Goal: Task Accomplishment & Management: Use online tool/utility

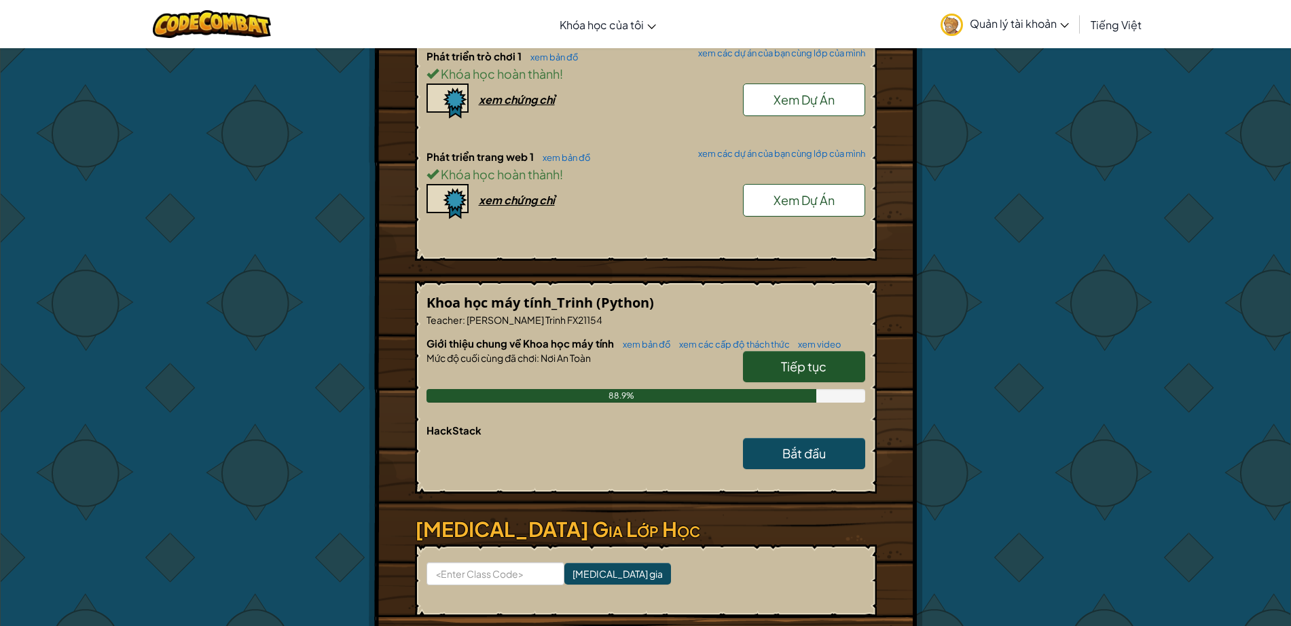
scroll to position [594, 0]
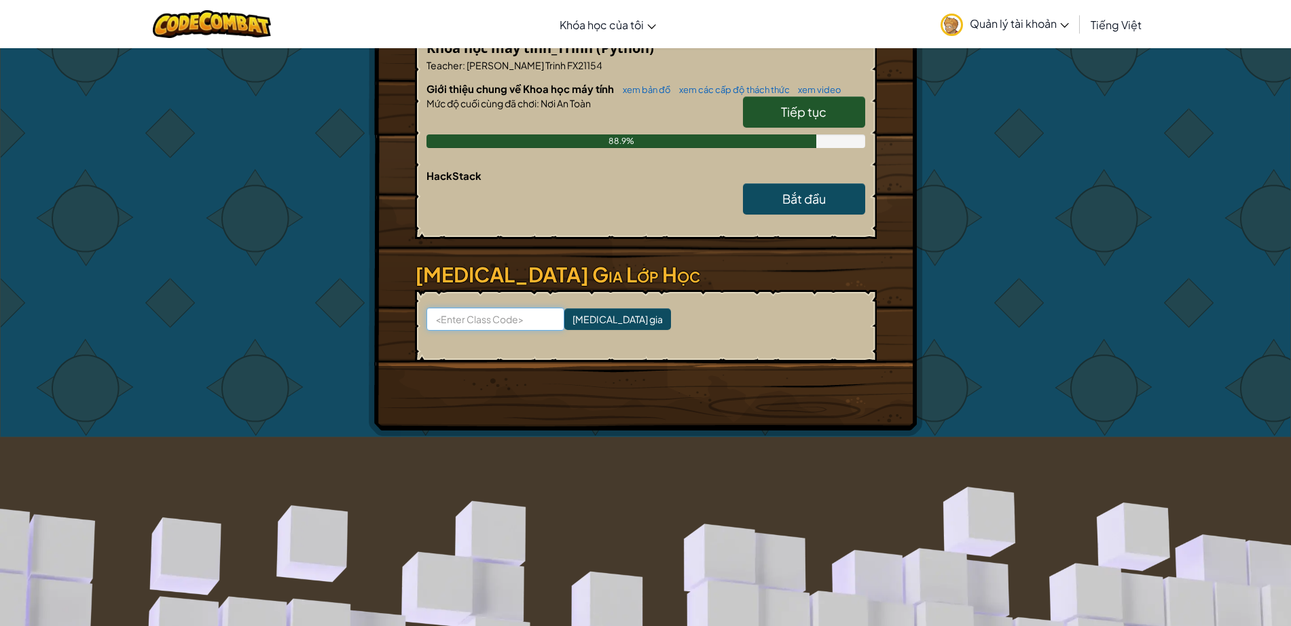
click at [481, 308] on input at bounding box center [495, 319] width 138 height 23
type input "artrightpoint"
click at [564, 308] on input "[MEDICAL_DATA] gia" at bounding box center [617, 319] width 107 height 22
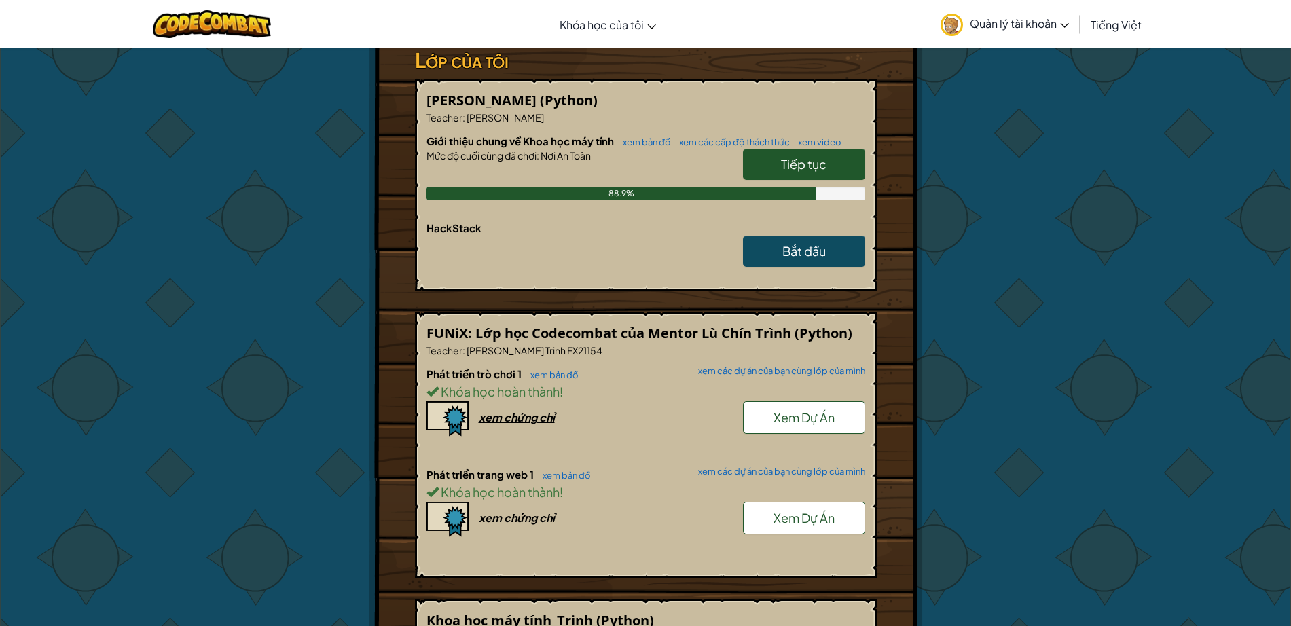
scroll to position [170, 0]
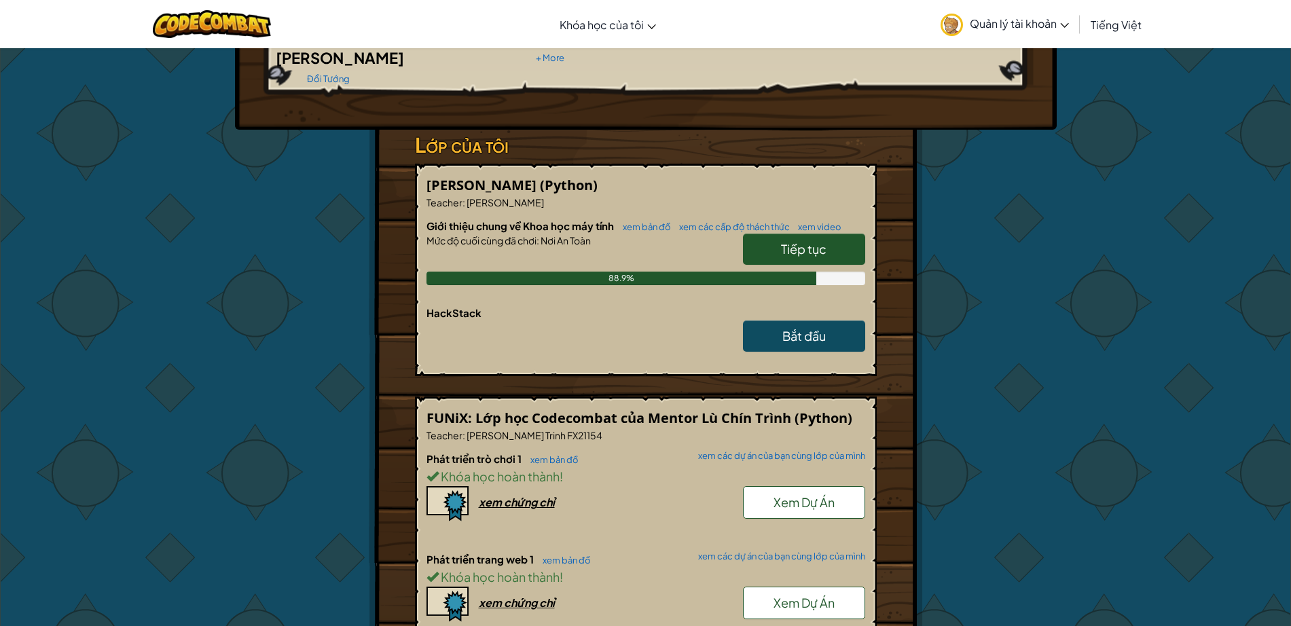
click at [882, 229] on div "Tướng : Ned Ned Fulmer Đổi Tướng Người chơi : tritmFX67298 CS1 Level 23: Kithma…" at bounding box center [646, 485] width 554 height 1215
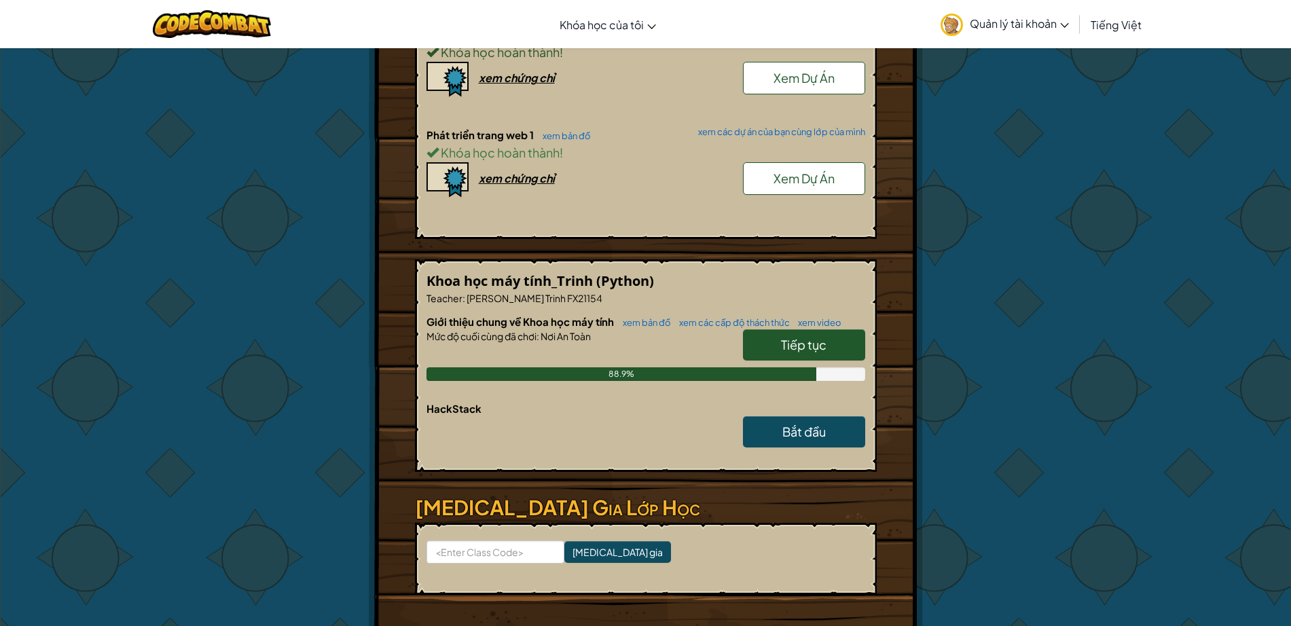
scroll to position [424, 0]
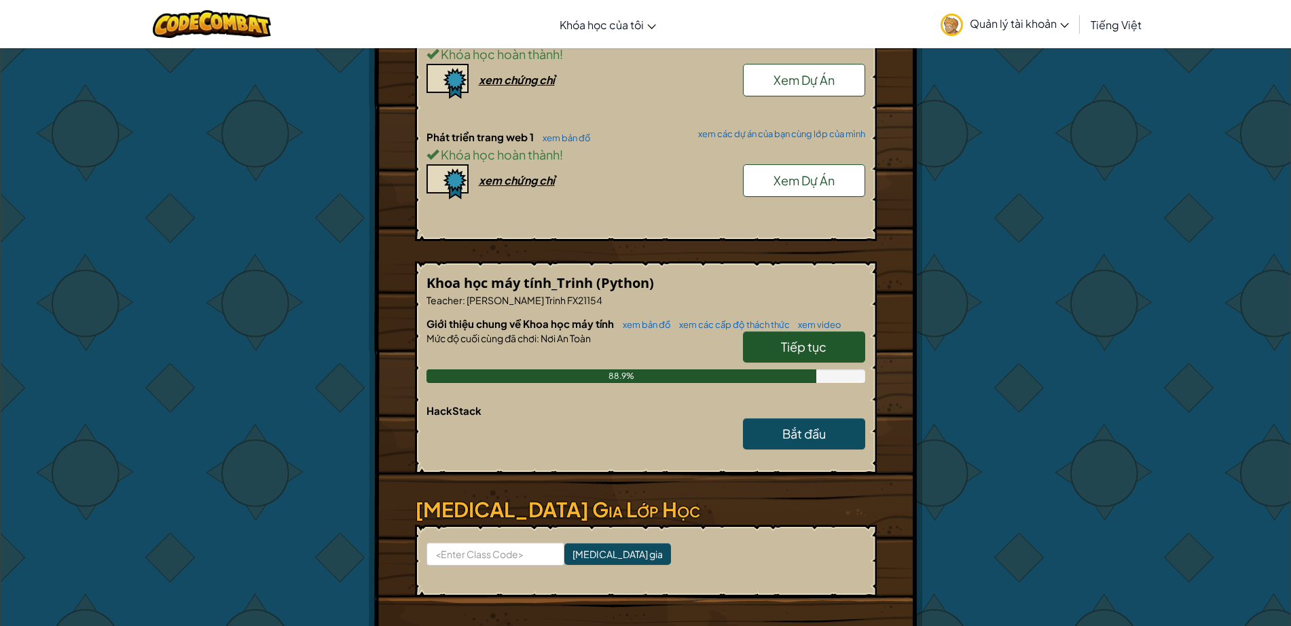
scroll to position [849, 0]
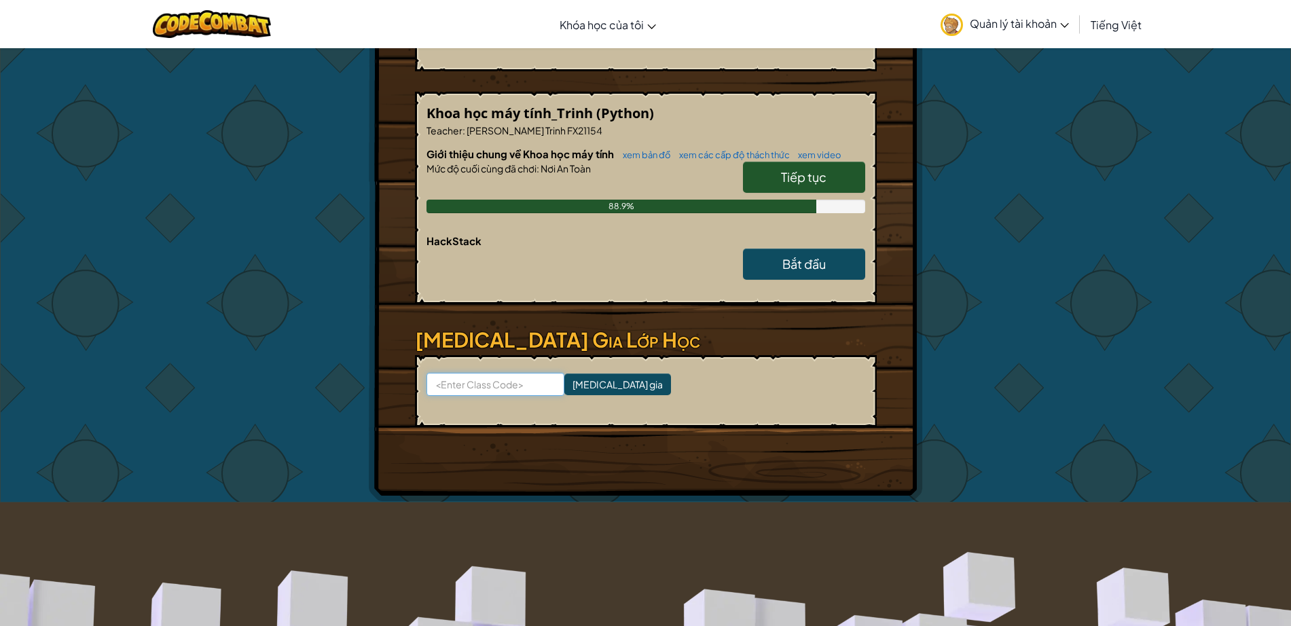
click at [462, 373] on input at bounding box center [495, 384] width 138 height 23
type input "artrightpoint"
click input "[MEDICAL_DATA] gia" at bounding box center [617, 384] width 107 height 22
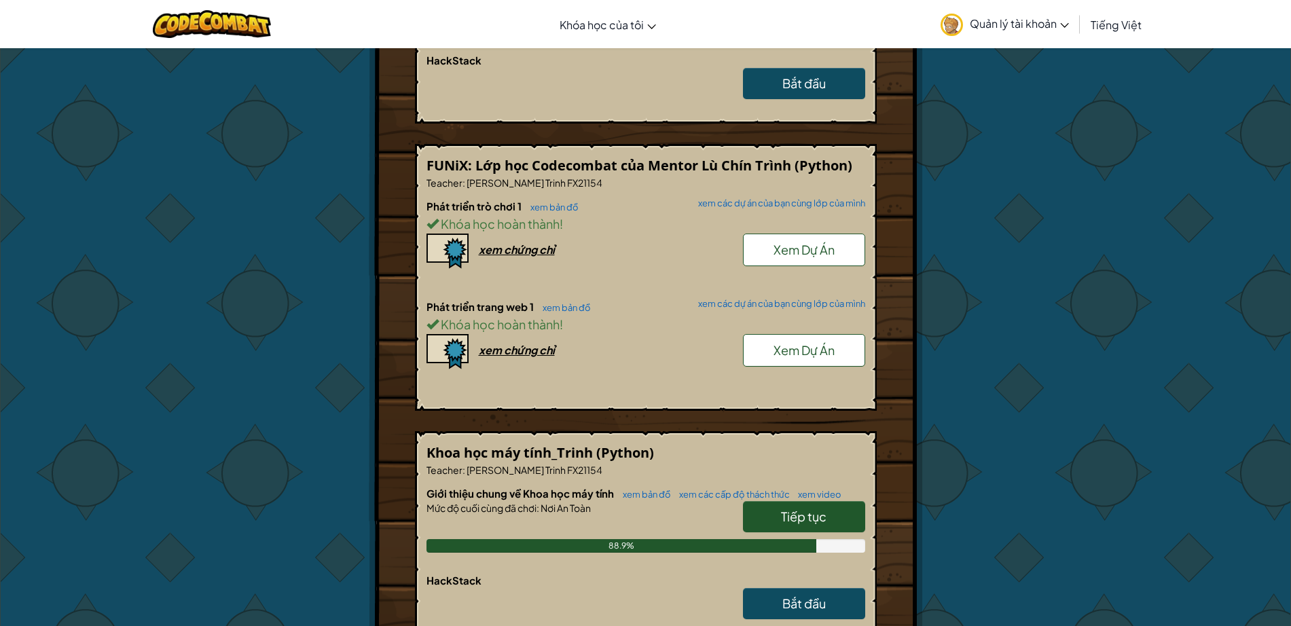
scroll to position [170, 0]
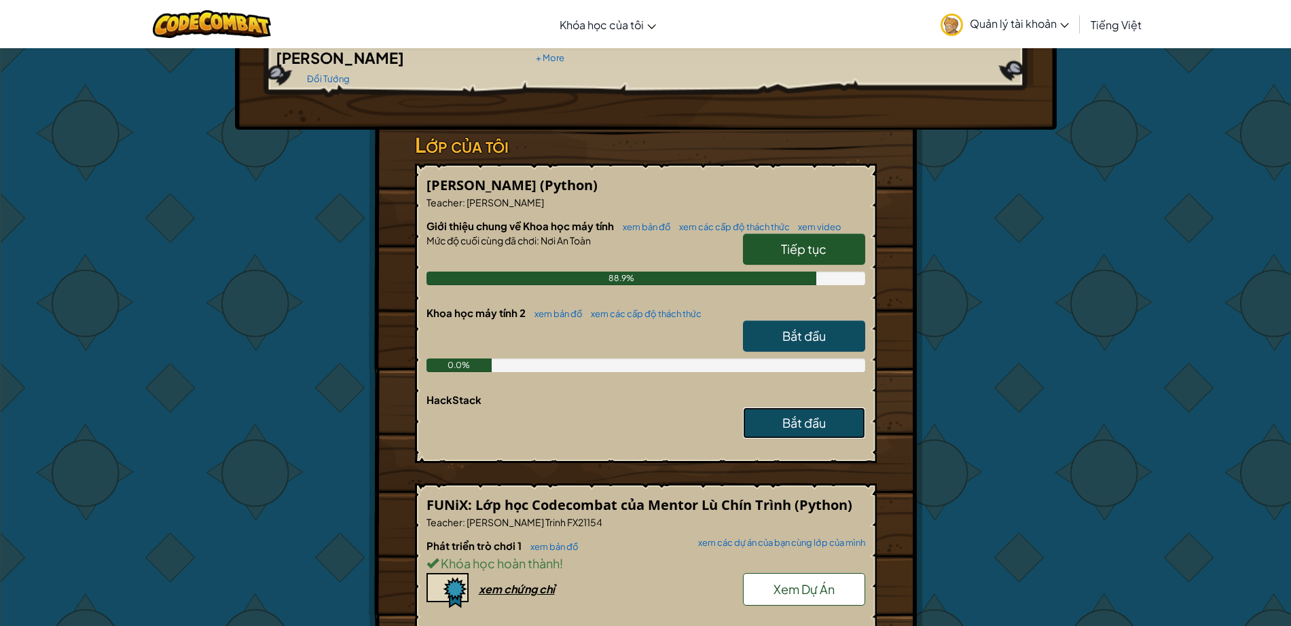
click at [784, 415] on span "Bắt đầu" at bounding box center [803, 423] width 43 height 16
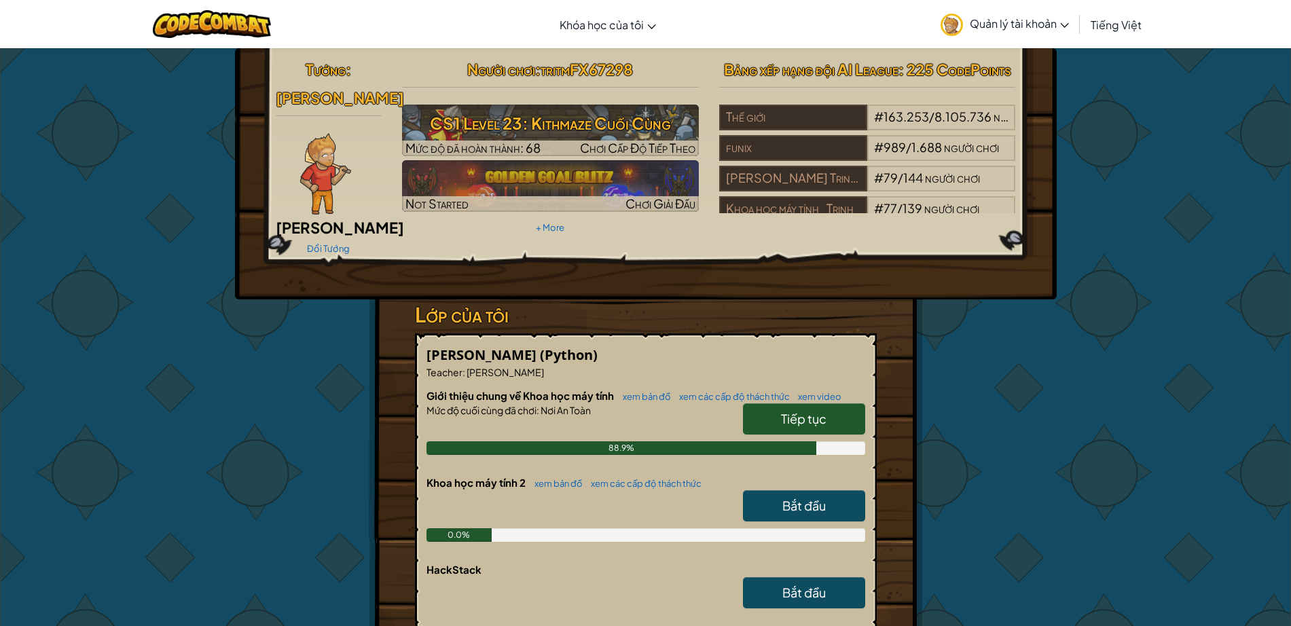
scroll to position [170, 0]
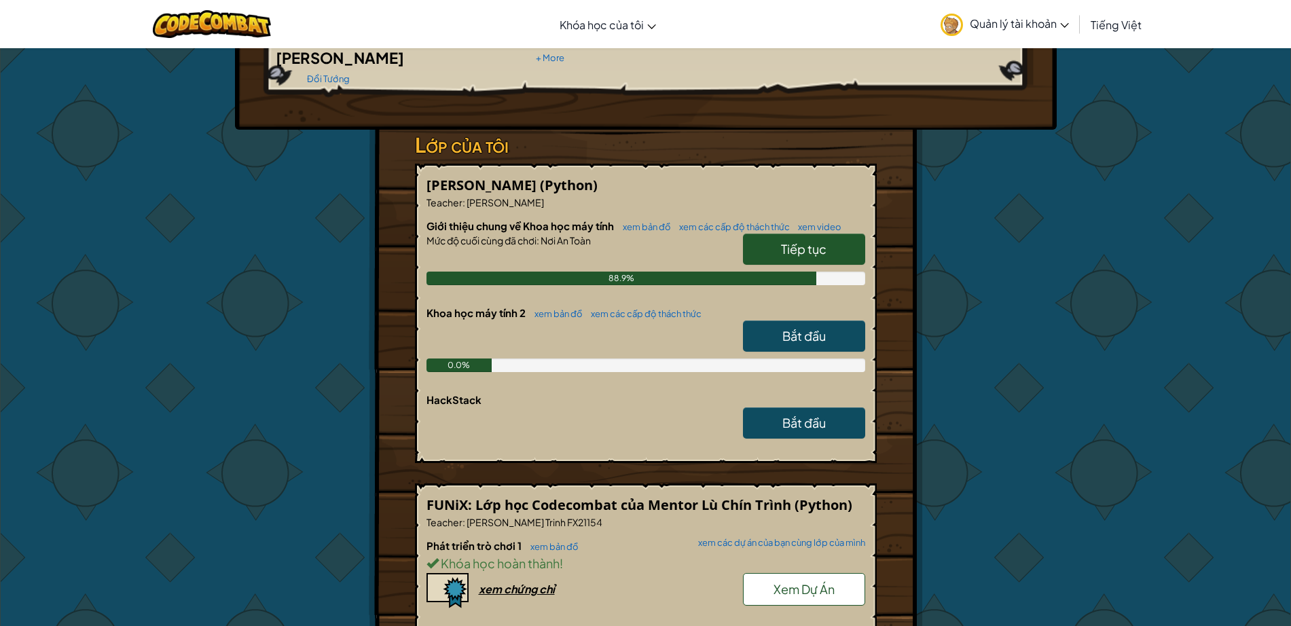
click at [780, 320] on link "Bắt đầu" at bounding box center [804, 335] width 122 height 31
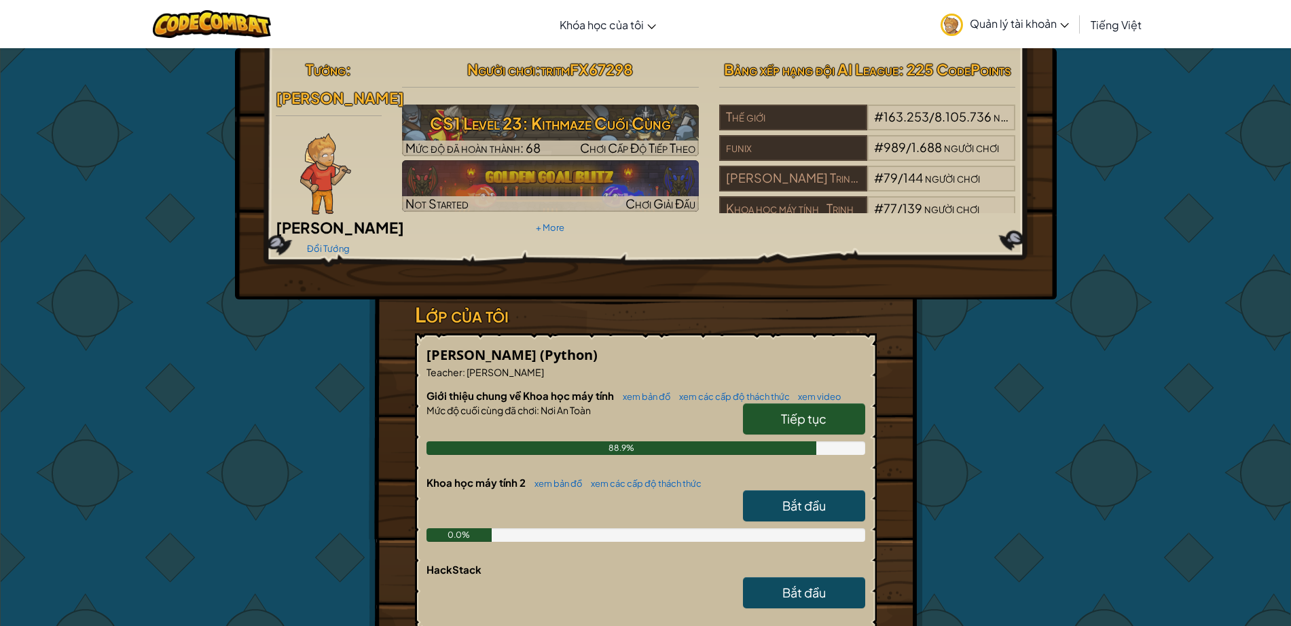
select select "vi"
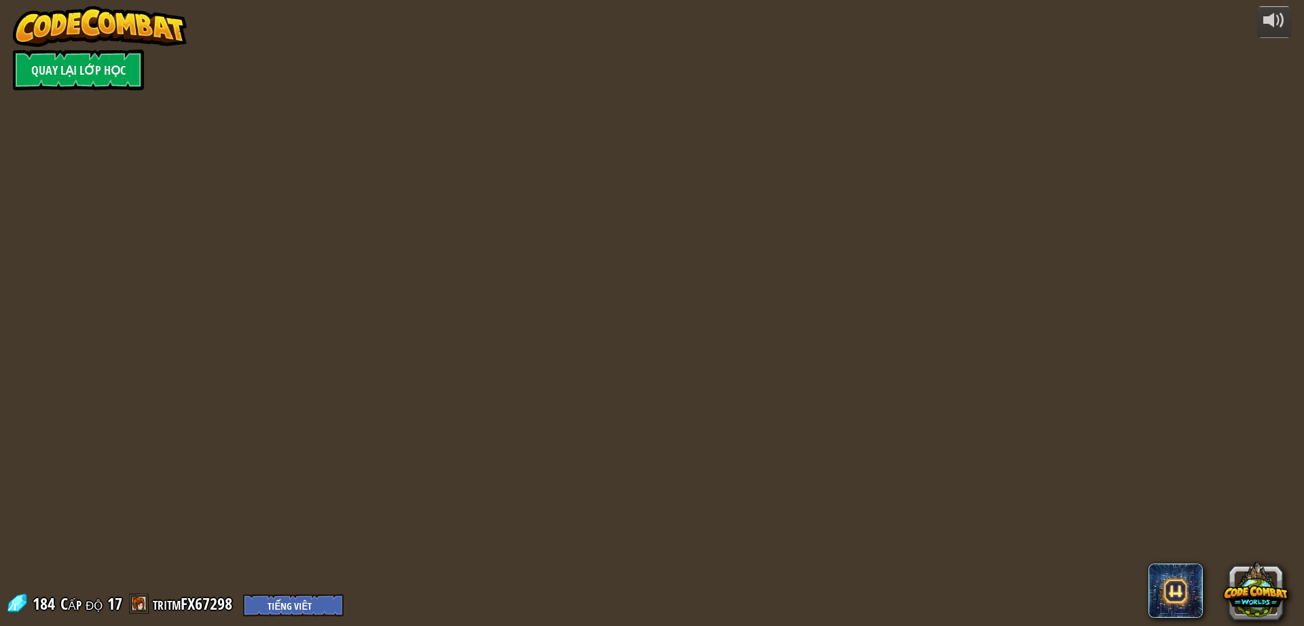
select select "vi"
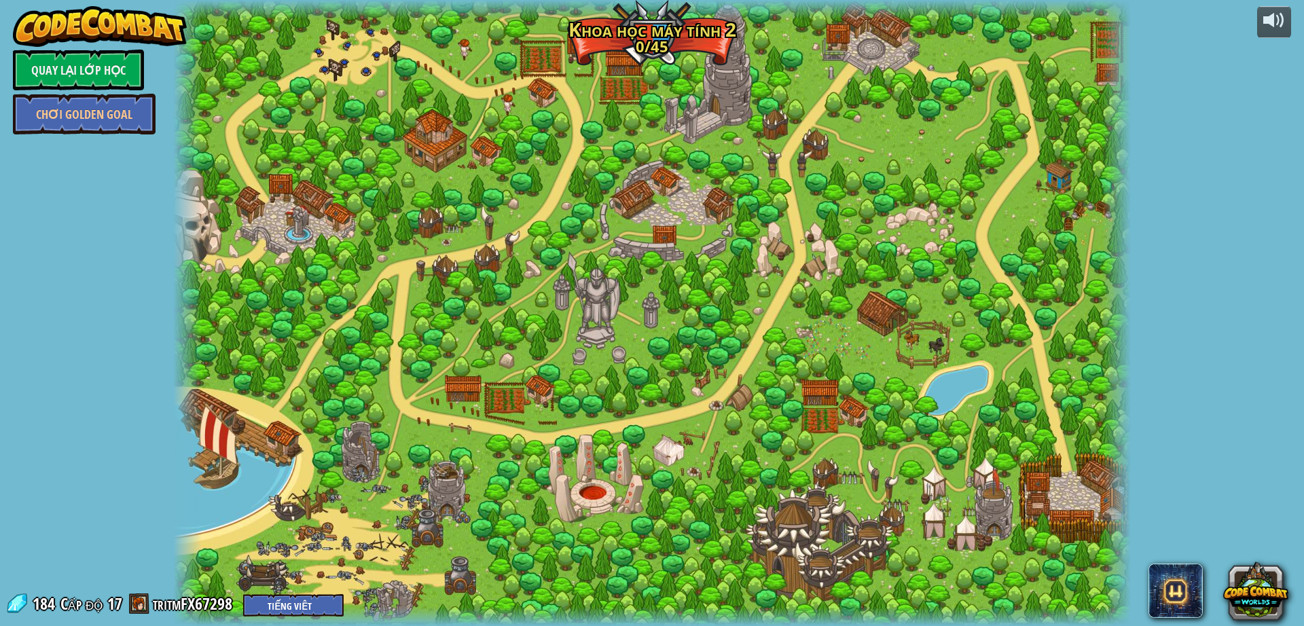
select select "vi"
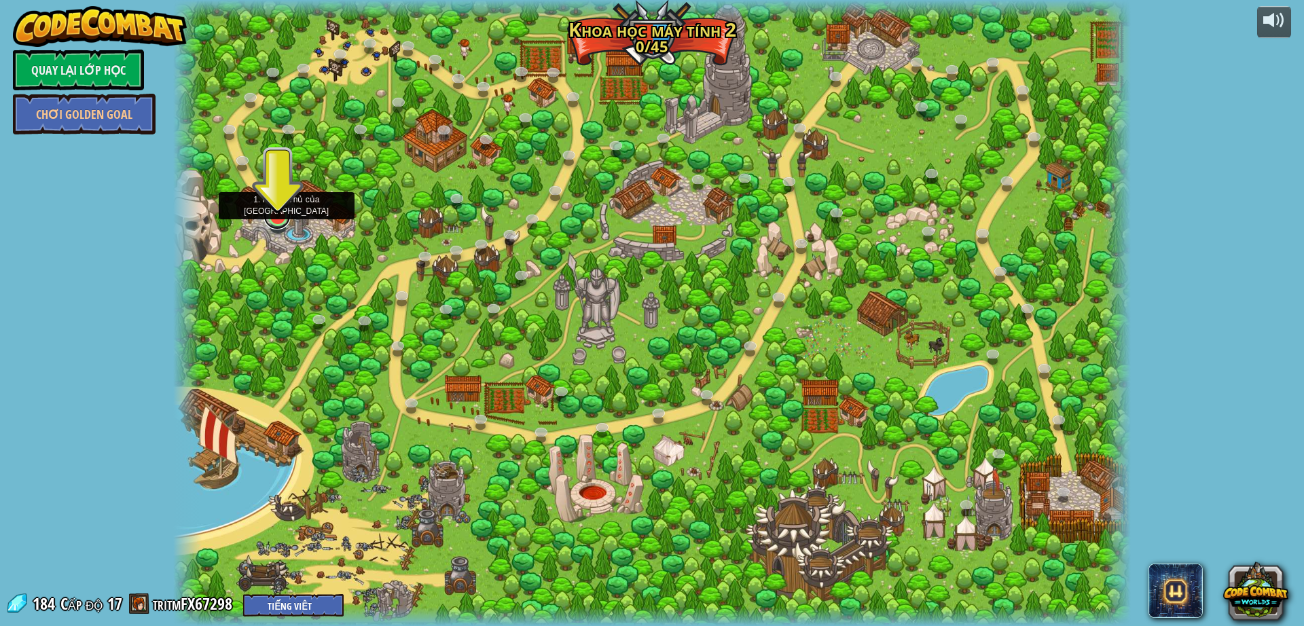
click at [283, 227] on link at bounding box center [276, 215] width 27 height 27
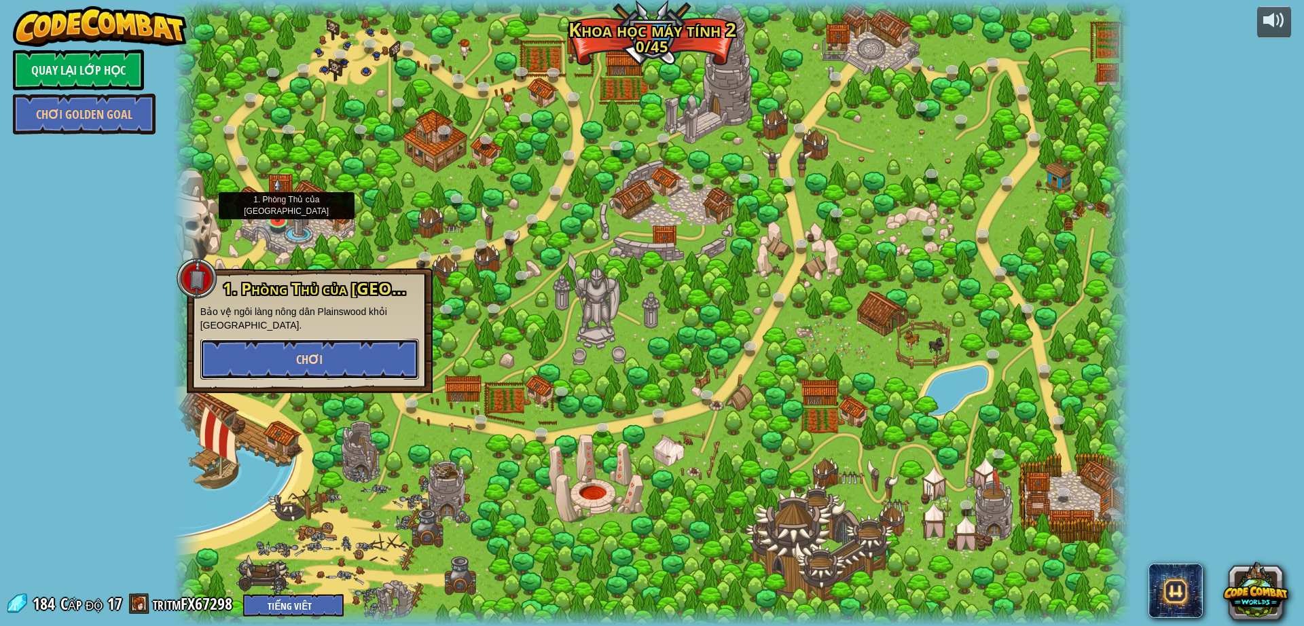
click at [316, 375] on button "Chơi" at bounding box center [309, 359] width 219 height 41
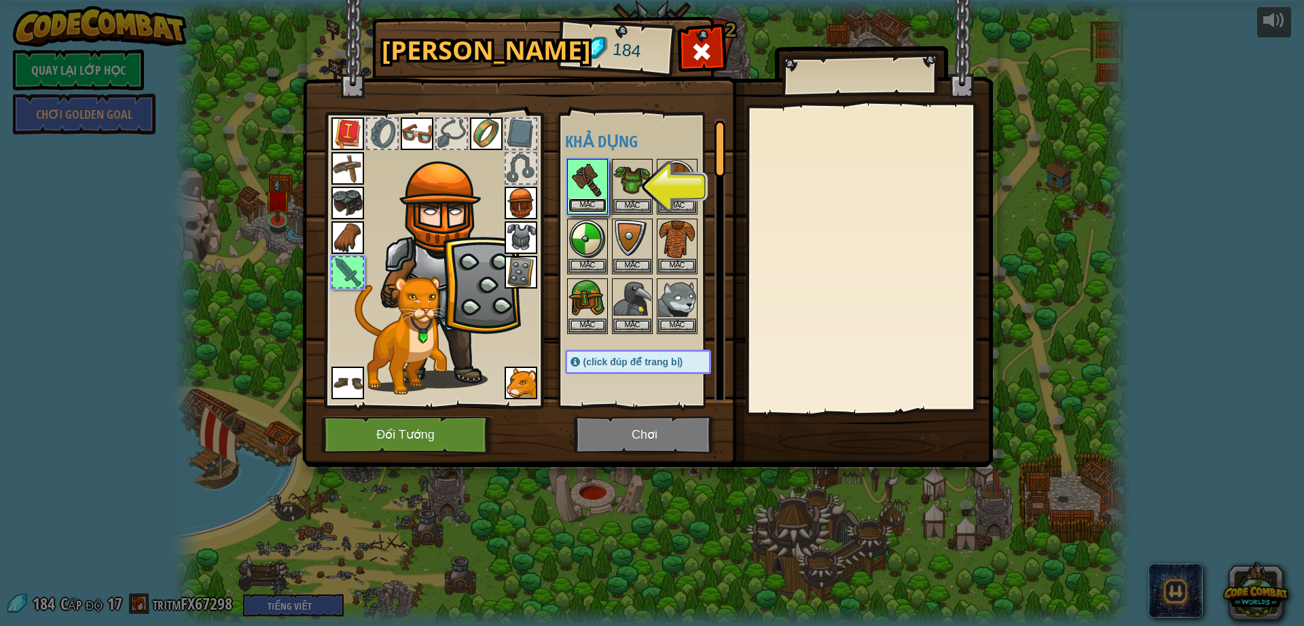
click at [583, 200] on button "Mặc" at bounding box center [587, 205] width 38 height 14
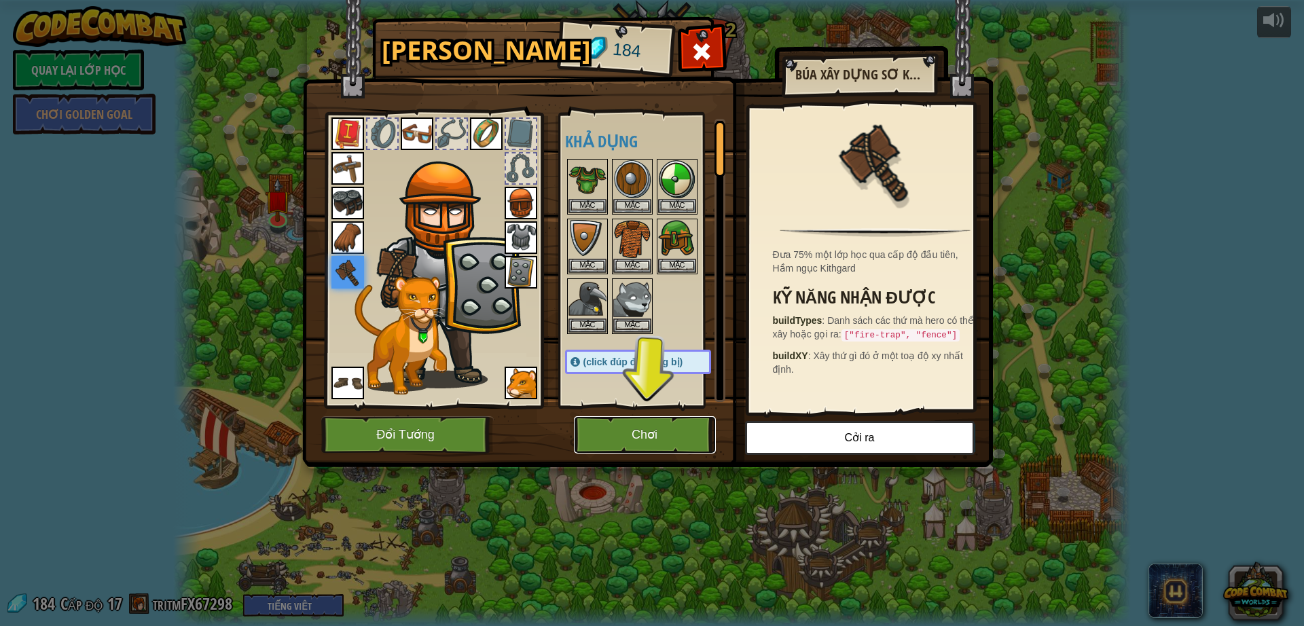
click at [664, 426] on button "Chơi" at bounding box center [645, 434] width 142 height 37
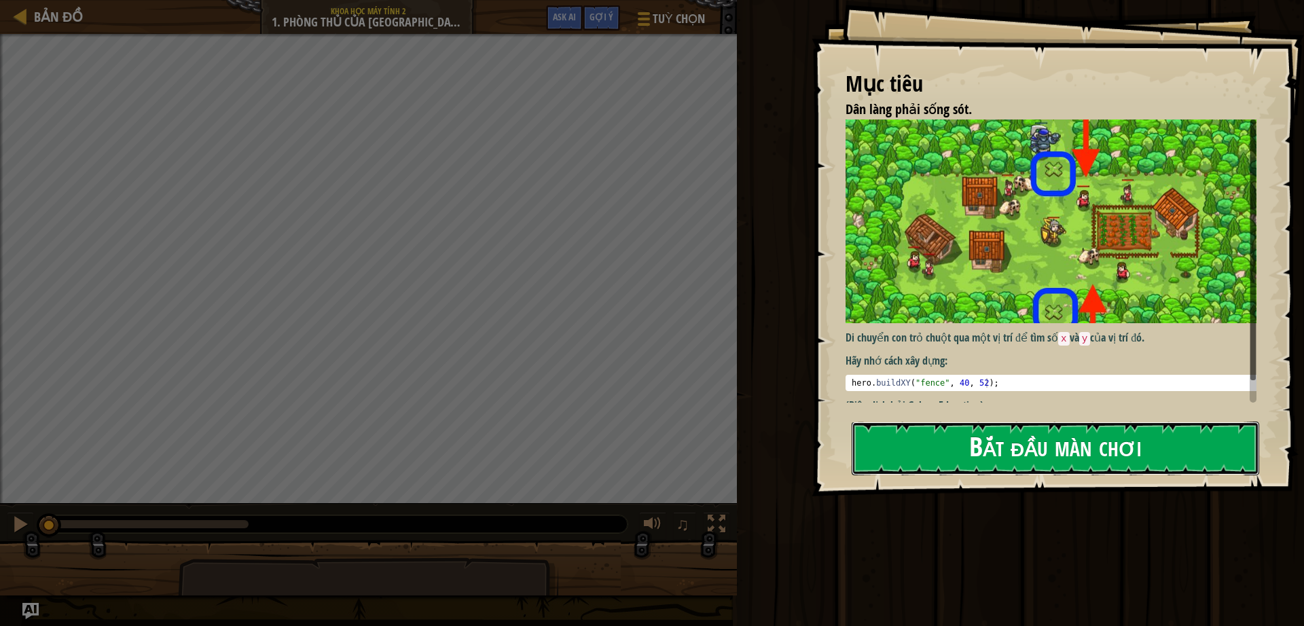
click at [961, 469] on button "Bắt đầu màn chơi" at bounding box center [1054, 449] width 407 height 54
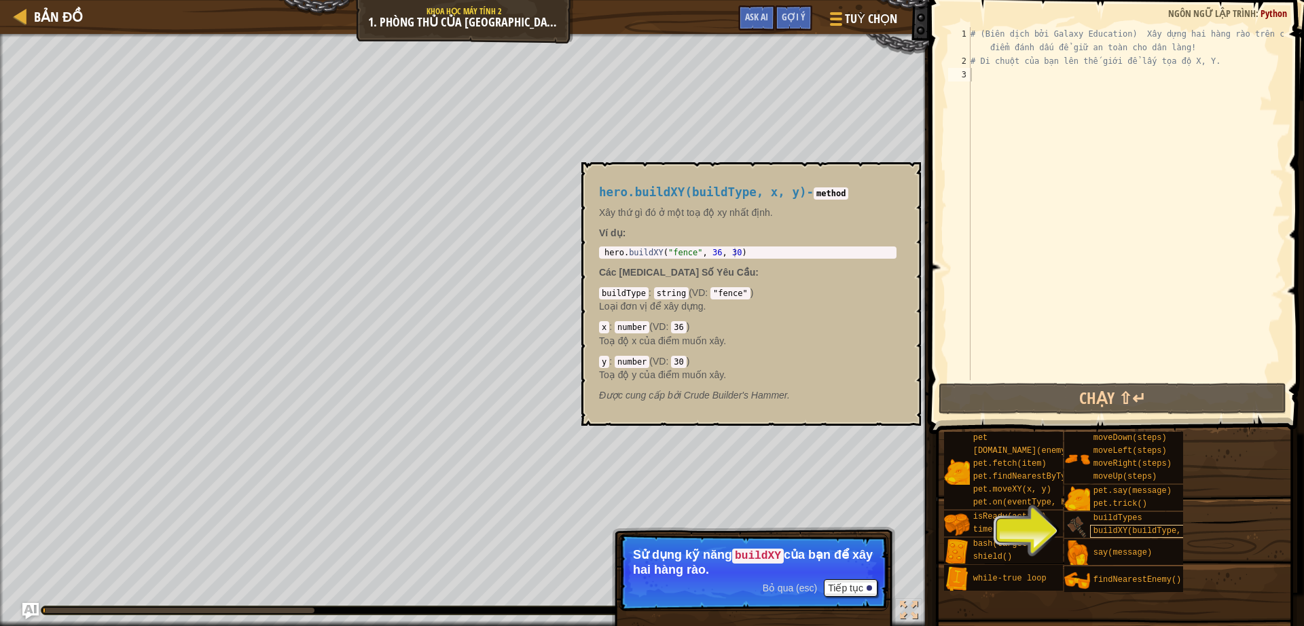
click at [1113, 529] on span "buildXY(buildType, x, y)" at bounding box center [1151, 531] width 117 height 10
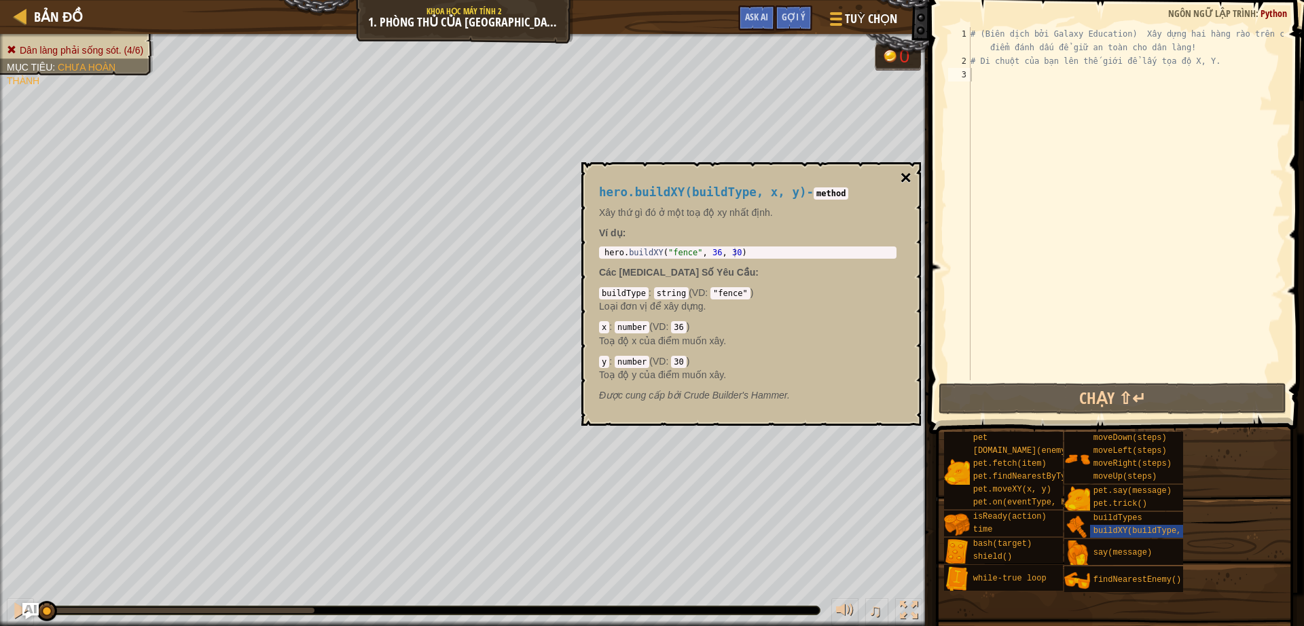
click at [906, 168] on button "×" at bounding box center [905, 177] width 11 height 19
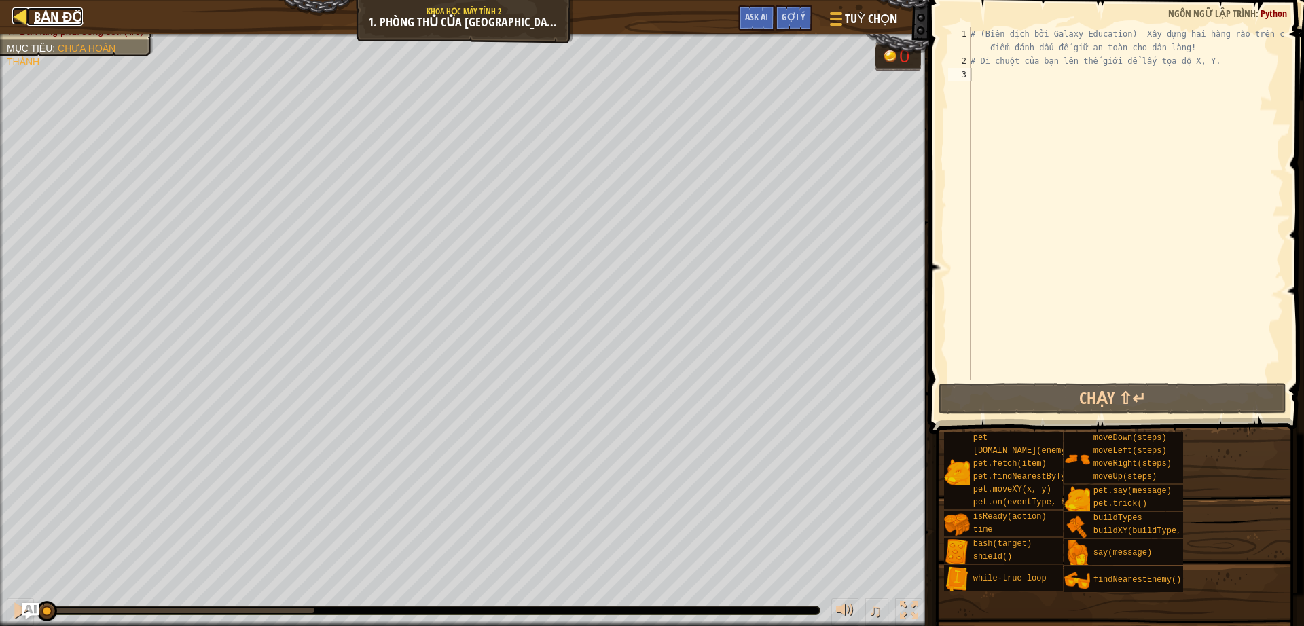
click at [77, 16] on span "Bản đồ" at bounding box center [58, 16] width 49 height 18
select select "vi"
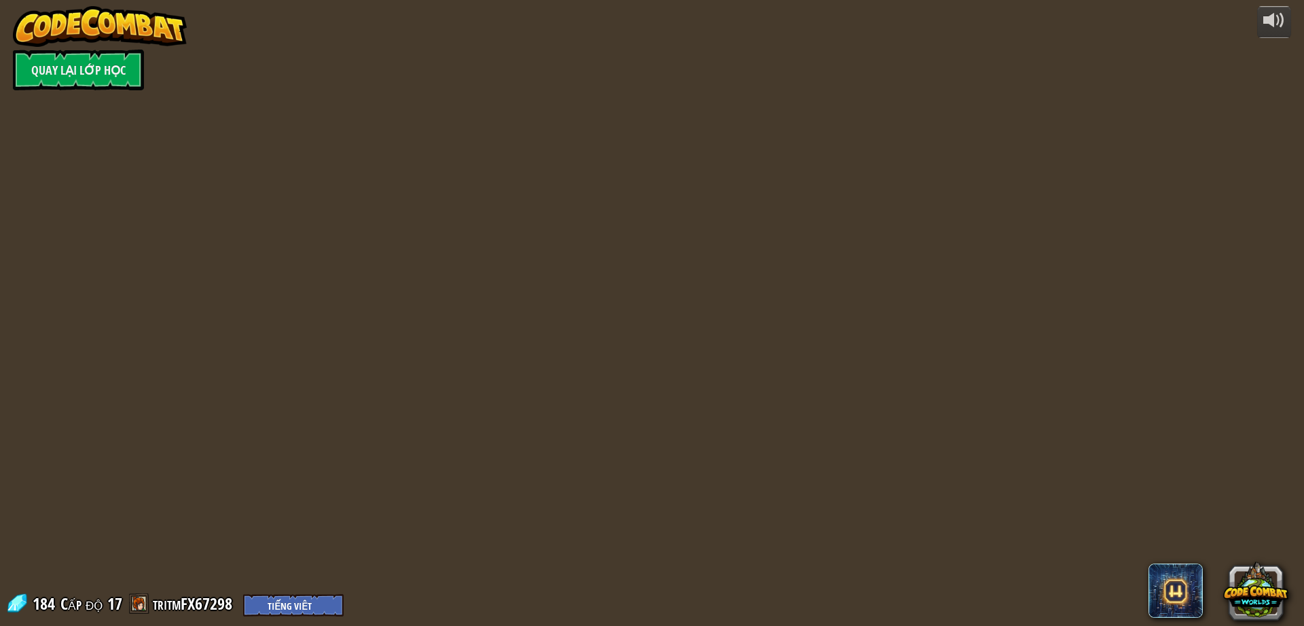
select select "vi"
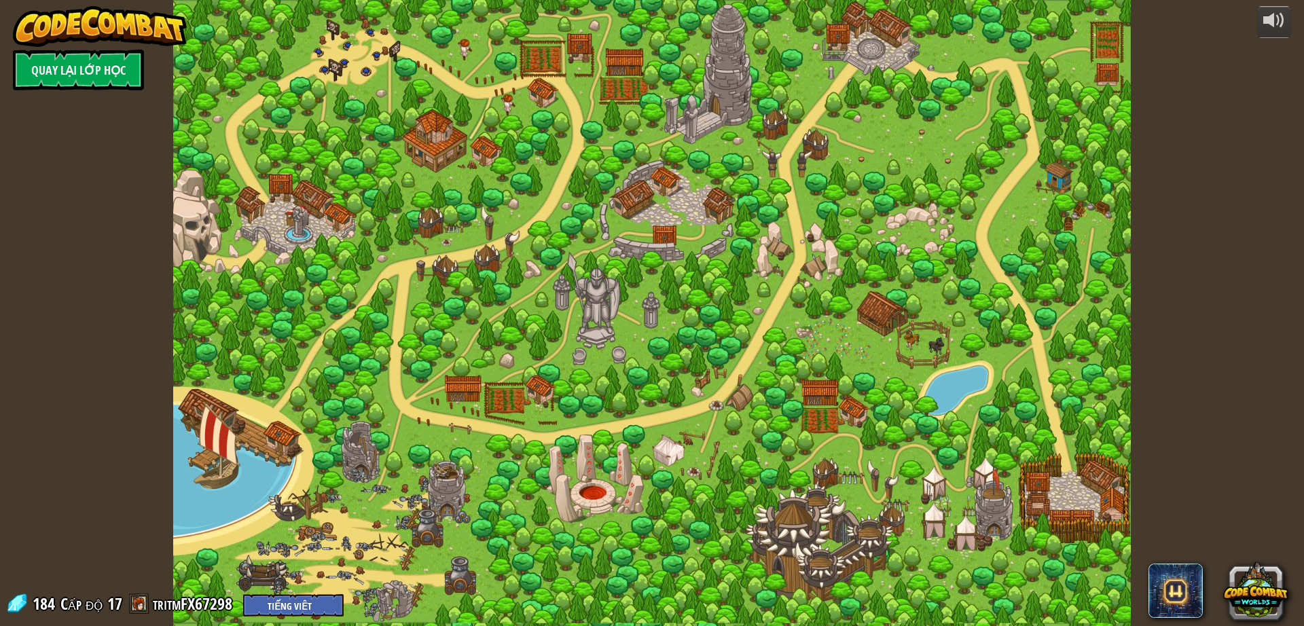
select select "vi"
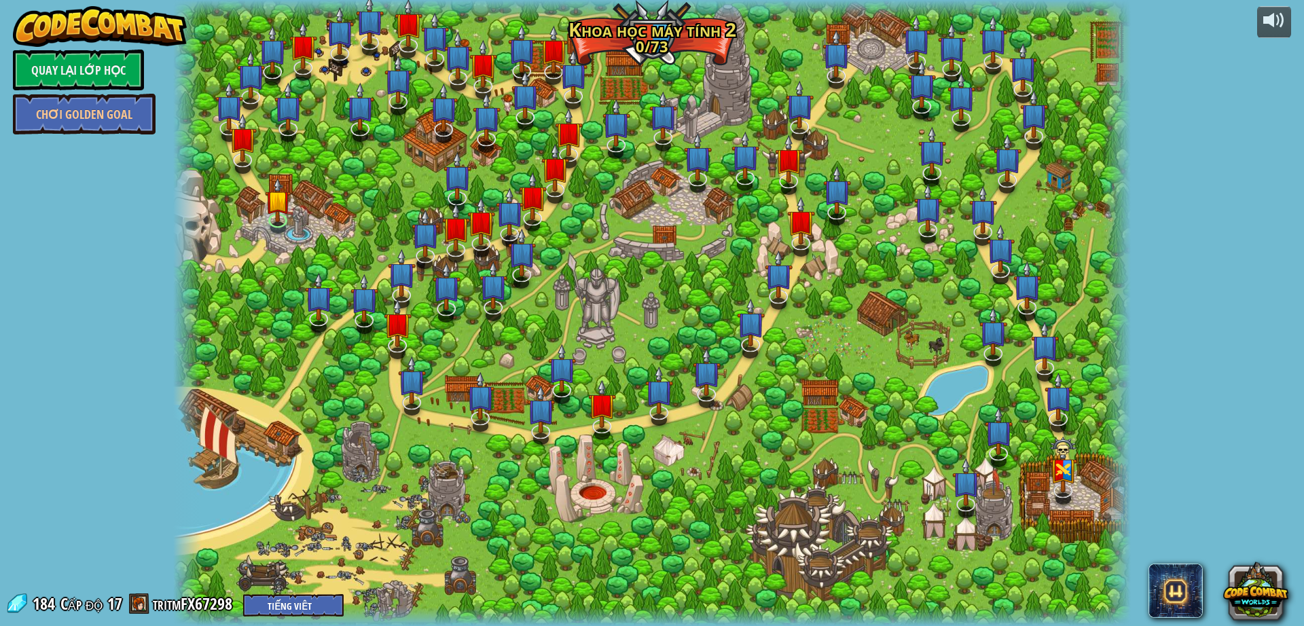
select select "vi"
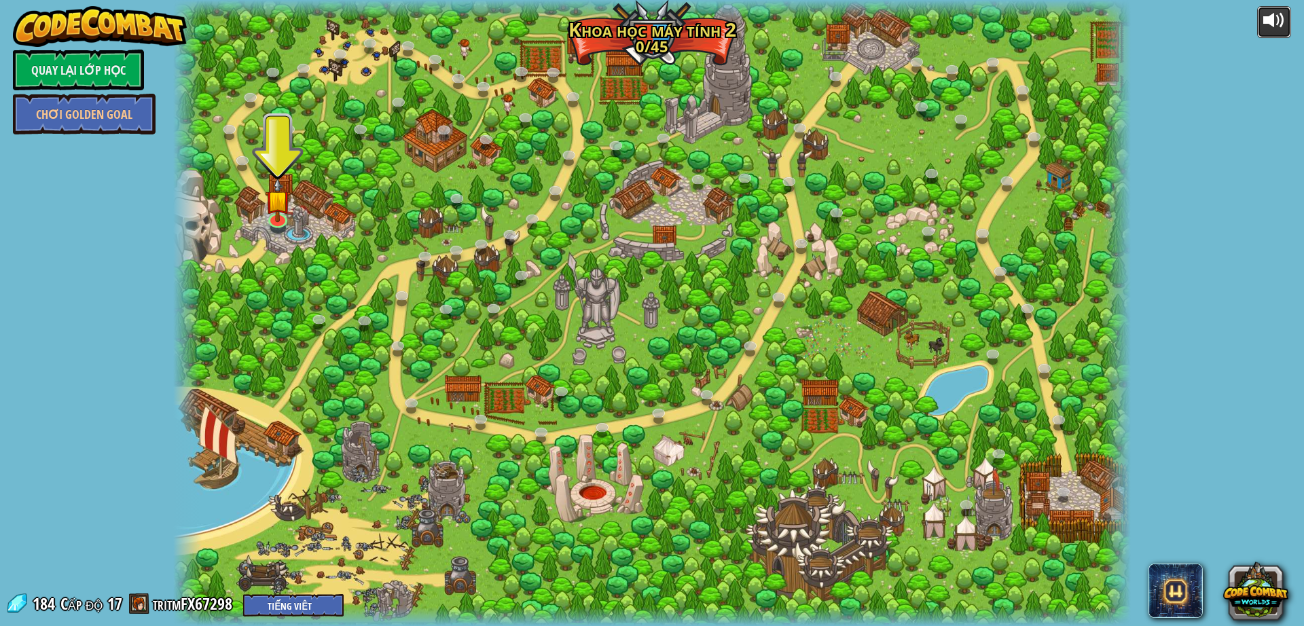
click at [1274, 25] on div at bounding box center [1274, 21] width 22 height 22
click at [276, 223] on link at bounding box center [276, 215] width 27 height 27
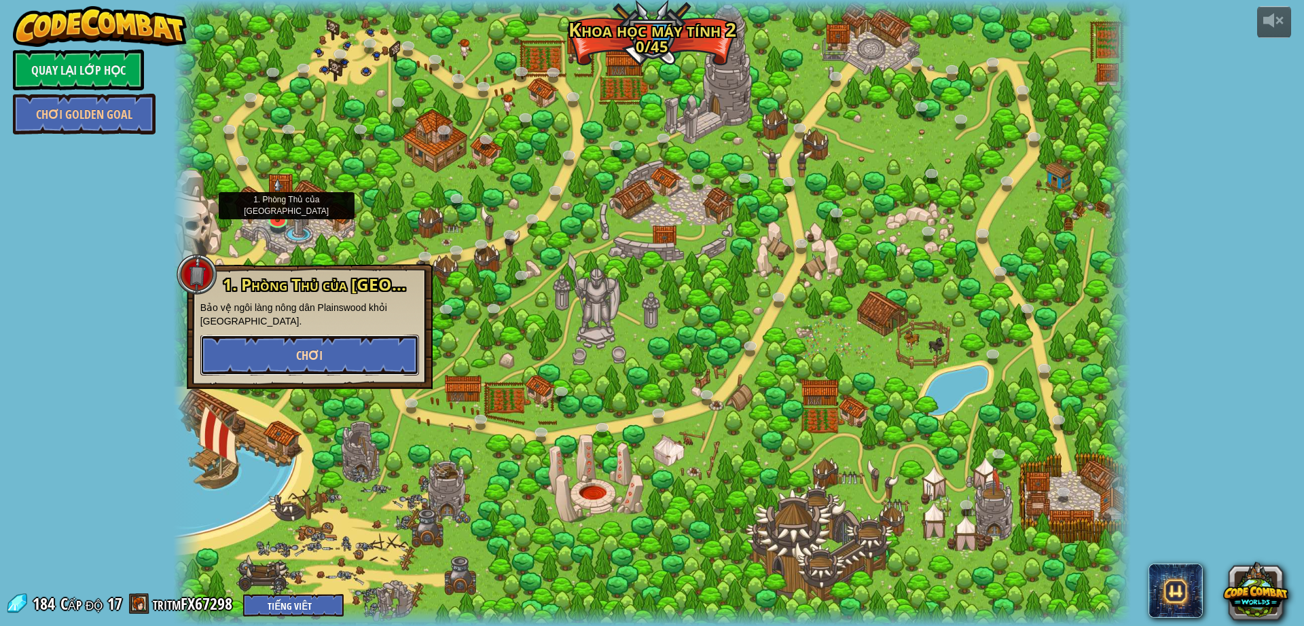
click at [359, 356] on button "Chơi" at bounding box center [309, 355] width 219 height 41
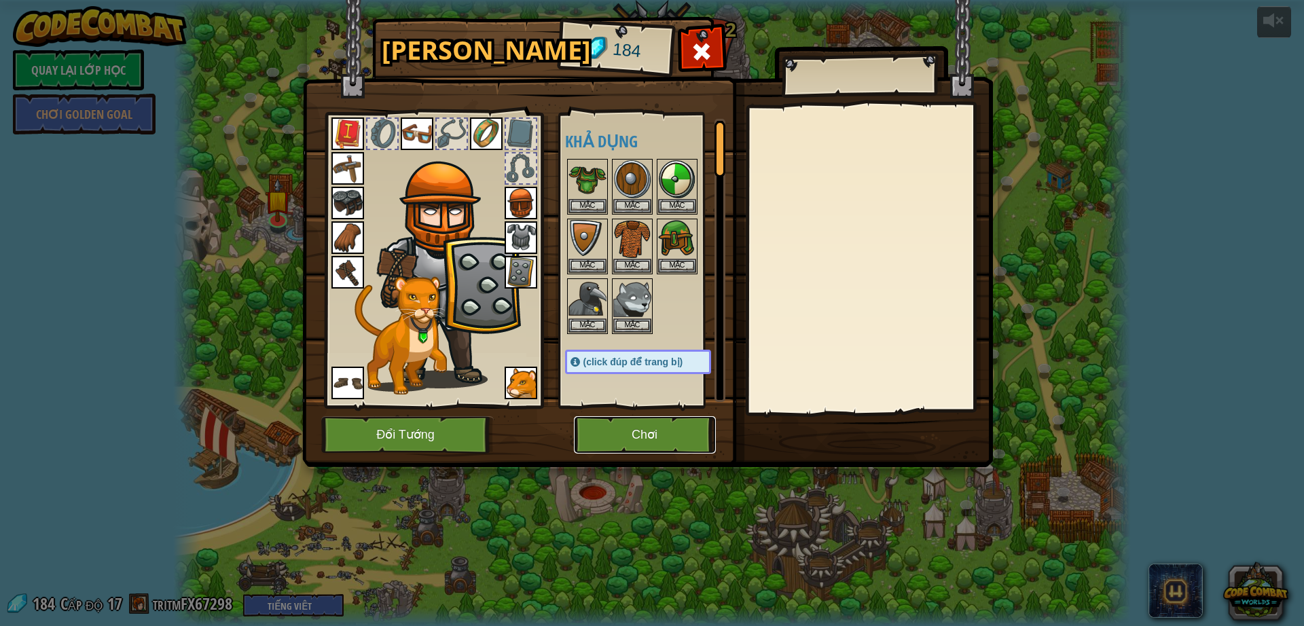
click at [653, 437] on button "Chơi" at bounding box center [645, 434] width 142 height 37
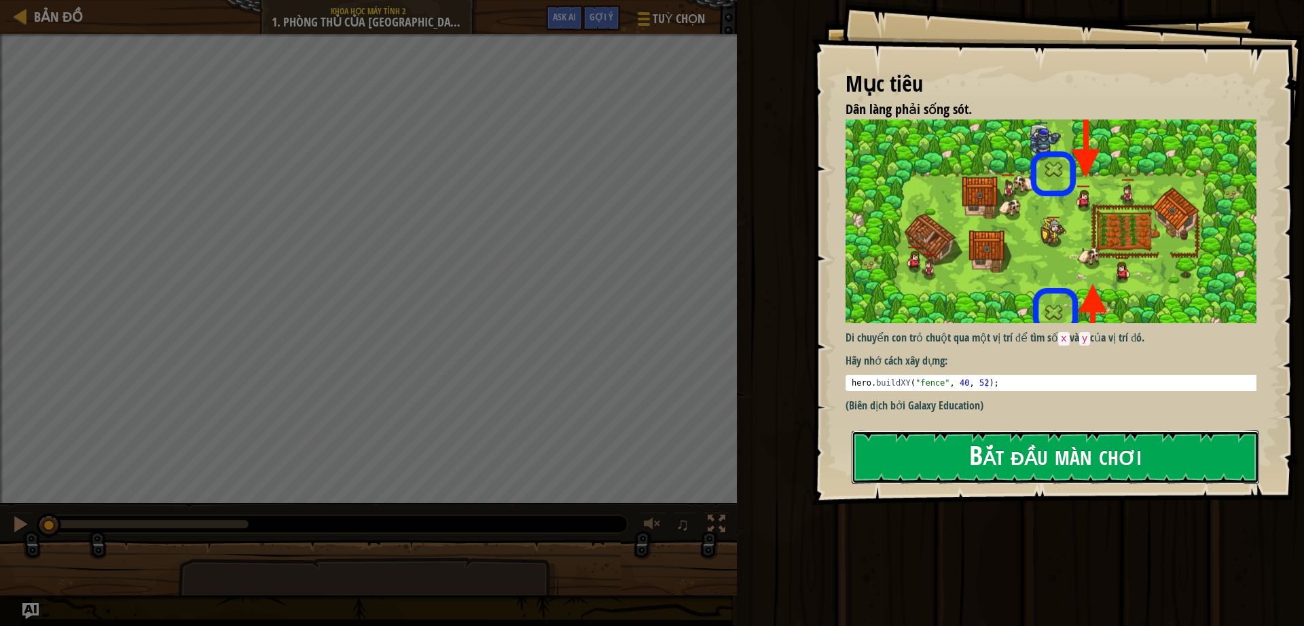
click at [966, 447] on button "Bắt đầu màn chơi" at bounding box center [1054, 457] width 407 height 54
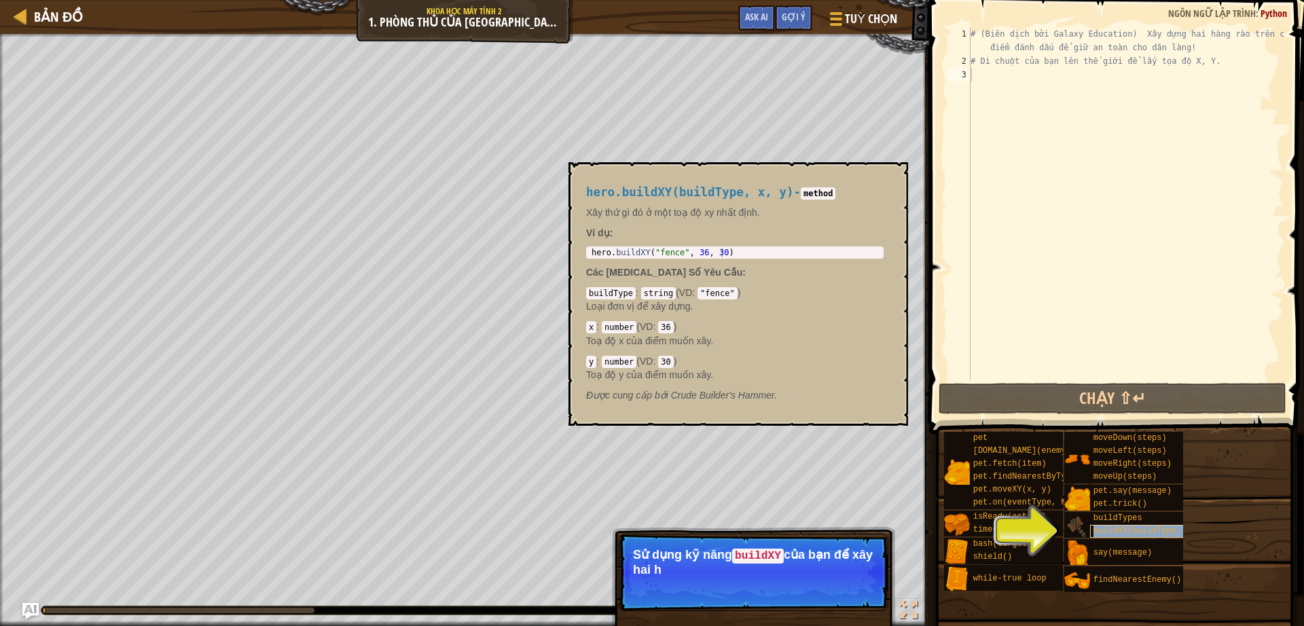
click at [1156, 530] on span "buildXY(buildType, x, y)" at bounding box center [1151, 531] width 117 height 10
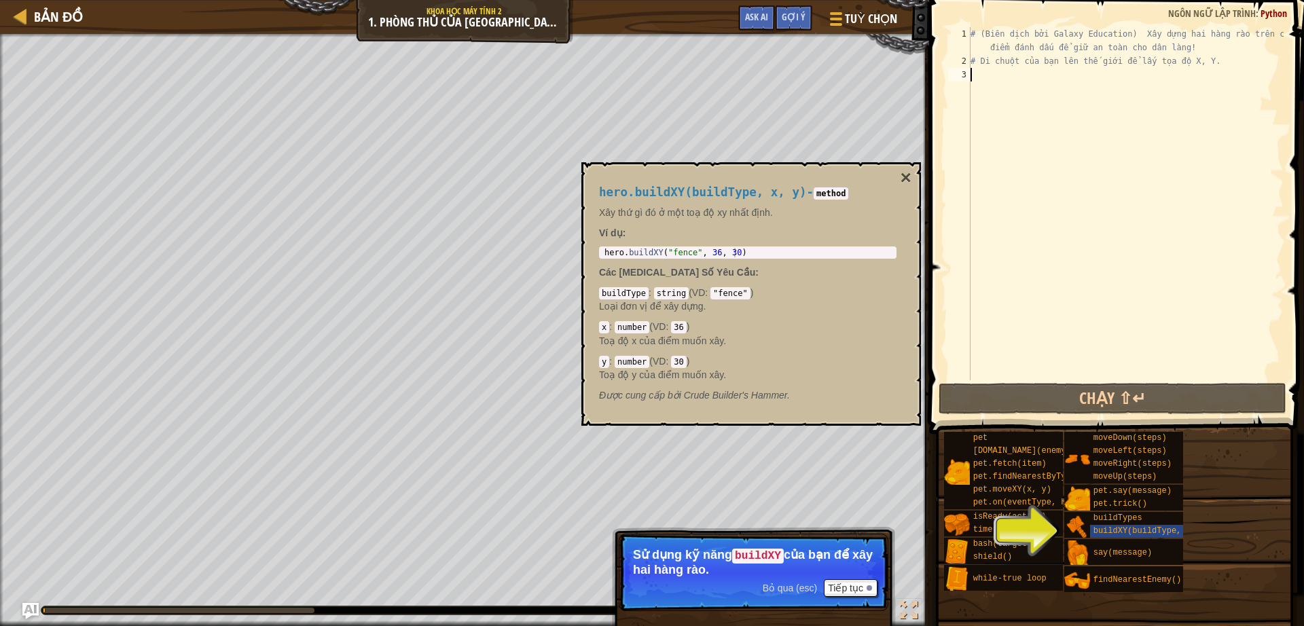
type textarea "hero.buildXY("fence", 36, 30)"
drag, startPoint x: 750, startPoint y: 251, endPoint x: 590, endPoint y: 246, distance: 159.6
click at [590, 246] on div "hero.buildXY(buildType, x, y) - method Xây thứ gì đó ở một toạ độ xy nhất định.…" at bounding box center [747, 294] width 316 height 242
click at [1035, 69] on div "# (Biên dịch bởi Galaxy Education) Xây dựng hai hàng rào trên các điểm đánh dấu…" at bounding box center [1125, 224] width 316 height 394
paste textarea "hero.buildXY("fence", 36, 30)"
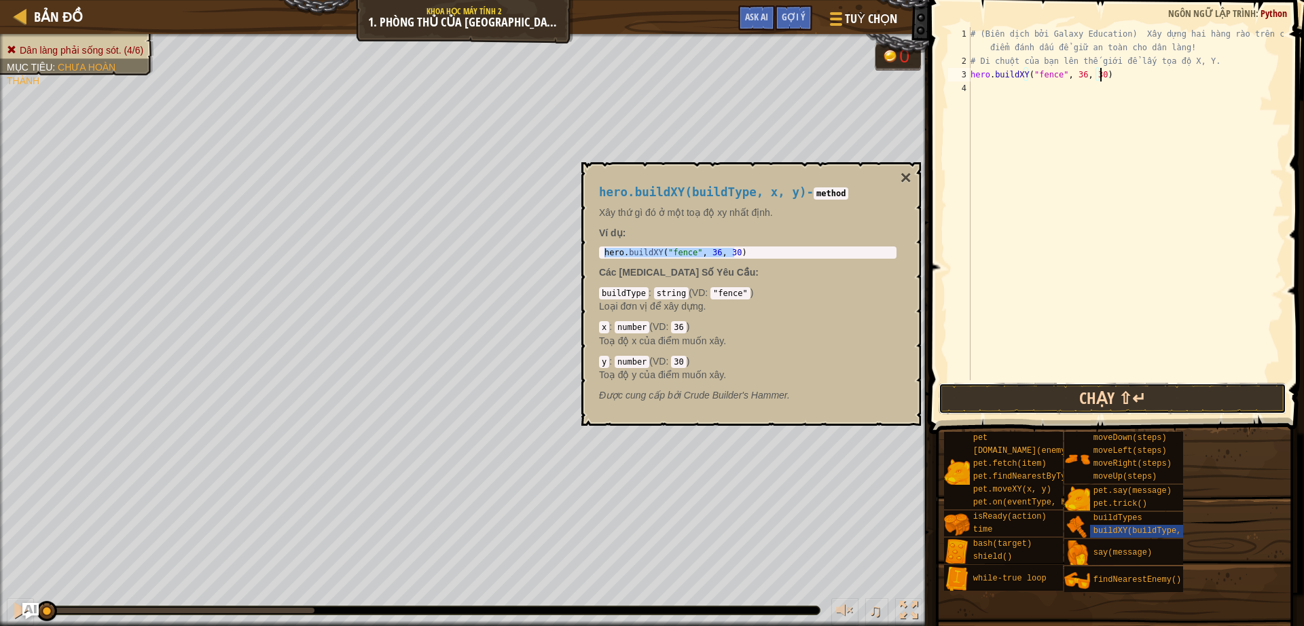
click at [1065, 388] on button "Chạy ⇧↵" at bounding box center [1112, 398] width 348 height 31
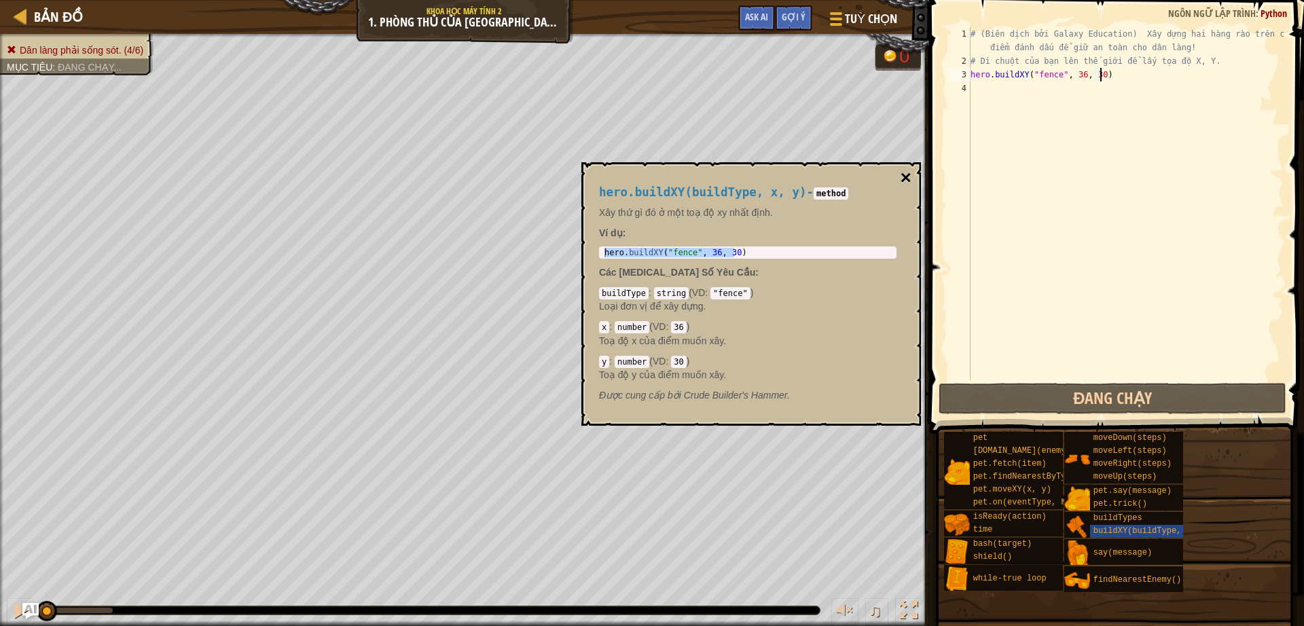
click at [908, 181] on button "×" at bounding box center [905, 177] width 11 height 19
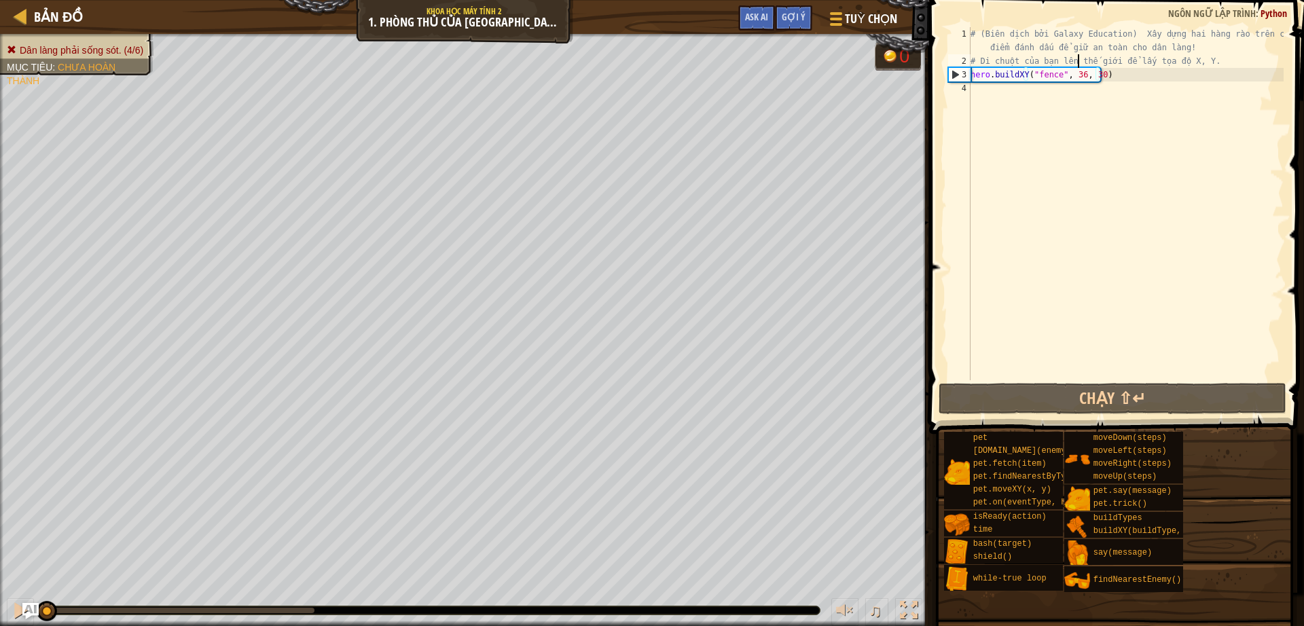
click at [1076, 67] on div "# (Biên dịch bởi Galaxy Education) Xây dựng hai hàng rào trên các điểm đánh dấu…" at bounding box center [1125, 224] width 316 height 394
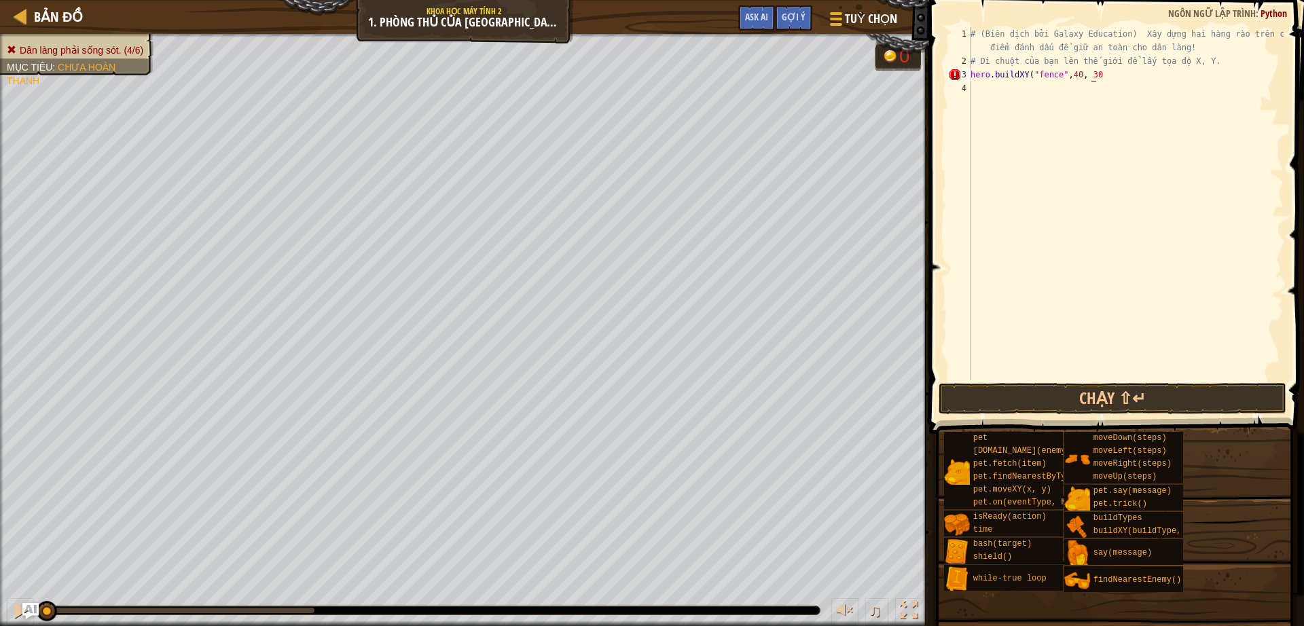
scroll to position [6, 9]
type textarea "hero.buildXY("fence",40, 30)"
click at [1019, 413] on button "Chạy ⇧↵" at bounding box center [1112, 398] width 348 height 31
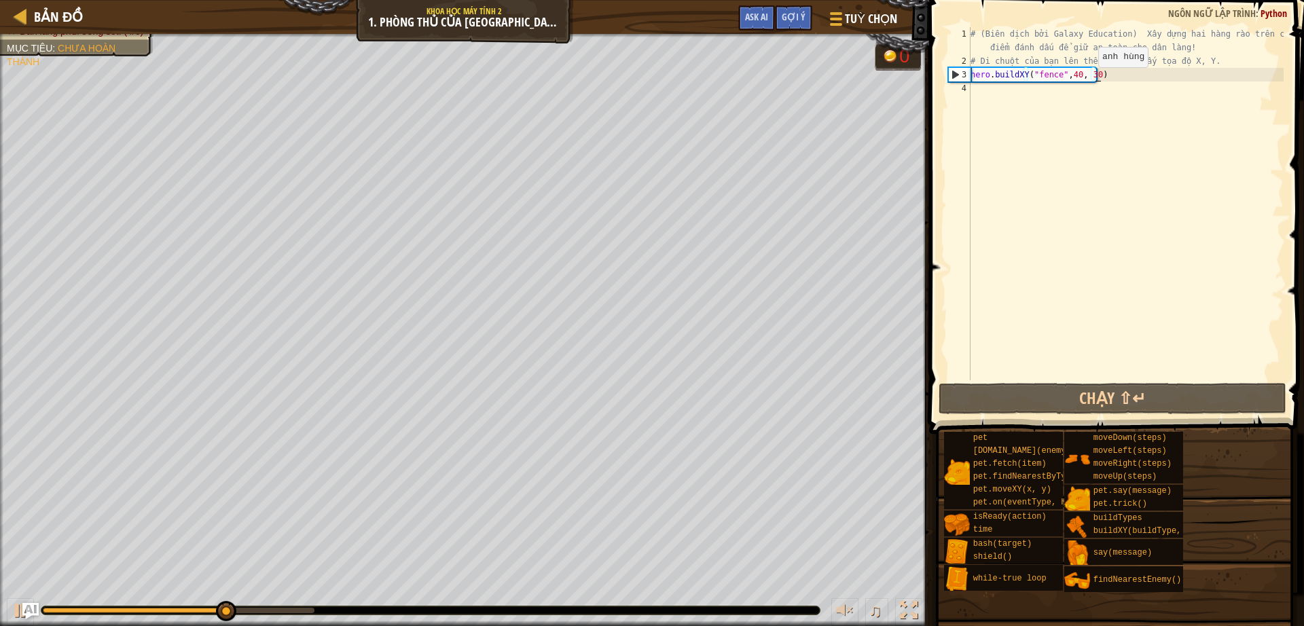
click at [1086, 81] on div "# (Biên dịch bởi Galaxy Education) Xây dựng hai hàng rào trên các điểm đánh dấu…" at bounding box center [1125, 224] width 316 height 394
click at [1085, 74] on div "# (Biên dịch bởi Galaxy Education) Xây dựng hai hàng rào trên các điểm đánh dấu…" at bounding box center [1125, 224] width 316 height 394
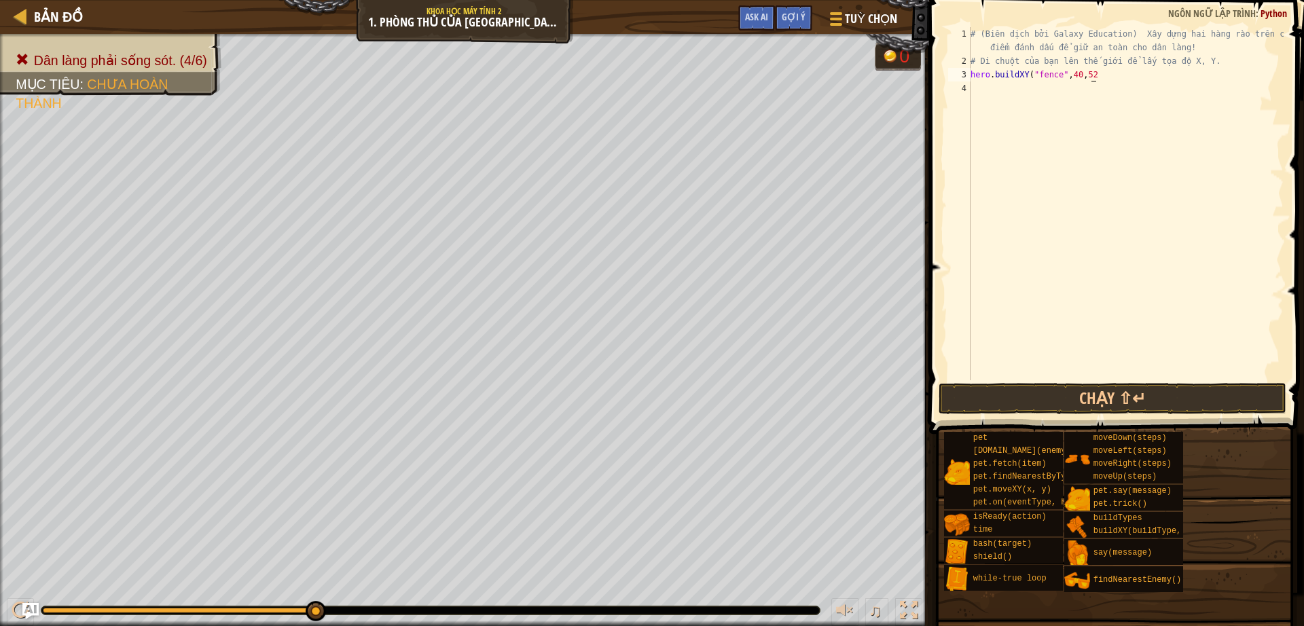
scroll to position [6, 9]
type textarea "hero.buildXY("fence",40,52)"
paste textarea "hero.buildXY("fence", 36, 30)"
click at [1061, 73] on div "# (Biên dịch bởi Galaxy Education) Xây dựng hai hàng rào trên các điểm đánh dấu…" at bounding box center [1125, 224] width 316 height 394
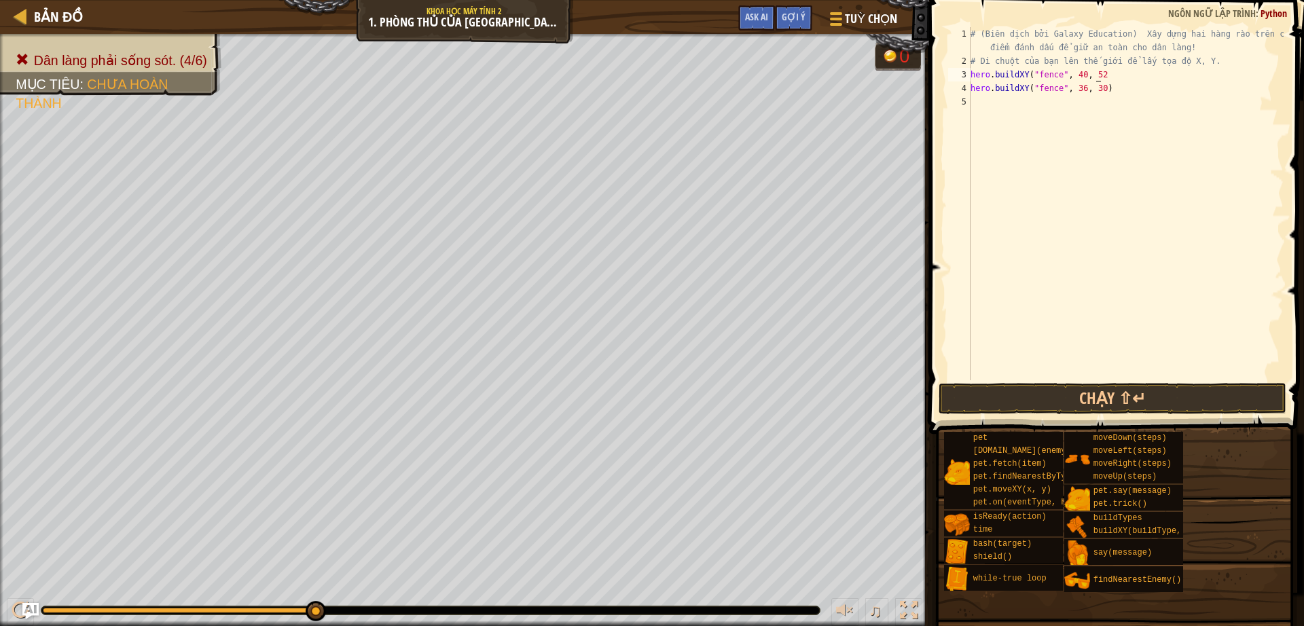
scroll to position [6, 10]
type textarea "hero.buildXY("fence", 36, 30)"
type textarea "hero.buildXY("fence", 40, 20)"
click at [1029, 395] on button "Chạy ⇧↵" at bounding box center [1112, 398] width 348 height 31
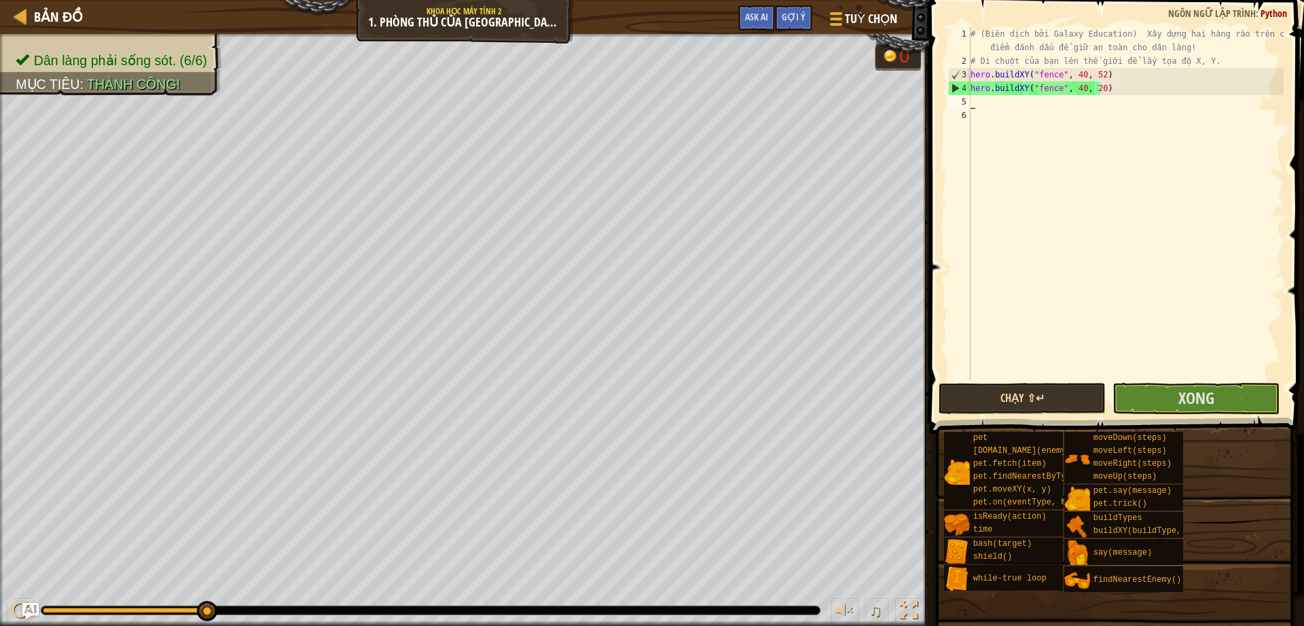
scroll to position [6, 0]
click at [1164, 406] on button "Xong" at bounding box center [1195, 398] width 167 height 31
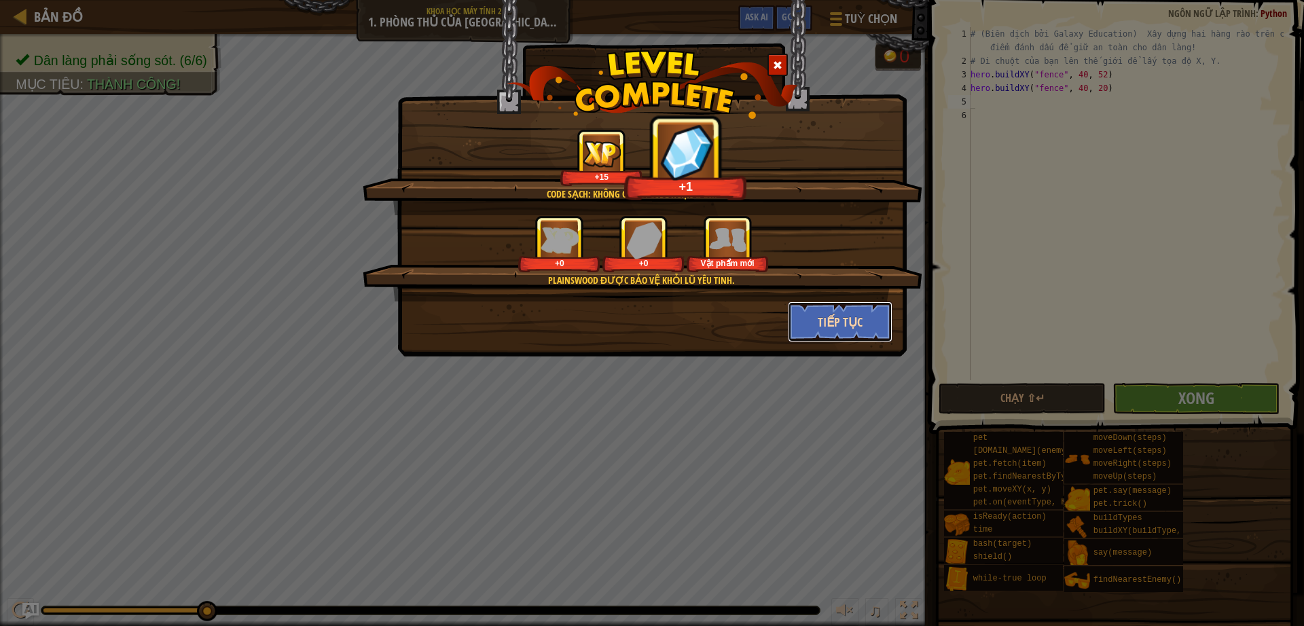
click at [857, 321] on button "Tiếp tục" at bounding box center [840, 321] width 105 height 41
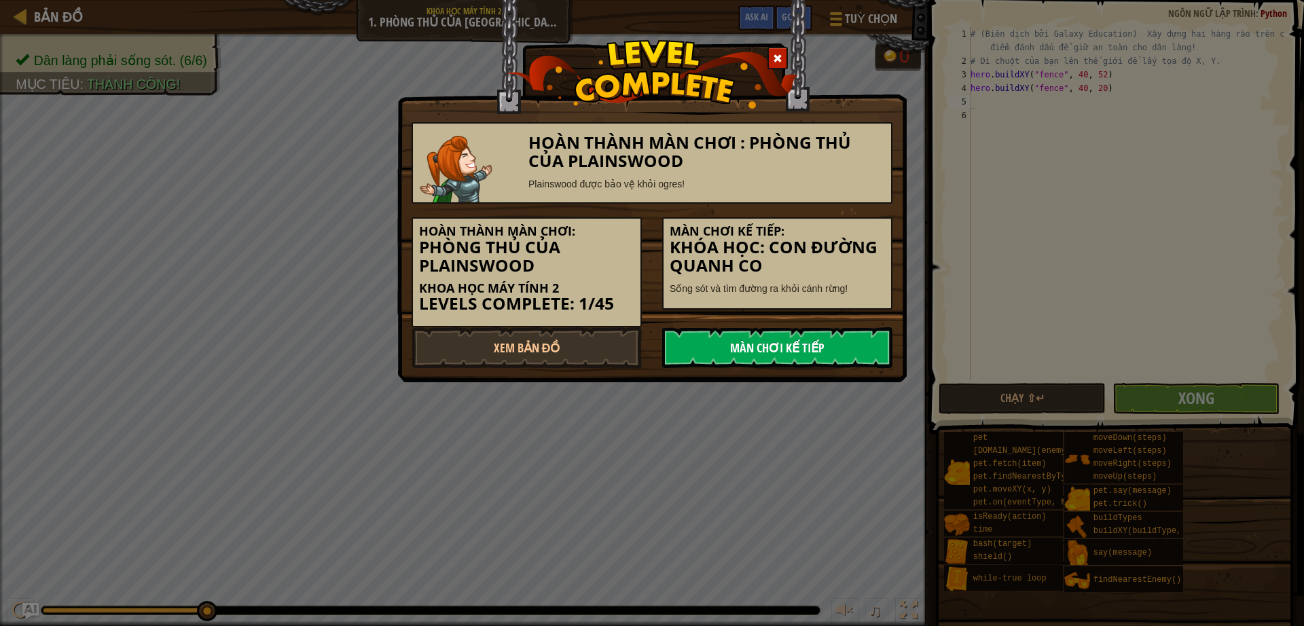
click at [805, 345] on link "Màn chơi kế tiếp" at bounding box center [777, 347] width 230 height 41
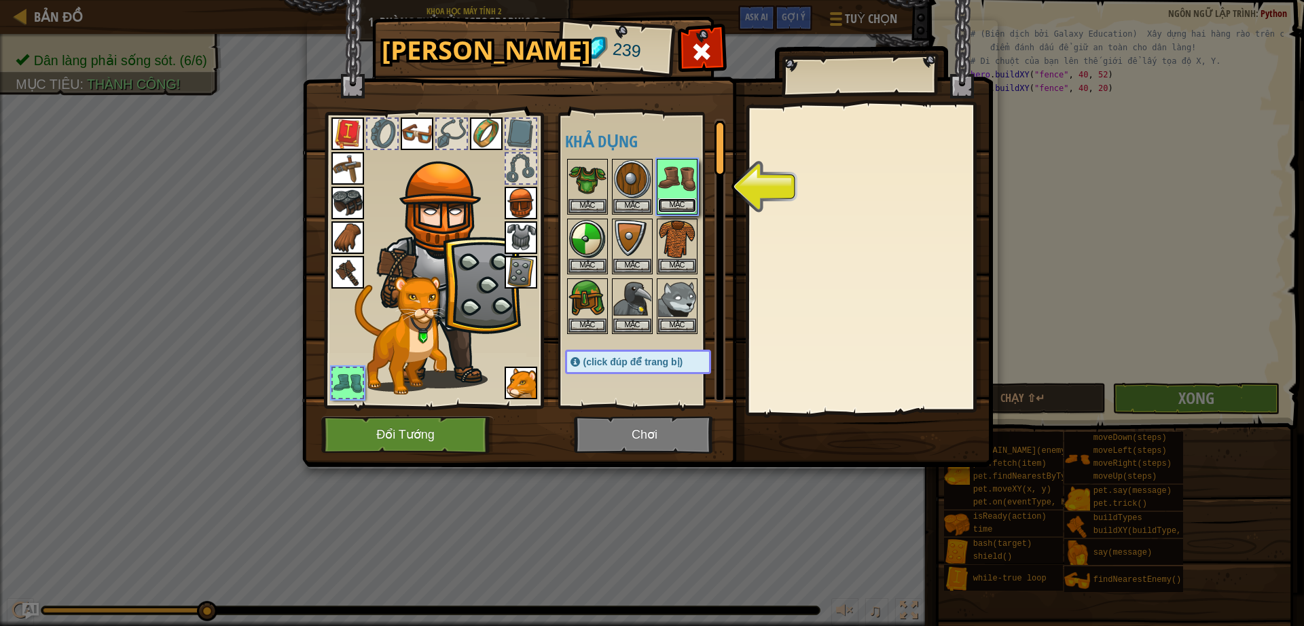
click at [680, 205] on button "Mặc" at bounding box center [677, 205] width 38 height 14
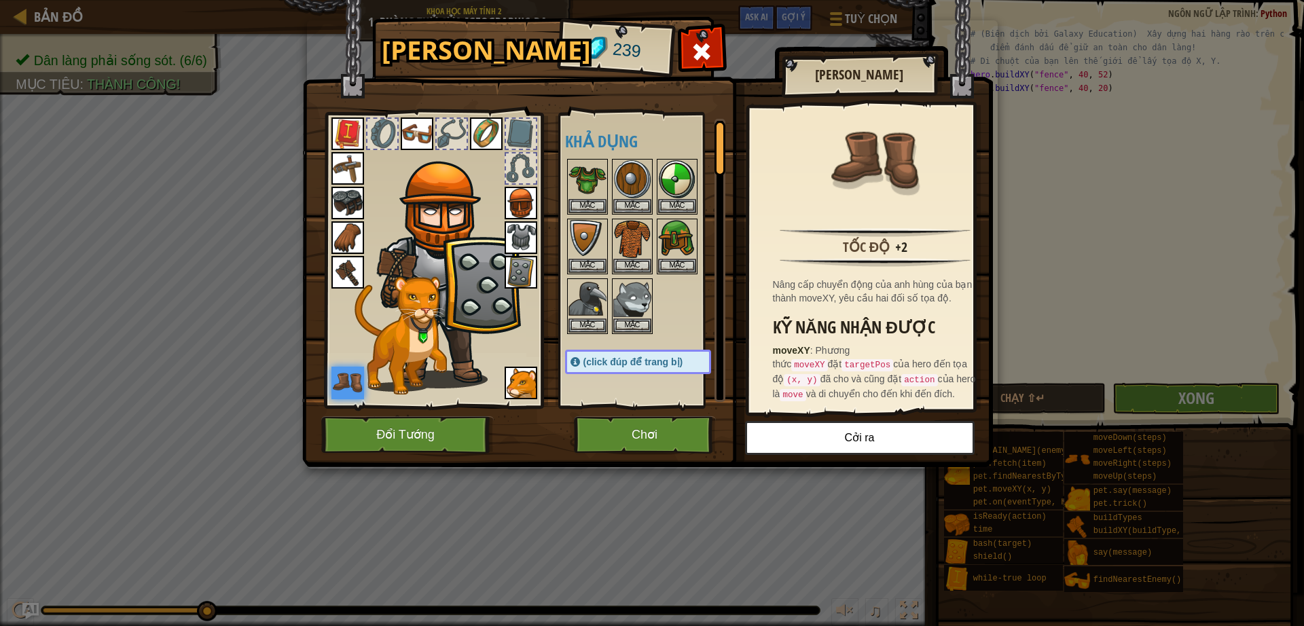
click at [530, 247] on img at bounding box center [520, 237] width 33 height 33
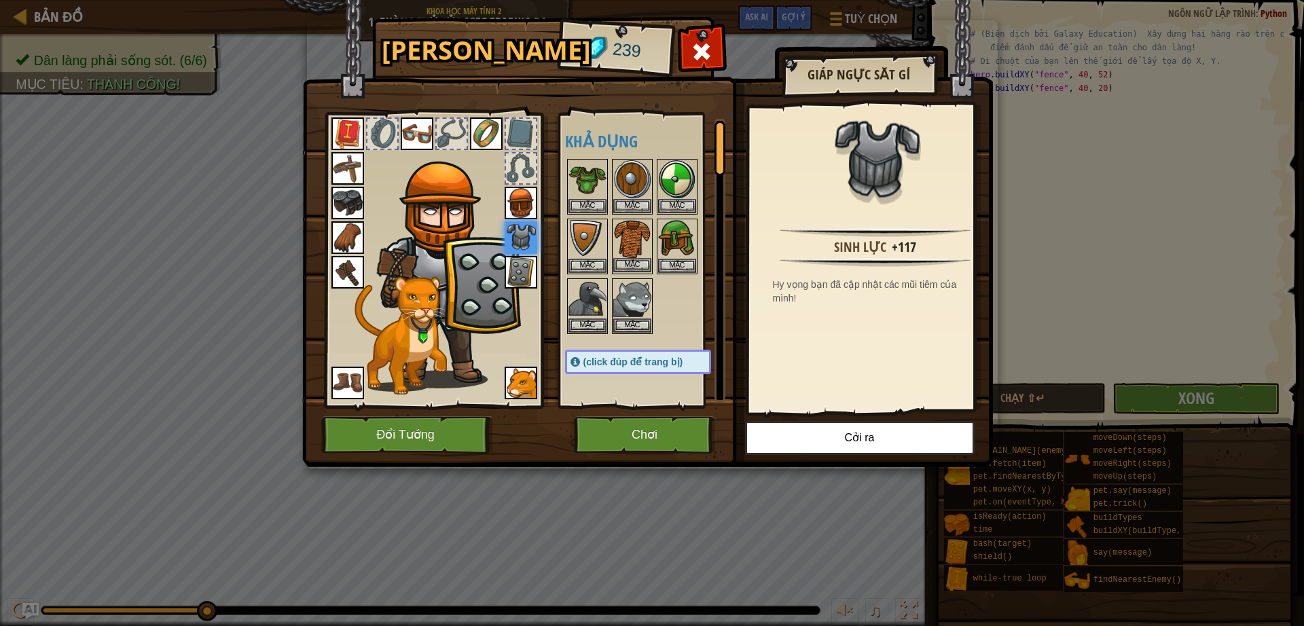
click at [643, 239] on img at bounding box center [632, 239] width 38 height 38
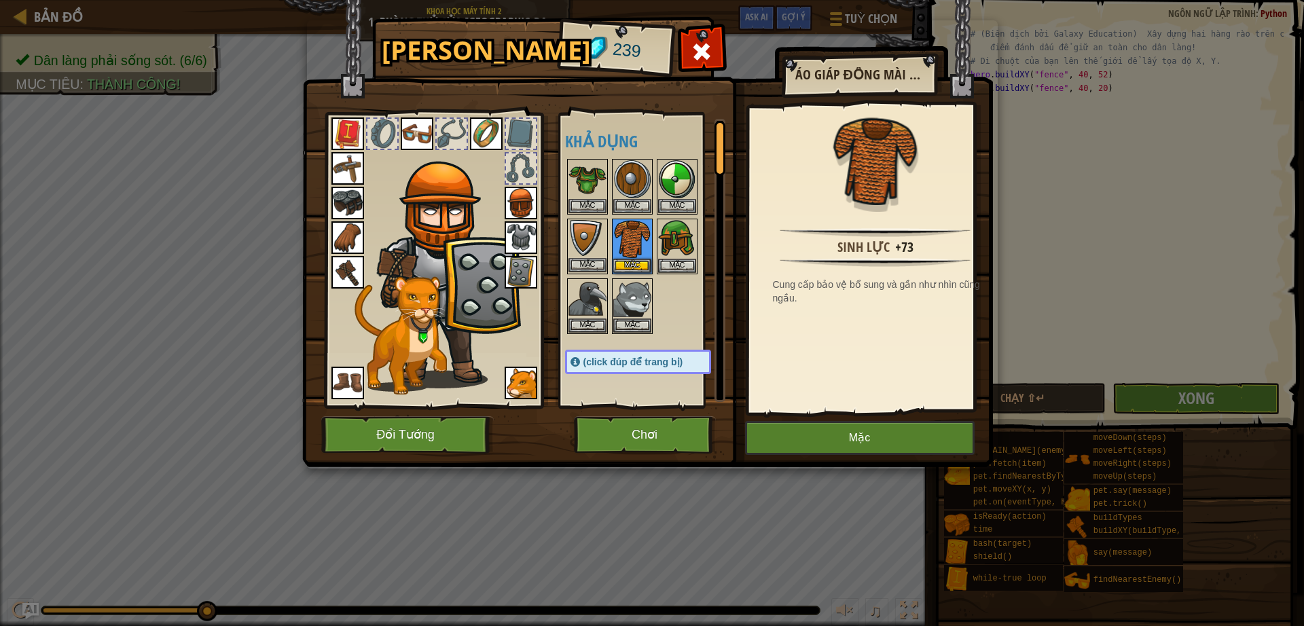
click at [583, 234] on img at bounding box center [587, 239] width 38 height 38
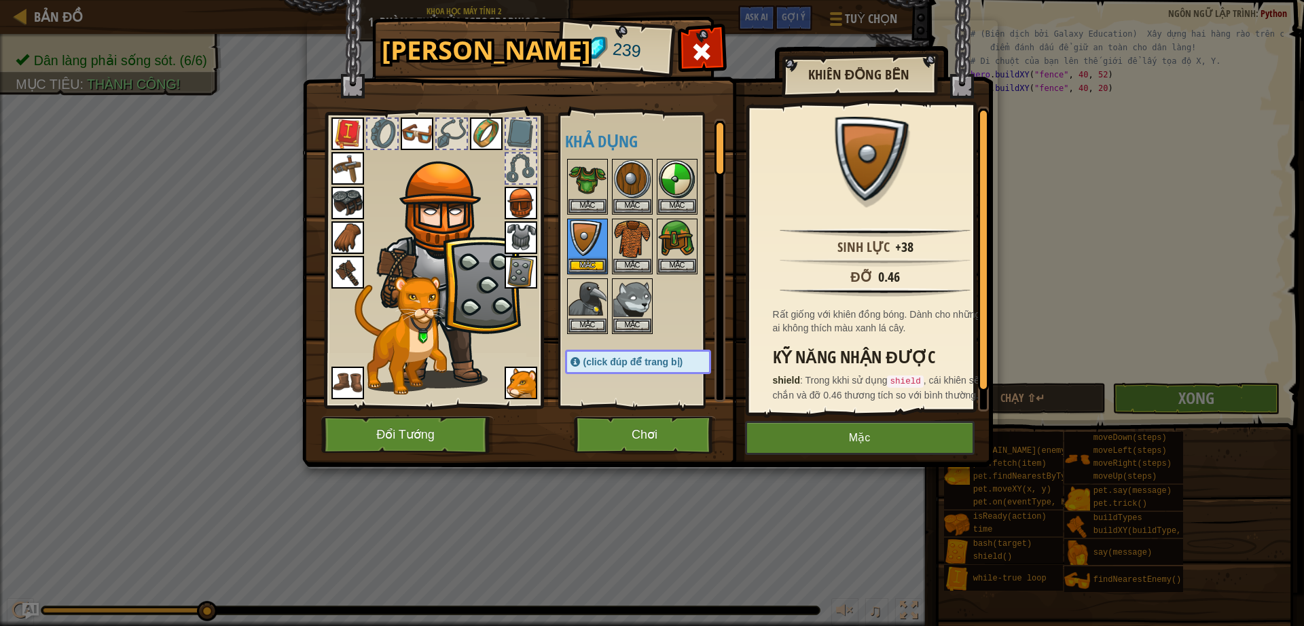
click at [515, 274] on img at bounding box center [520, 272] width 33 height 33
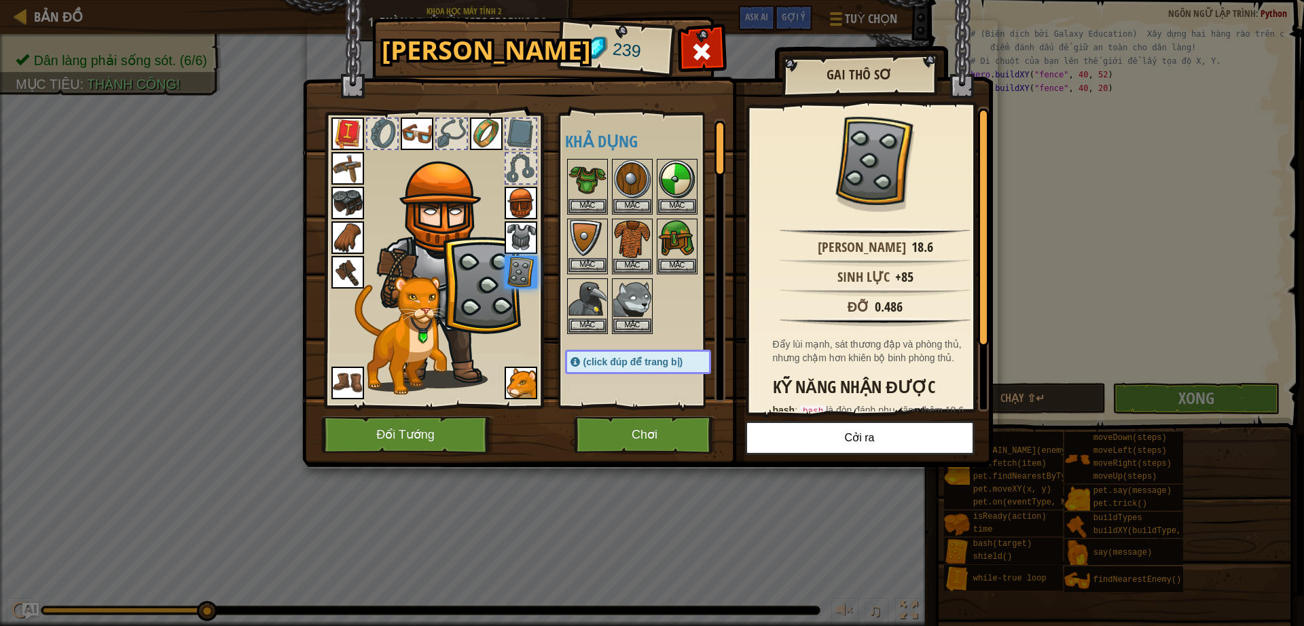
click at [594, 228] on img at bounding box center [587, 239] width 38 height 38
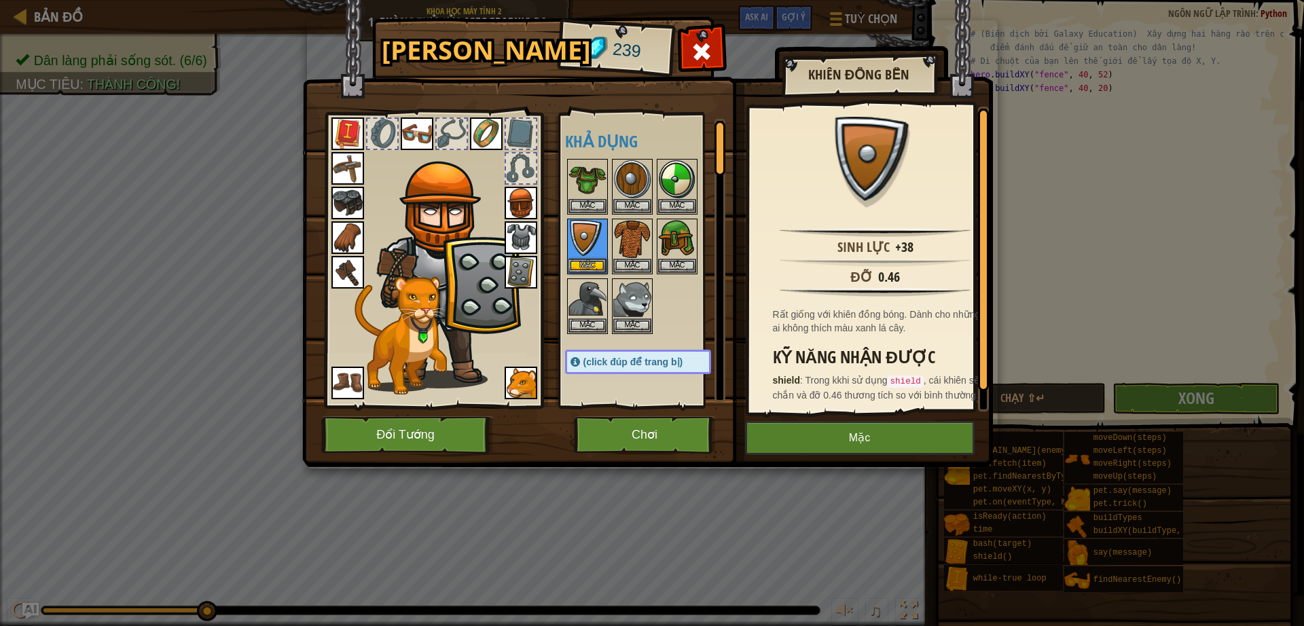
click at [520, 262] on img at bounding box center [520, 272] width 33 height 33
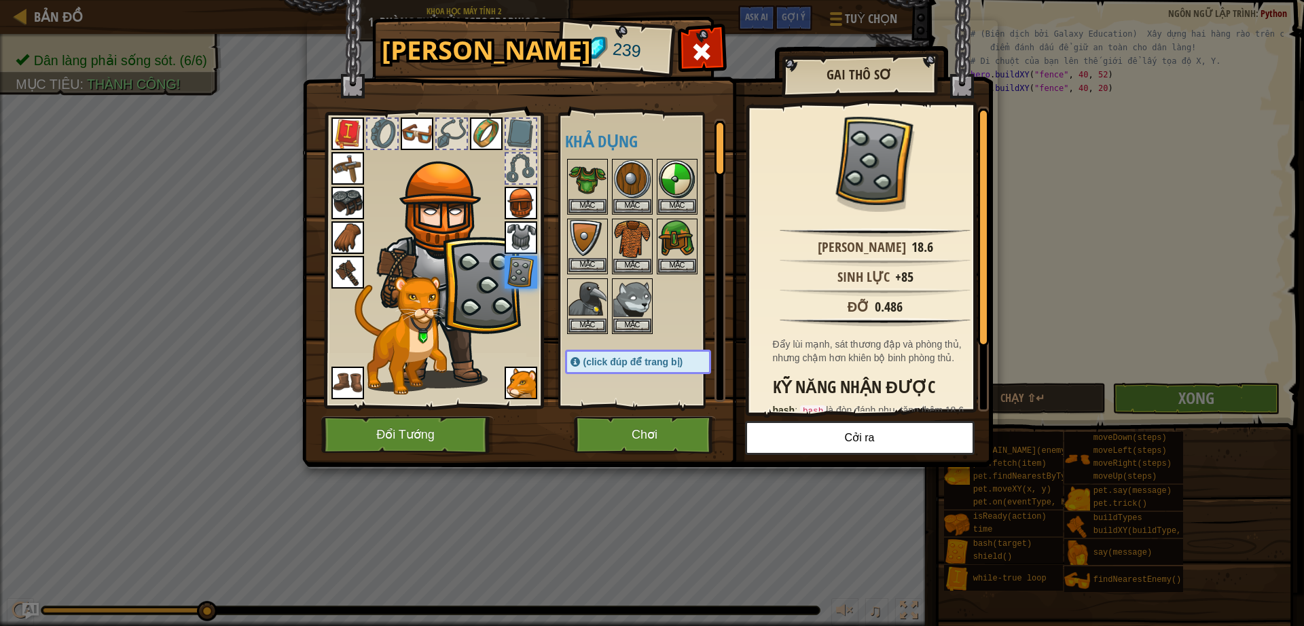
click at [581, 252] on img at bounding box center [587, 239] width 38 height 38
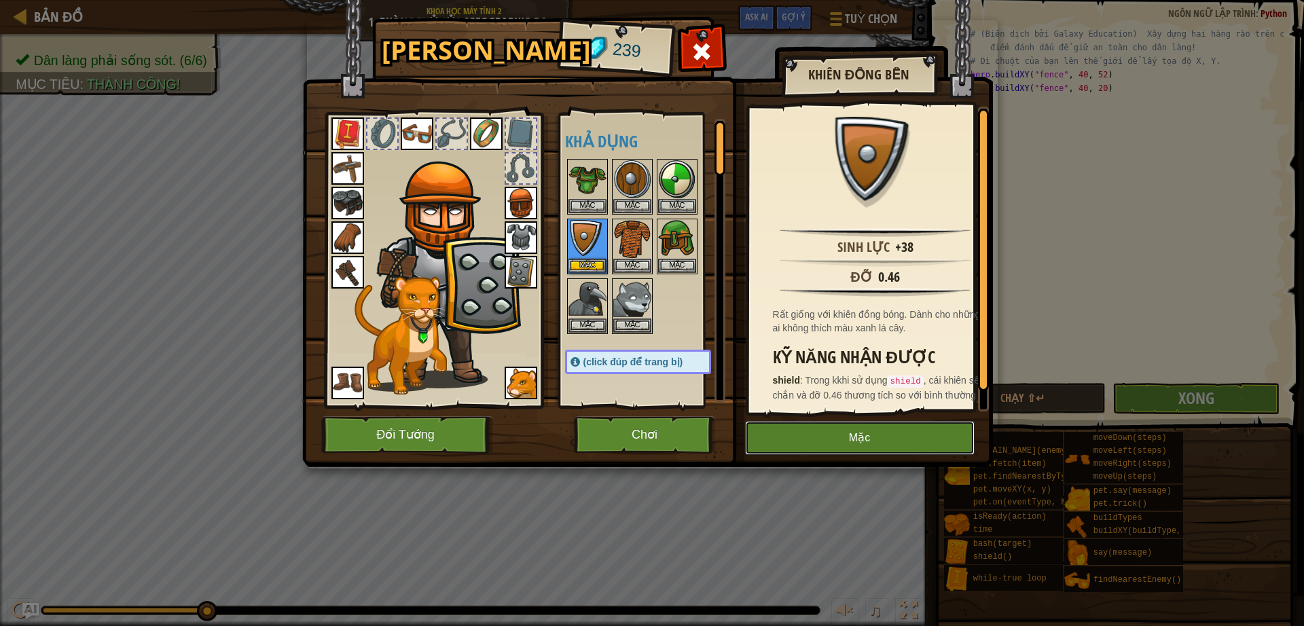
click at [870, 442] on button "Mặc" at bounding box center [859, 438] width 229 height 34
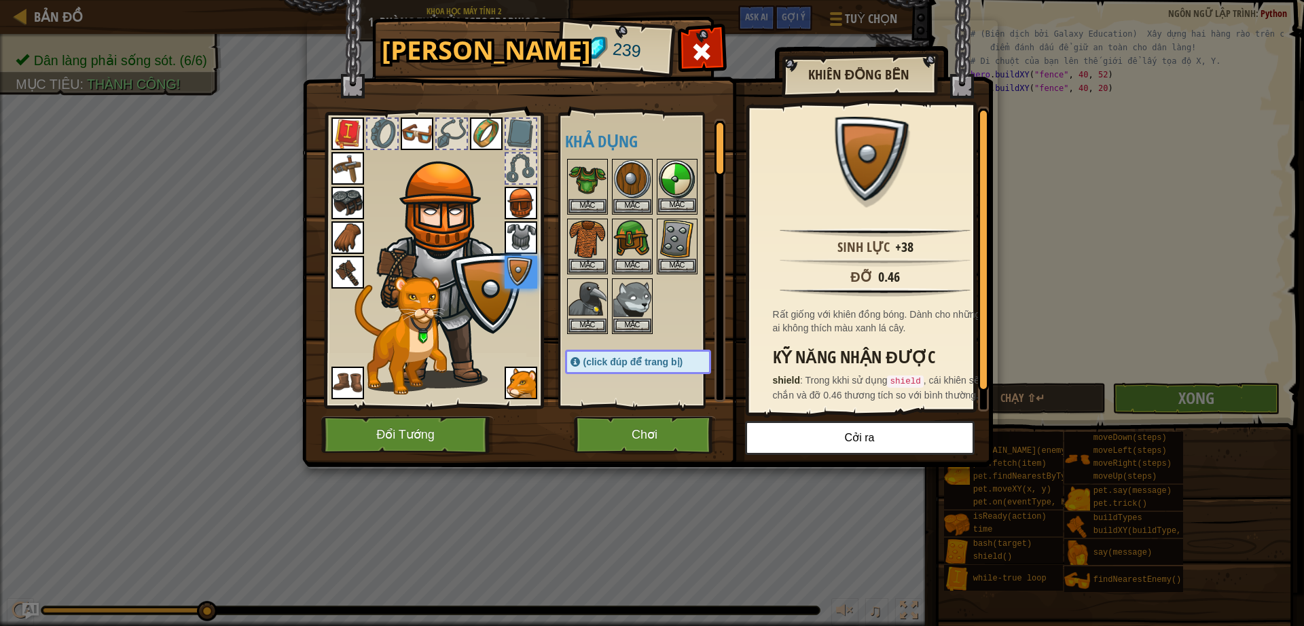
click at [690, 184] on img at bounding box center [677, 179] width 38 height 38
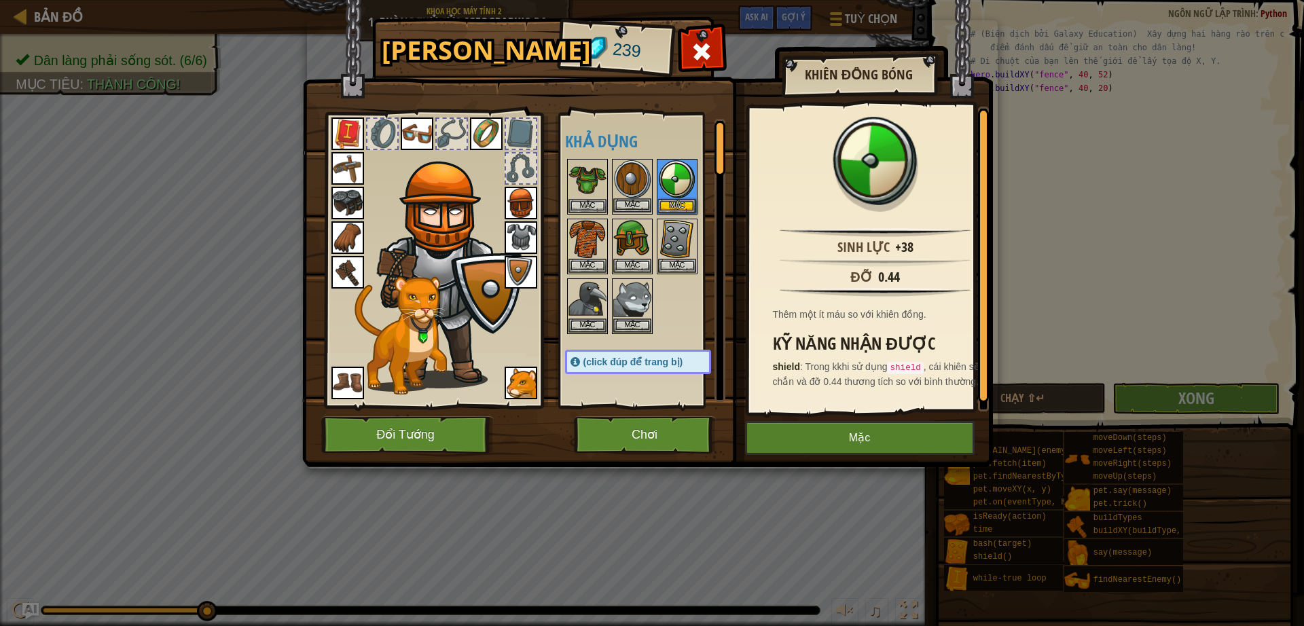
click at [639, 181] on img at bounding box center [632, 179] width 38 height 38
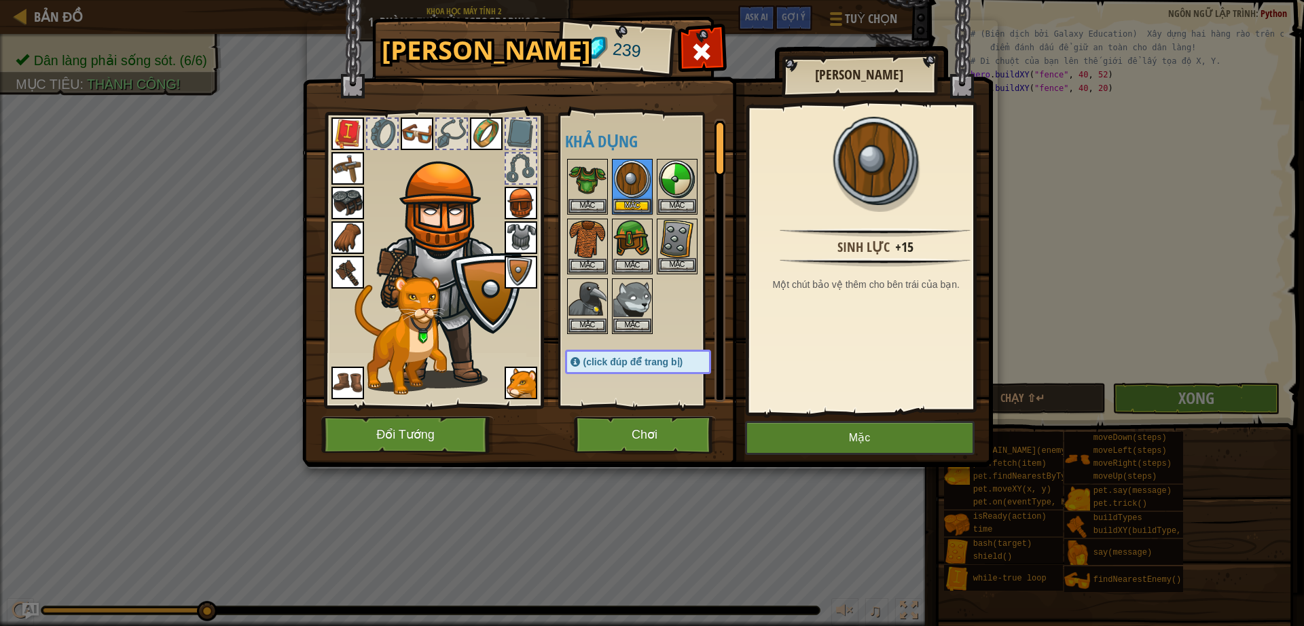
click at [687, 226] on img at bounding box center [677, 239] width 38 height 38
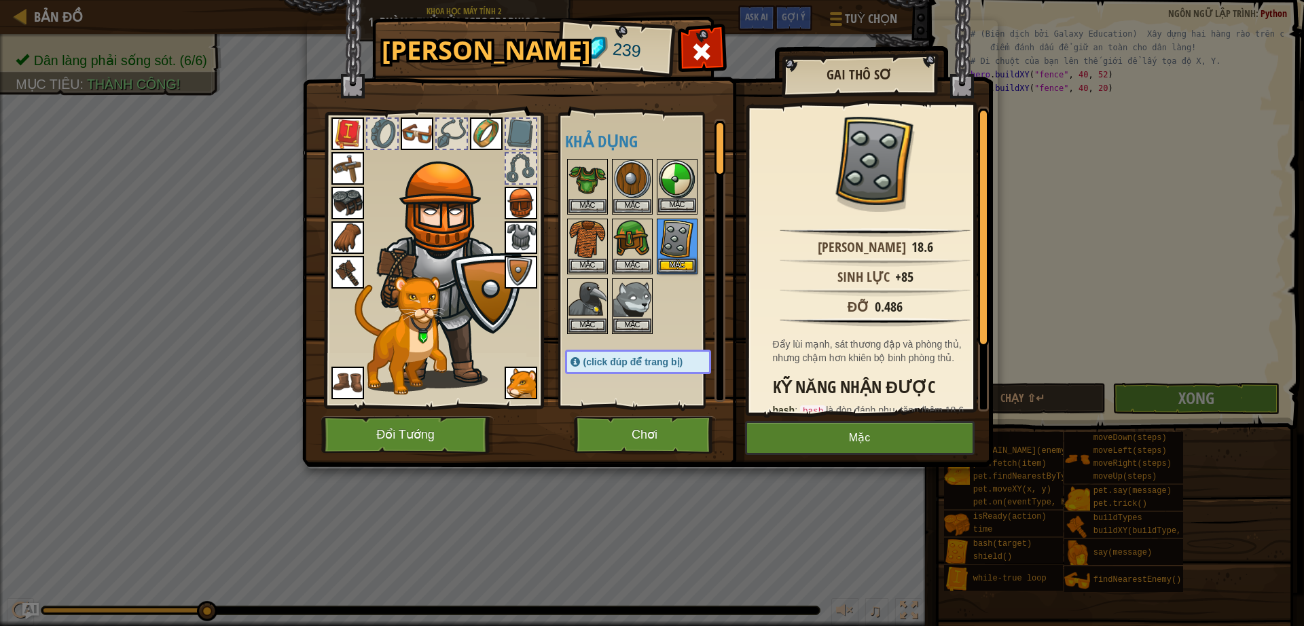
click at [682, 169] on img at bounding box center [677, 179] width 38 height 38
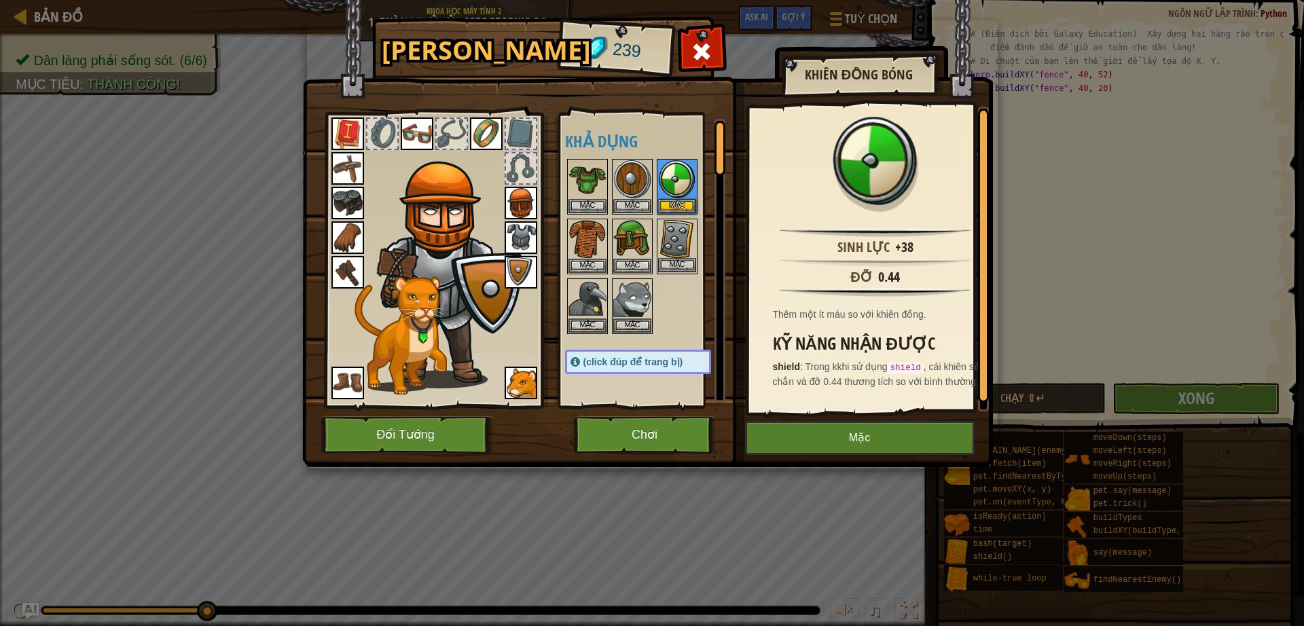
click at [672, 240] on img at bounding box center [677, 239] width 38 height 38
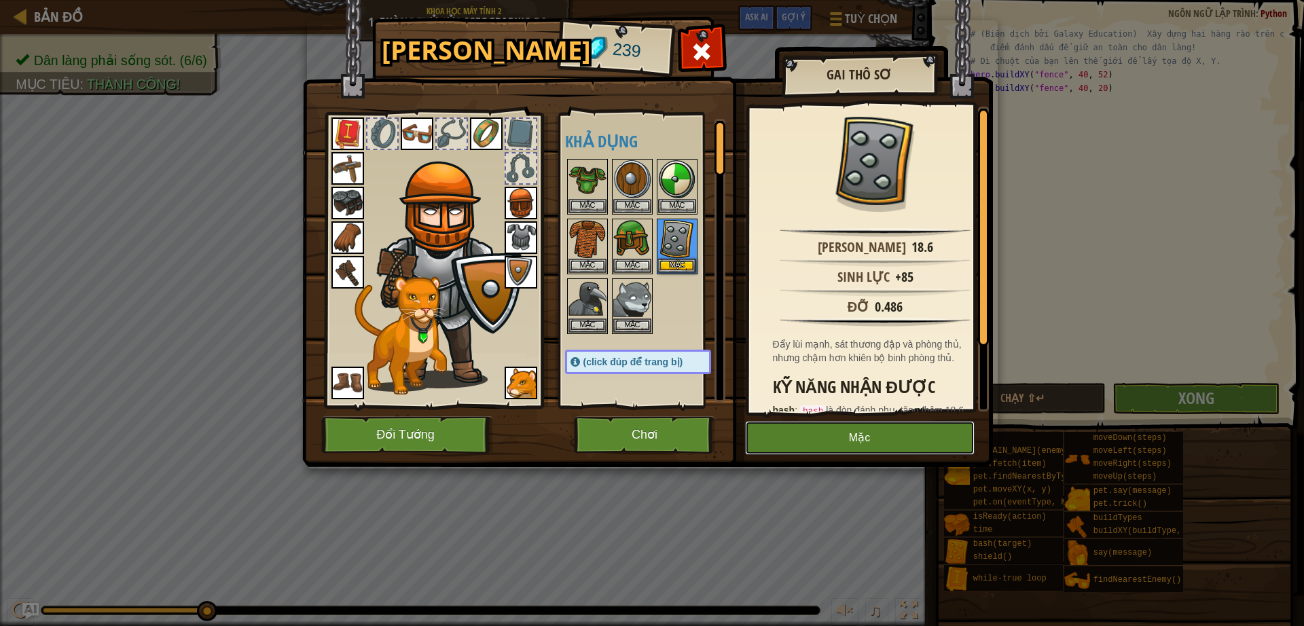
click at [815, 436] on button "Mặc" at bounding box center [859, 438] width 229 height 34
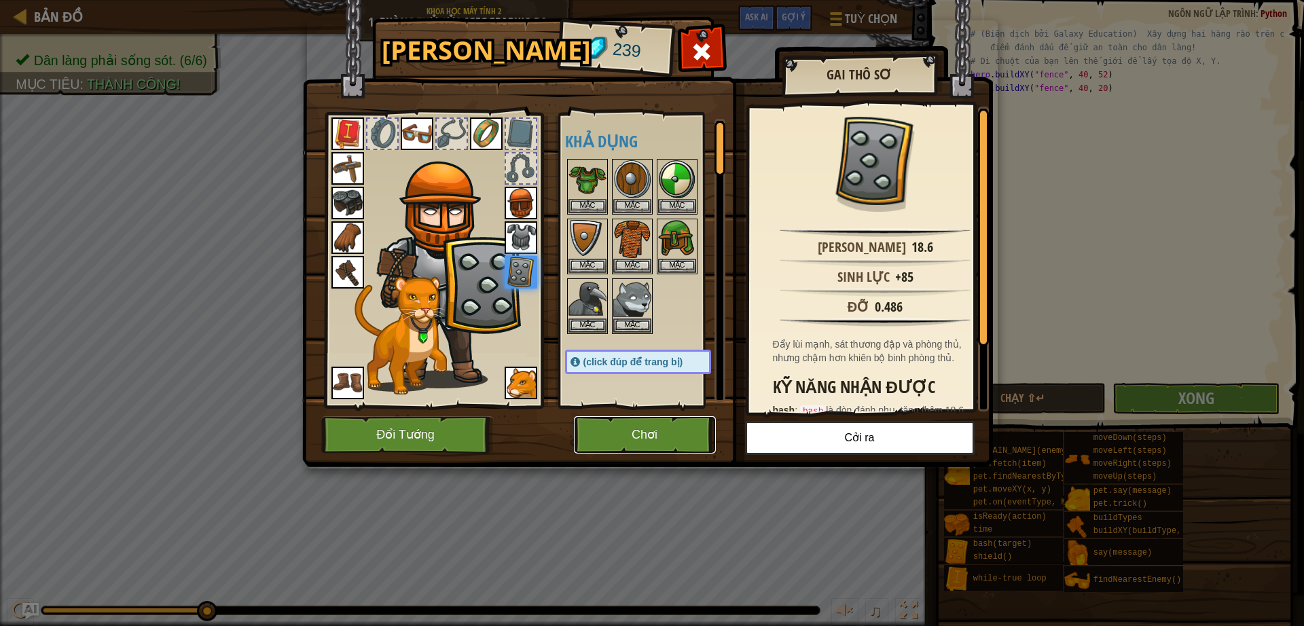
click at [652, 438] on button "Chơi" at bounding box center [645, 434] width 142 height 37
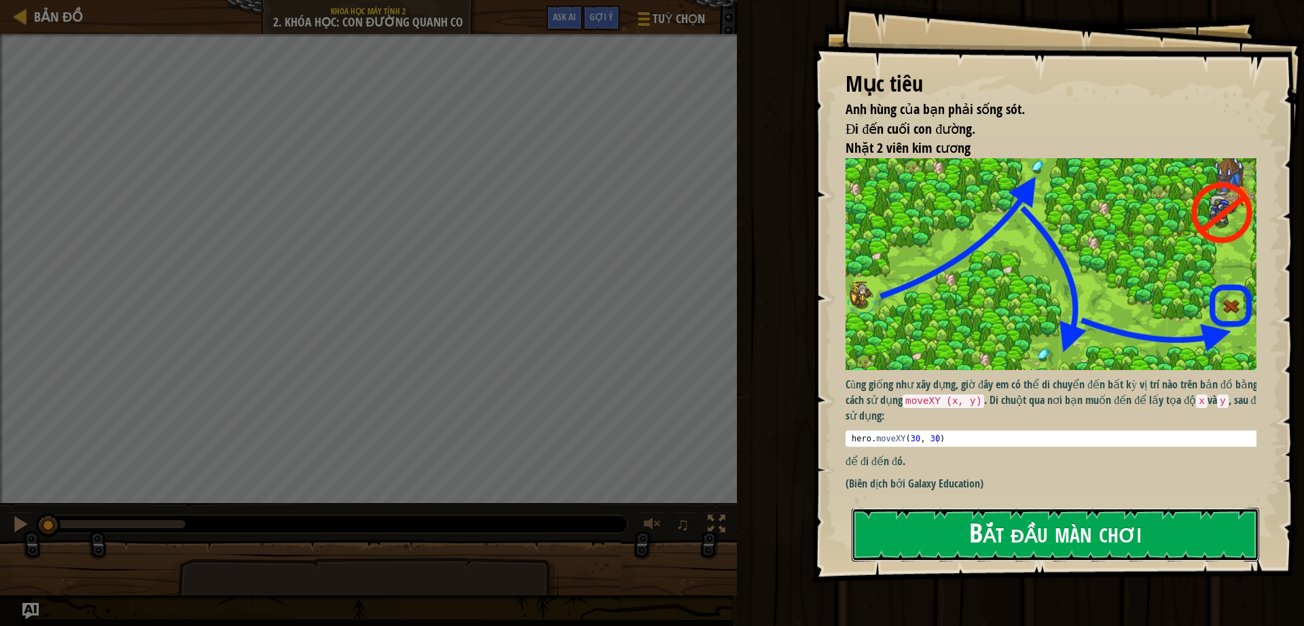
click at [1091, 544] on button "Bắt đầu màn chơi" at bounding box center [1054, 535] width 407 height 54
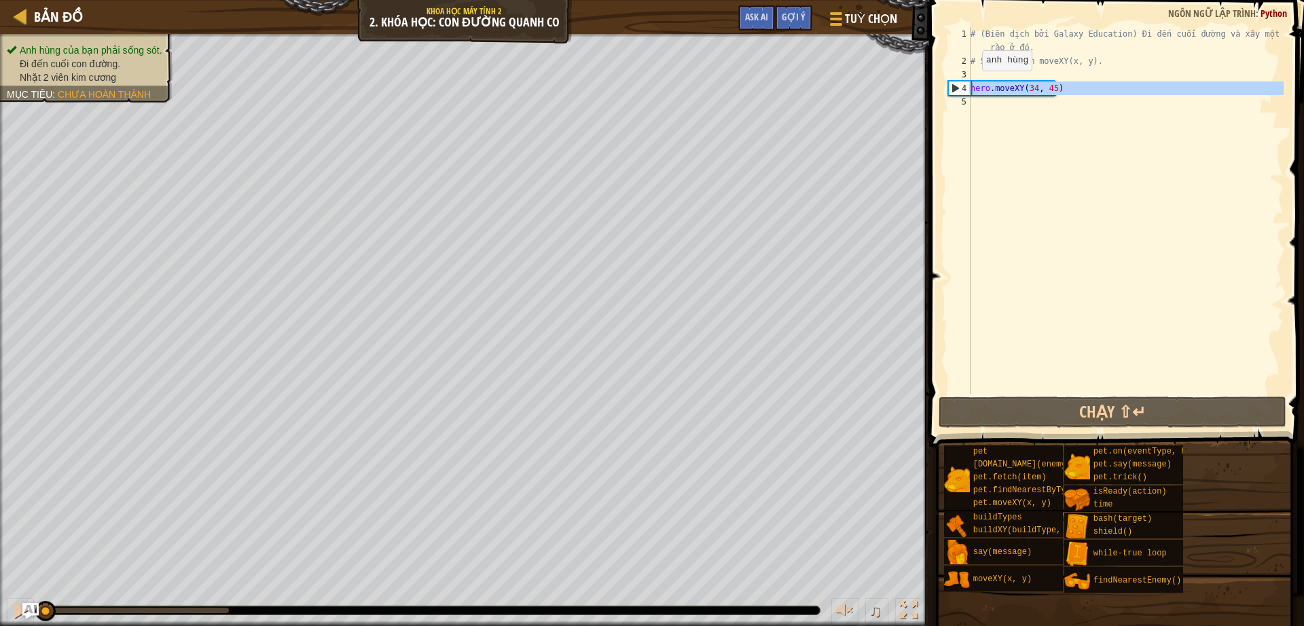
drag, startPoint x: 1063, startPoint y: 95, endPoint x: 961, endPoint y: 86, distance: 101.6
click at [961, 86] on div "1 2 3 4 5 # (Biên dịch bởi Galaxy Education) Đi đến cuối đường và xây một hàng …" at bounding box center [1114, 210] width 338 height 367
type textarea "hero.moveXY(34, 45)"
click at [1080, 80] on div "# (Biên dịch bởi Galaxy Education) Đi đến cuối đường và xây một hàng rào ở đó. …" at bounding box center [1125, 230] width 316 height 407
click at [1063, 84] on div "# (Biên dịch bởi Galaxy Education) Đi đến cuối đường và xây một hàng rào ở đó. …" at bounding box center [1125, 230] width 316 height 407
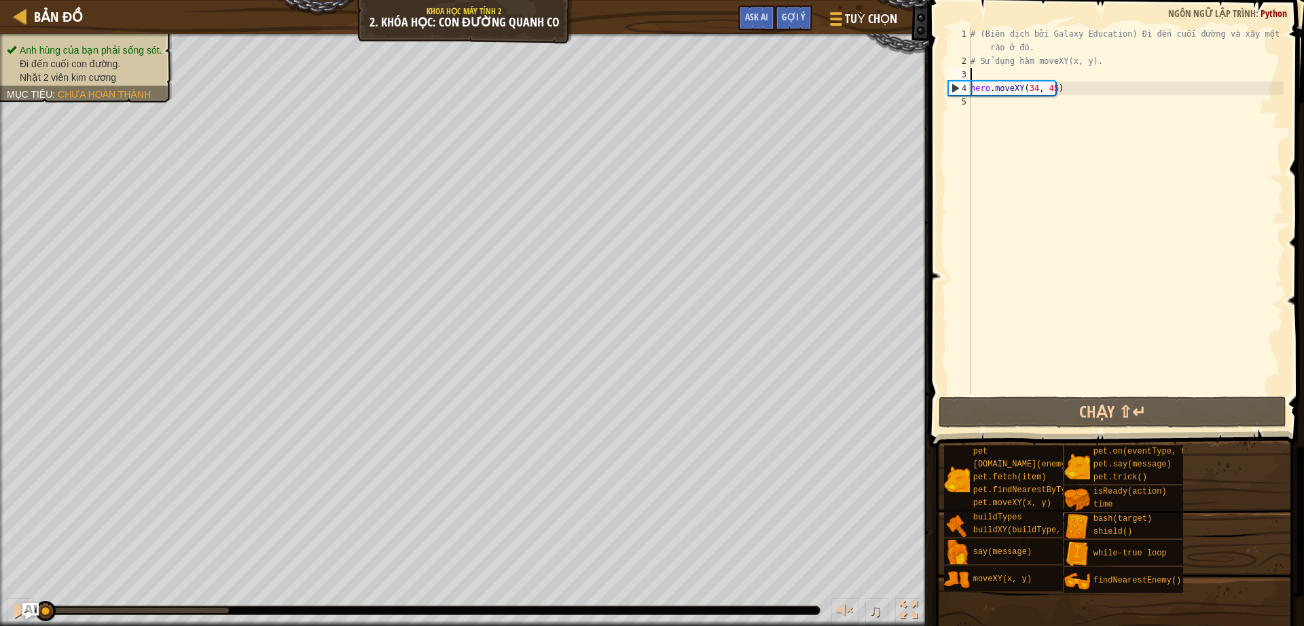
type textarea "hero.moveXY(34, 45)"
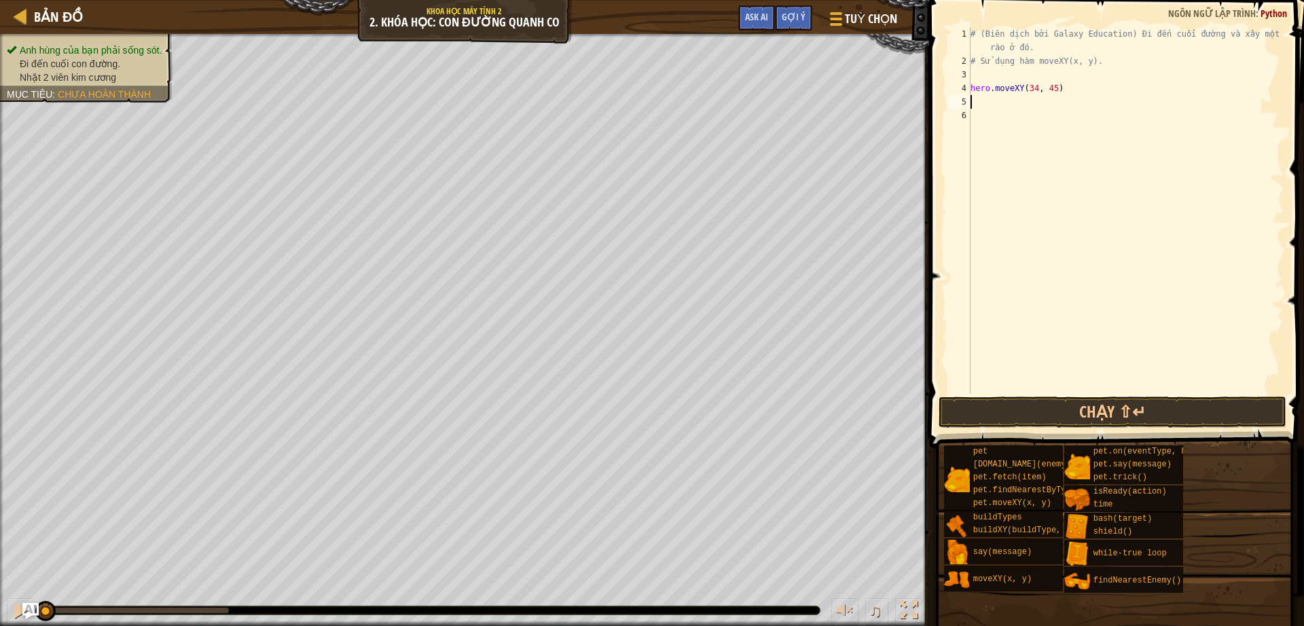
paste textarea "hero.moveXY(34, 45)"
click at [1088, 100] on div "# (Biên dịch bởi Galaxy Education) Đi đến cuối đường và xây một hàng rào ở đó. …" at bounding box center [1125, 230] width 316 height 407
type textarea "hero.moveXY(36, 60)"
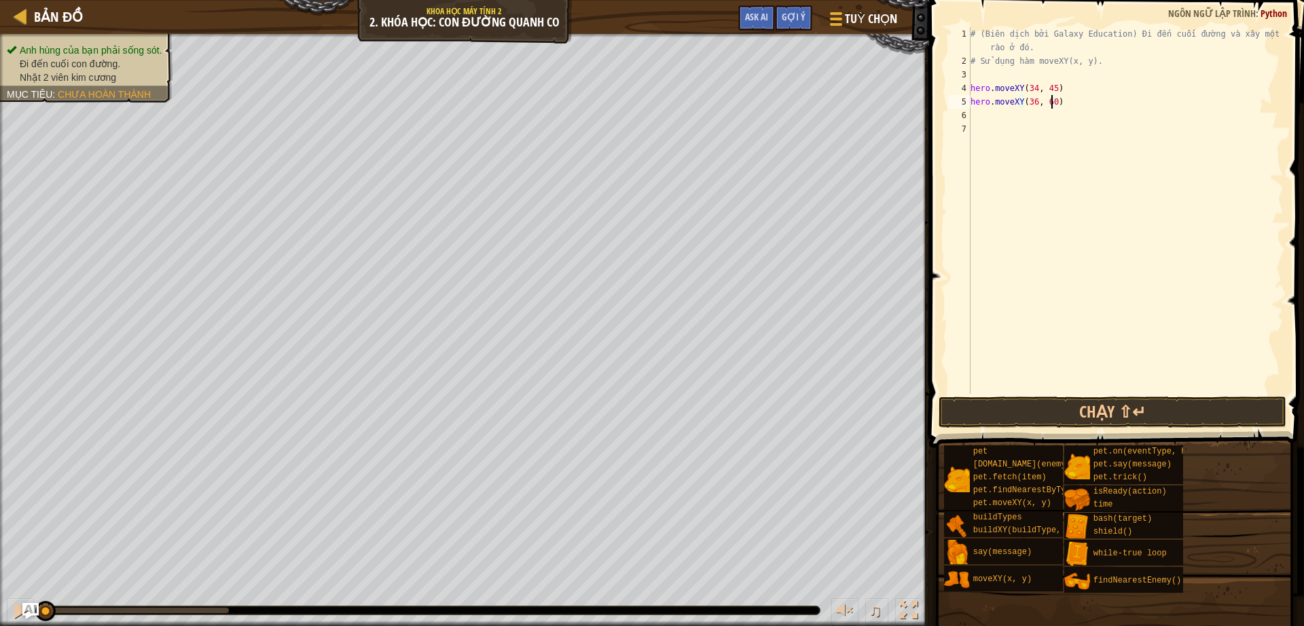
scroll to position [6, 6]
click at [1069, 95] on div "# (Biên dịch bởi Galaxy Education) Đi đến cuối đường và xây một hàng rào ở đó. …" at bounding box center [1125, 230] width 316 height 407
paste textarea "hero.moveXY(34, 45)"
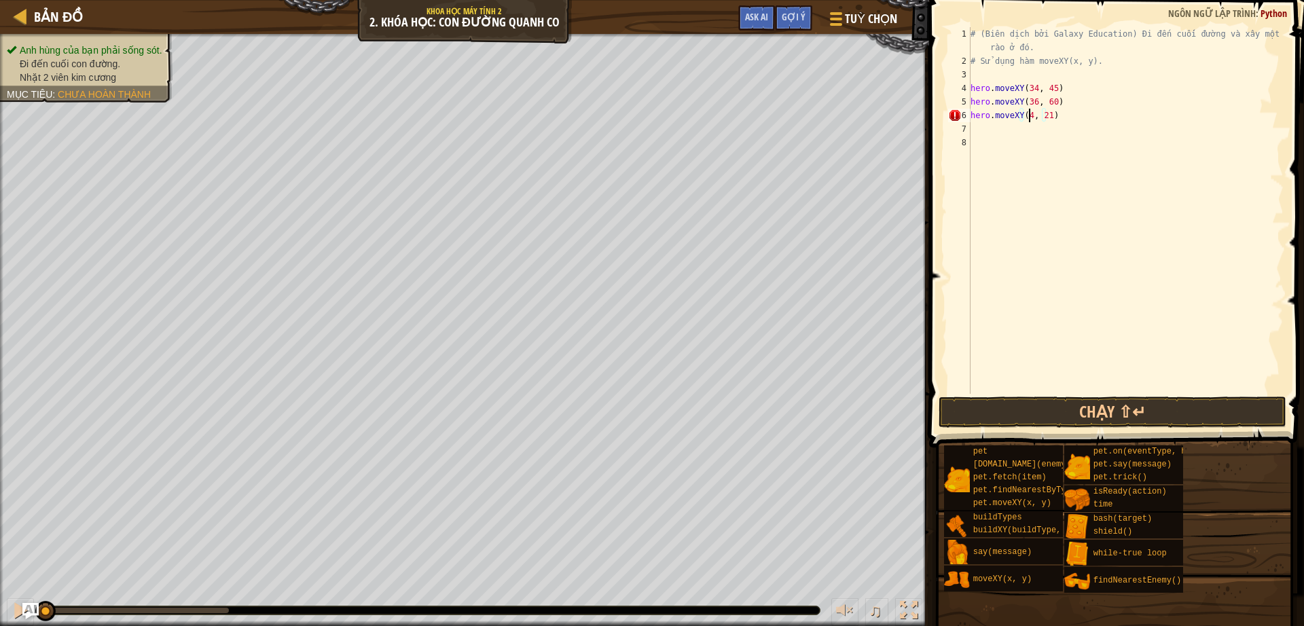
type textarea "hero.moveXY(47, 21)"
click at [1075, 122] on div "# (Biên dịch bởi Galaxy Education) Đi đến cuối đường và xây một hàng rào ở đó. …" at bounding box center [1125, 230] width 316 height 407
paste textarea
click at [1155, 114] on div "# (Biên dịch bởi Galaxy Education) Đi đến cuối đường và xây một hàng rào ở đó. …" at bounding box center [1125, 230] width 316 height 407
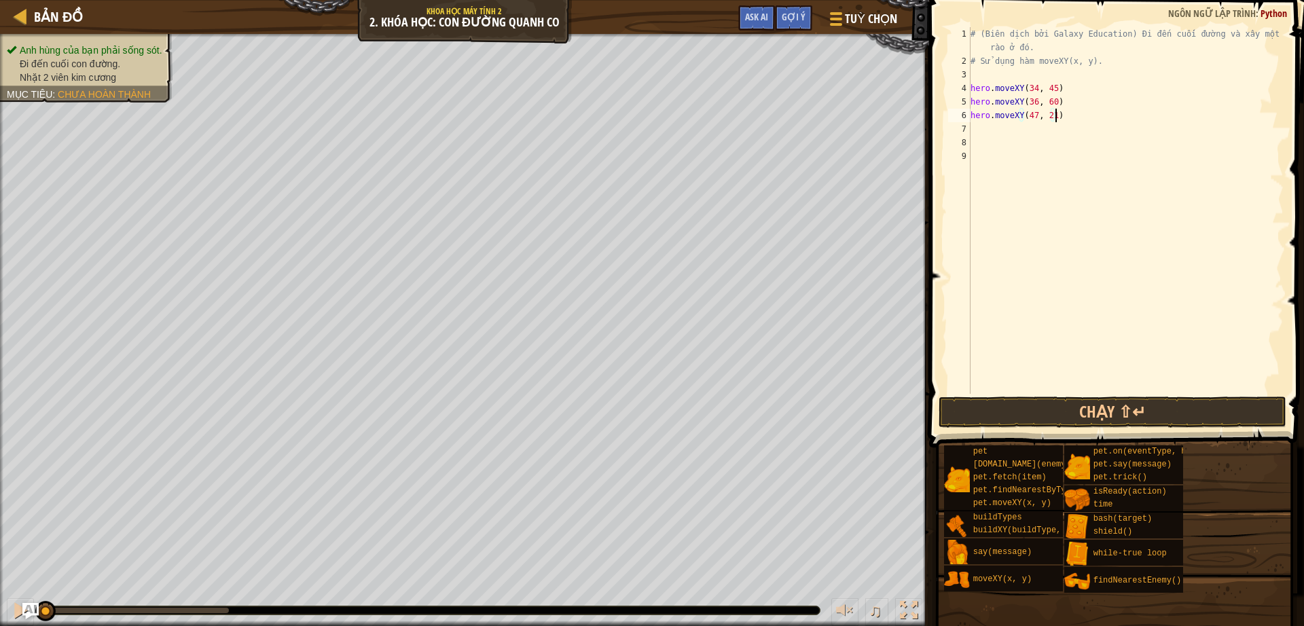
type textarea "hero.moveXY(47, 21)"
click at [1066, 120] on div "# (Biên dịch bởi Galaxy Education) Đi đến cuối đường và xây một hàng rào ở đó. …" at bounding box center [1125, 230] width 316 height 407
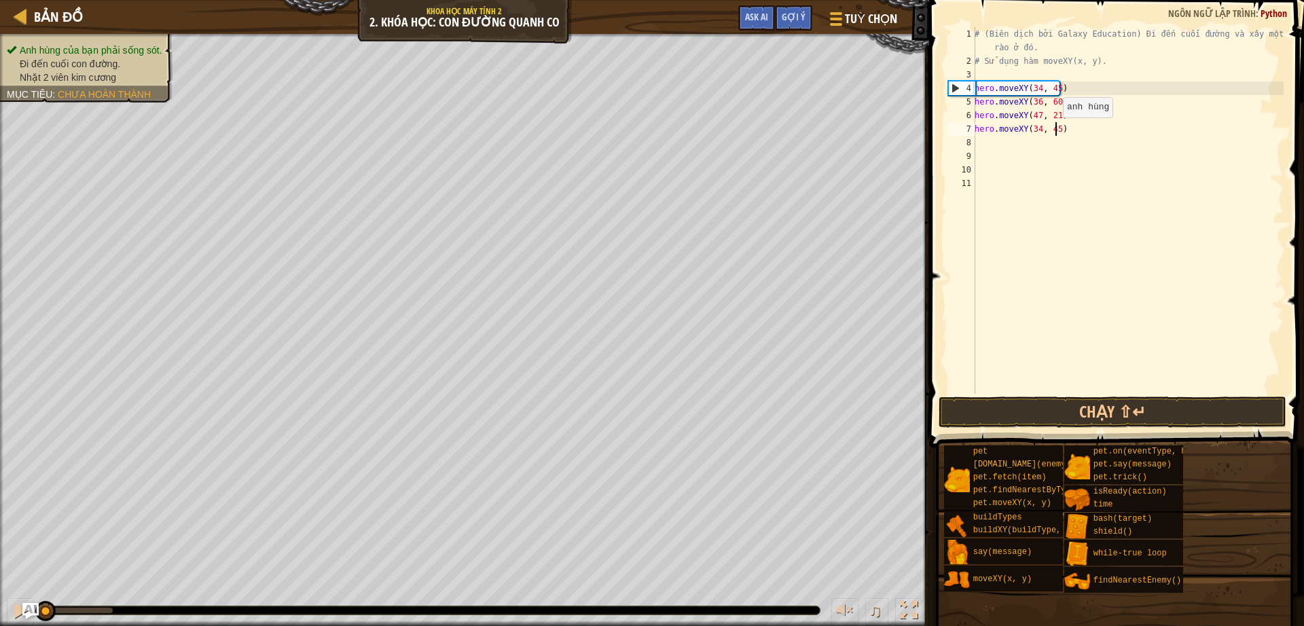
click at [1055, 131] on div "# (Biên dịch bởi Galaxy Education) Đi đến cuối đường và xây một hàng rào ở đó. …" at bounding box center [1128, 230] width 312 height 407
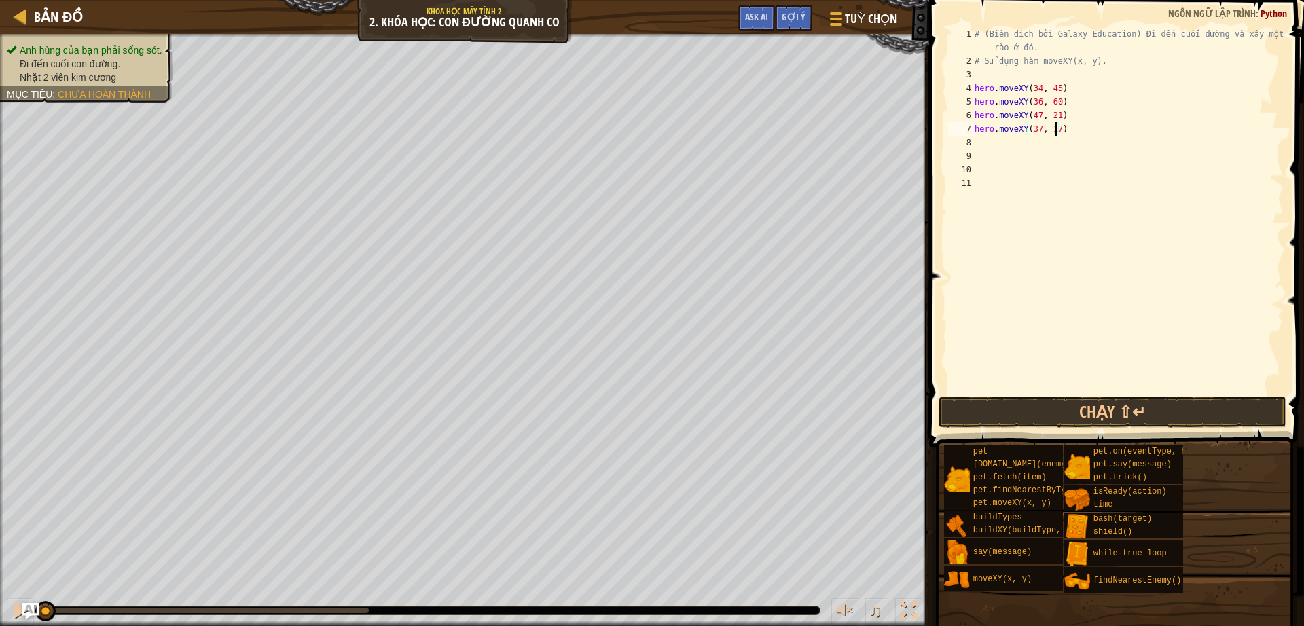
type textarea "hero.moveXY(37, 12)"
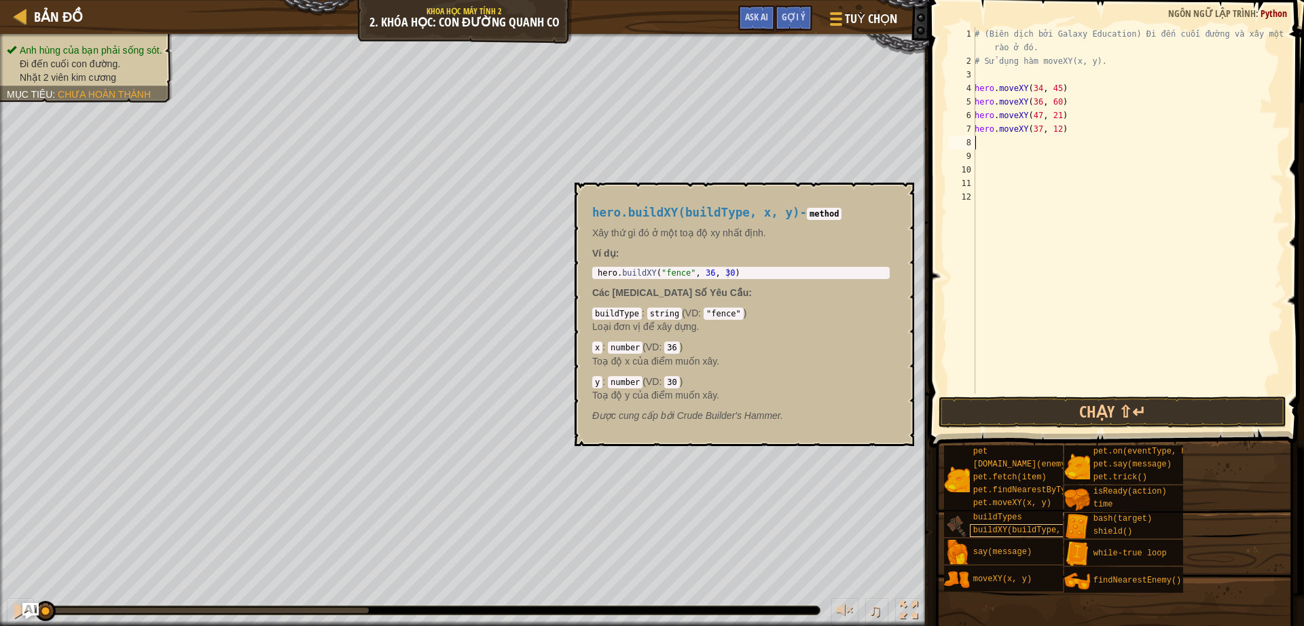
click at [1011, 530] on span "buildXY(buildType, x, y)" at bounding box center [1031, 530] width 117 height 10
type textarea "hero.buildXY("fence", 36, 30)"
drag, startPoint x: 754, startPoint y: 269, endPoint x: 599, endPoint y: 273, distance: 154.8
click at [599, 273] on div "hero . buildXY ( "fence" , 36 , 30 )" at bounding box center [741, 282] width 292 height 29
click at [1007, 150] on div "# (Biên dịch bởi Galaxy Education) Đi đến cuối đường và xây một hàng rào ở đó. …" at bounding box center [1128, 230] width 312 height 407
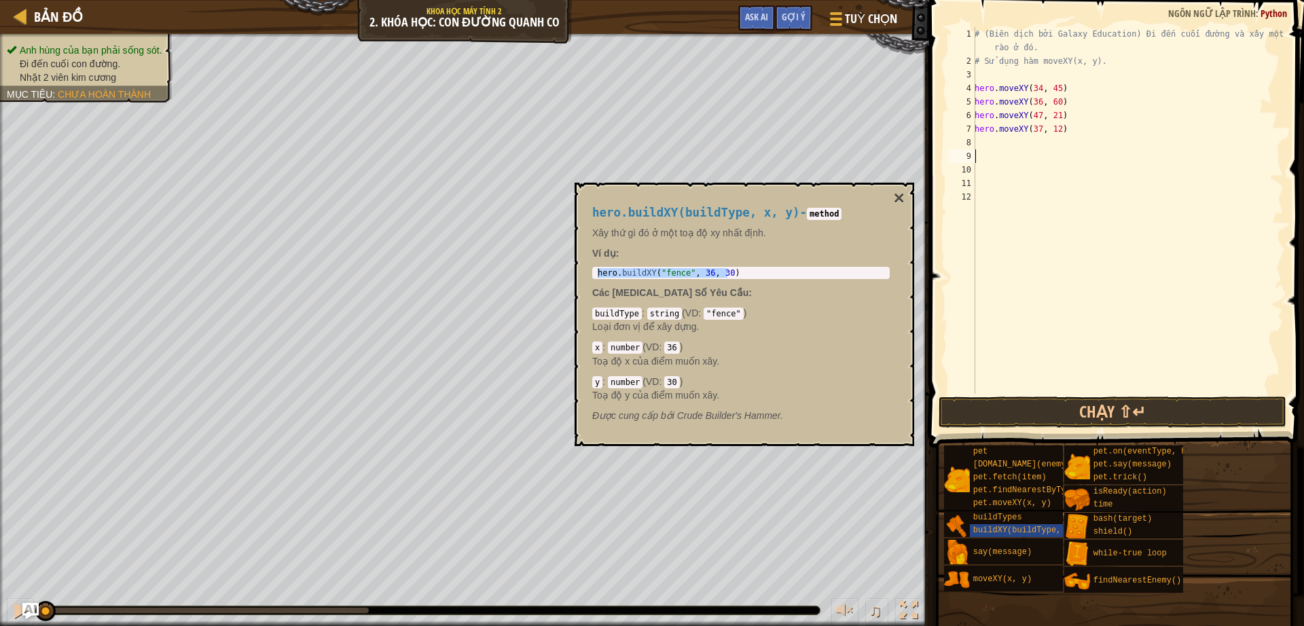
click at [975, 139] on div "# (Biên dịch bởi Galaxy Education) Đi đến cuối đường và xây một hàng rào ở đó. …" at bounding box center [1128, 230] width 312 height 407
paste textarea "hero.buildXY("fence", 36, 30)"
click at [906, 186] on div "hero.buildXY(buildType, x, y) - method Xây thứ gì đó ở một toạ độ xy nhất định.…" at bounding box center [743, 314] width 339 height 263
click at [902, 198] on button "×" at bounding box center [898, 198] width 11 height 19
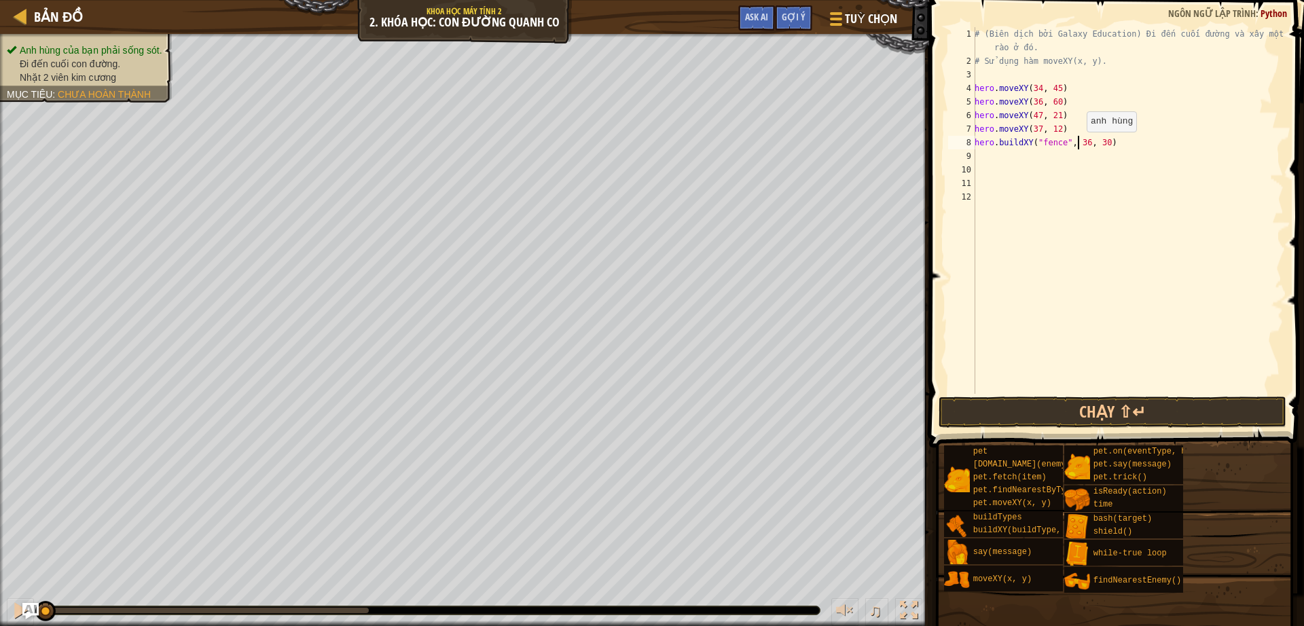
click at [1079, 145] on div "# (Biên dịch bởi Galaxy Education) Đi đến cuối đường và xây một hàng rào ở đó. …" at bounding box center [1128, 230] width 312 height 407
click at [1109, 131] on div "# (Biên dịch bởi Galaxy Education) Đi đến cuối đường và xây một hàng rào ở đó. …" at bounding box center [1128, 230] width 312 height 407
type textarea "hero.buildXY("fence", 72, 30)"
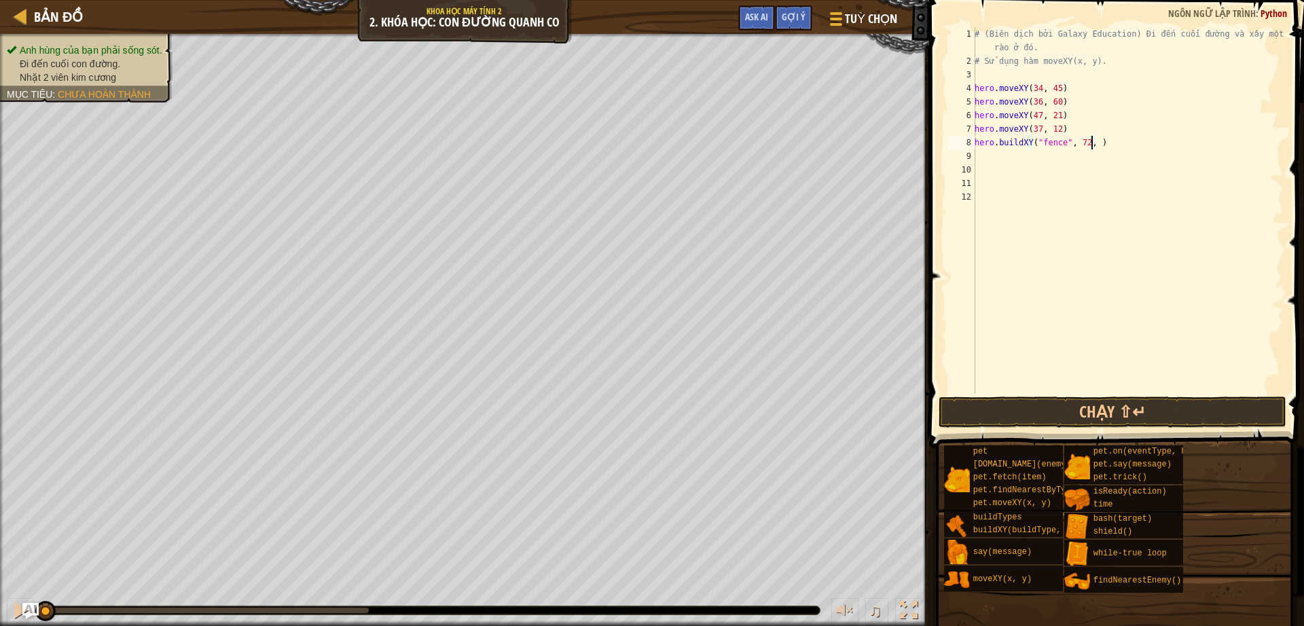
scroll to position [6, 10]
type textarea "hero.buildXY("fence", 72, 25)"
click at [1174, 415] on button "Chạy ⇧↵" at bounding box center [1112, 411] width 348 height 31
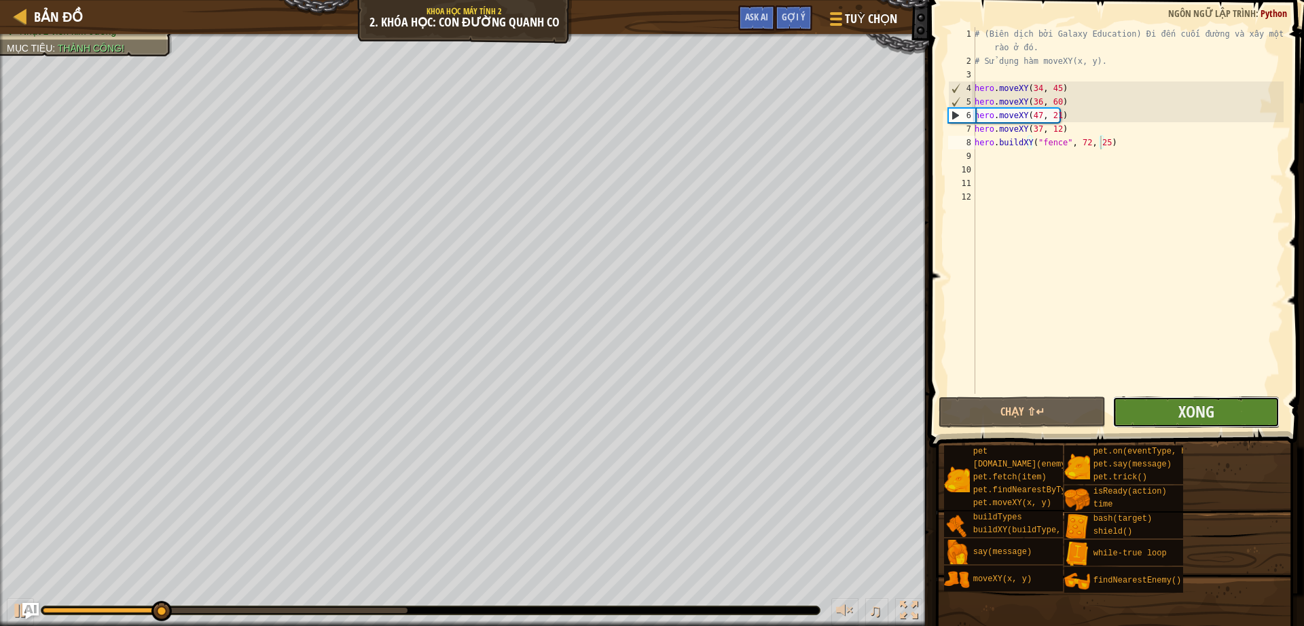
click at [1171, 415] on button "Xong" at bounding box center [1195, 411] width 167 height 31
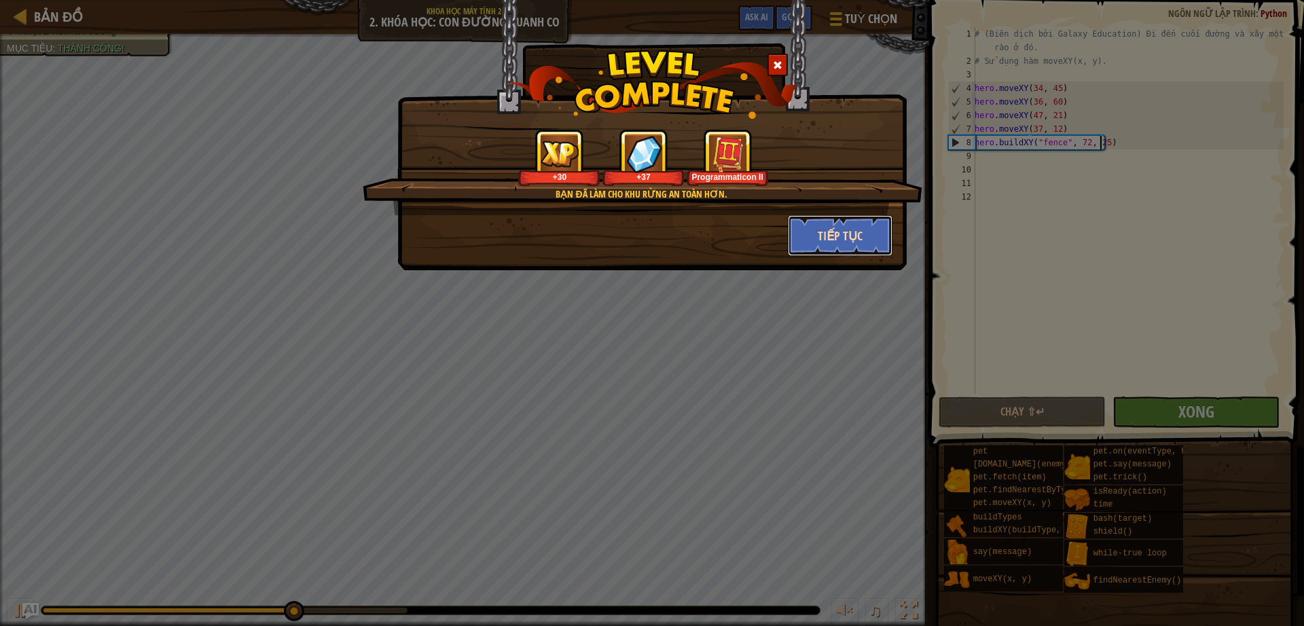
click at [838, 230] on button "Tiếp tục" at bounding box center [840, 235] width 105 height 41
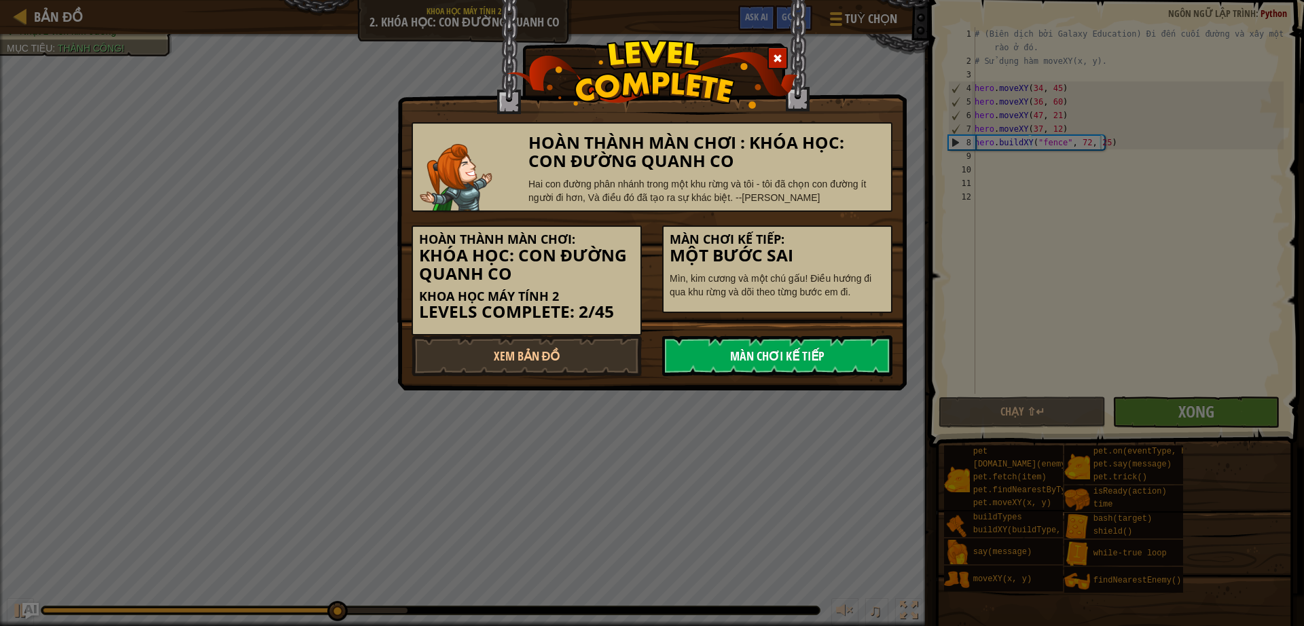
click at [802, 366] on link "Màn chơi kế tiếp" at bounding box center [777, 355] width 230 height 41
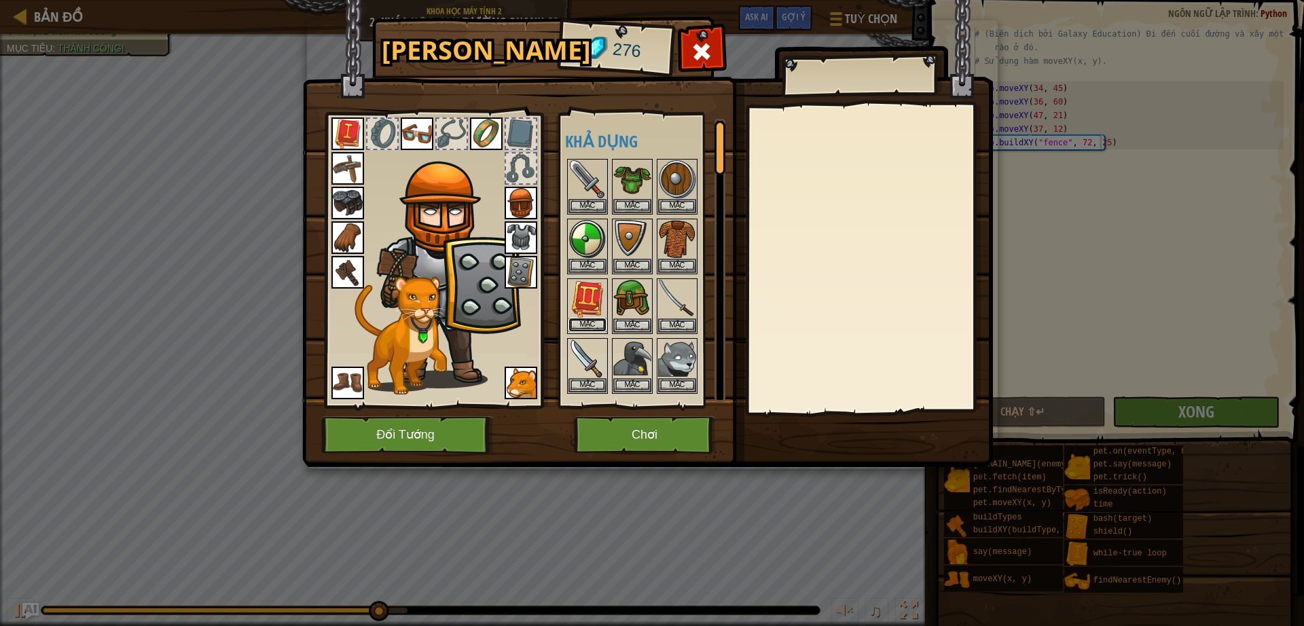
click at [582, 323] on button "Mặc" at bounding box center [587, 325] width 38 height 14
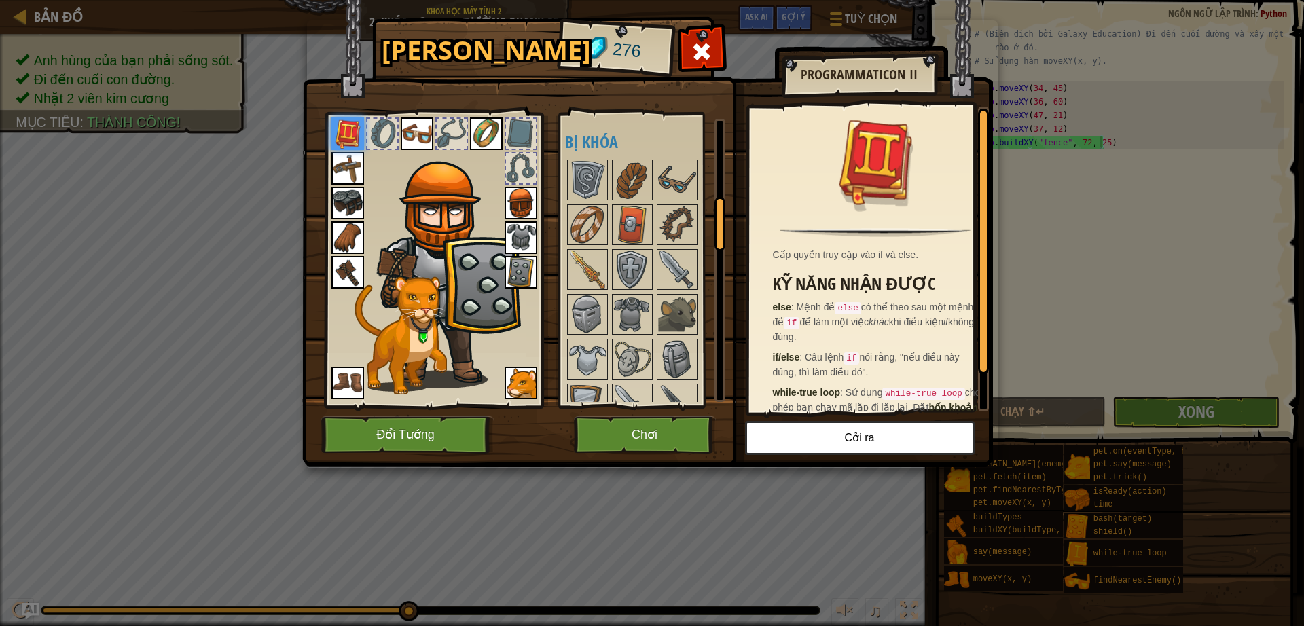
scroll to position [509, 0]
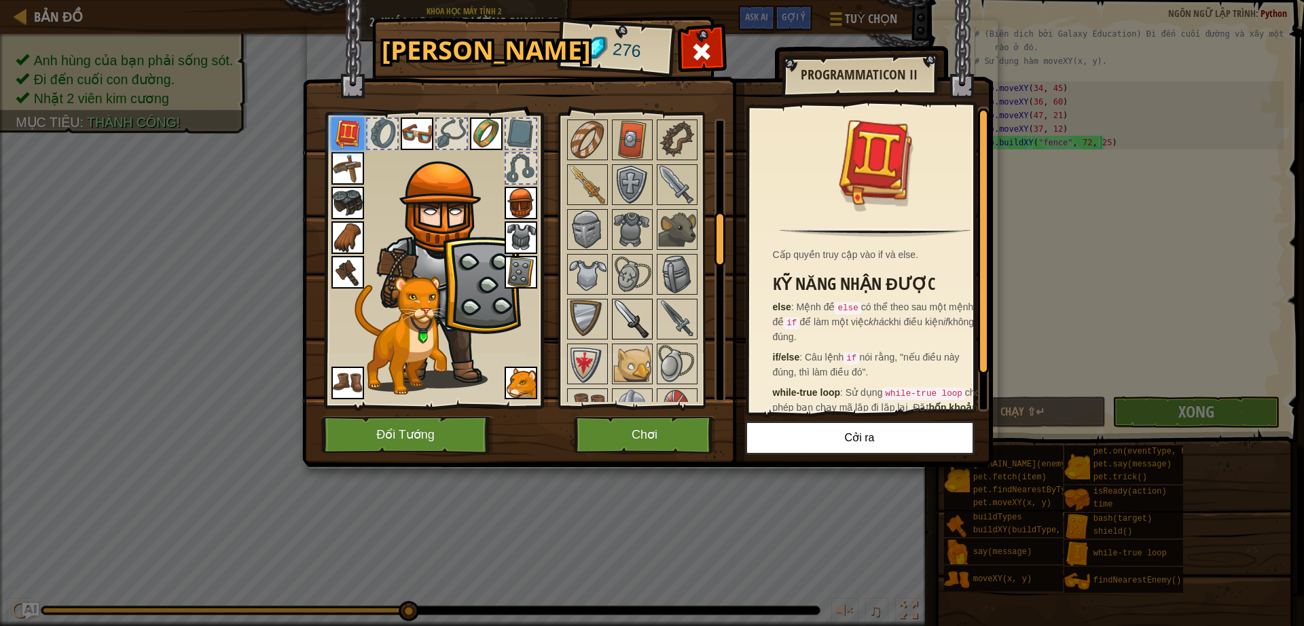
click at [649, 310] on img at bounding box center [632, 319] width 38 height 38
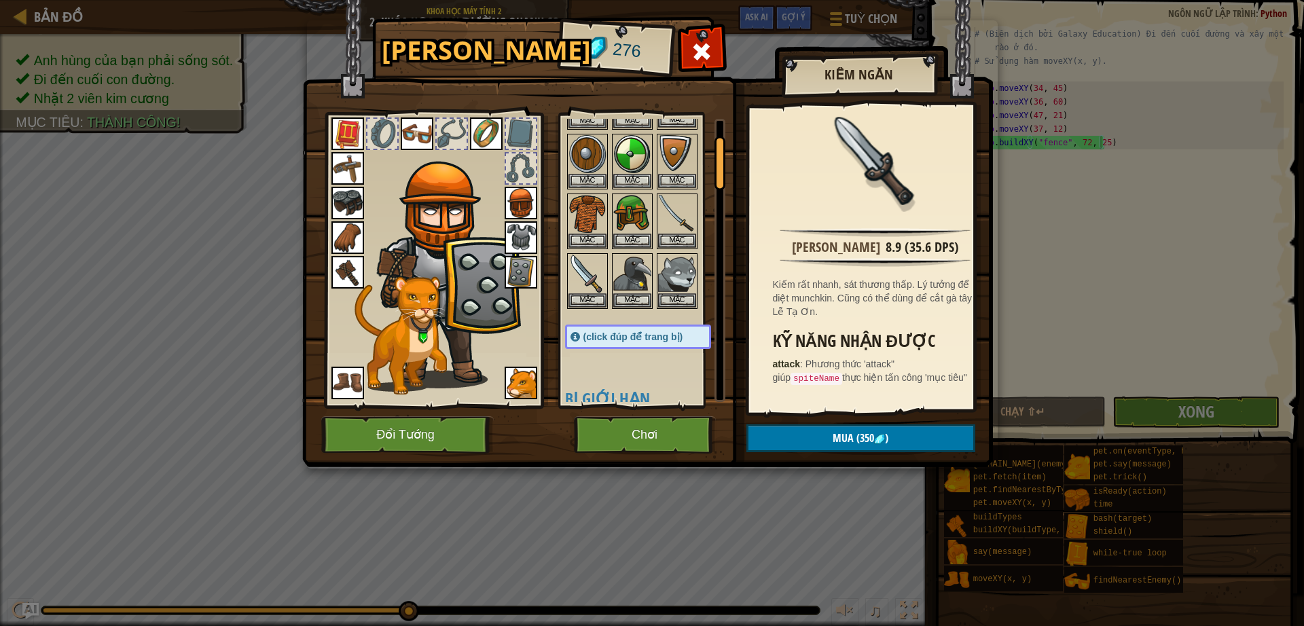
scroll to position [0, 0]
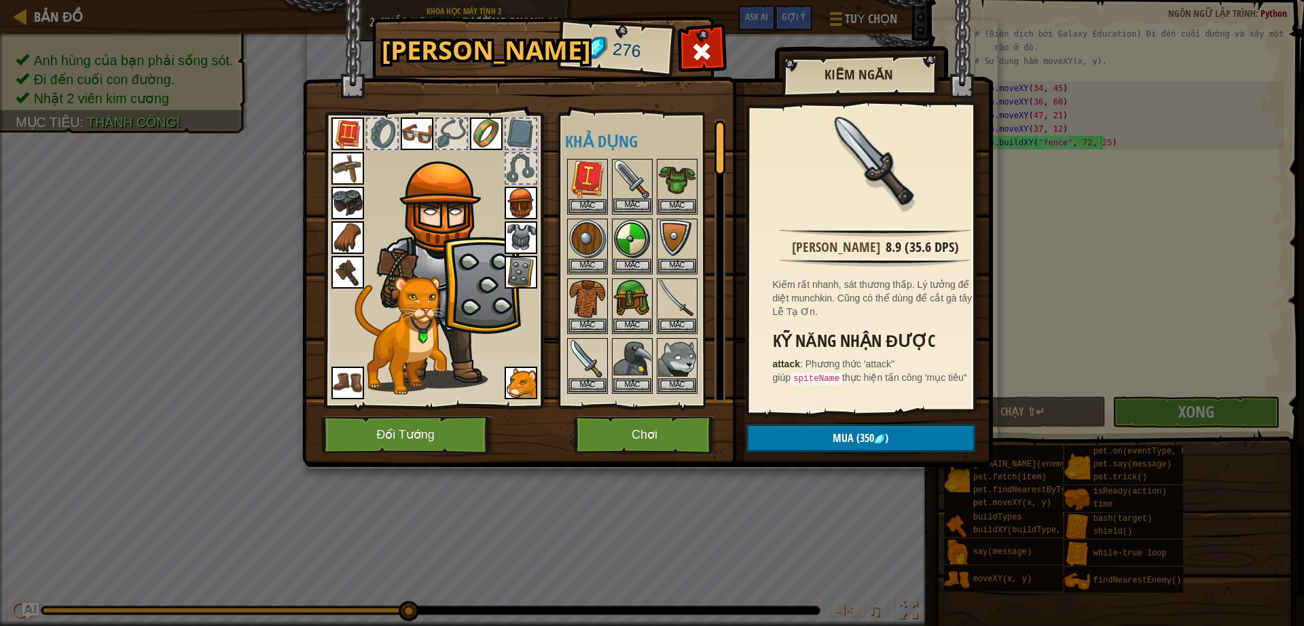
click at [630, 184] on img at bounding box center [632, 179] width 38 height 38
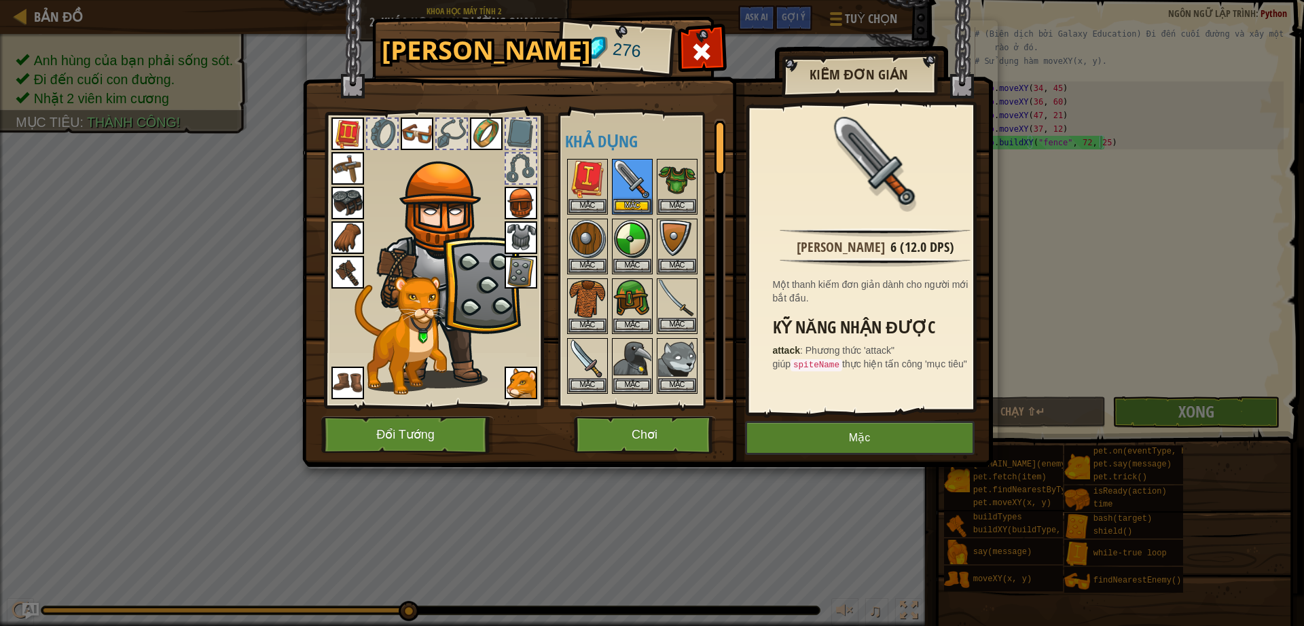
click at [684, 303] on img at bounding box center [677, 299] width 38 height 38
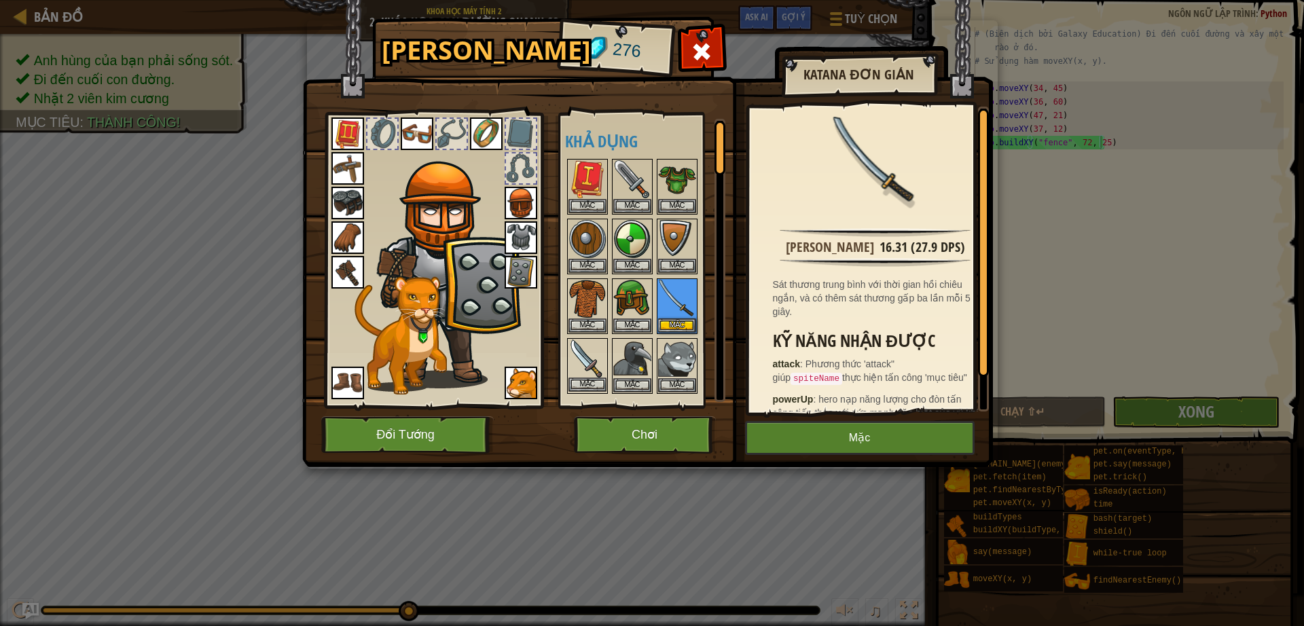
click at [592, 360] on img at bounding box center [587, 358] width 38 height 38
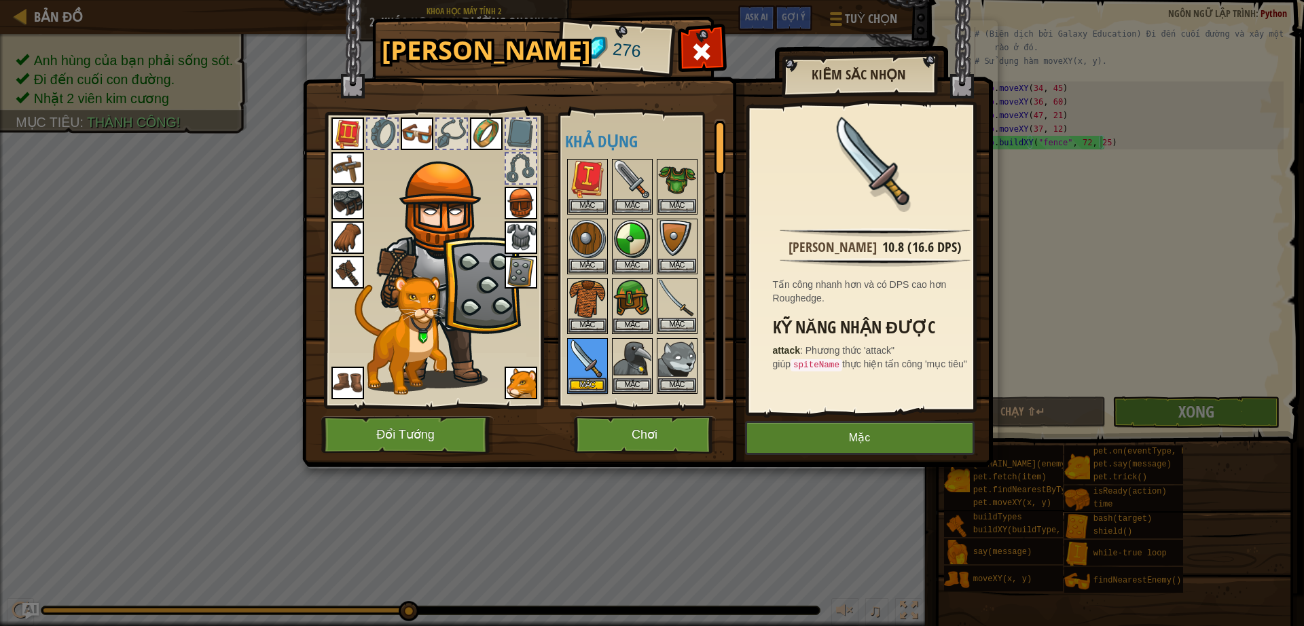
click at [681, 299] on img at bounding box center [677, 299] width 38 height 38
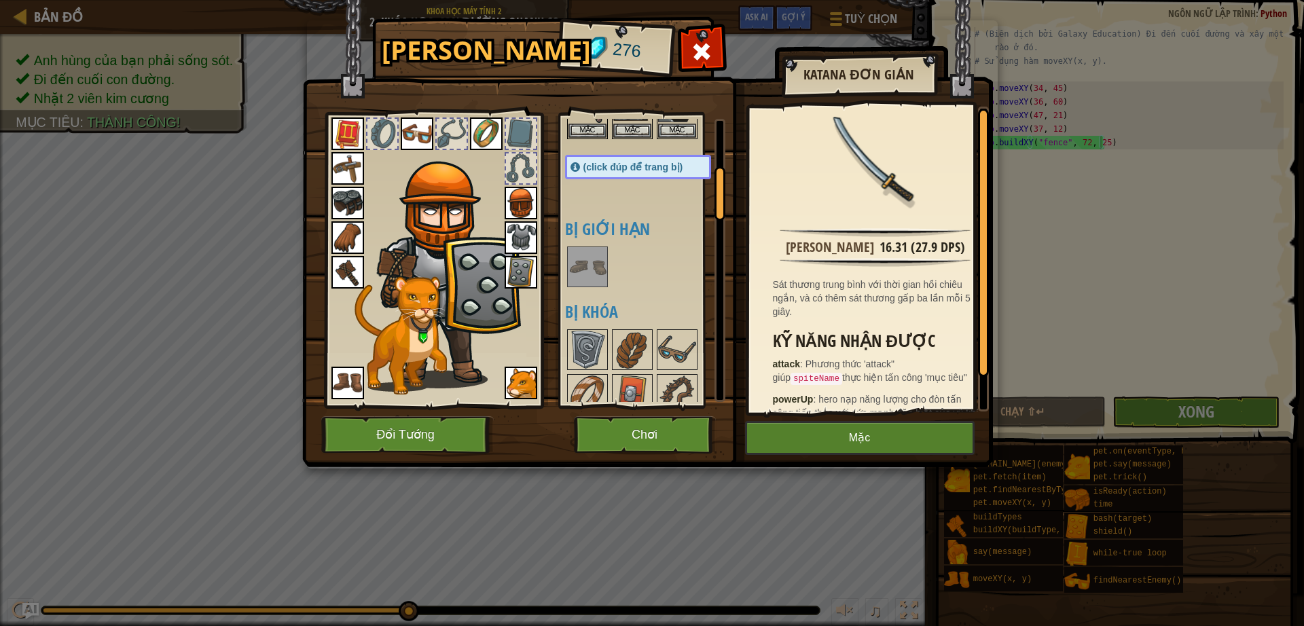
scroll to position [339, 0]
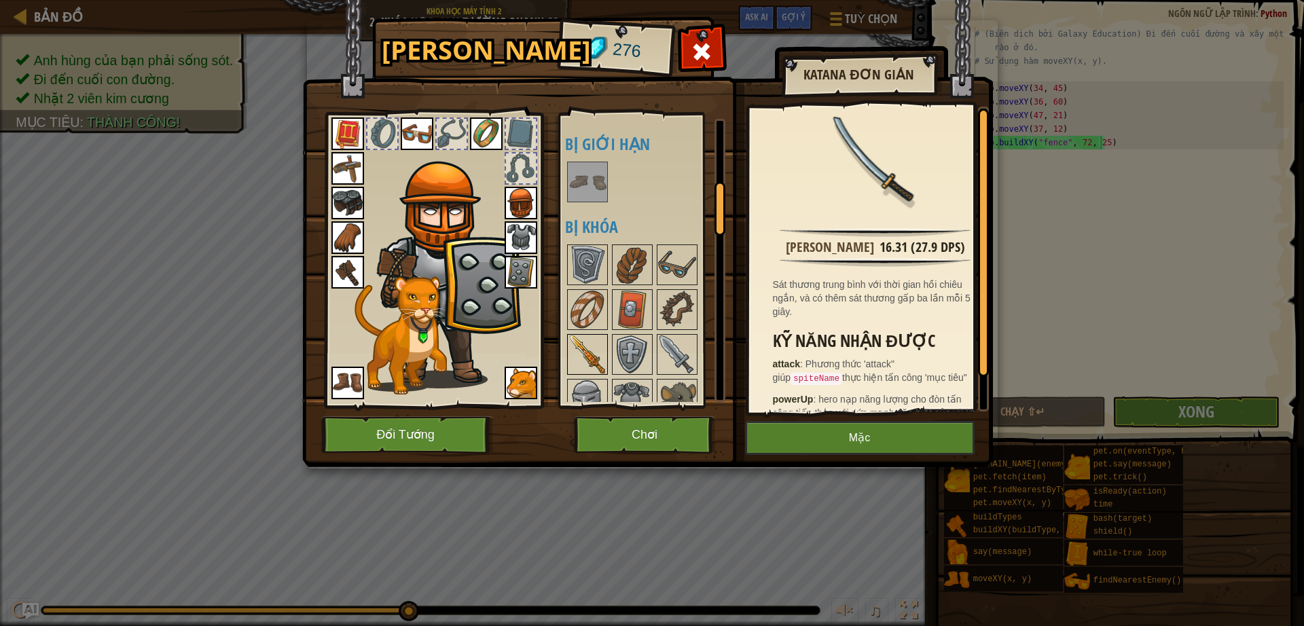
click at [586, 342] on img at bounding box center [587, 354] width 38 height 38
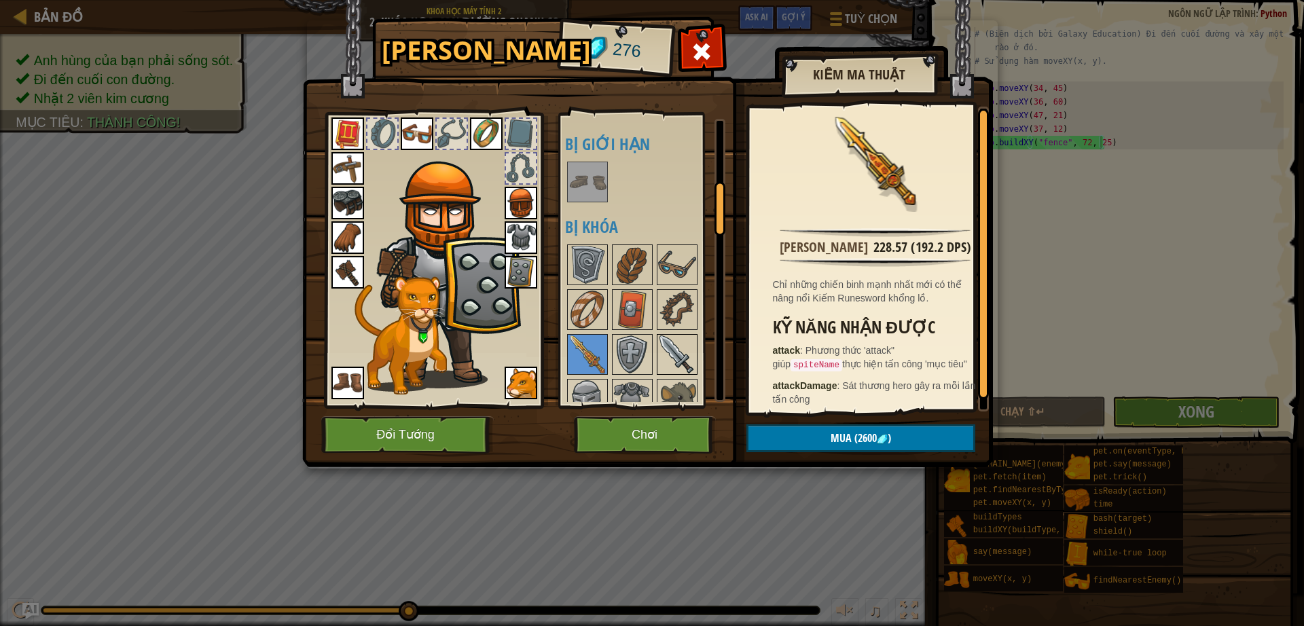
click at [687, 355] on img at bounding box center [677, 354] width 38 height 38
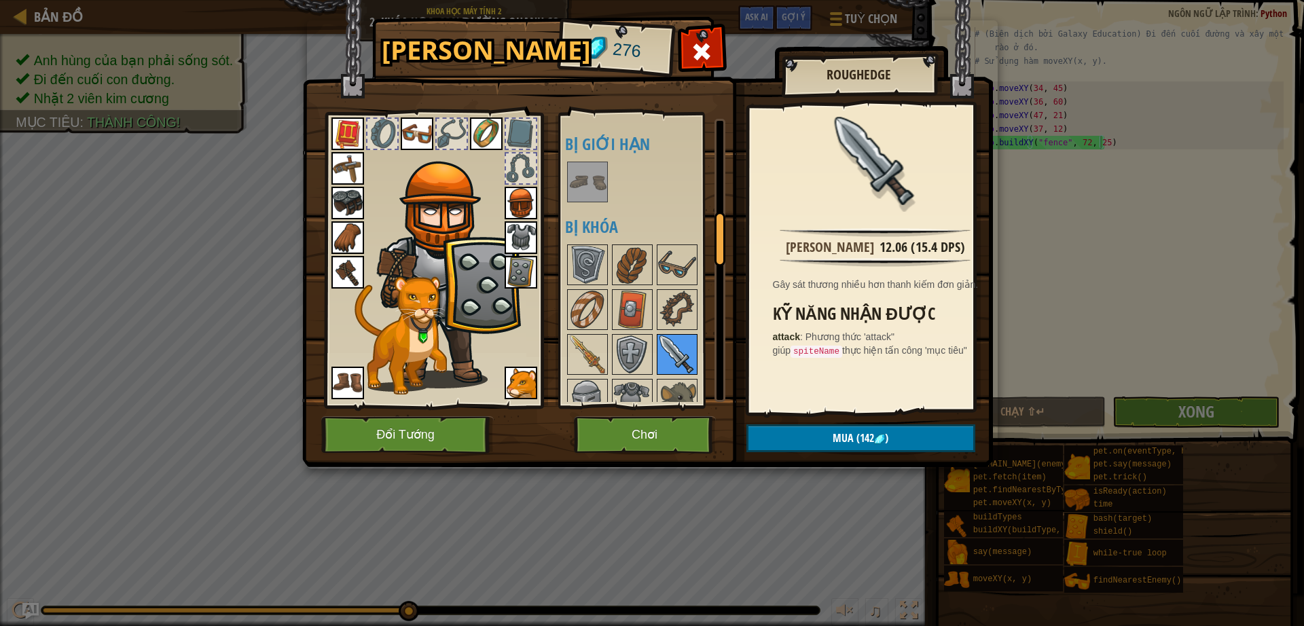
scroll to position [509, 0]
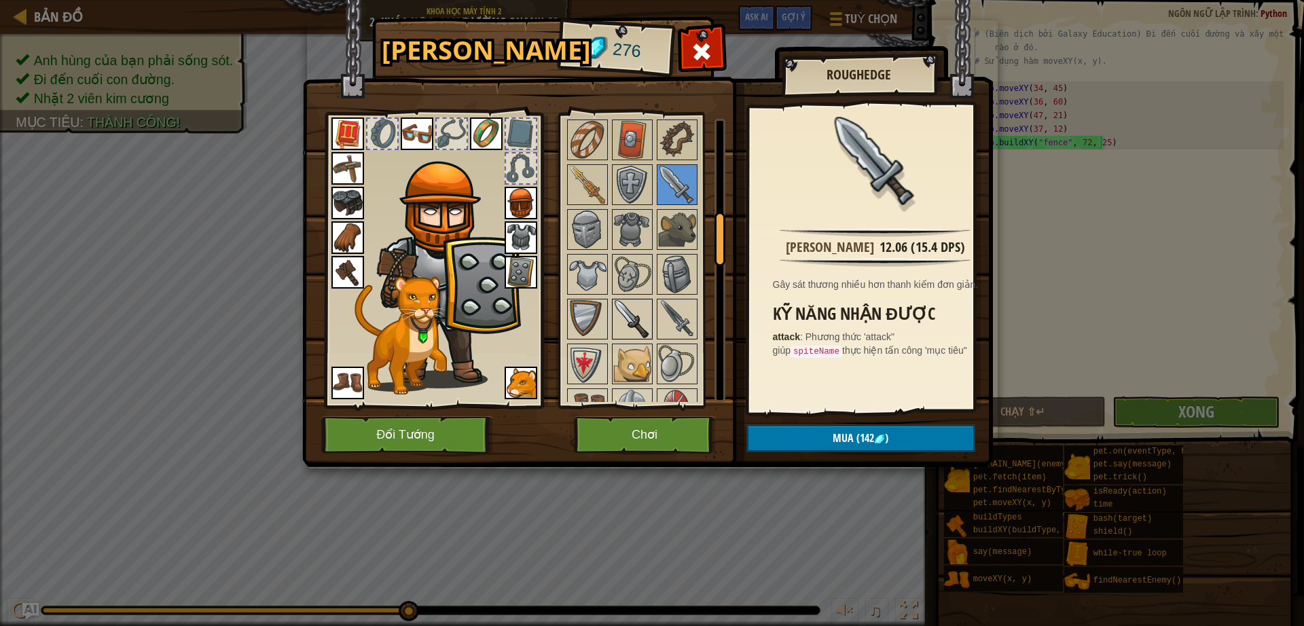
click at [644, 311] on img at bounding box center [632, 319] width 38 height 38
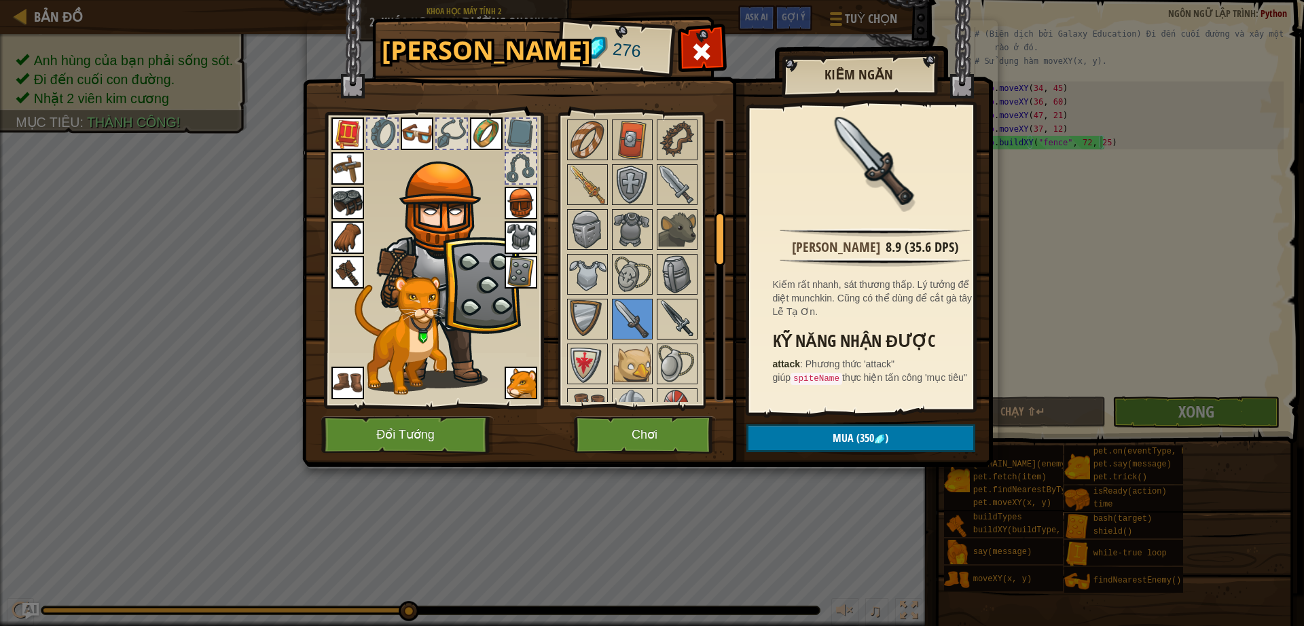
click at [670, 307] on img at bounding box center [677, 319] width 38 height 38
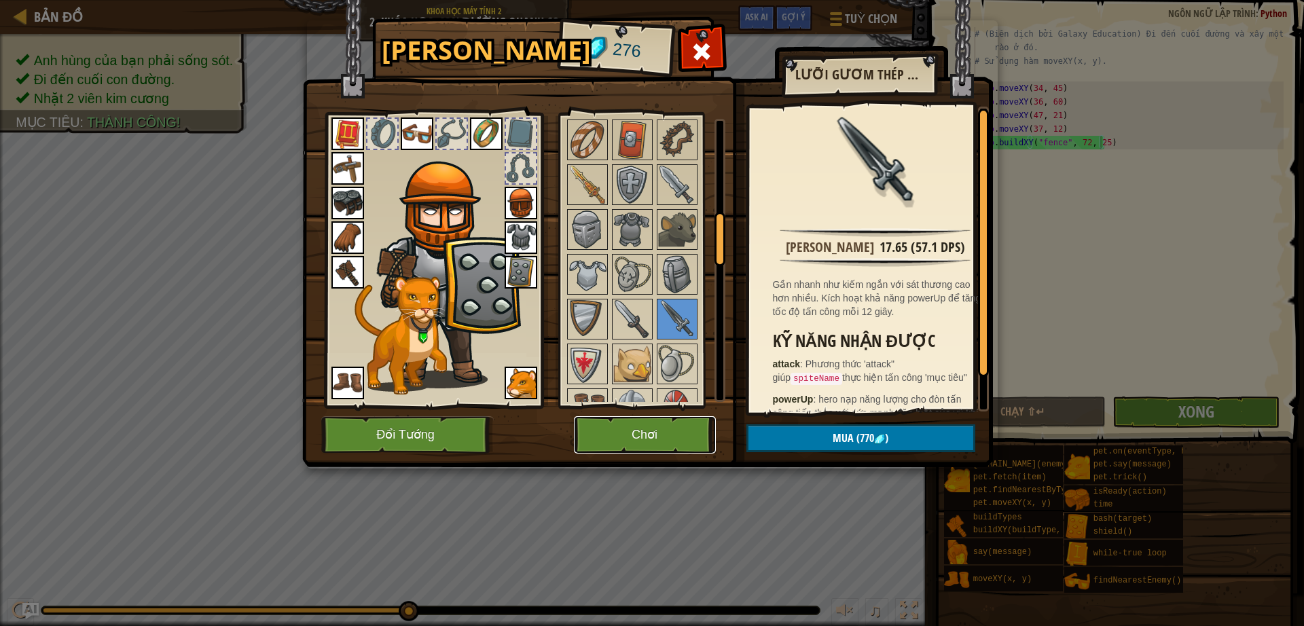
click at [648, 425] on button "Chơi" at bounding box center [645, 434] width 142 height 37
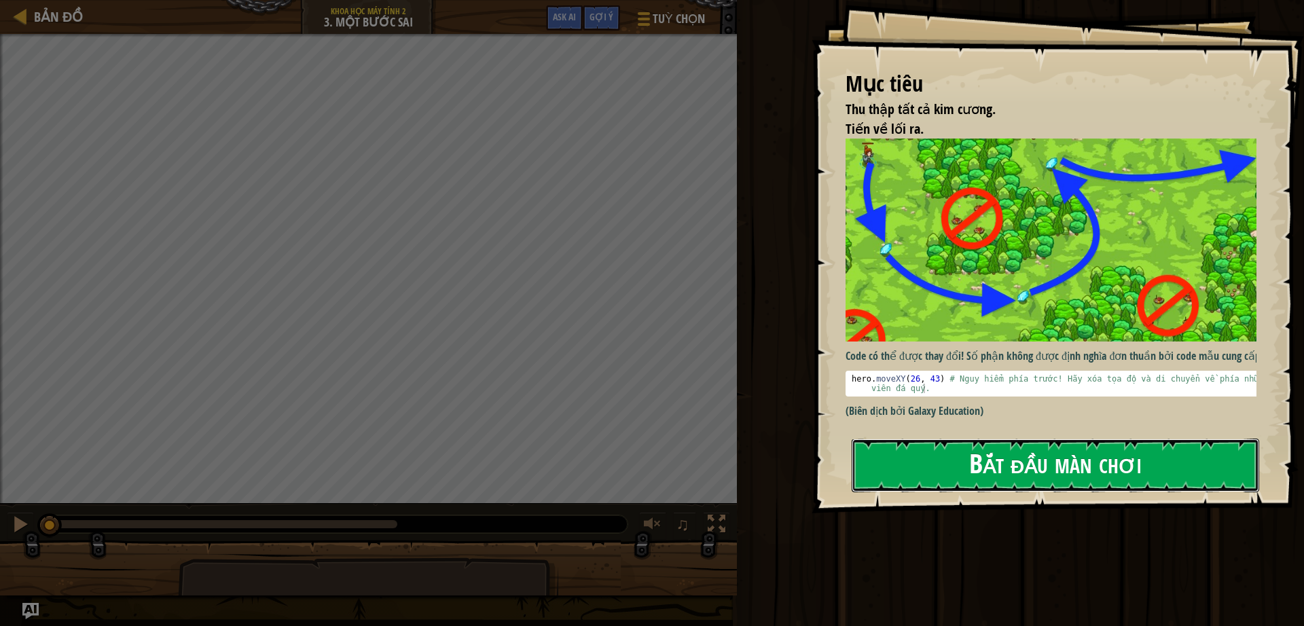
click at [963, 483] on button "Bắt đầu màn chơi" at bounding box center [1054, 466] width 407 height 54
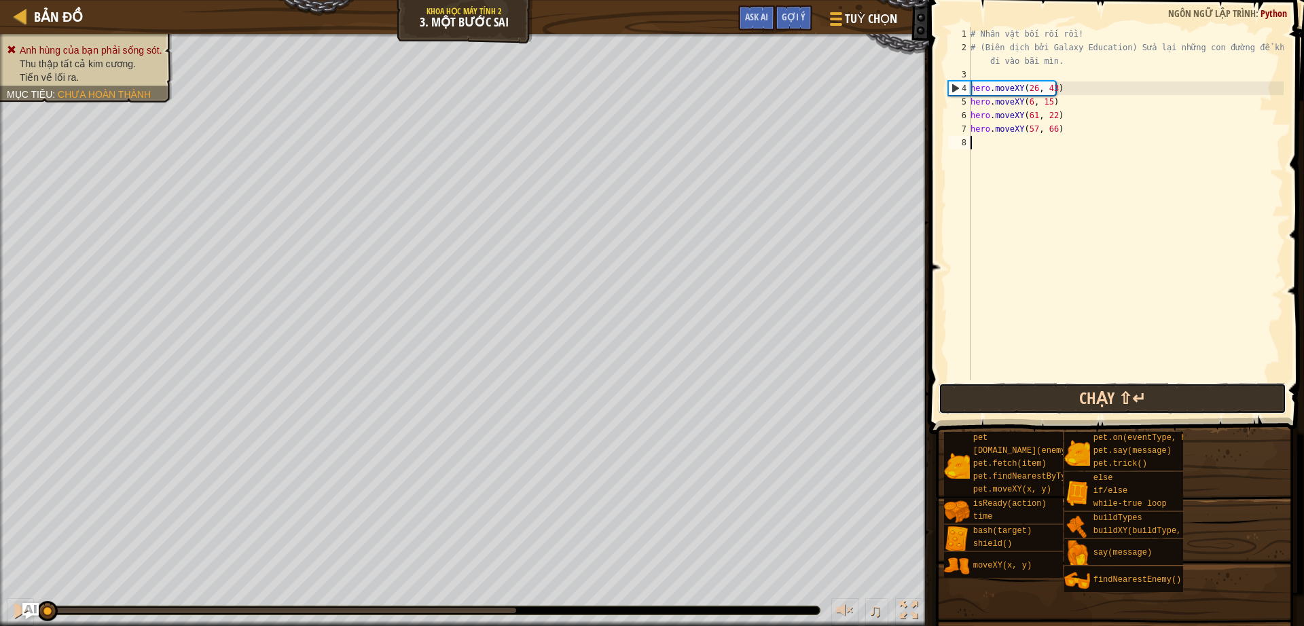
click at [1082, 386] on button "Chạy ⇧↵" at bounding box center [1112, 398] width 348 height 31
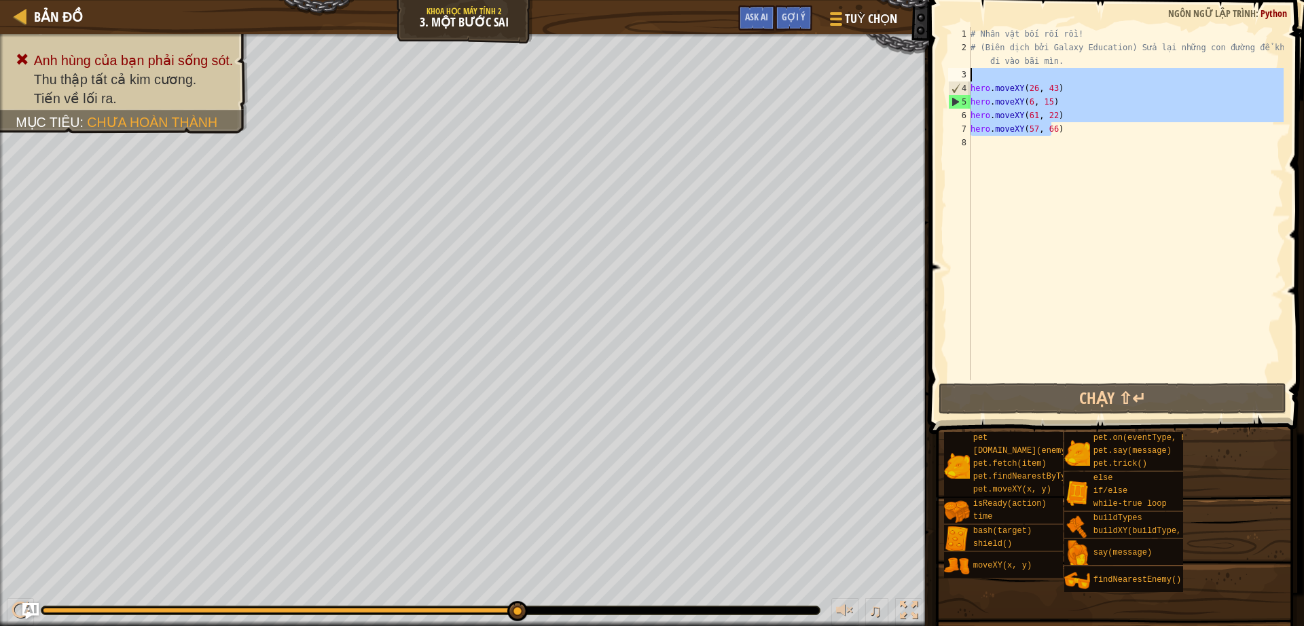
drag, startPoint x: 1053, startPoint y: 126, endPoint x: 949, endPoint y: 75, distance: 115.7
click at [949, 75] on div "1 2 3 4 5 6 7 8 # Nhân vật bối rối rồi! # (Biên dịch bởi Galaxy Education) Sửa …" at bounding box center [1114, 203] width 338 height 353
type textarea ")"
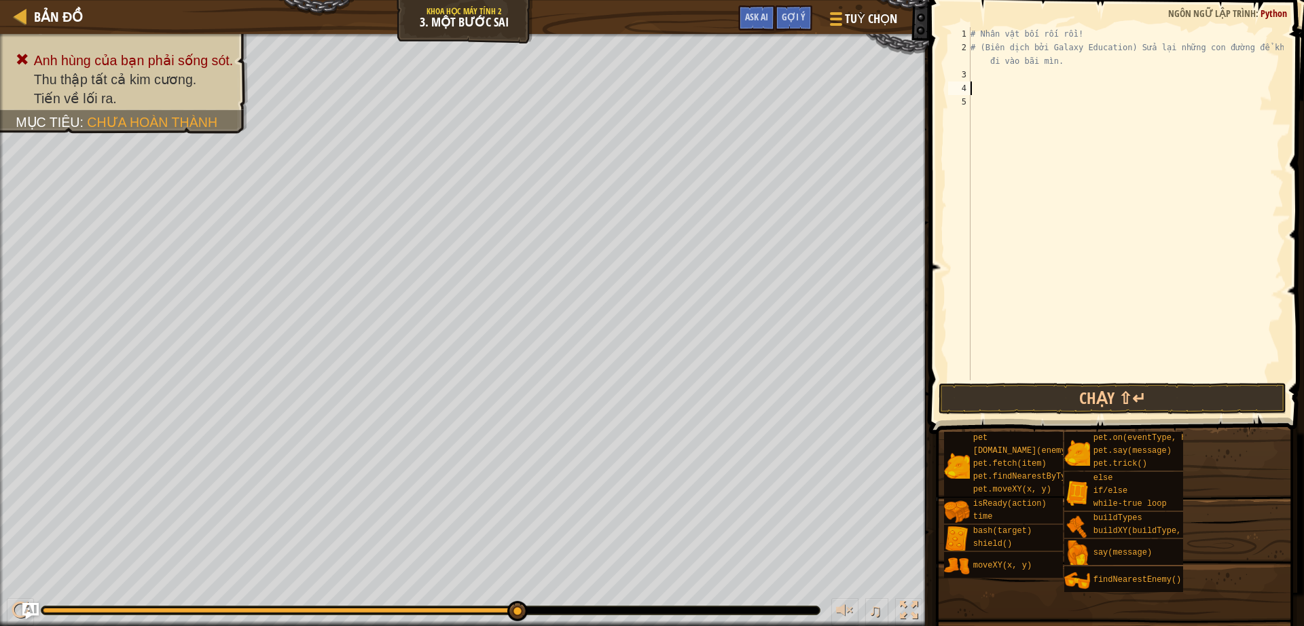
scroll to position [6, 0]
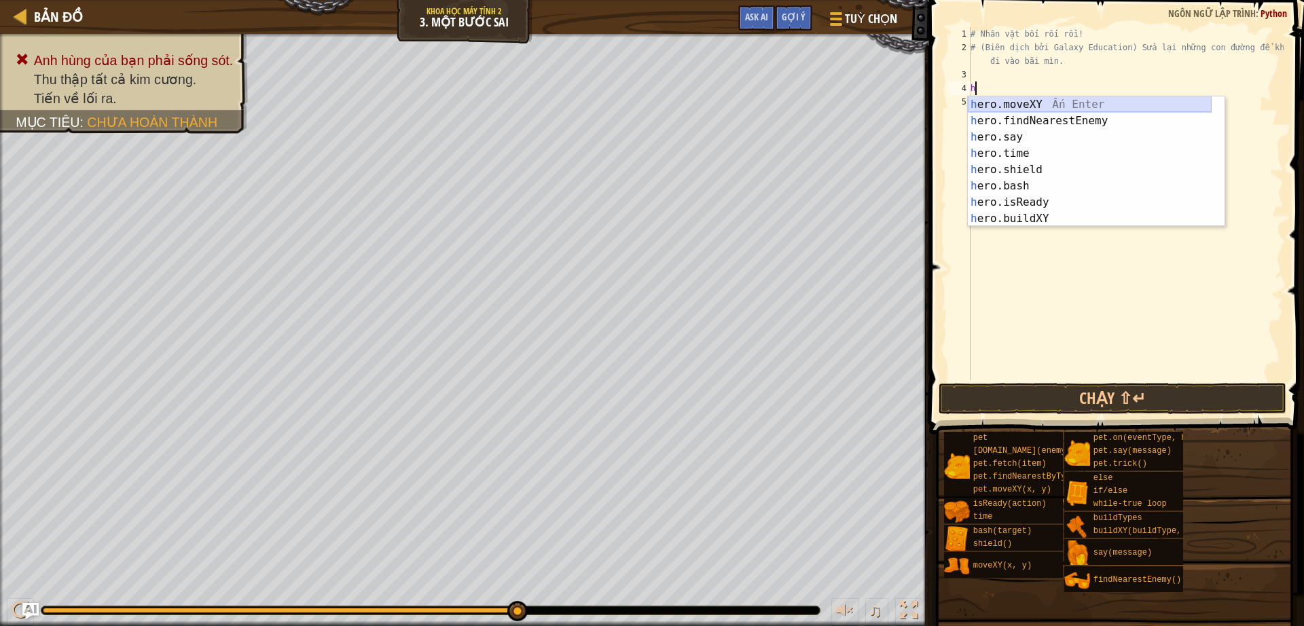
click at [1037, 99] on div "h ero.moveXY Ấn Enter h ero.findNearestEnemy Ấn Enter h ero.say Ấn Enter h ero.…" at bounding box center [1089, 177] width 244 height 163
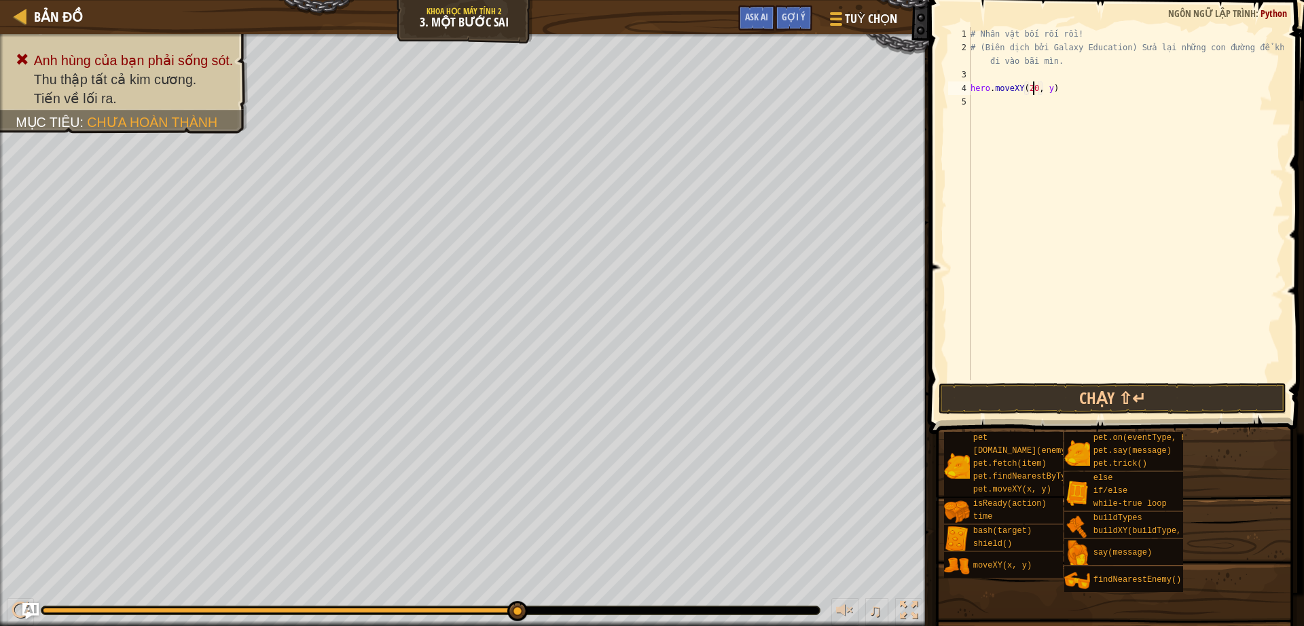
scroll to position [6, 5]
click at [1074, 86] on div "# Nhân vật bối rối rồi! # (Biên dịch bởi Galaxy Education) Sửa lại những con đư…" at bounding box center [1125, 217] width 316 height 380
type textarea "hero.moveXY(20, 20)"
click at [1074, 90] on div "# Nhân vật bối rối rồi! # (Biên dịch bởi Galaxy Education) Sửa lại những con đư…" at bounding box center [1125, 217] width 316 height 380
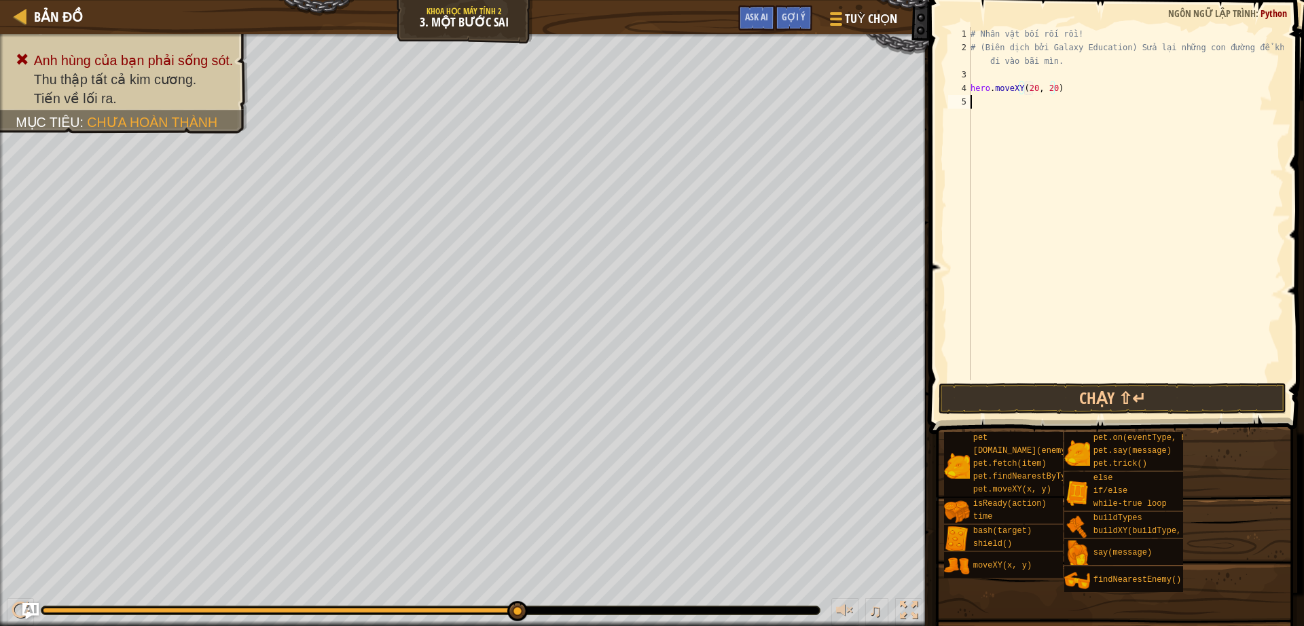
click at [1009, 100] on div "# Nhân vật bối rối rồi! # (Biên dịch bởi Galaxy Education) Sửa lại những con đư…" at bounding box center [1125, 217] width 316 height 380
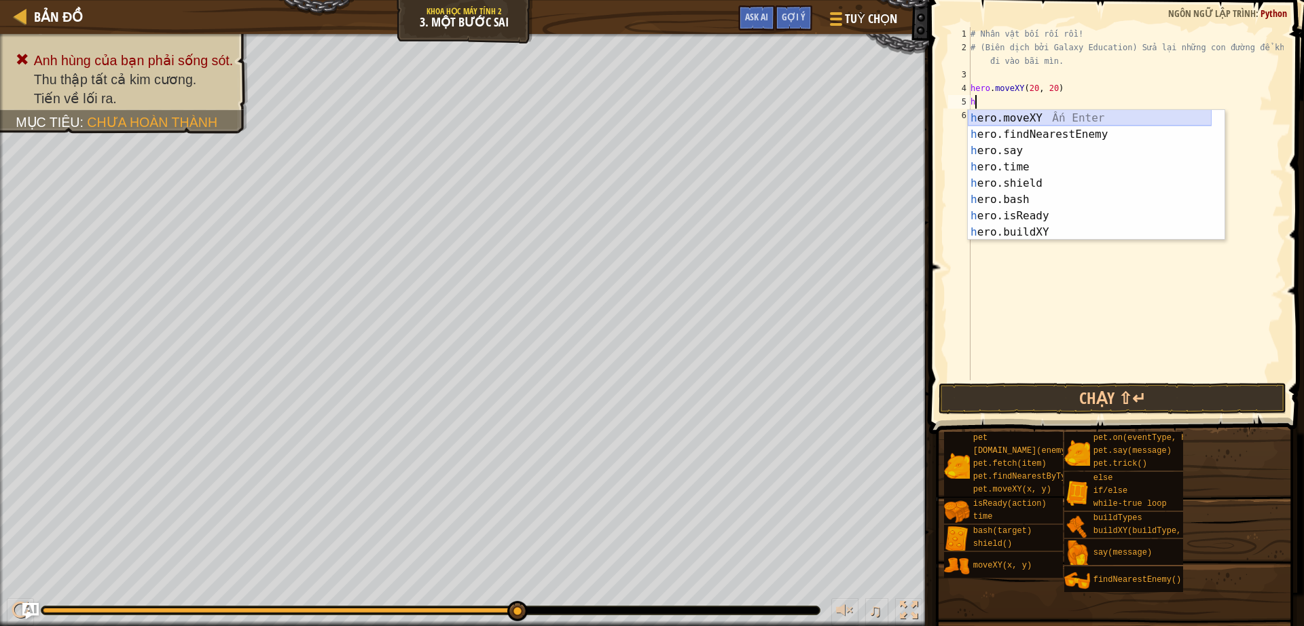
click at [1000, 119] on div "h ero.moveXY Ấn Enter h ero.findNearestEnemy Ấn Enter h ero.say Ấn Enter h ero.…" at bounding box center [1089, 191] width 244 height 163
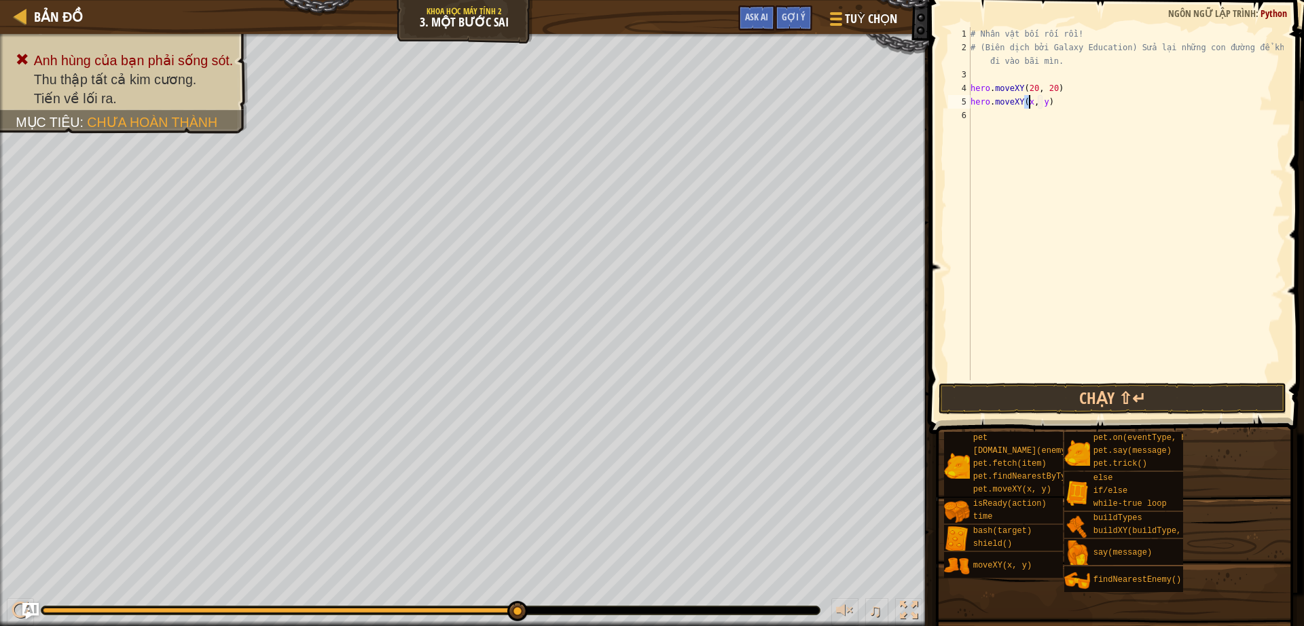
scroll to position [6, 5]
click at [1044, 101] on div "# Nhân vật bối rối rồi! # (Biên dịch bởi Galaxy Education) Sửa lại những con đư…" at bounding box center [1125, 217] width 316 height 380
drag, startPoint x: 1061, startPoint y: 101, endPoint x: 932, endPoint y: 113, distance: 129.6
click at [932, 113] on div "hero.moveXY(61, 55) 1 2 3 4 5 6 # Nhân vật bối rối rồi! # (Biên dịch bởi Galaxy…" at bounding box center [1114, 244] width 379 height 474
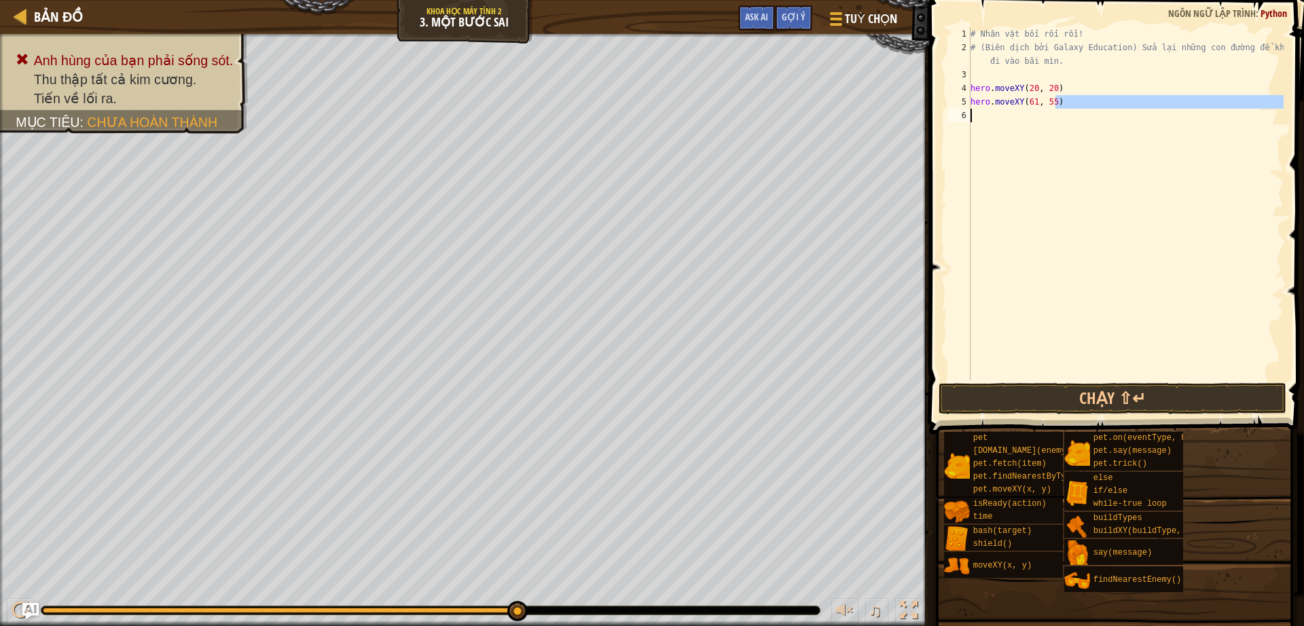
click at [1061, 107] on div "# Nhân vật bối rối rồi! # (Biên dịch bởi Galaxy Education) Sửa lại những con đư…" at bounding box center [1125, 203] width 316 height 353
drag, startPoint x: 1061, startPoint y: 107, endPoint x: 924, endPoint y: 113, distance: 137.3
click at [925, 113] on div "Gợi ý hero.moveXY(61, 55) 1 2 3 4 5 6 # Nhân vật bối rối rồi! # (Biên dịch bởi …" at bounding box center [1114, 313] width 379 height 626
drag, startPoint x: 1069, startPoint y: 109, endPoint x: 1062, endPoint y: 105, distance: 8.5
click at [1070, 107] on div "# Nhân vật bối rối rồi! # (Biên dịch bởi Galaxy Education) Sửa lại những con đư…" at bounding box center [1125, 203] width 316 height 353
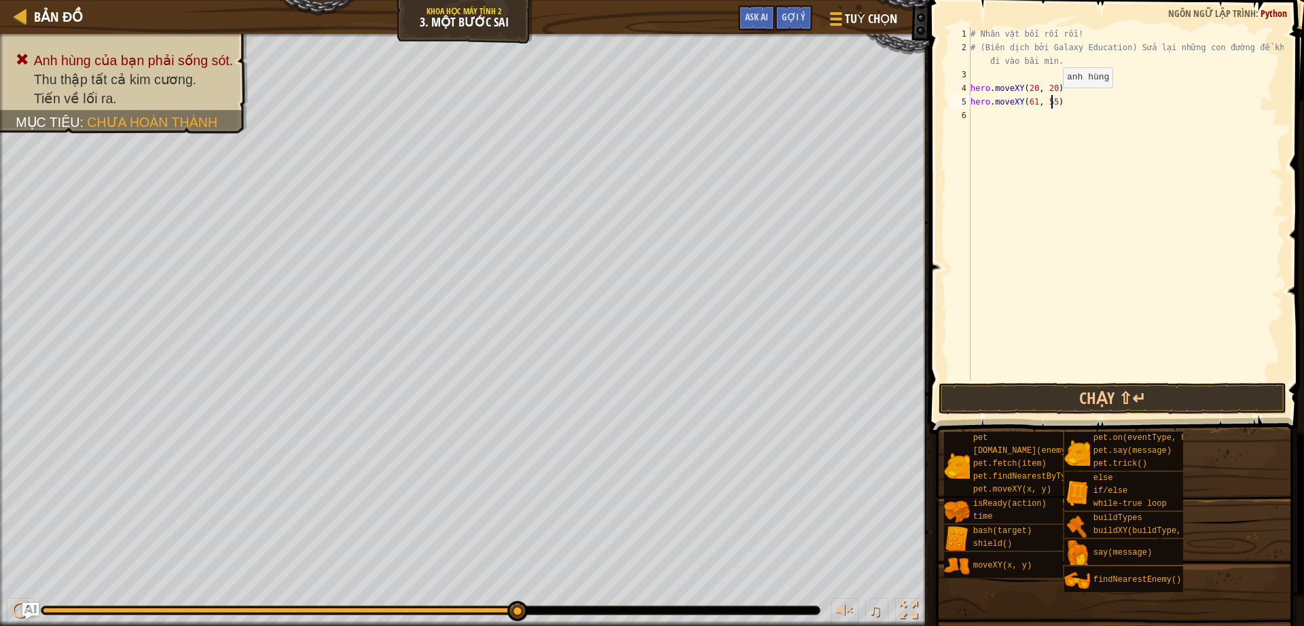
click at [1051, 101] on div "# Nhân vật bối rối rồi! # (Biên dịch bởi Galaxy Education) Sửa lại những con đư…" at bounding box center [1125, 217] width 316 height 380
drag, startPoint x: 1059, startPoint y: 105, endPoint x: 953, endPoint y: 105, distance: 105.9
click at [953, 105] on div "hero.moveXY(61, 55) 1 2 3 4 5 6 # Nhân vật bối rối rồi! # (Biên dịch bởi Galaxy…" at bounding box center [1114, 203] width 338 height 353
paste textarea "hero.moveXY(61, 55)"
drag, startPoint x: 1174, startPoint y: 107, endPoint x: 1053, endPoint y: 111, distance: 120.9
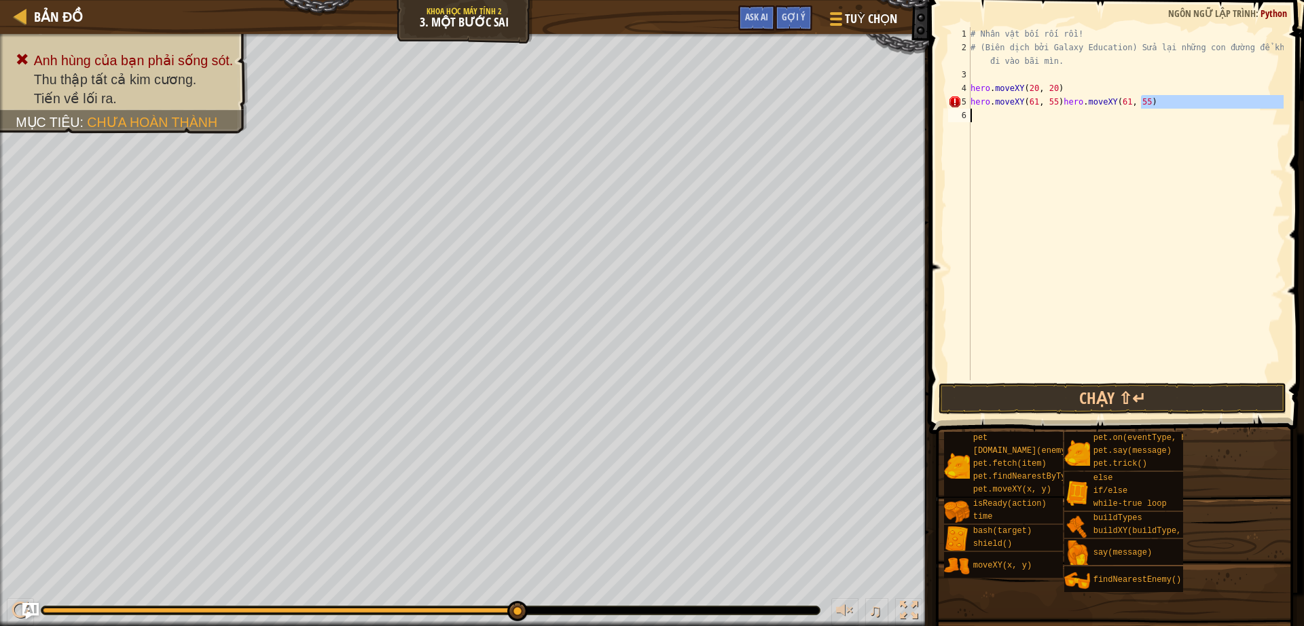
click at [1053, 111] on div "# Nhân vật bối rối rồi! # (Biên dịch bởi Galaxy Education) Sửa lại những con đư…" at bounding box center [1125, 217] width 316 height 380
type textarea "hero.moveXY(61, 55)"
paste textarea "hero.moveXY(61, 55)"
type textarea "hero.moveXY(40, 55)"
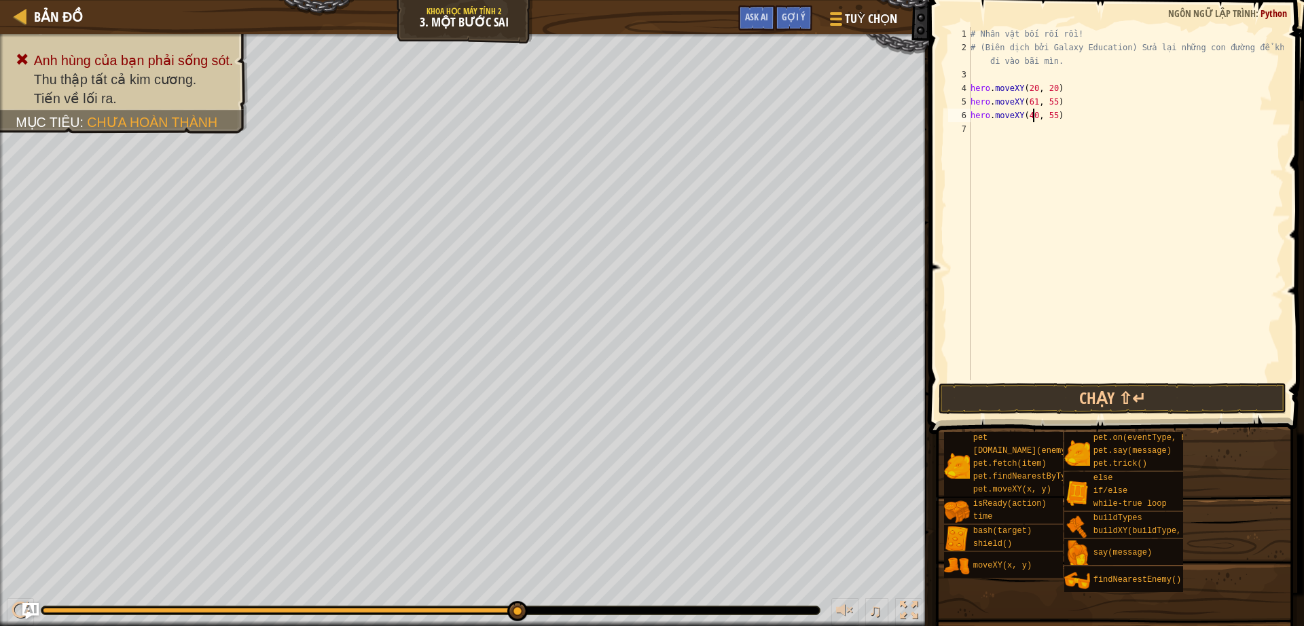
scroll to position [6, 5]
click at [1067, 119] on div "# Nhân vật bối rối rồi! # (Biên dịch bởi Galaxy Education) Sửa lại những con đư…" at bounding box center [1125, 217] width 316 height 380
paste textarea "hero.moveXY(61, 55)"
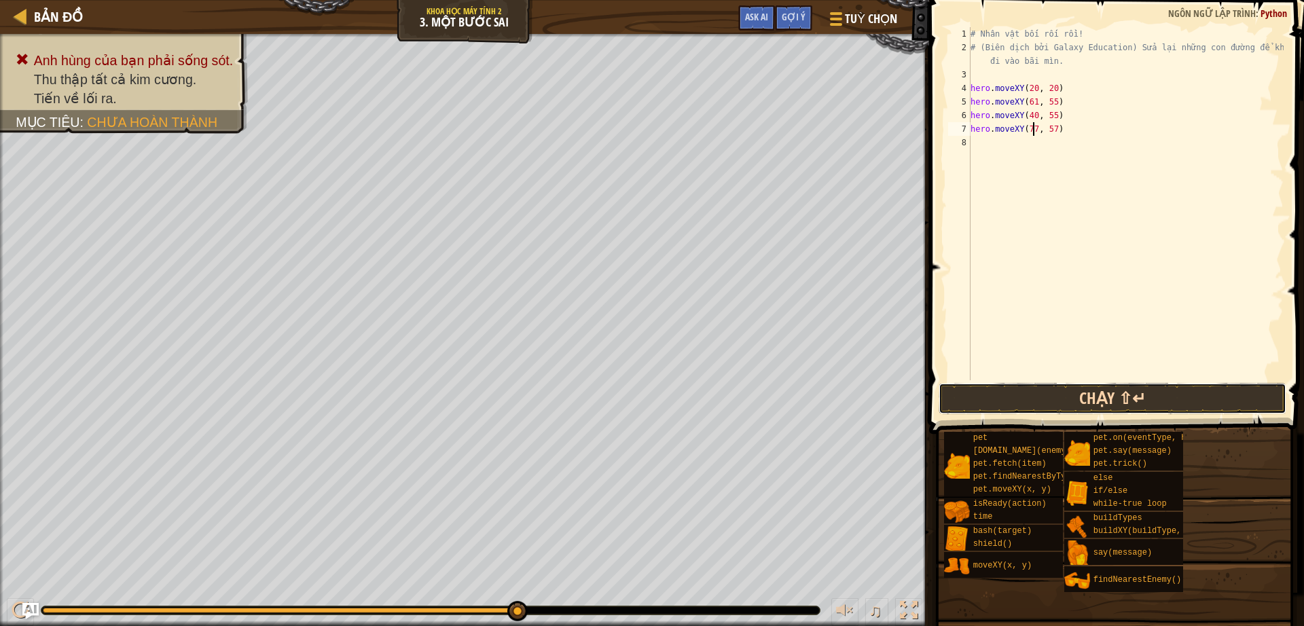
click at [1047, 388] on button "Chạy ⇧↵" at bounding box center [1112, 398] width 348 height 31
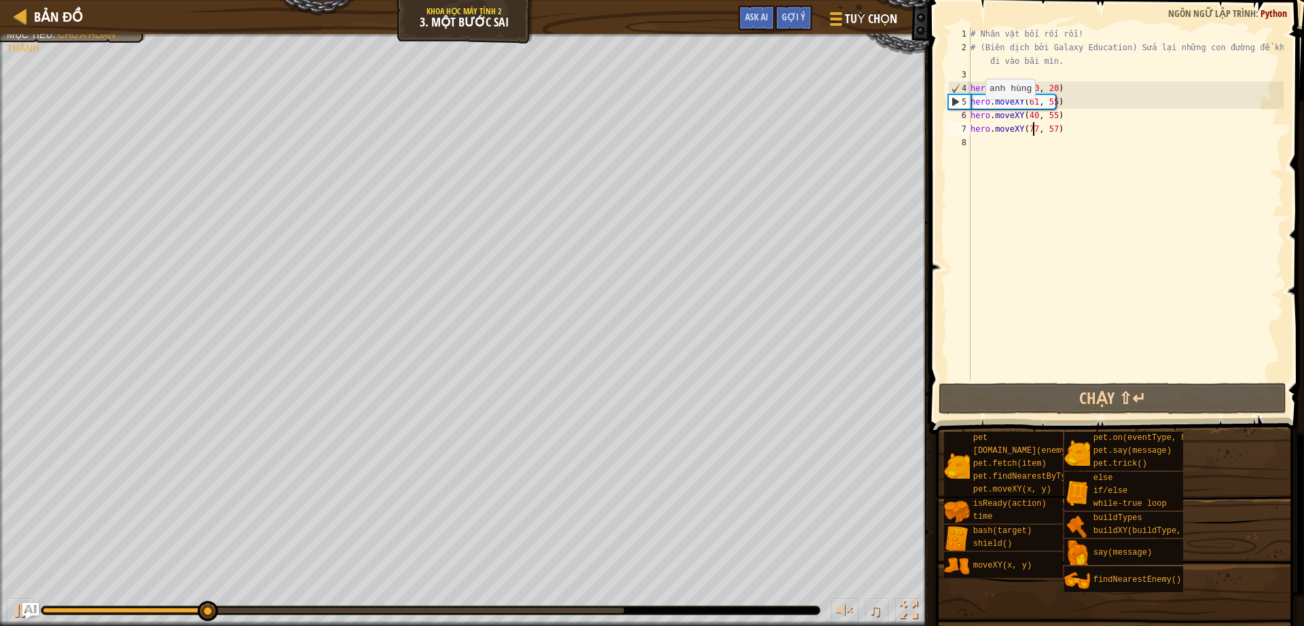
click at [956, 98] on div "5" at bounding box center [959, 102] width 22 height 14
drag, startPoint x: 91, startPoint y: 601, endPoint x: 35, endPoint y: 606, distance: 55.9
click at [35, 606] on div "Bản đồ Khoa học máy tính 2 3. Một Bước Sai Tuỳ chọn Xong Gợi ý Ask AI 1 ההההההה…" at bounding box center [652, 313] width 1304 height 626
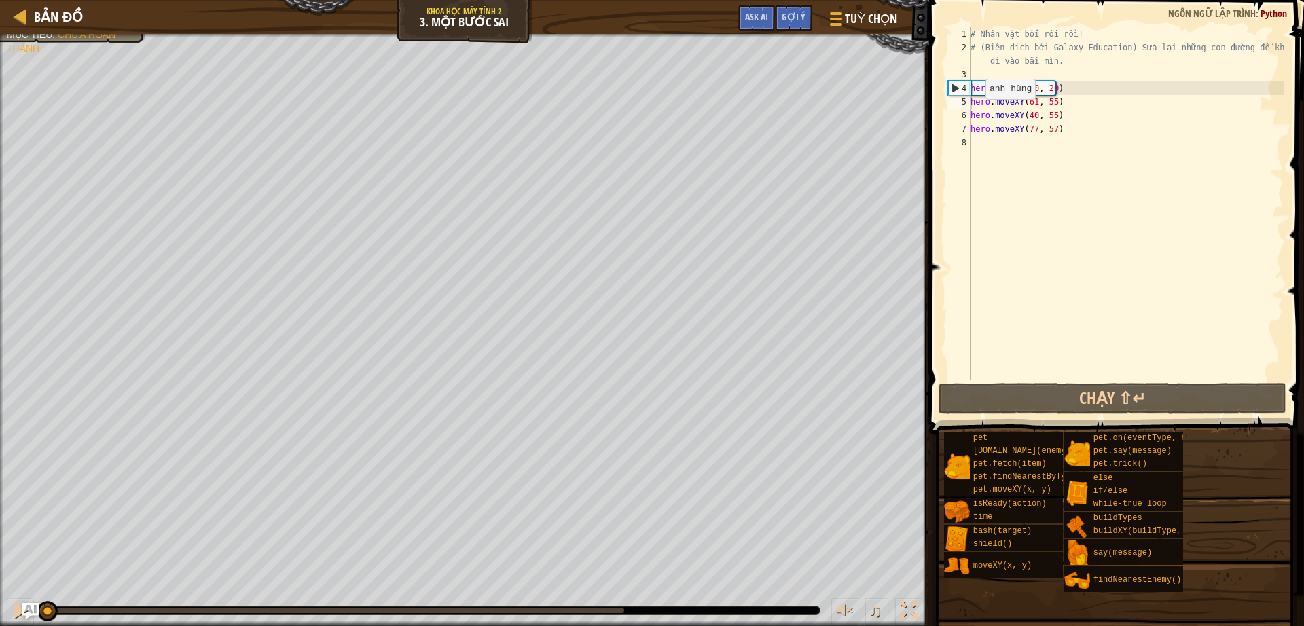
drag, startPoint x: 60, startPoint y: 608, endPoint x: 0, endPoint y: 603, distance: 60.7
click at [0, 603] on div "♫" at bounding box center [464, 607] width 929 height 41
drag, startPoint x: 59, startPoint y: 608, endPoint x: 2, endPoint y: 608, distance: 57.0
click at [2, 608] on div "♫" at bounding box center [464, 607] width 929 height 41
click at [1120, 89] on div "# Nhân vật bối rối rồi! # (Biên dịch bởi Galaxy Education) Sửa lại những con đư…" at bounding box center [1125, 217] width 316 height 380
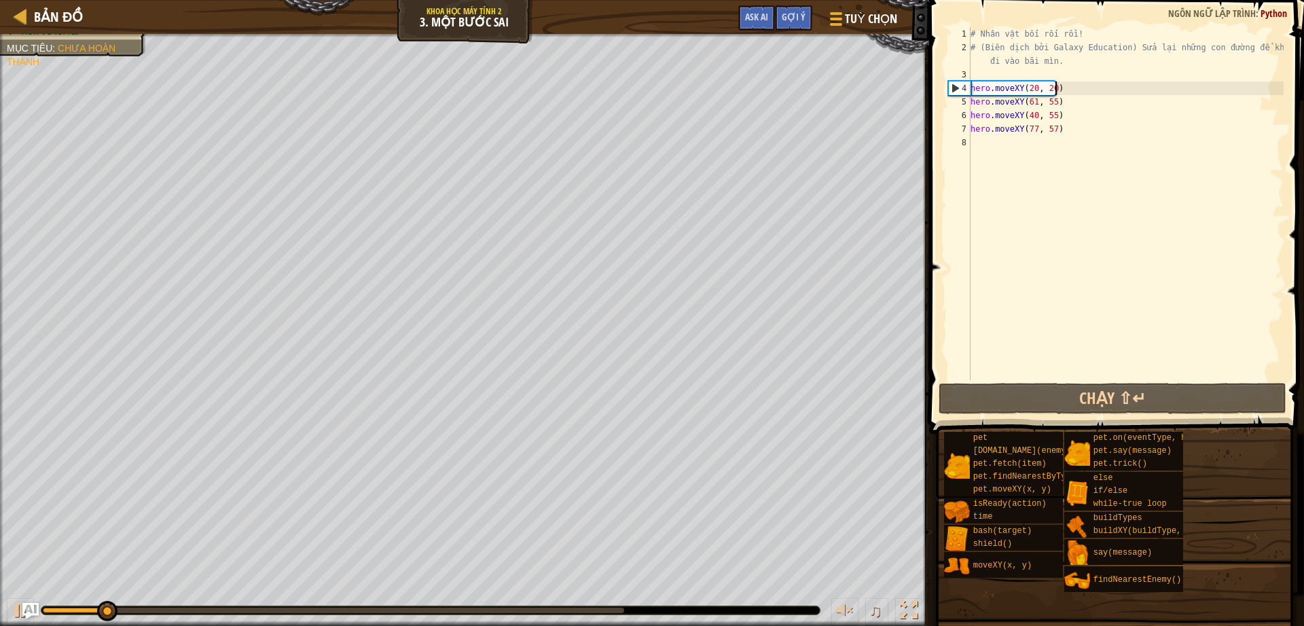
type textarea "hero.moveXY(20, 20)"
type textarea "# (Biên dịch bởi Galaxy Education) Sửa lại những con đường để không đi vào bãi …"
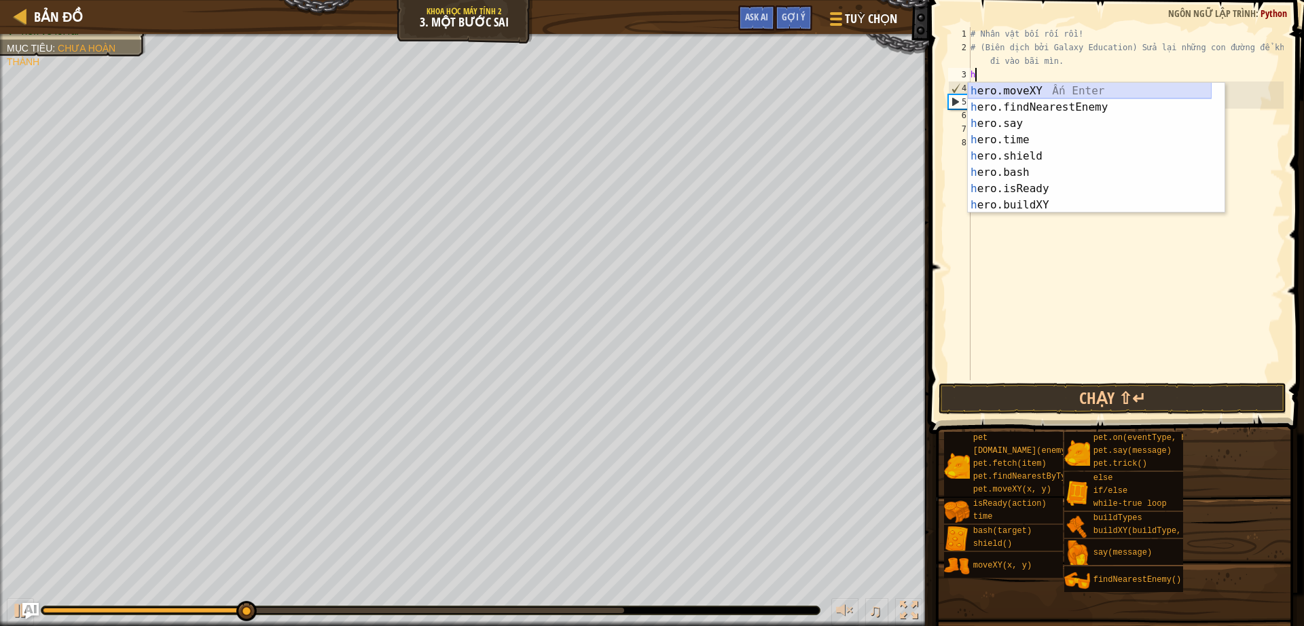
click at [1048, 85] on div "h ero.moveXY Ấn Enter h ero.findNearestEnemy Ấn Enter h ero.say Ấn Enter h ero.…" at bounding box center [1089, 164] width 244 height 163
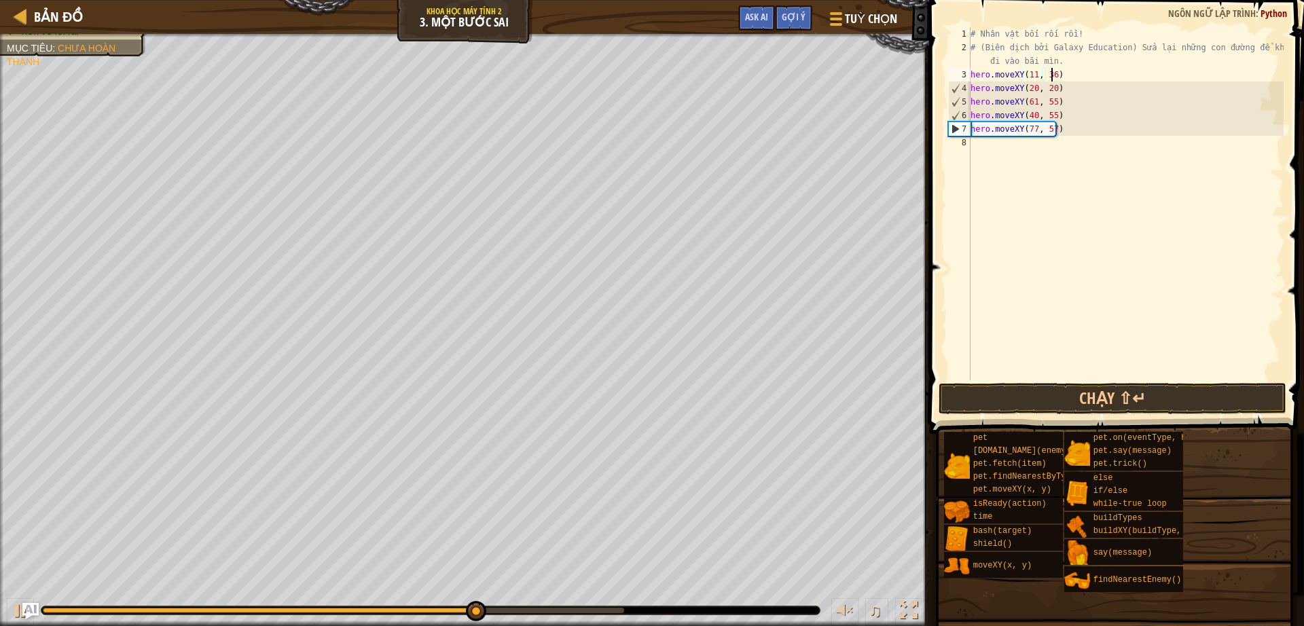
scroll to position [6, 6]
click at [1058, 409] on button "Chạy ⇧↵" at bounding box center [1112, 398] width 348 height 31
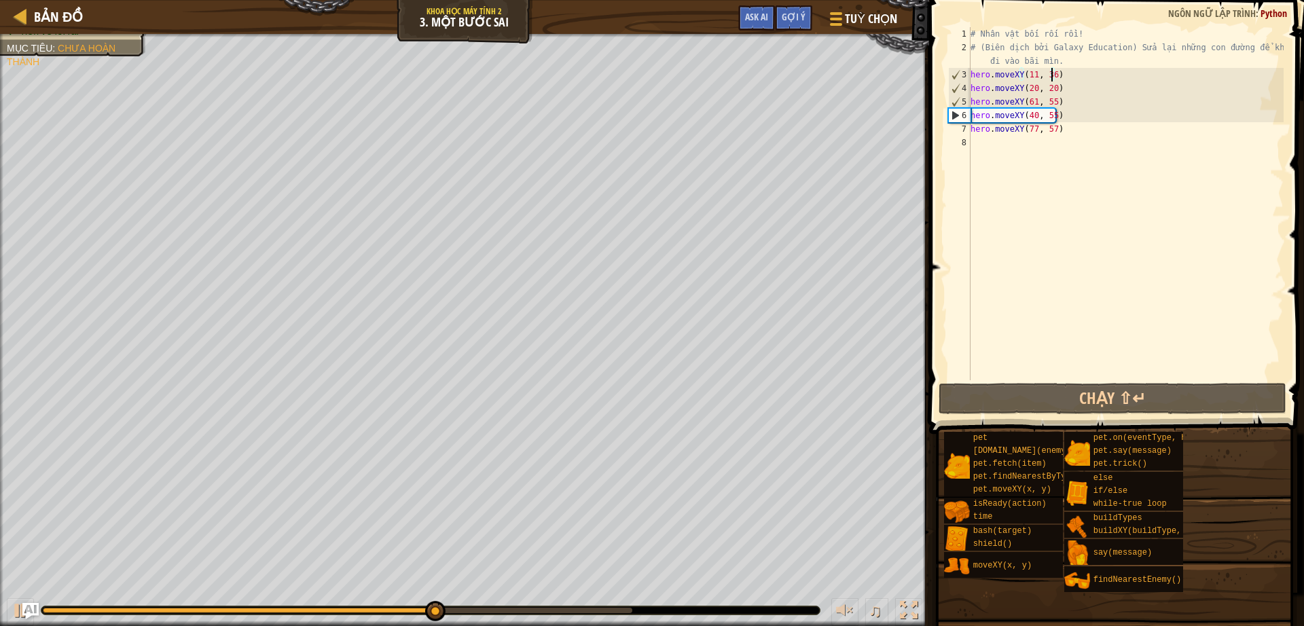
click at [1067, 89] on div "# Nhân vật bối rối rồi! # (Biên dịch bởi Galaxy Education) Sửa lại những con đư…" at bounding box center [1125, 217] width 316 height 380
type textarea "hero.moveXY(20, 20)"
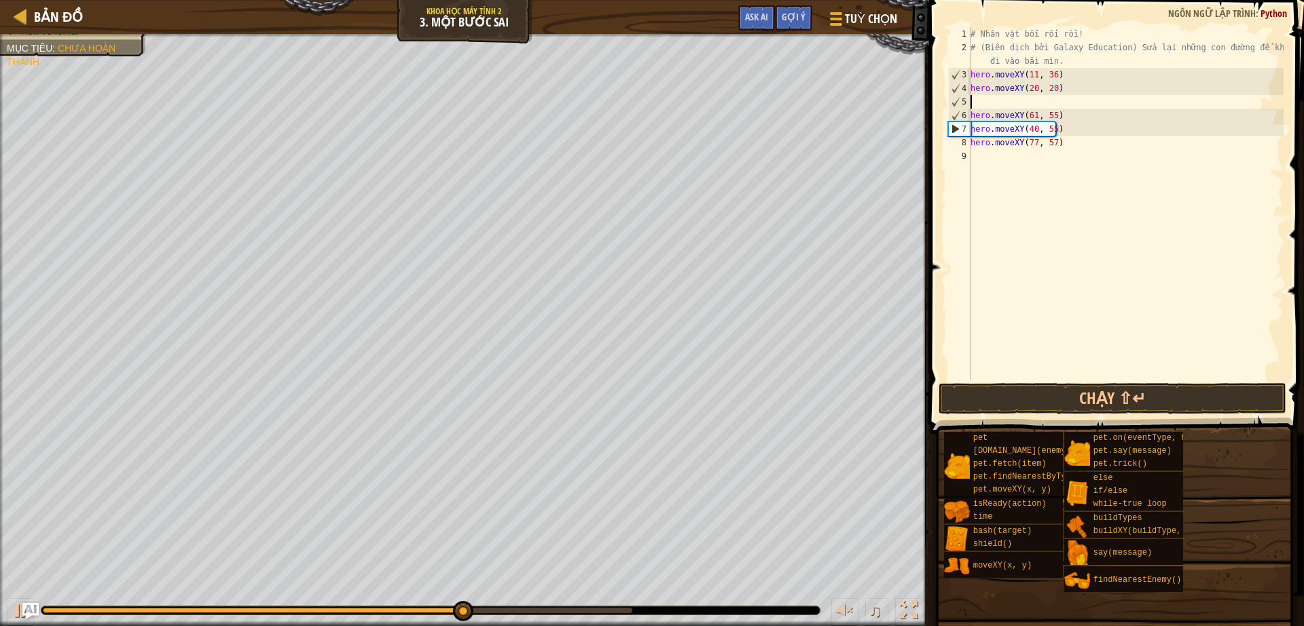
scroll to position [6, 0]
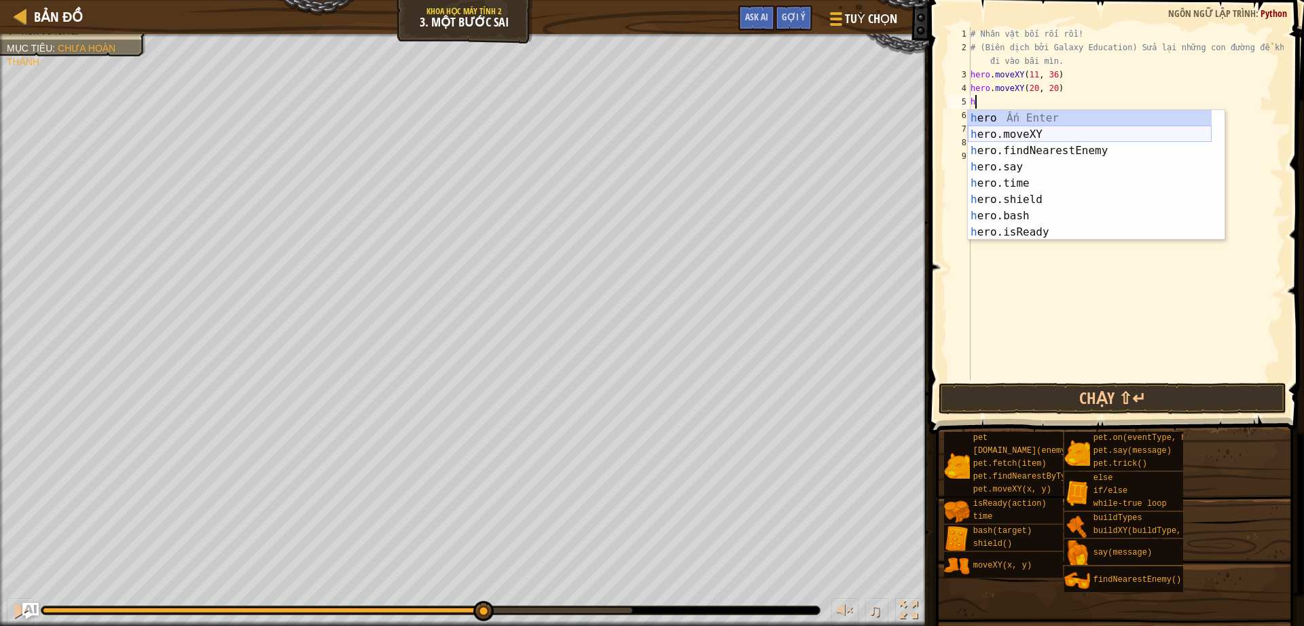
click at [1060, 131] on div "h ero Ấn Enter h ero.moveXY Ấn Enter h ero.findNearestEnemy Ấn Enter h ero.say …" at bounding box center [1089, 191] width 244 height 163
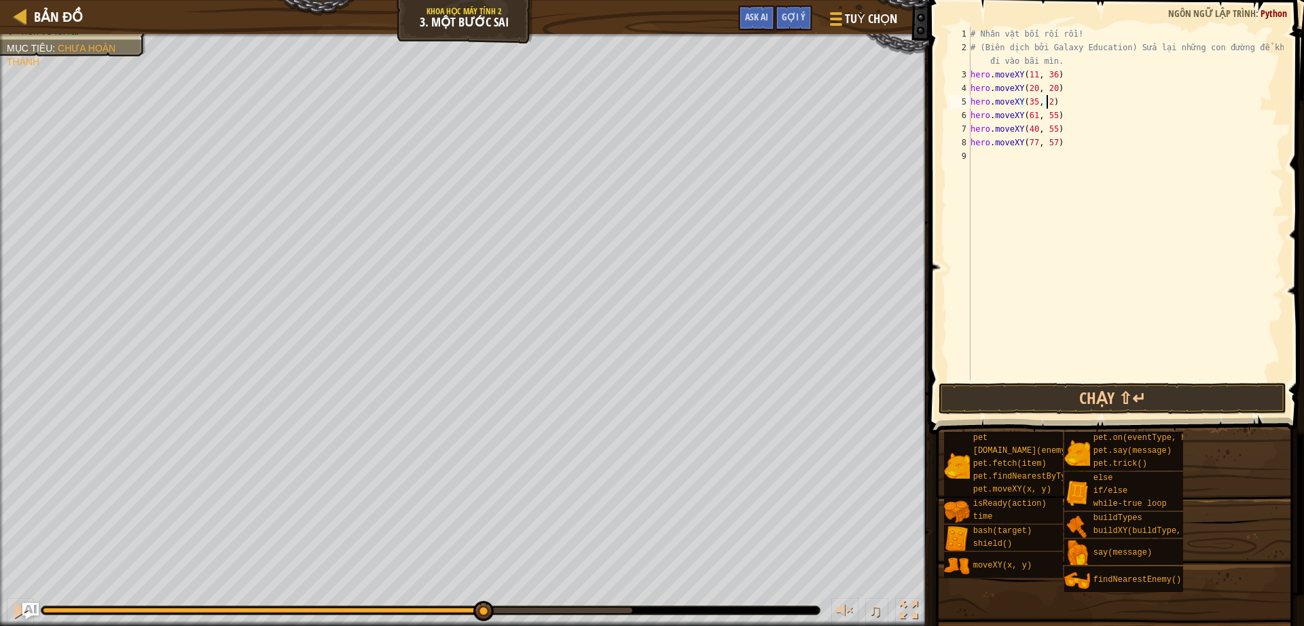
scroll to position [6, 6]
type textarea "hero.moveXY(35, 24)"
click at [1043, 405] on button "Chạy ⇧↵" at bounding box center [1112, 398] width 348 height 31
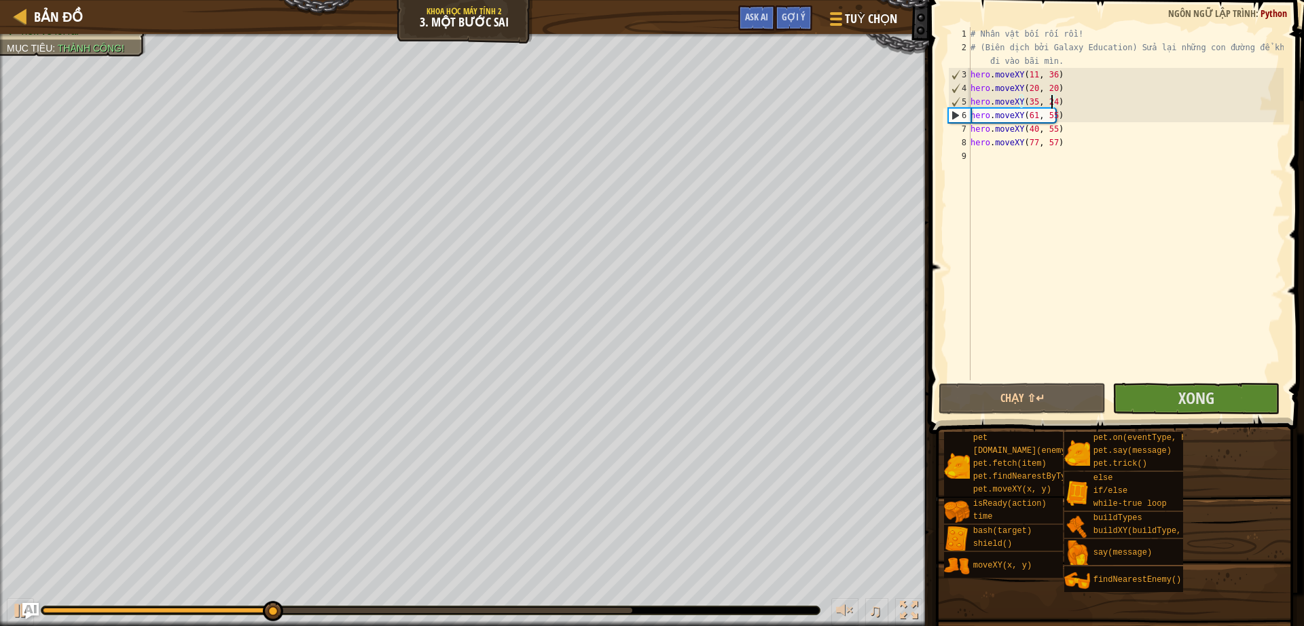
click at [405, 600] on div "♫" at bounding box center [464, 607] width 929 height 41
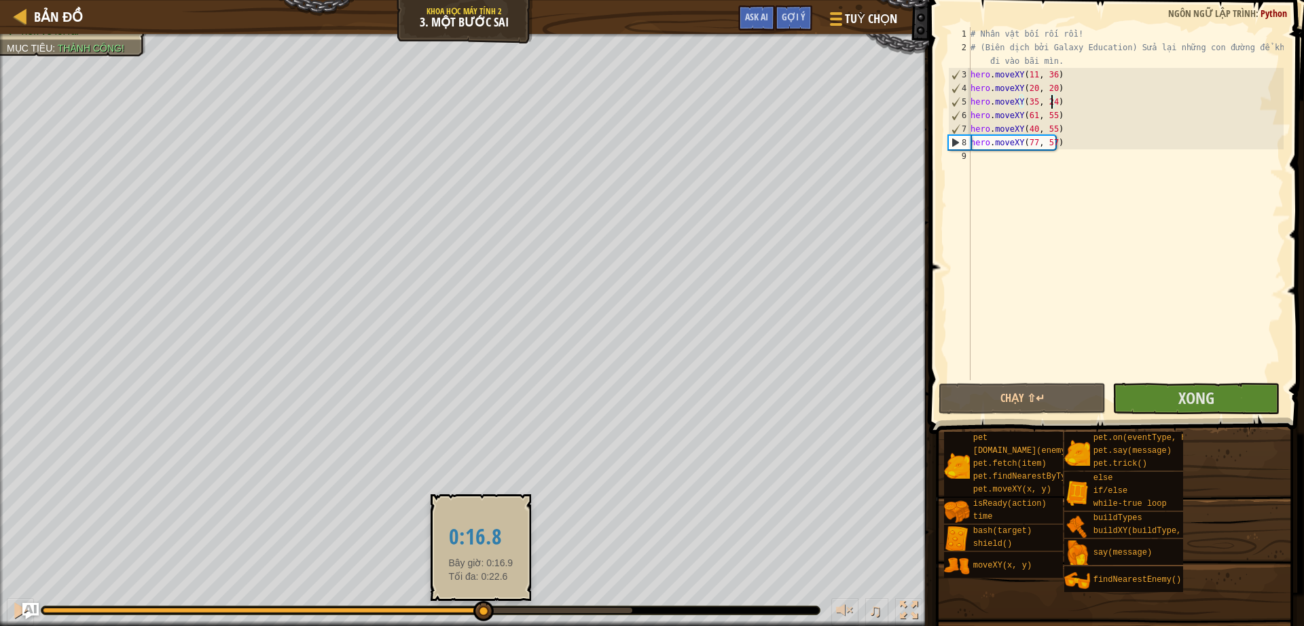
drag, startPoint x: 415, startPoint y: 608, endPoint x: 481, endPoint y: 606, distance: 65.2
click at [481, 608] on div at bounding box center [337, 610] width 589 height 5
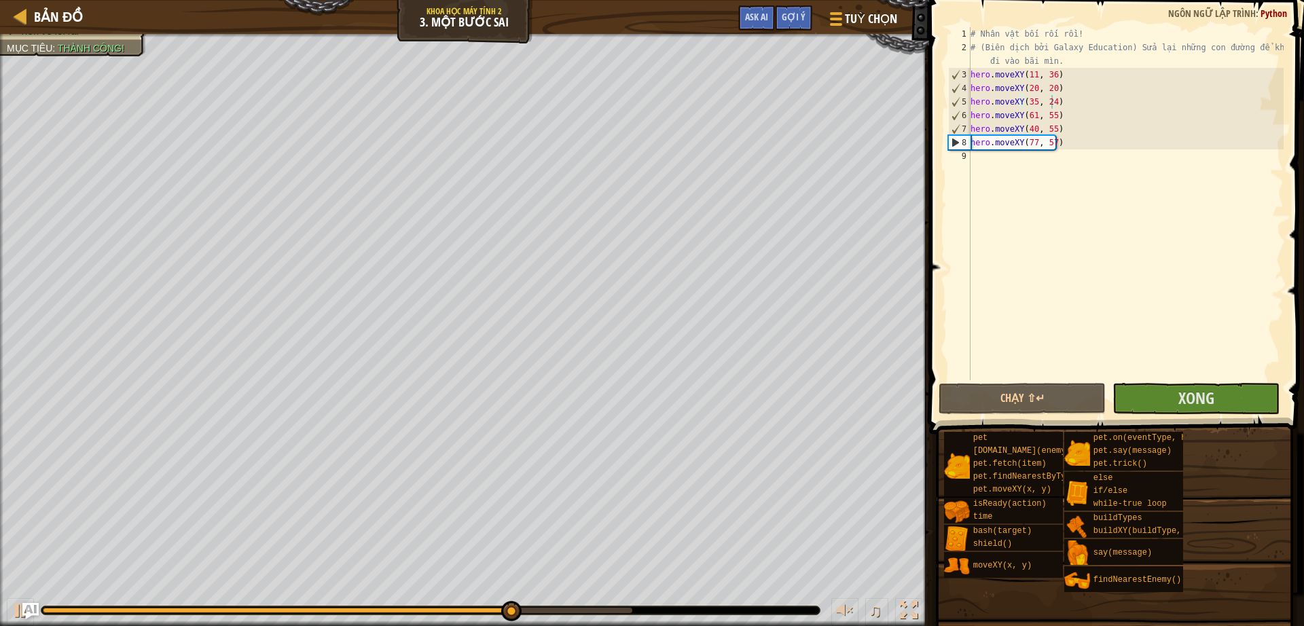
drag, startPoint x: 574, startPoint y: 605, endPoint x: 619, endPoint y: 605, distance: 44.8
click at [619, 606] on div at bounding box center [430, 611] width 779 height 10
click at [1222, 390] on button "Xong" at bounding box center [1195, 398] width 167 height 31
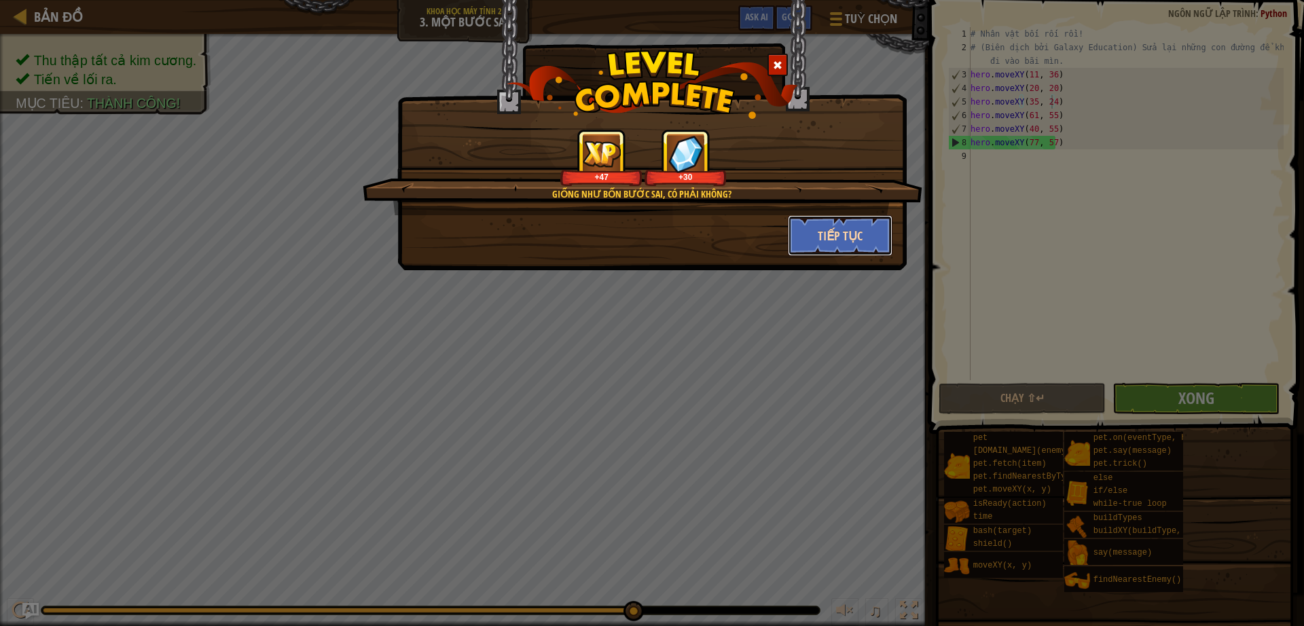
click at [814, 225] on button "Tiếp tục" at bounding box center [840, 235] width 105 height 41
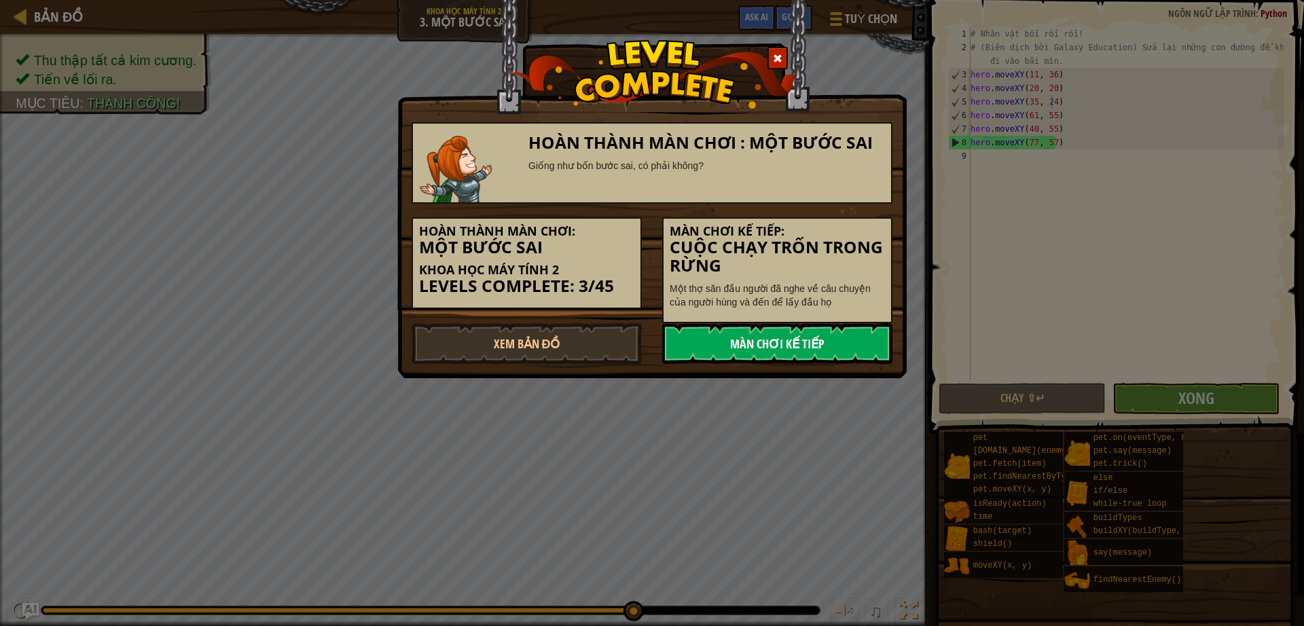
click at [768, 341] on link "Màn chơi kế tiếp" at bounding box center [777, 343] width 230 height 41
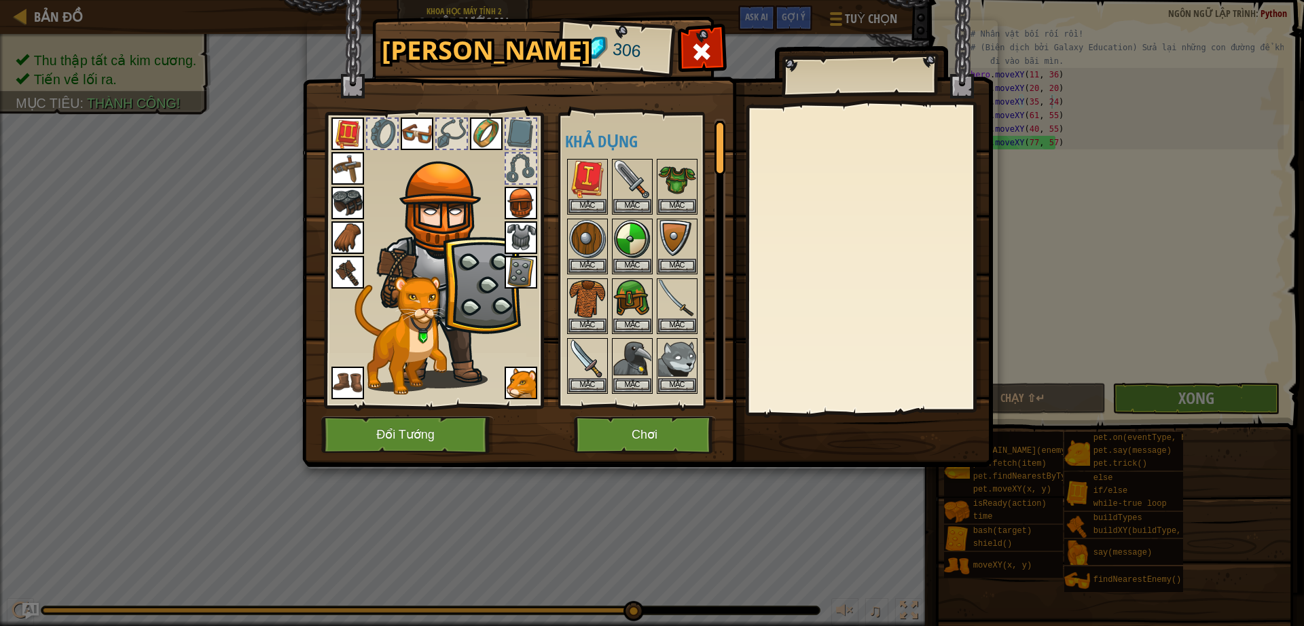
click at [354, 126] on img at bounding box center [347, 133] width 33 height 33
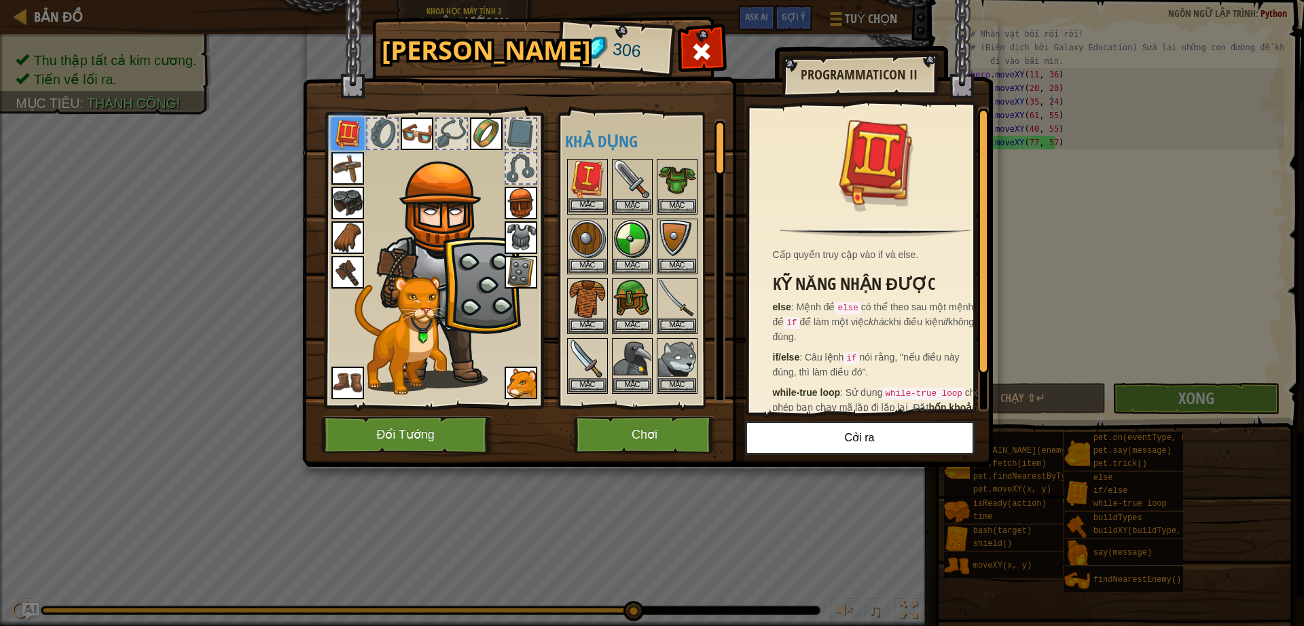
click at [574, 184] on img at bounding box center [587, 179] width 38 height 38
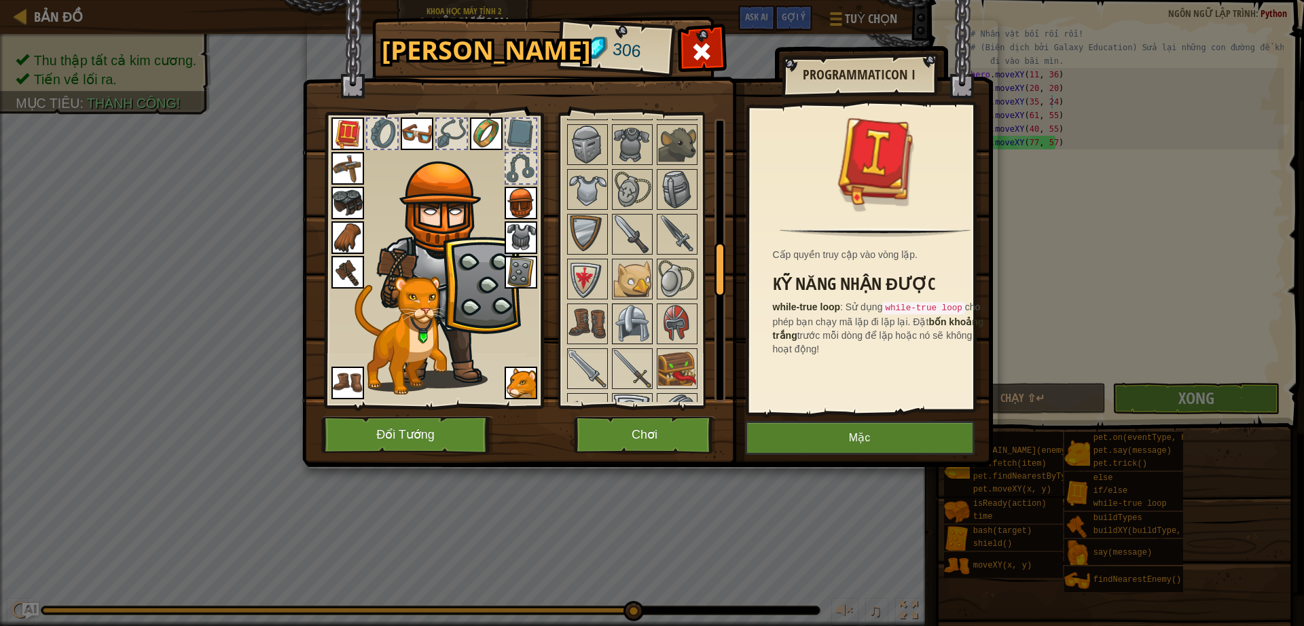
scroll to position [679, 0]
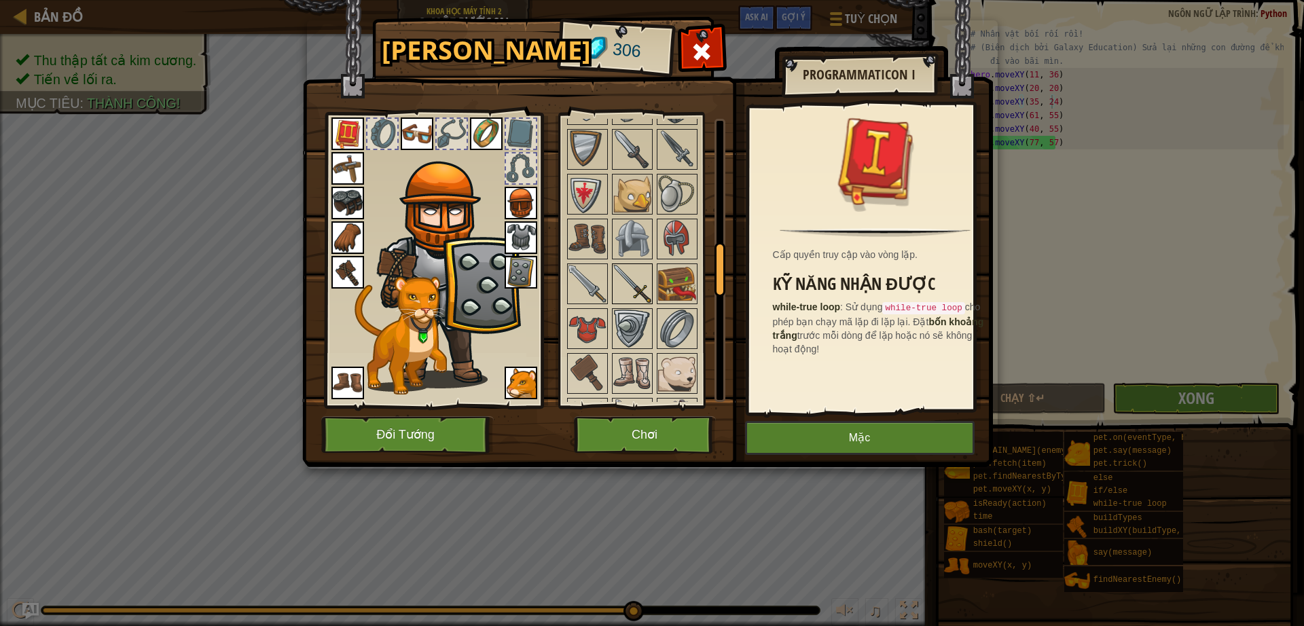
click at [648, 287] on img at bounding box center [632, 284] width 38 height 38
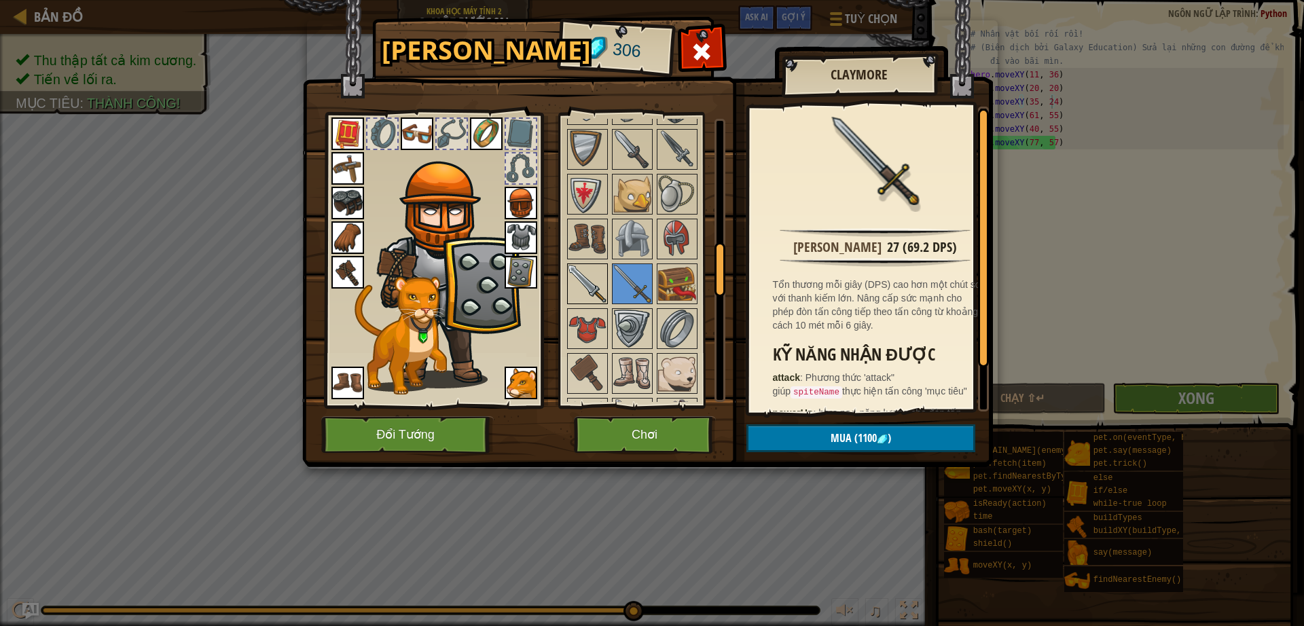
click at [593, 273] on img at bounding box center [587, 284] width 38 height 38
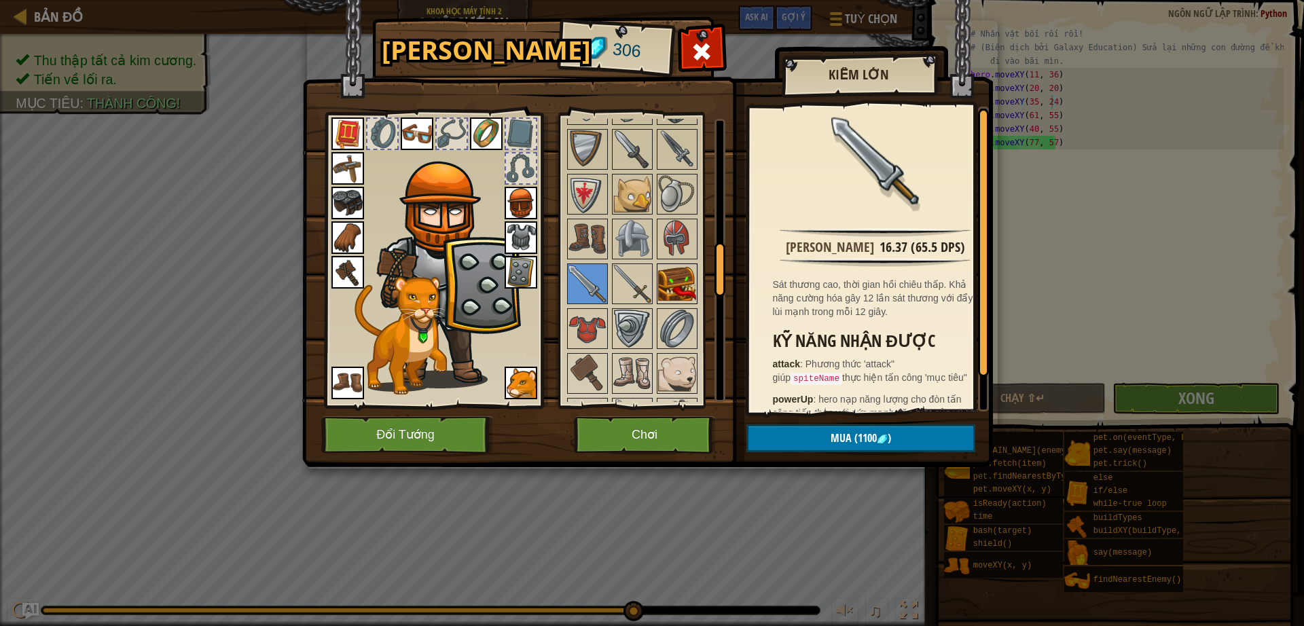
scroll to position [764, 0]
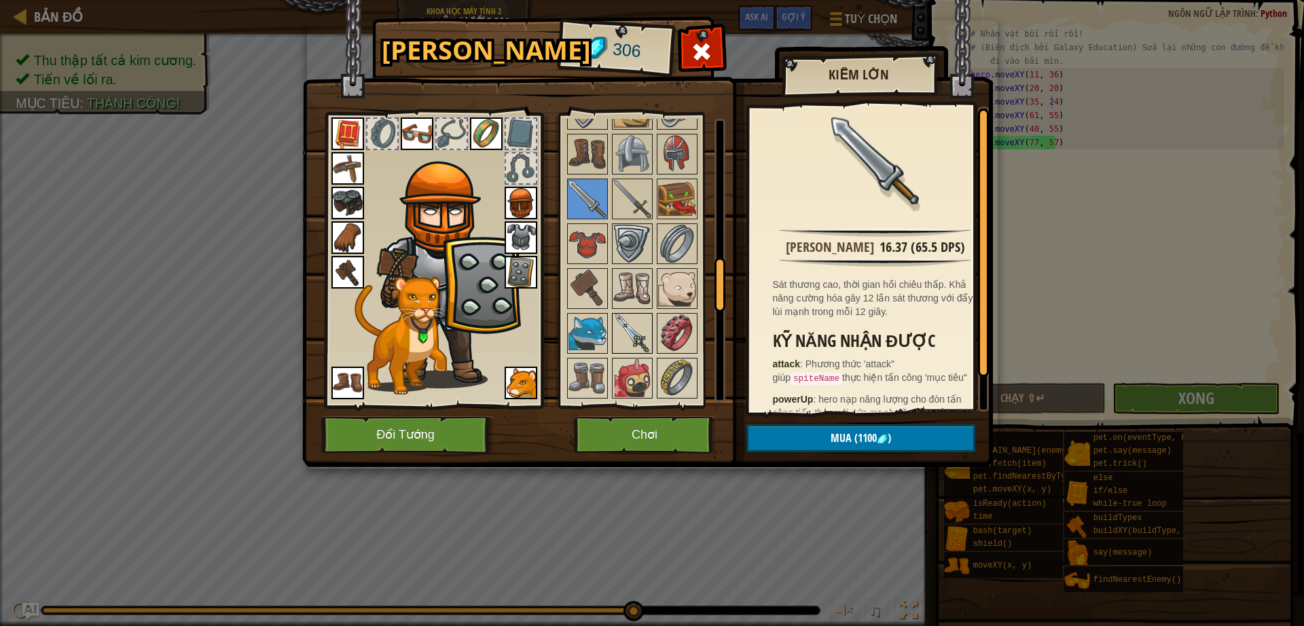
click at [649, 324] on img at bounding box center [632, 333] width 38 height 38
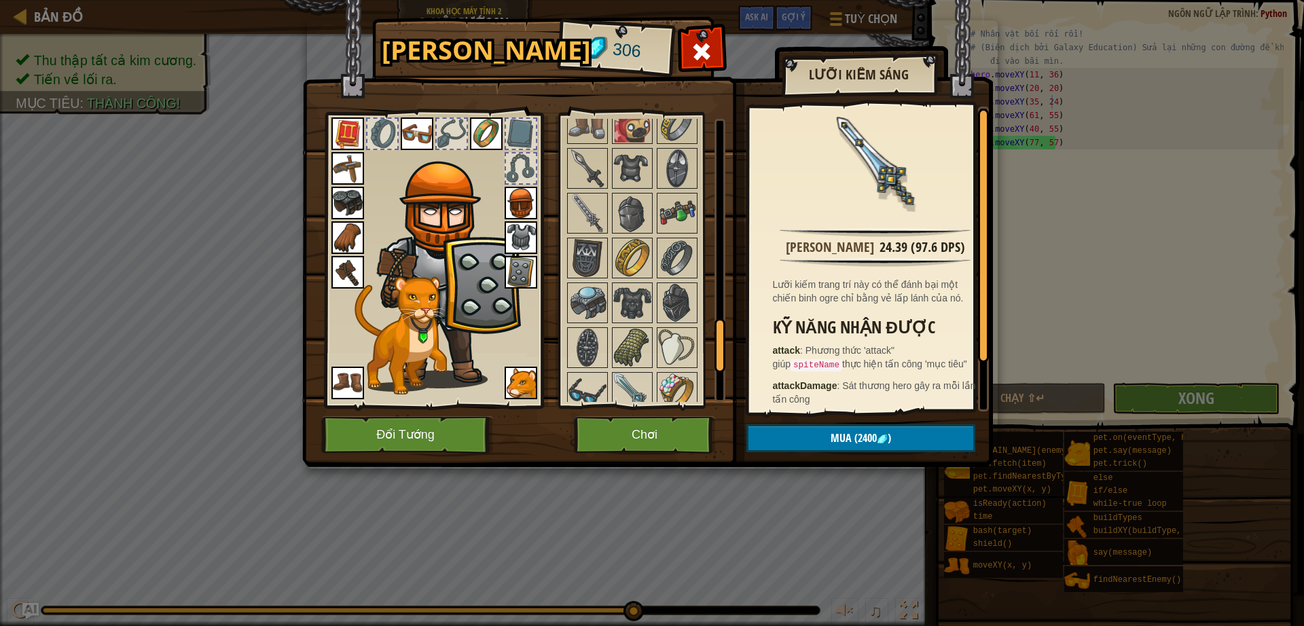
scroll to position [1103, 0]
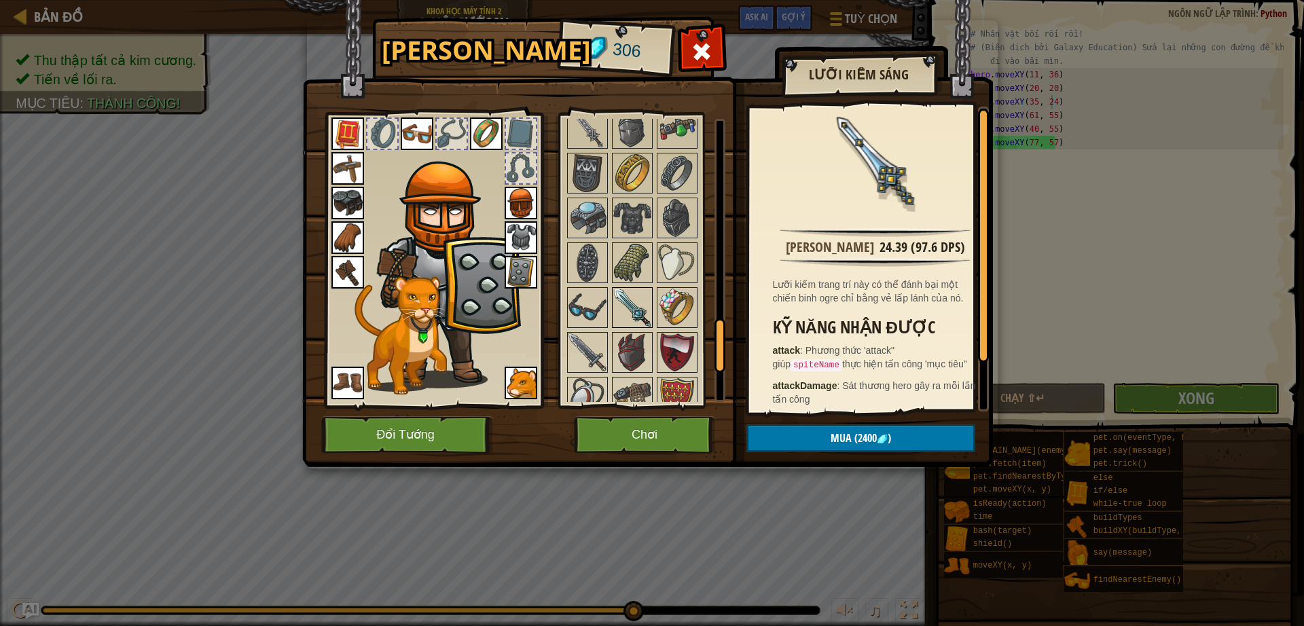
click at [640, 299] on img at bounding box center [632, 308] width 38 height 38
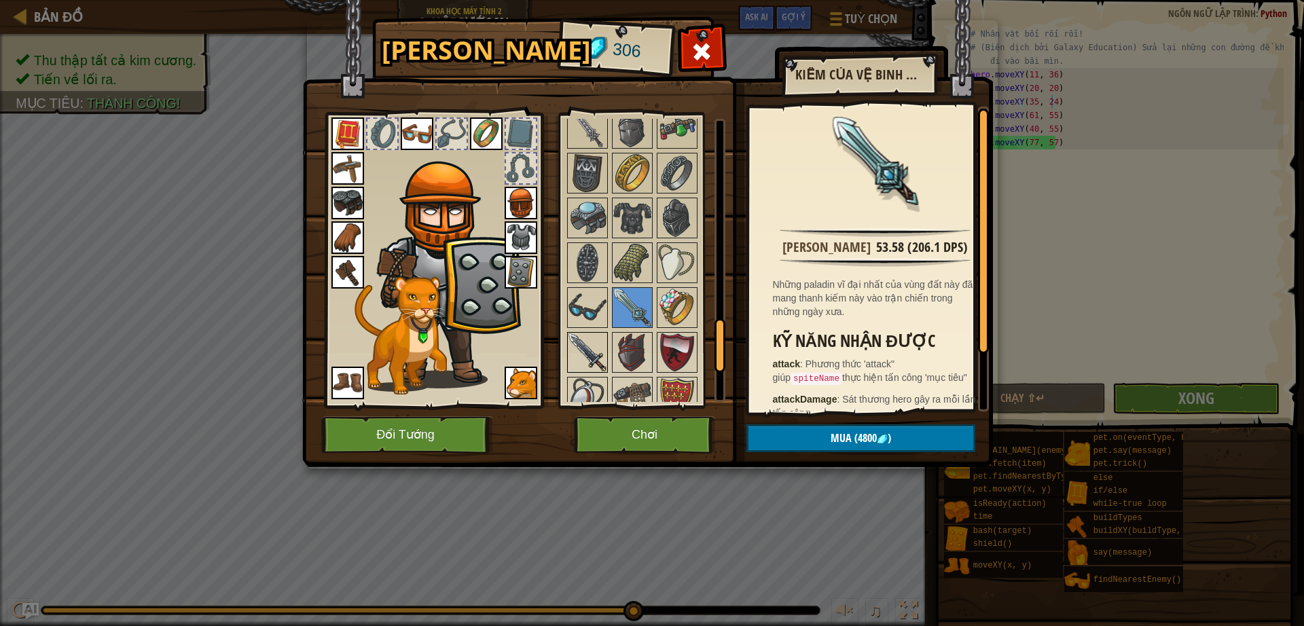
click at [602, 361] on img at bounding box center [587, 352] width 38 height 38
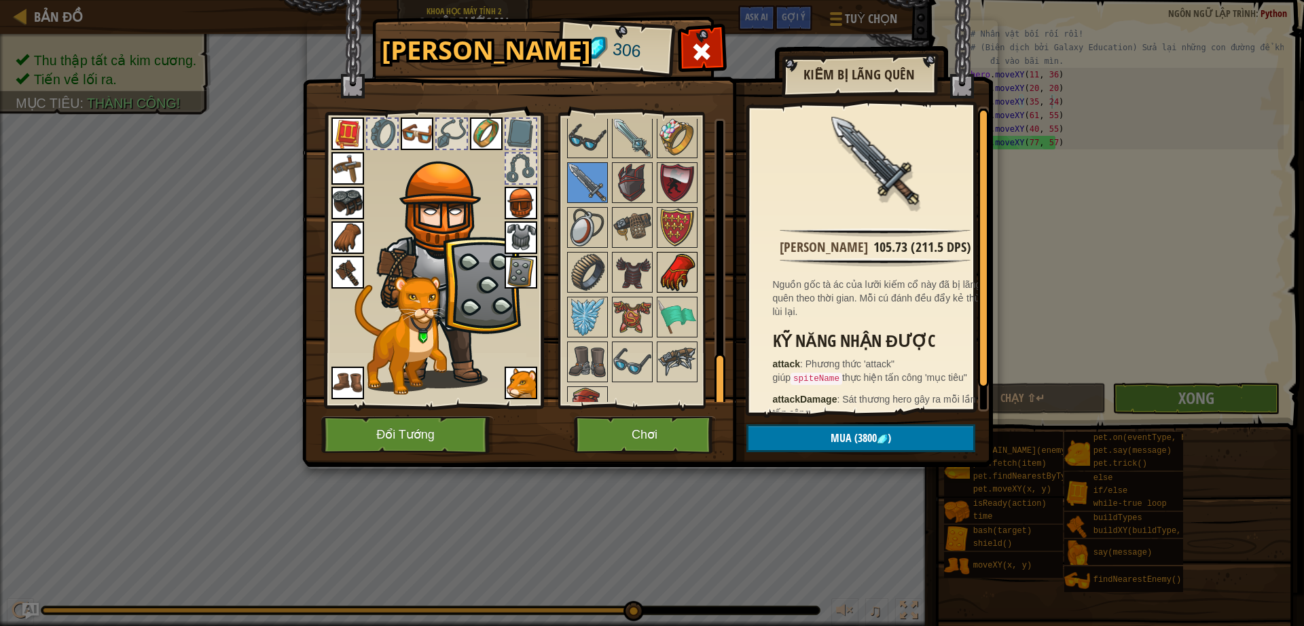
scroll to position [1301, 0]
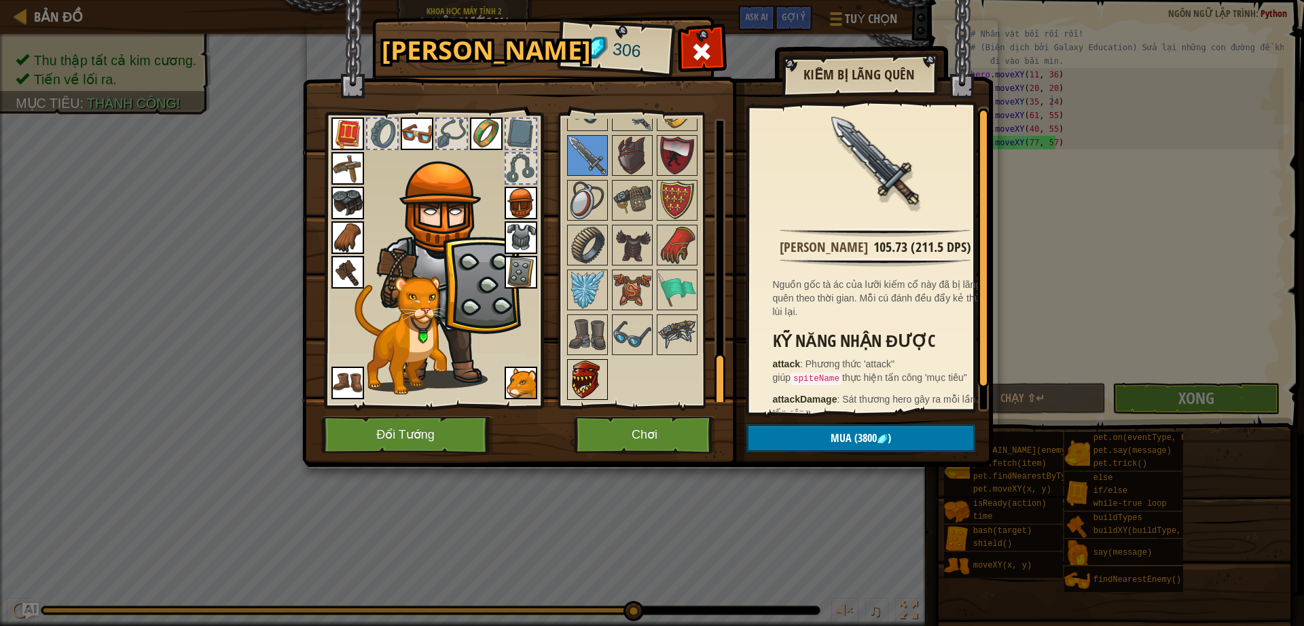
click at [593, 371] on img at bounding box center [587, 380] width 38 height 38
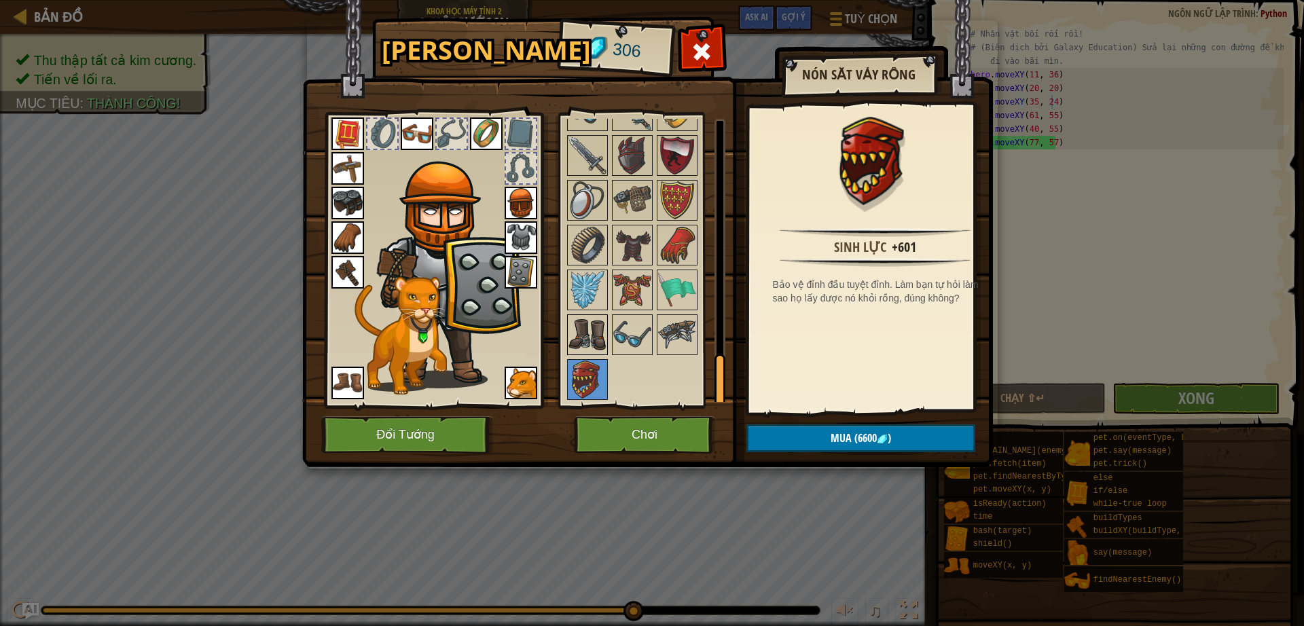
click at [590, 320] on img at bounding box center [587, 335] width 38 height 38
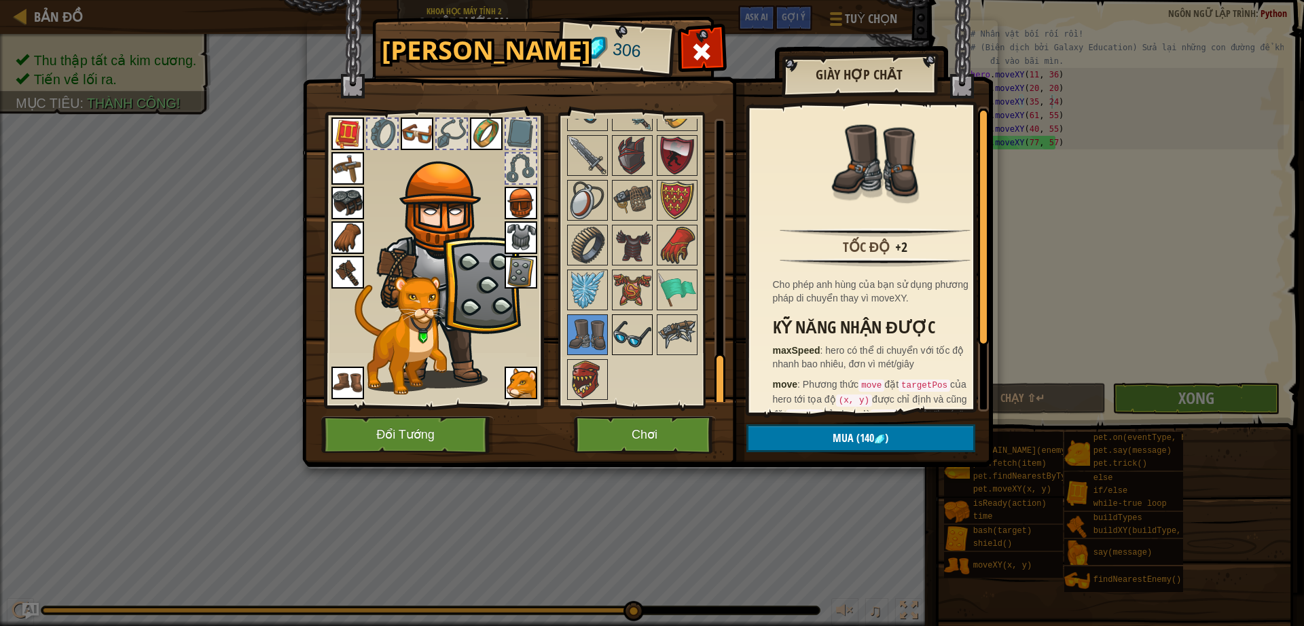
click at [631, 327] on img at bounding box center [632, 335] width 38 height 38
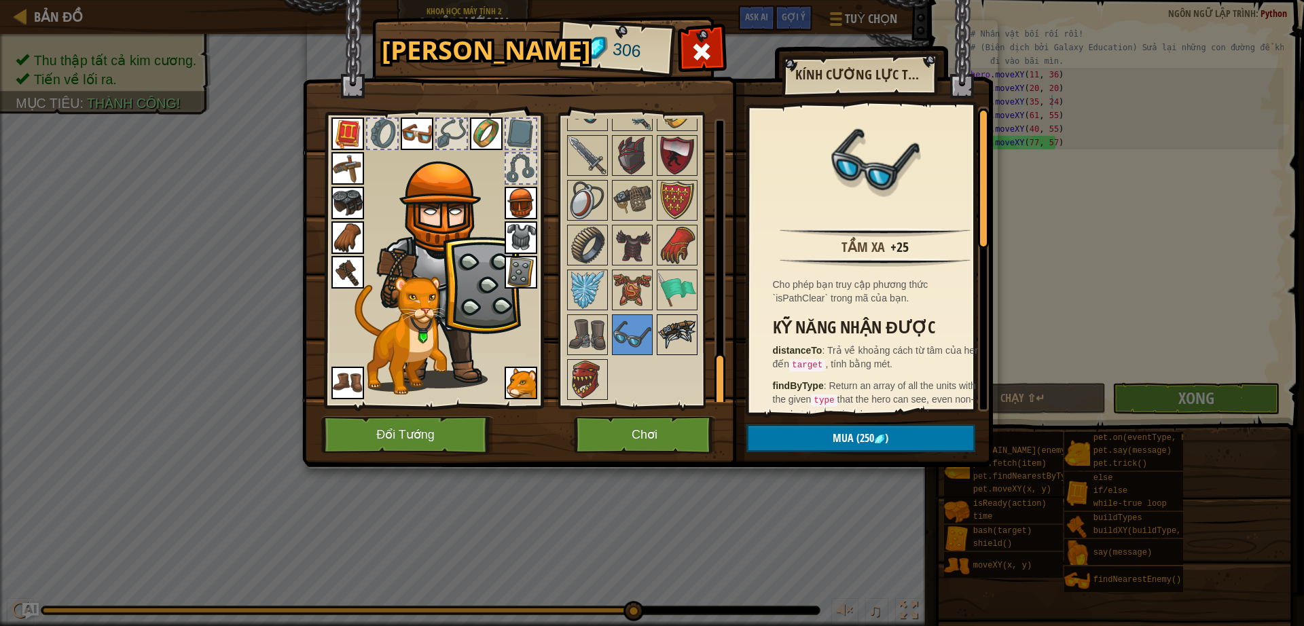
click at [667, 316] on img at bounding box center [677, 335] width 38 height 38
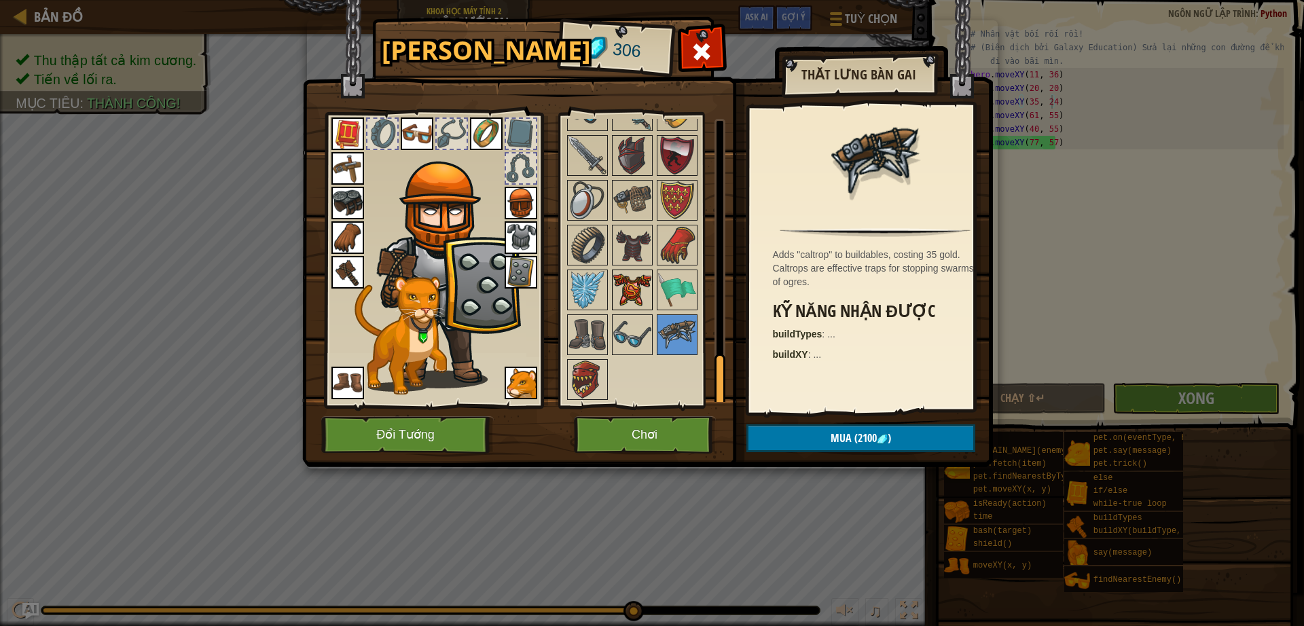
click at [628, 284] on img at bounding box center [632, 290] width 38 height 38
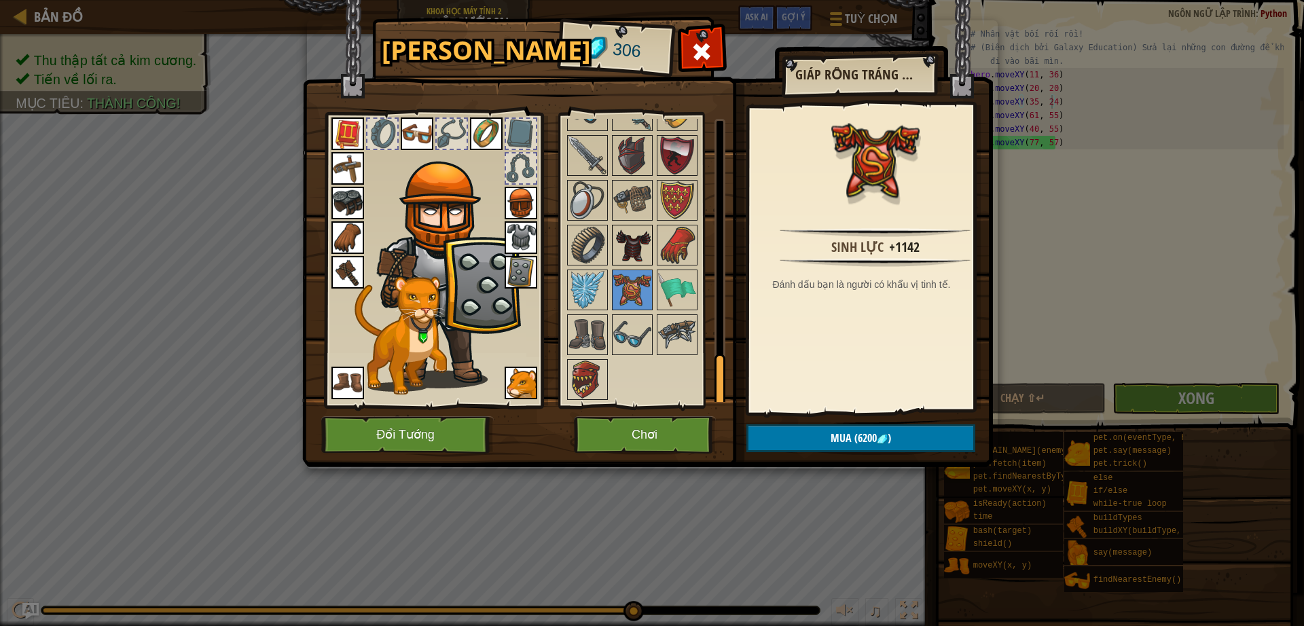
click at [644, 244] on img at bounding box center [632, 245] width 38 height 38
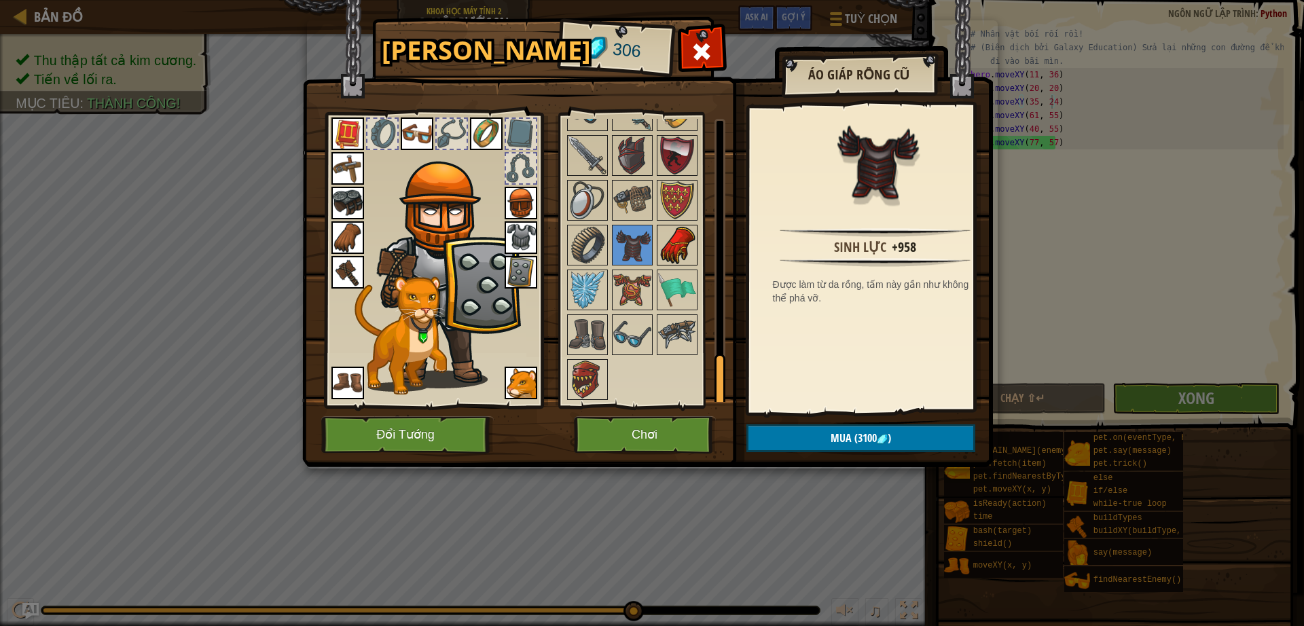
click at [680, 246] on img at bounding box center [677, 245] width 38 height 38
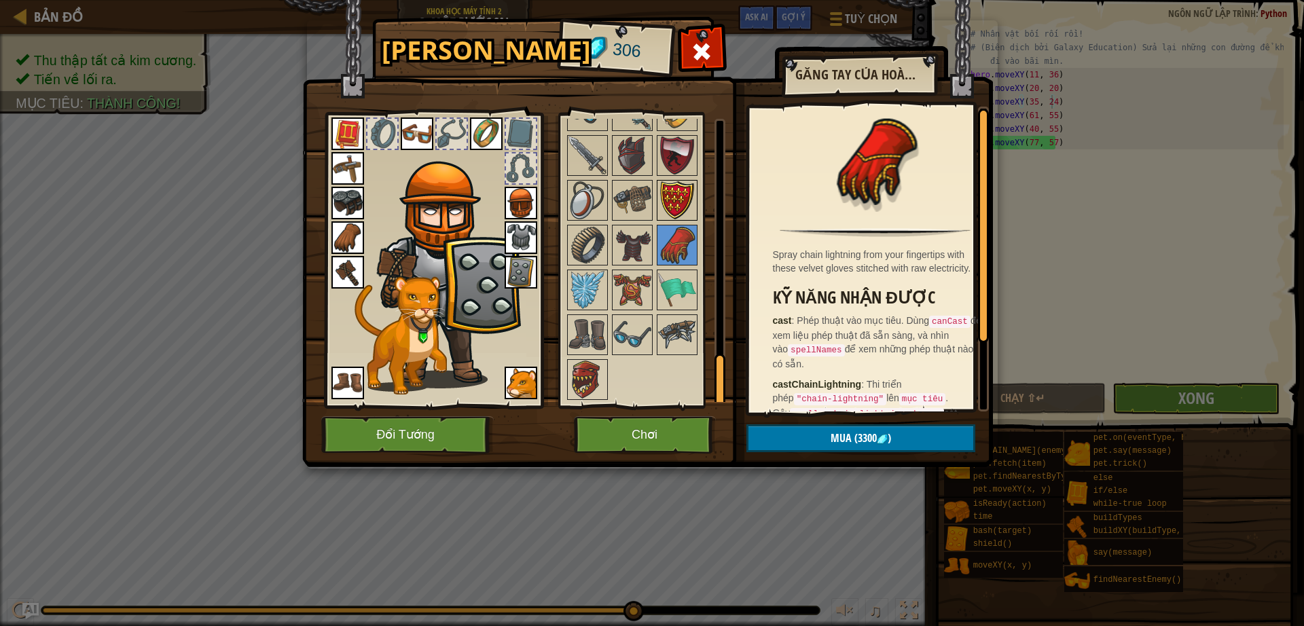
click at [677, 206] on img at bounding box center [677, 200] width 38 height 38
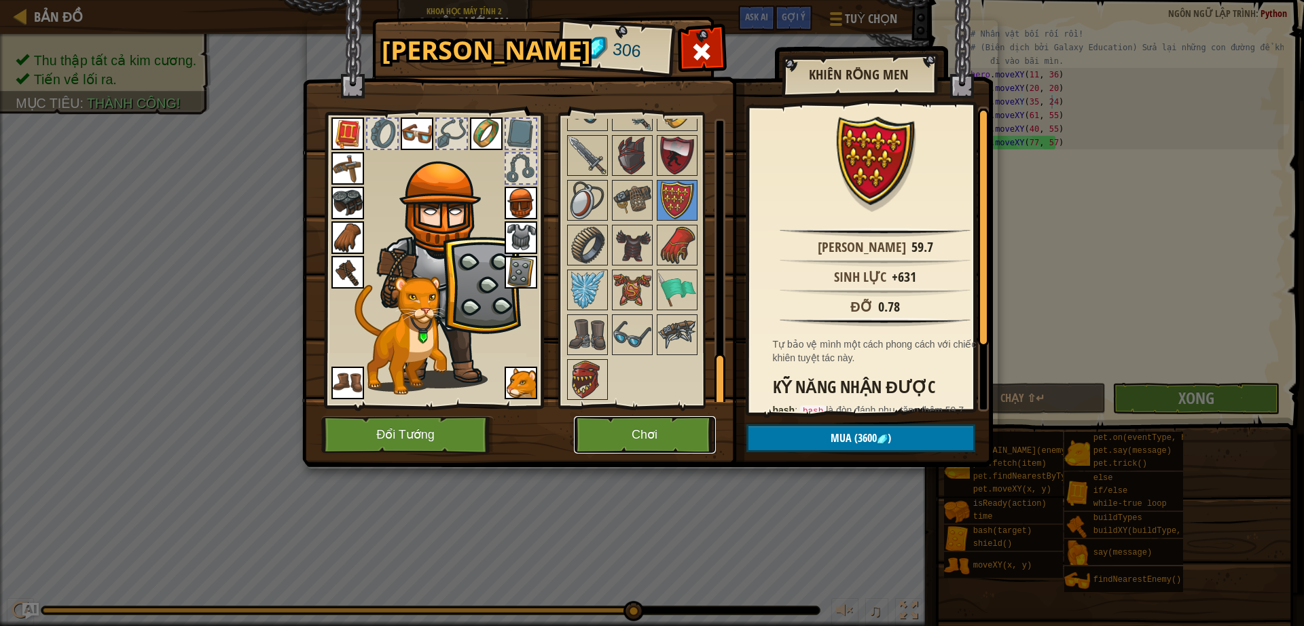
click at [674, 439] on button "Chơi" at bounding box center [645, 434] width 142 height 37
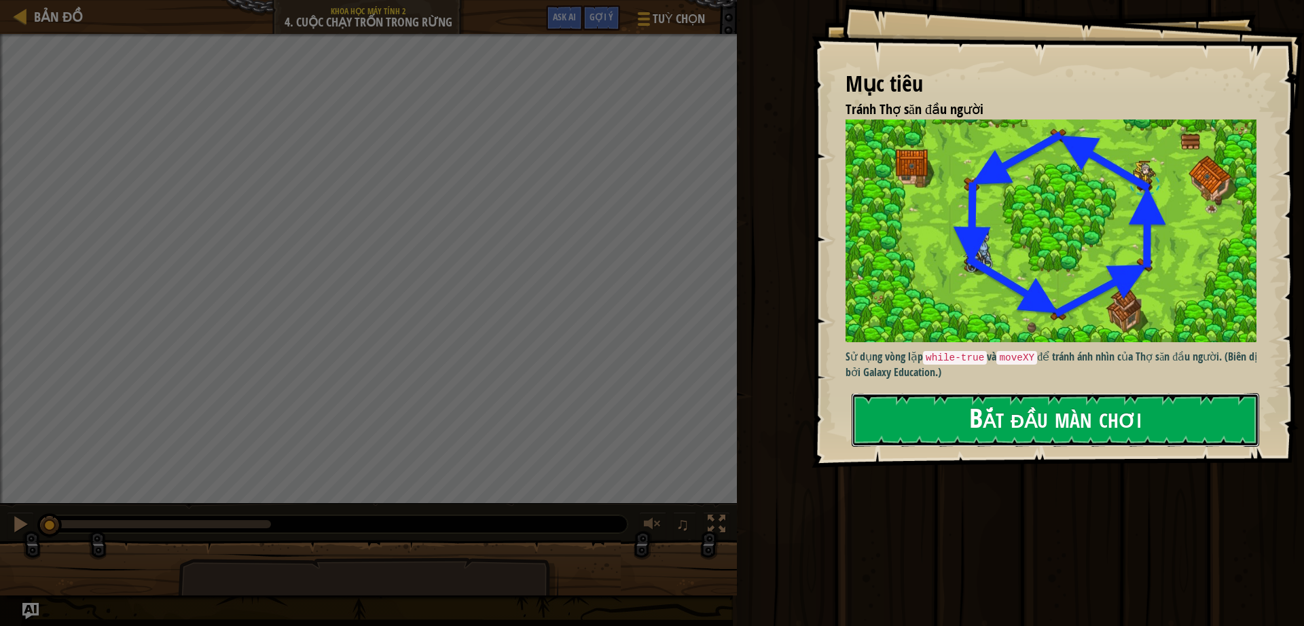
drag, startPoint x: 963, startPoint y: 426, endPoint x: 963, endPoint y: 435, distance: 8.8
click at [963, 435] on button "Bắt đầu màn chơi" at bounding box center [1054, 420] width 407 height 54
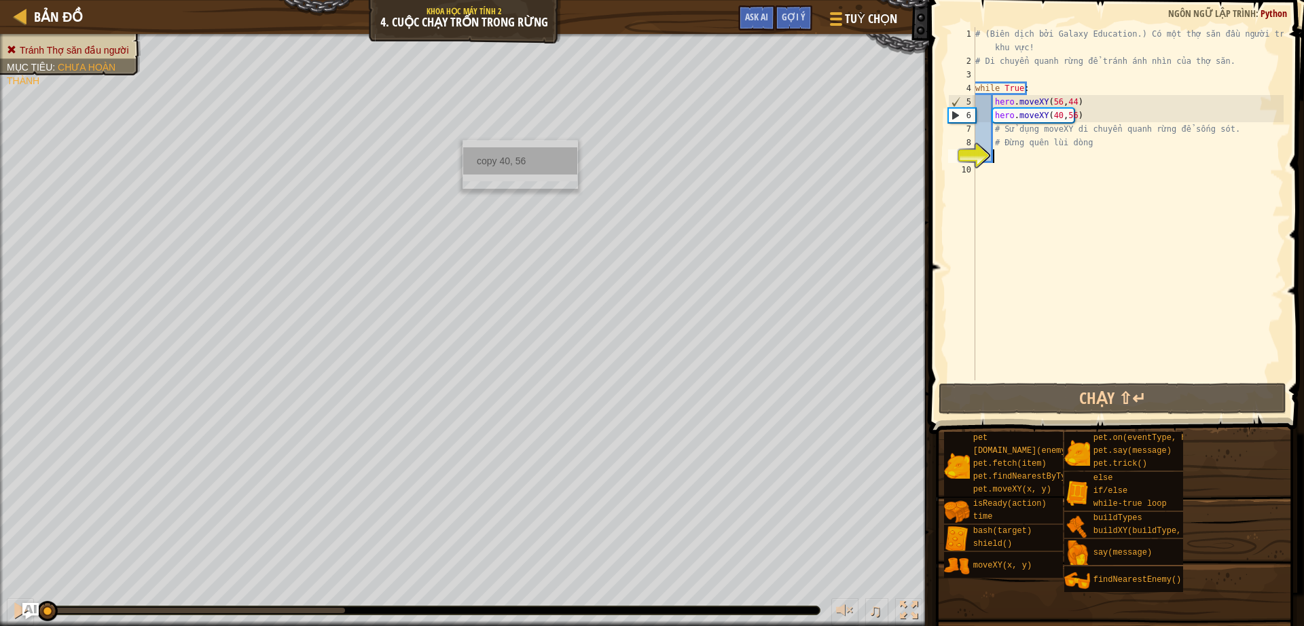
click at [487, 154] on div "copy 40, 56" at bounding box center [520, 160] width 114 height 27
click at [999, 157] on div "# (Biên dịch bởi Galaxy Education.) Có một thợ săn đầu người trong khu vực! # D…" at bounding box center [1127, 224] width 311 height 394
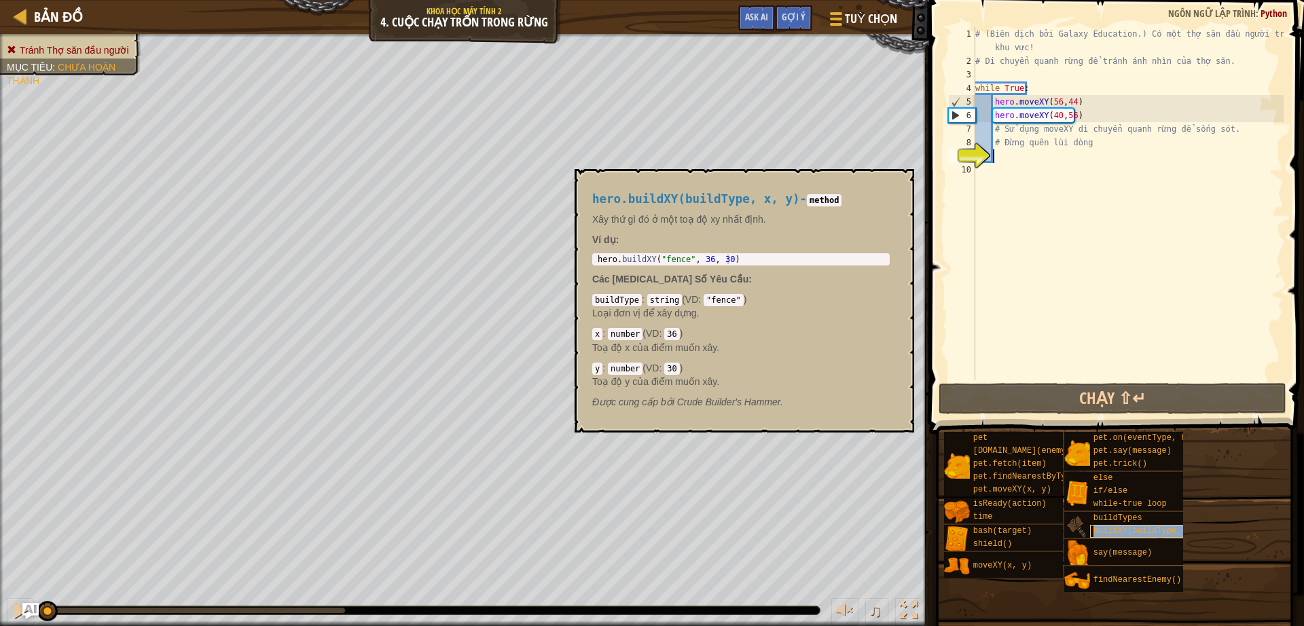
click at [1149, 530] on span "buildXY(buildType, x, y)" at bounding box center [1151, 531] width 117 height 10
type textarea "hero.buildXY("fence", 36, 30)"
drag, startPoint x: 741, startPoint y: 259, endPoint x: 592, endPoint y: 263, distance: 148.7
click at [592, 263] on div "hero.buildXY("fence", 36, 30) 1 hero . buildXY ( "fence" , 36 , 30 ) הההההההההה…" at bounding box center [740, 259] width 297 height 12
click at [1033, 160] on div "# (Biên dịch bởi Galaxy Education.) Có một thợ săn đầu người trong khu vực! # D…" at bounding box center [1127, 224] width 311 height 394
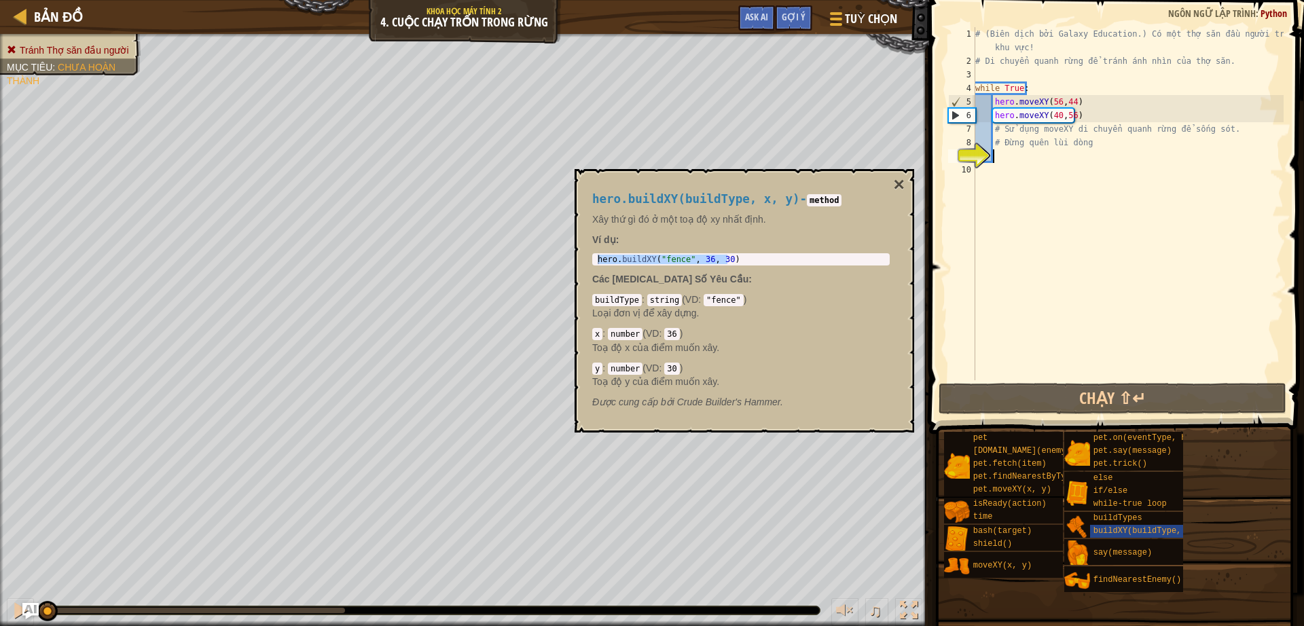
paste textarea "hero.buildXY("fence", 36, 30)"
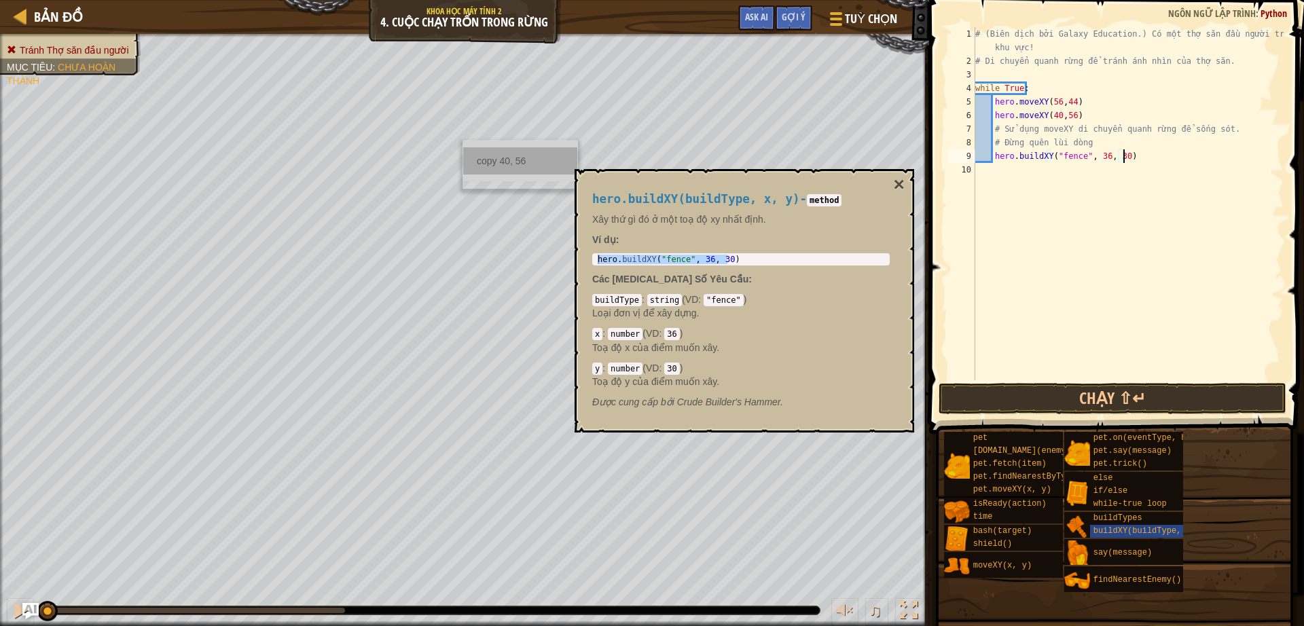
click at [504, 152] on div "copy 40, 56" at bounding box center [520, 160] width 114 height 27
click at [1122, 159] on div "# (Biên dịch bởi Galaxy Education.) Có một thợ săn đầu người trong khu vực! # D…" at bounding box center [1127, 224] width 311 height 394
paste textarea "40, 56"
type textarea "hero.buildXY("fence", 40, 56)"
click at [896, 176] on button "×" at bounding box center [898, 184] width 11 height 19
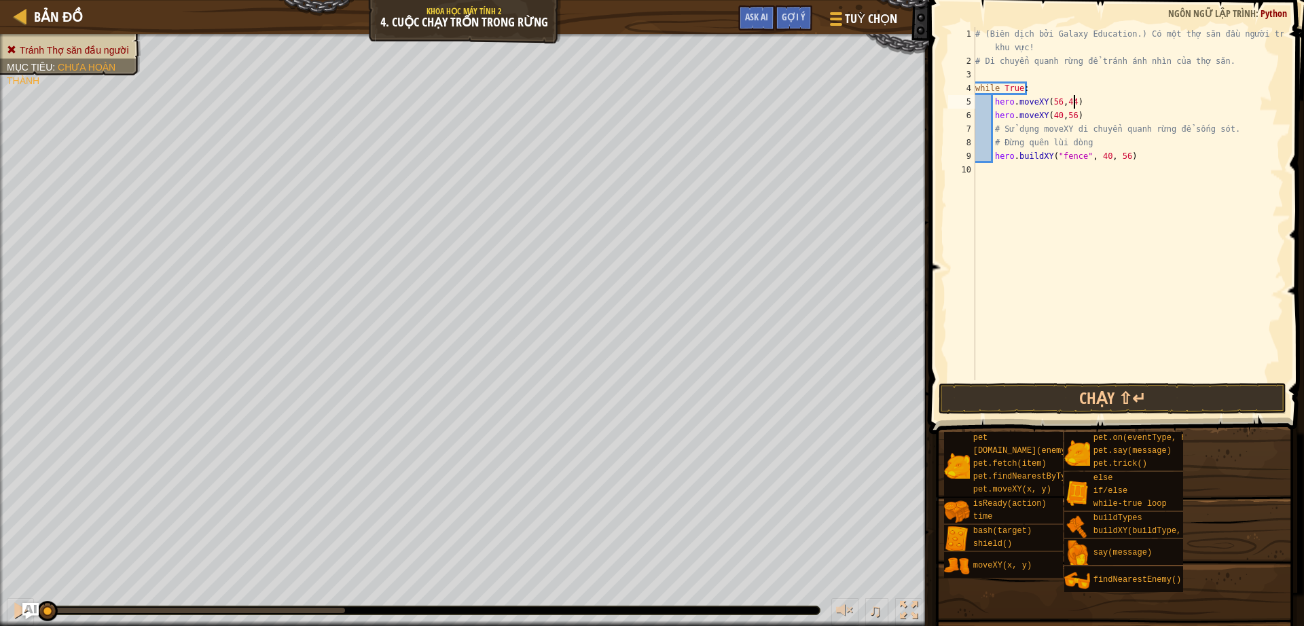
type textarea "hero.moveXY(56,44)"
drag, startPoint x: 1075, startPoint y: 100, endPoint x: 993, endPoint y: 106, distance: 81.7
click at [993, 106] on div "# (Biên dịch bởi Galaxy Education.) Có một thợ săn đầu người trong khu vực! # D…" at bounding box center [1127, 224] width 311 height 394
click at [1142, 168] on div "# (Biên dịch bởi Galaxy Education.) Có một thợ săn đầu người trong khu vực! # D…" at bounding box center [1127, 224] width 311 height 394
paste textarea "hero.moveXY(56,44)"
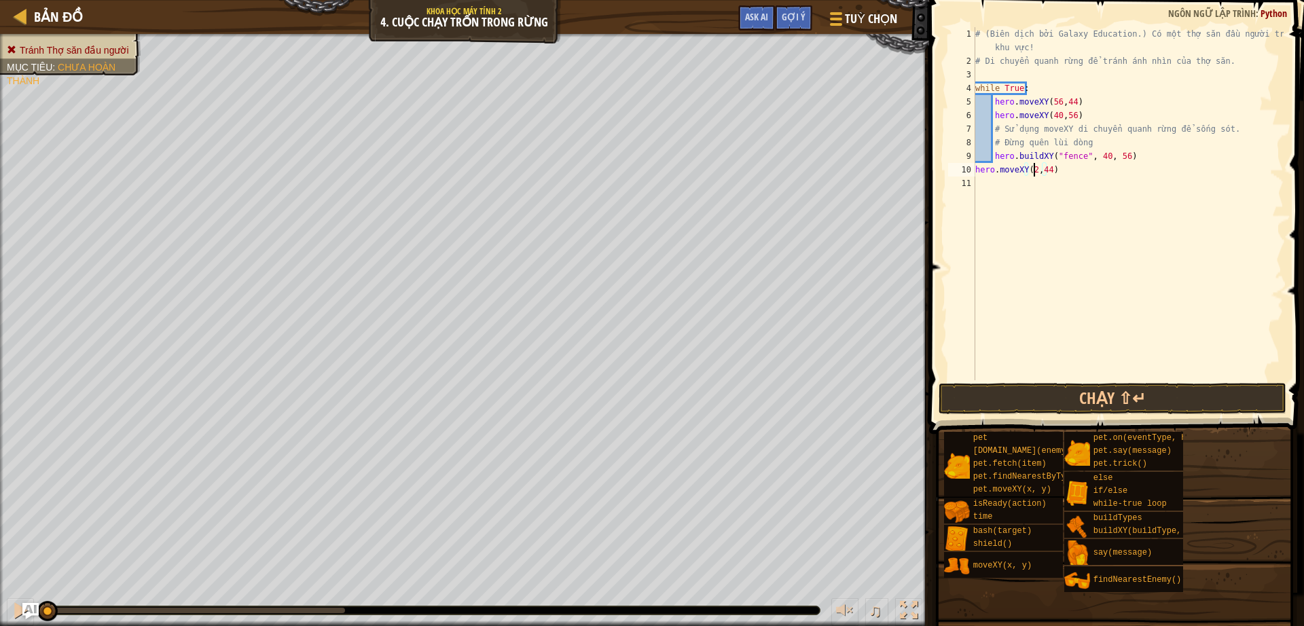
type textarea "hero.moveXY(24,44)"
click at [1086, 179] on div "# (Biên dịch bởi Galaxy Education.) Có một thợ săn đầu người trong khu vực! # D…" at bounding box center [1127, 224] width 311 height 394
click at [1075, 170] on div "# (Biên dịch bởi Galaxy Education.) Có một thợ săn đầu người trong khu vực! # D…" at bounding box center [1127, 224] width 311 height 394
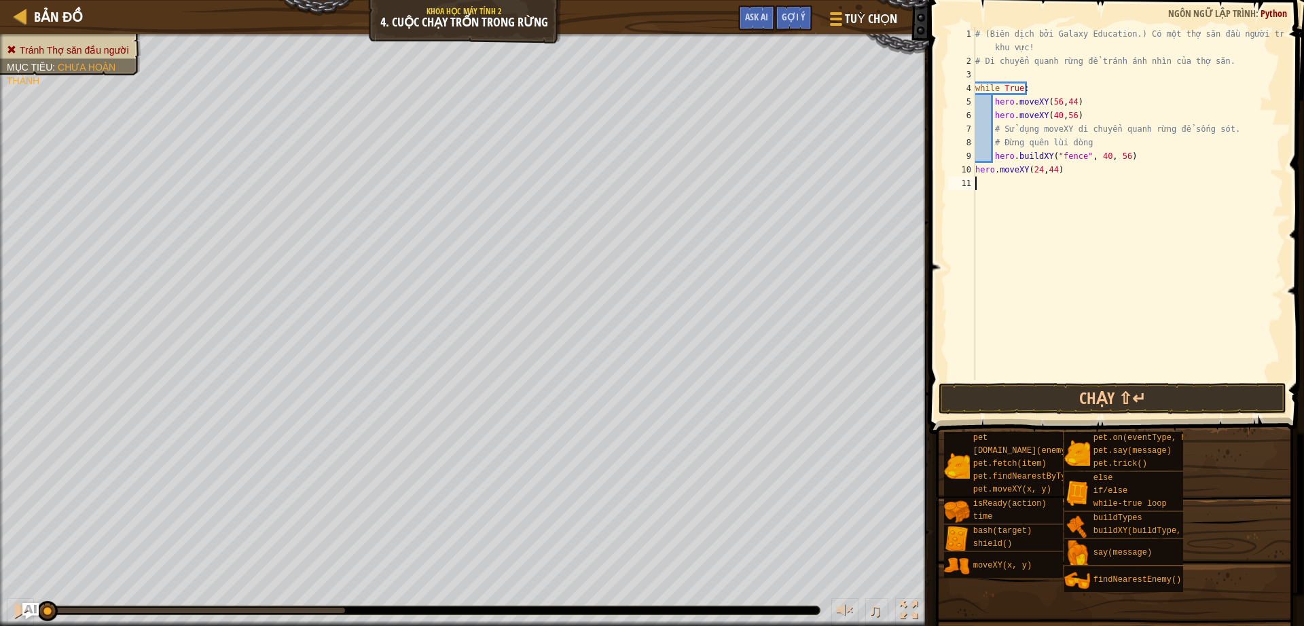
type textarea "hero.moveXY(24,44)"
drag, startPoint x: 1136, startPoint y: 161, endPoint x: 1000, endPoint y: 157, distance: 135.8
click at [1000, 157] on div "# (Biên dịch bởi Galaxy Education.) Có một thợ săn đầu người trong khu vực! # D…" at bounding box center [1127, 224] width 311 height 394
type textarea "hero.buildXY("fence", 40, 56)"
click at [1017, 180] on div "# (Biên dịch bởi Galaxy Education.) Có một thợ săn đầu người trong khu vực! # D…" at bounding box center [1127, 224] width 311 height 394
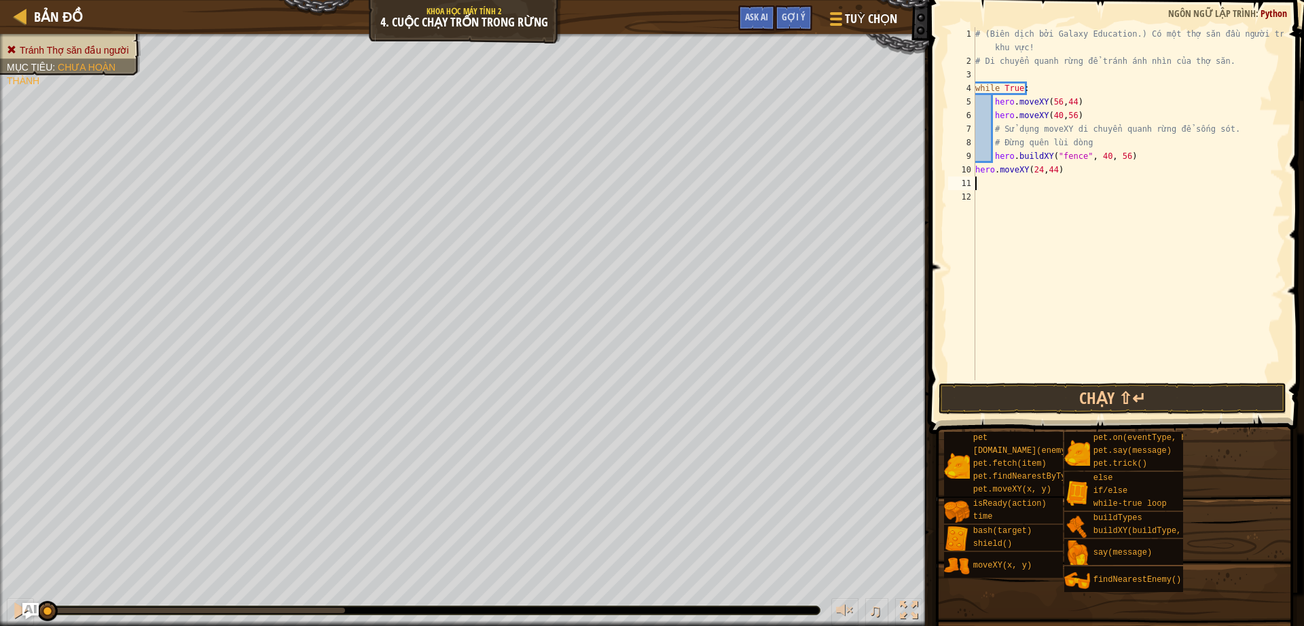
paste textarea "ro.buildXY("fence", 40, 56)"
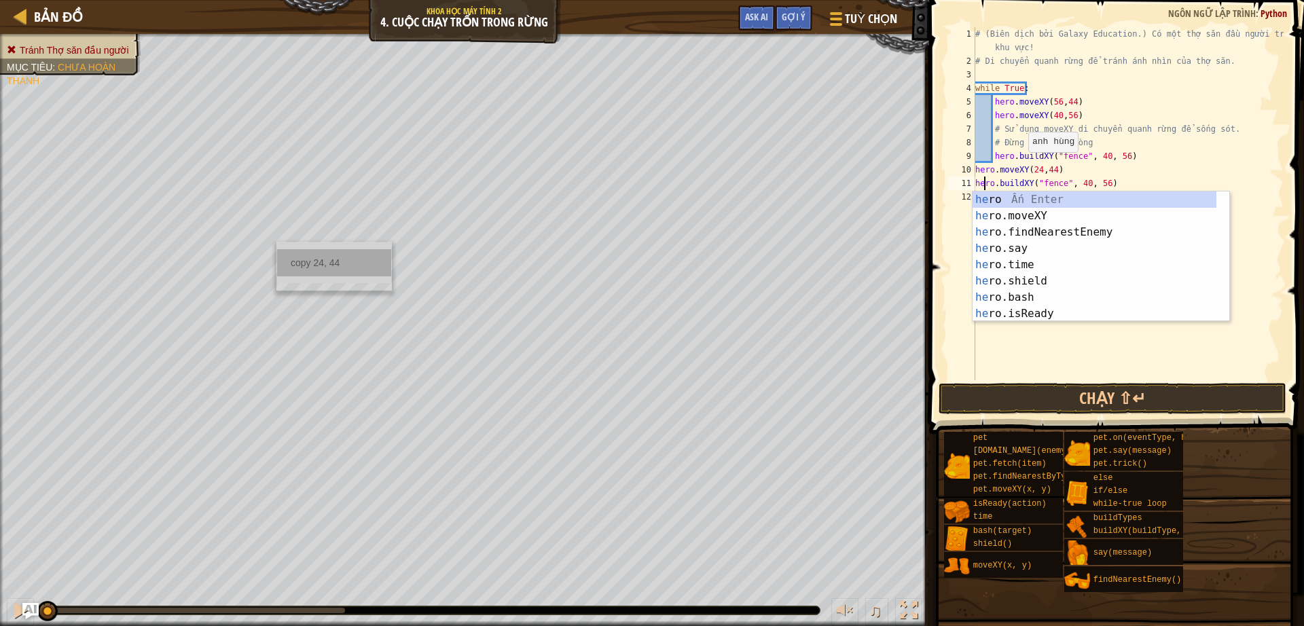
click at [329, 273] on div "copy 24, 44" at bounding box center [334, 262] width 114 height 27
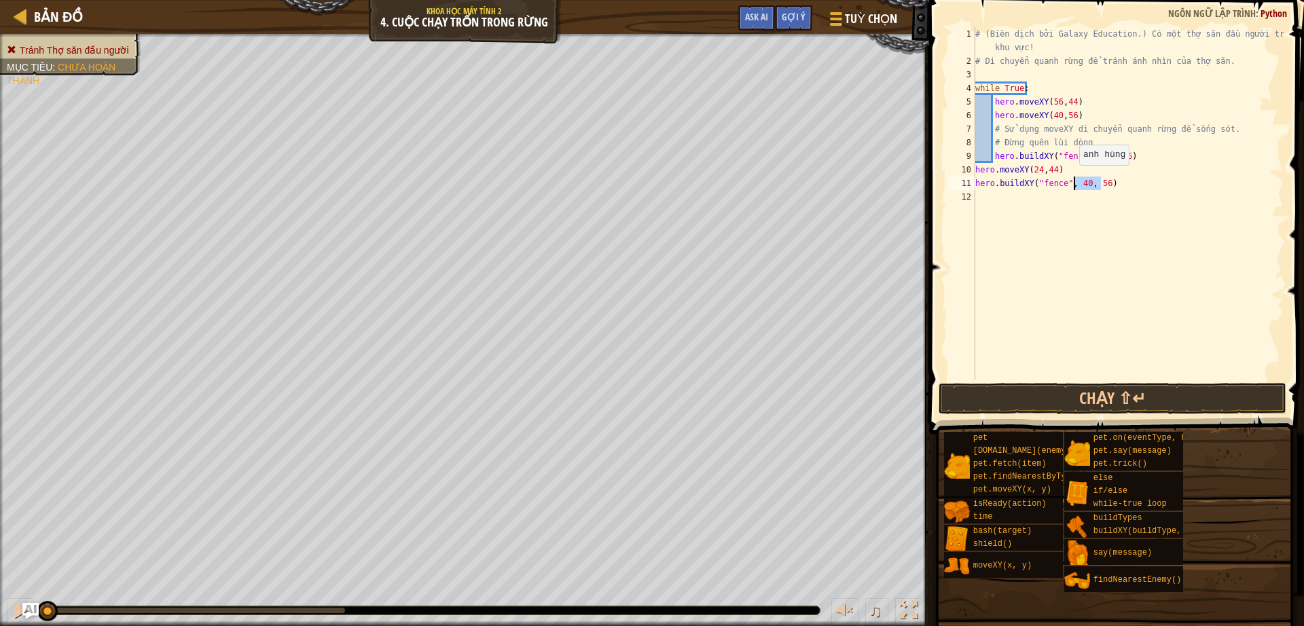
drag, startPoint x: 1101, startPoint y: 181, endPoint x: 1072, endPoint y: 179, distance: 29.3
click at [1072, 179] on div "# (Biên dịch bởi Galaxy Education.) Có một thợ săn đầu người trong khu vực! # D…" at bounding box center [1127, 224] width 311 height 394
click at [322, 263] on div "copy 24, 44" at bounding box center [338, 259] width 114 height 27
click at [1089, 183] on div "# (Biên dịch bởi Galaxy Education.) Có một thợ săn đầu người trong khu vực! # D…" at bounding box center [1127, 203] width 311 height 353
click at [1077, 184] on div "# (Biên dịch bởi Galaxy Education.) Có một thợ săn đầu người trong khu vực! # D…" at bounding box center [1127, 224] width 311 height 394
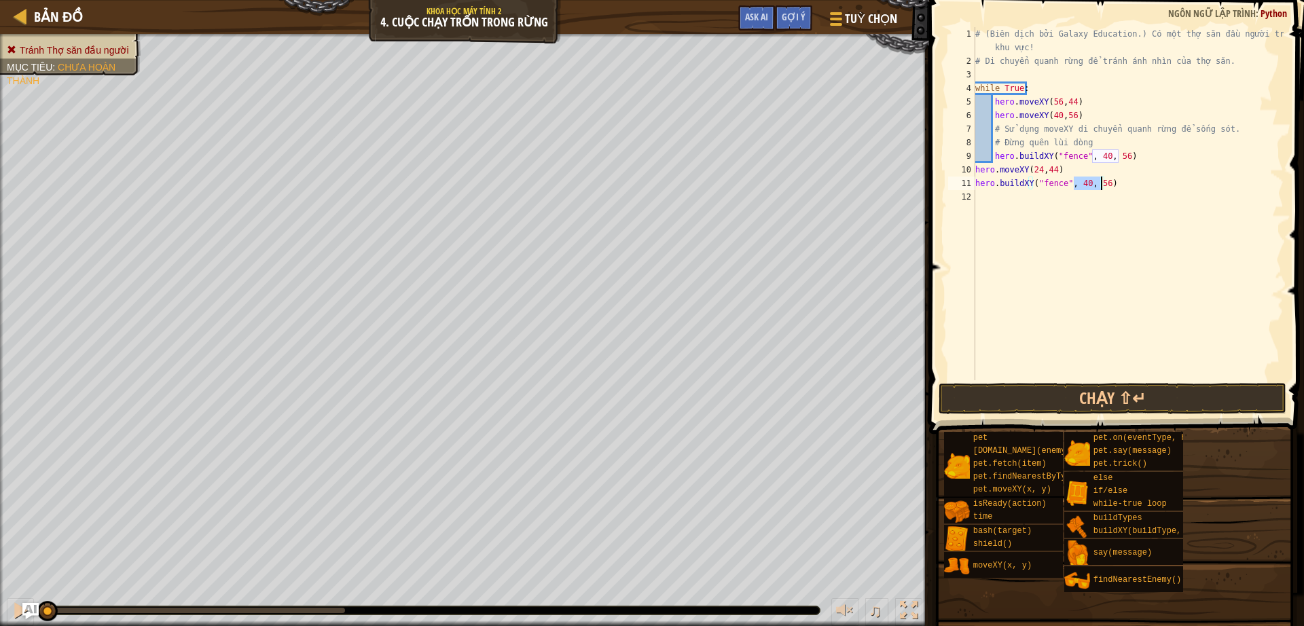
paste textarea "24, 44"
type textarea "hero.buildXY("fence", 24, 44)"
click at [468, 536] on div "copy 40, 12" at bounding box center [518, 539] width 114 height 27
click at [1048, 201] on div "# (Biên dịch bởi Galaxy Education.) Có một thợ săn đầu người trong khu vực! # D…" at bounding box center [1127, 224] width 311 height 394
paste textarea "40, 12"
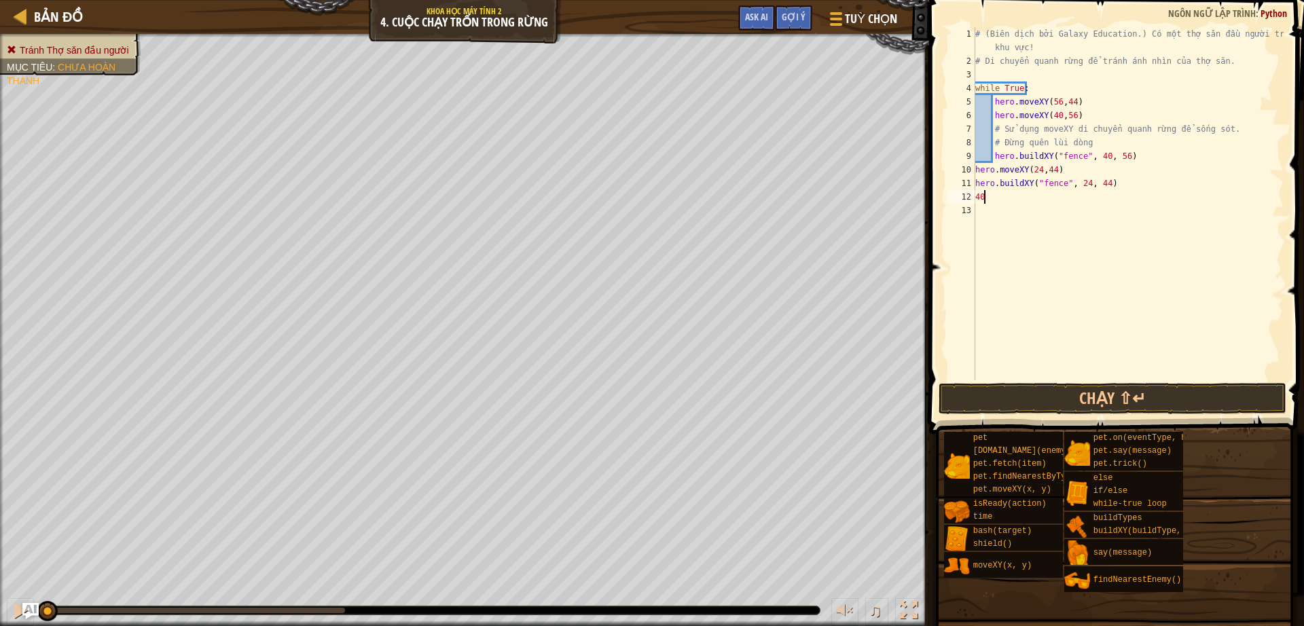
type textarea "4"
drag, startPoint x: 1058, startPoint y: 165, endPoint x: 972, endPoint y: 173, distance: 87.3
click at [972, 173] on div "1 2 3 4 5 6 7 8 9 10 11 12 13 # (Biên dịch bởi Galaxy Education.) Có một thợ să…" at bounding box center [1114, 203] width 338 height 353
type textarea "hero.moveXY(24,44)"
click at [1014, 196] on div "# (Biên dịch bởi Galaxy Education.) Có một thợ săn đầu người trong khu vực! # D…" at bounding box center [1127, 224] width 311 height 394
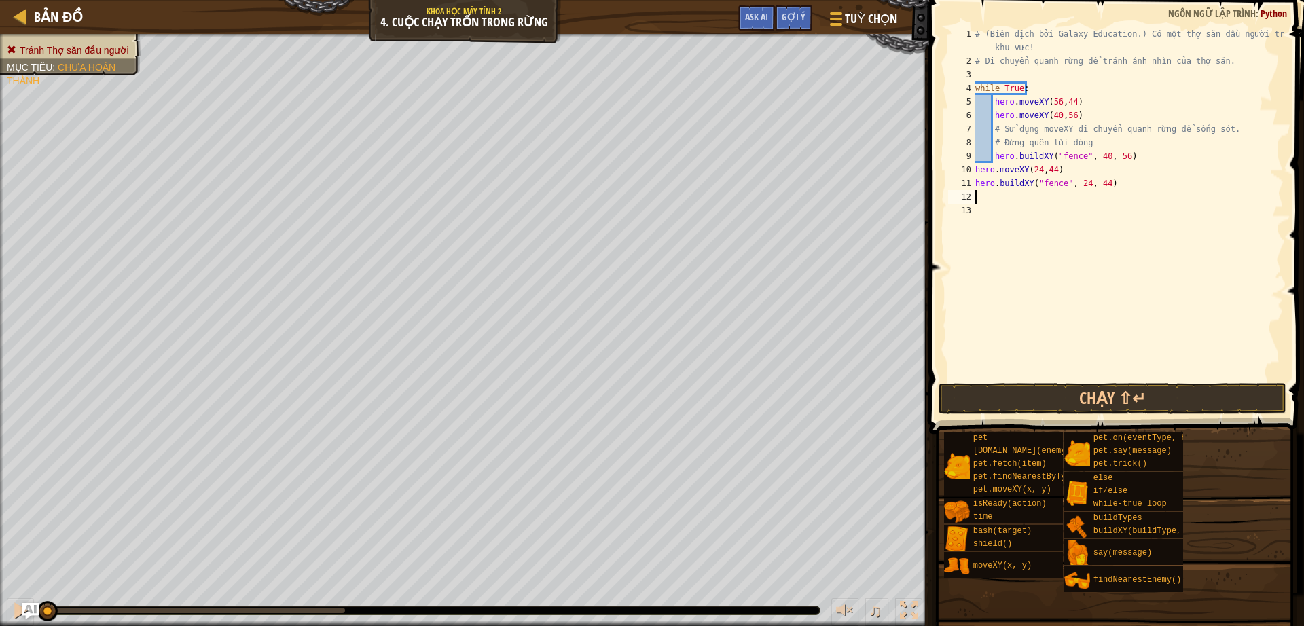
paste textarea "hero.moveXY(24,44)"
drag, startPoint x: 1113, startPoint y: 178, endPoint x: 969, endPoint y: 184, distance: 144.1
click at [969, 184] on div "hero.moveXY(24,44) 1 2 3 4 5 6 7 8 9 10 11 12 13 # (Biên dịch bởi Galaxy Educat…" at bounding box center [1114, 203] width 338 height 353
type textarea "hero.buildXY("fence", 24, 44)"
click at [1016, 213] on div "# (Biên dịch bởi Galaxy Education.) Có một thợ săn đầu người trong khu vực! # D…" at bounding box center [1127, 224] width 311 height 394
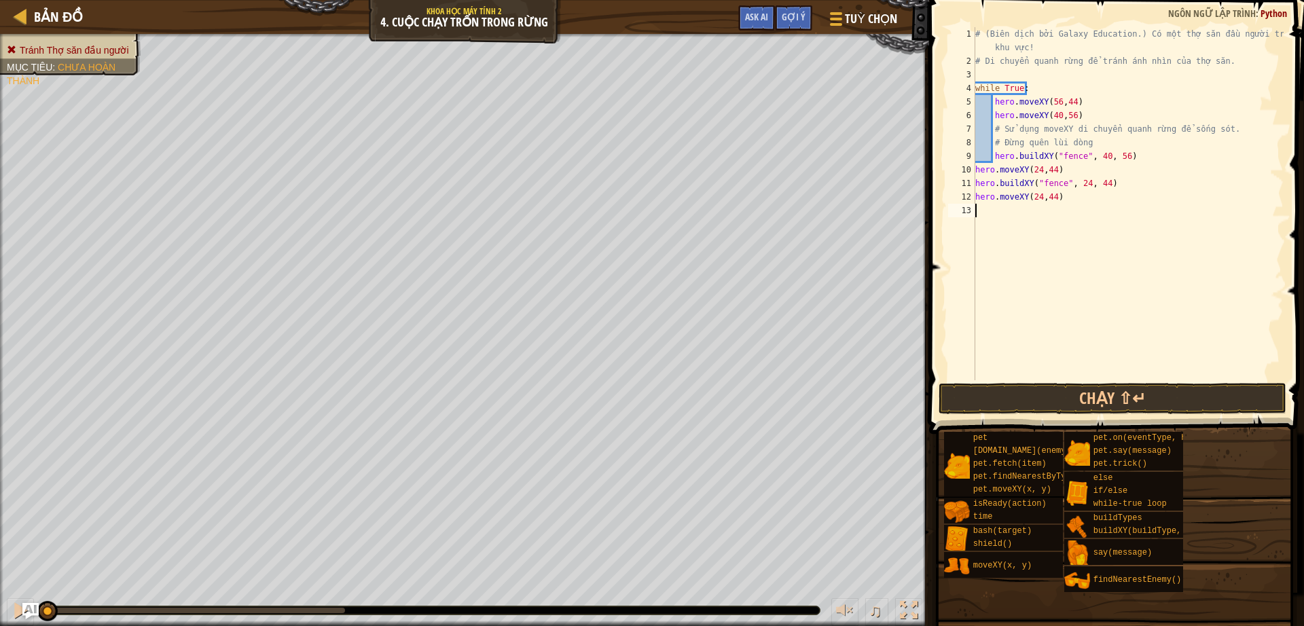
paste textarea "hero.buildXY("fence", 24, 44)"
click at [502, 534] on div "copy 40, 12" at bounding box center [522, 538] width 114 height 27
click at [1029, 197] on div "# (Biên dịch bởi Galaxy Education.) Có một thợ săn đầu người trong khu vực! # D…" at bounding box center [1127, 224] width 311 height 394
paste textarea "40, 12"
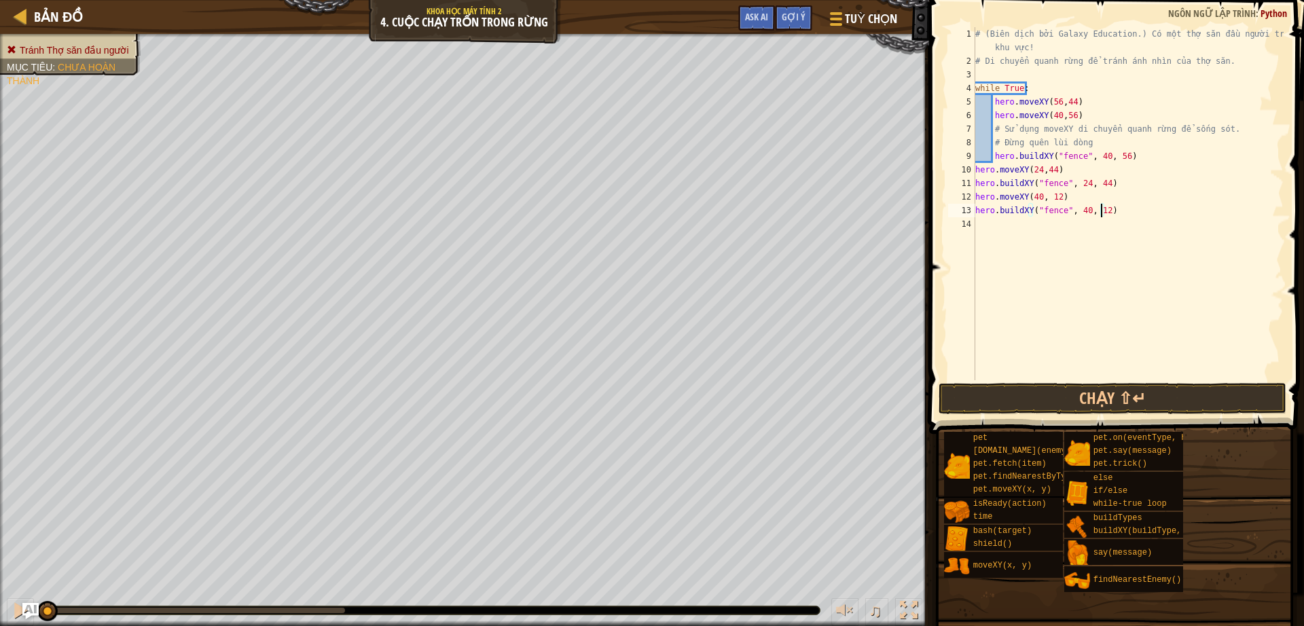
click at [1099, 100] on div "# (Biên dịch bởi Galaxy Education.) Có một thợ săn đầu người trong khu vực! # D…" at bounding box center [1127, 224] width 311 height 394
type textarea "hero.moveXY(56,44)"
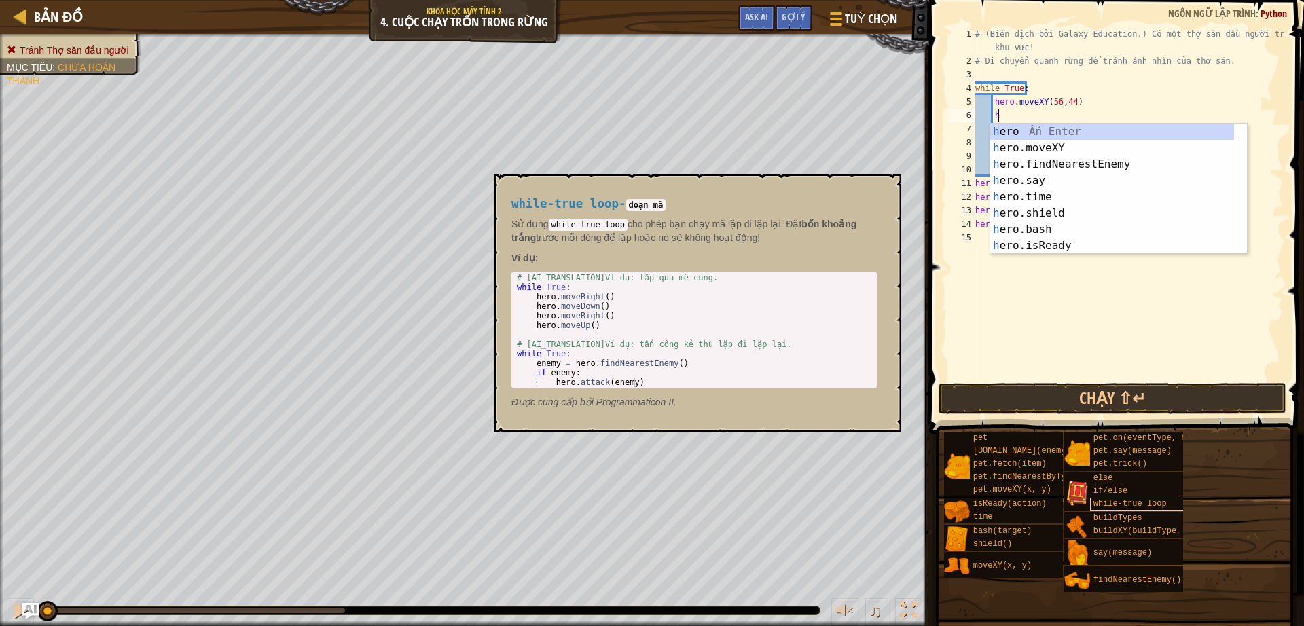
type textarea "h"
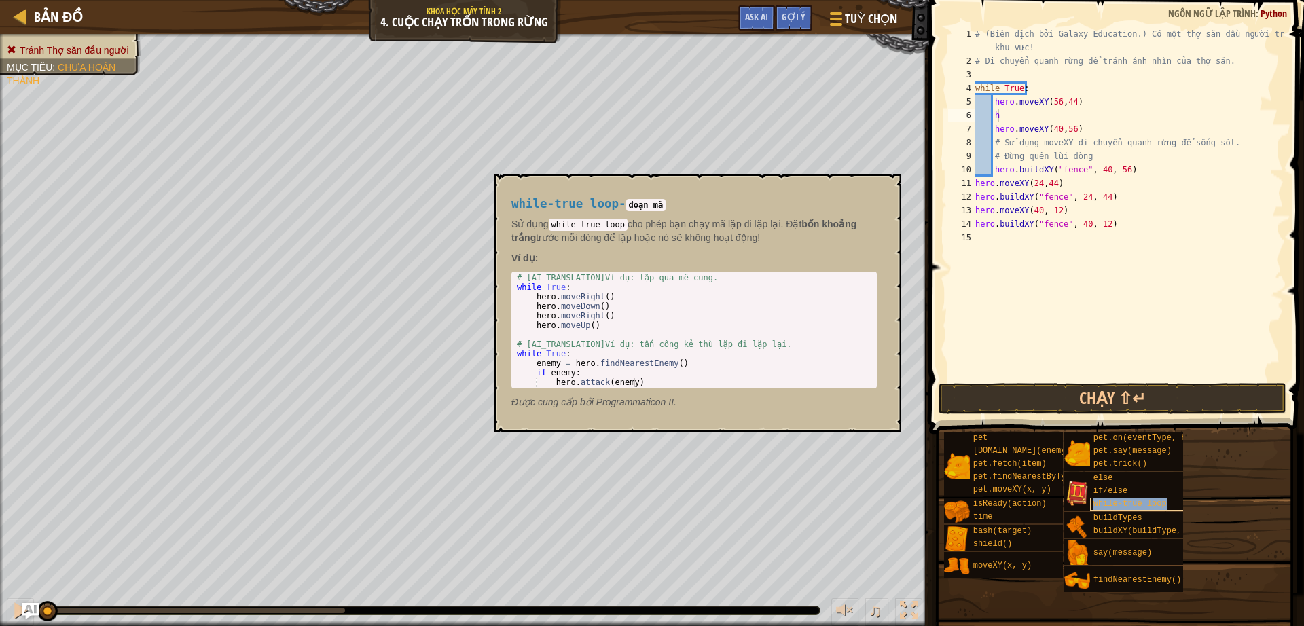
click at [1103, 502] on span "while-true loop" at bounding box center [1129, 504] width 73 height 10
click at [1117, 532] on span "buildXY(buildType, x, y)" at bounding box center [1151, 531] width 117 height 10
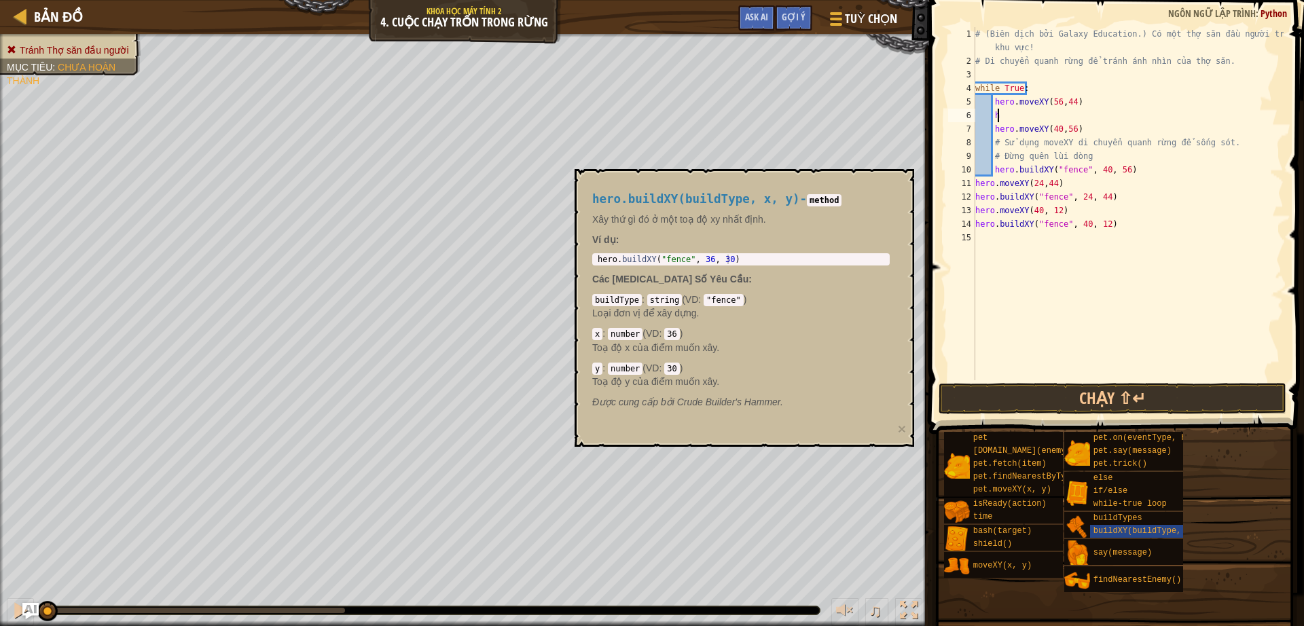
type textarea "hero.buildXY("fence", 36, 30)"
click at [526, 0] on body "Bản đồ Khoa học máy tính 2 4. Cuộc chạy trốn trong rừng Tuỳ chọn Xong Gợi ý Ask…" at bounding box center [652, 0] width 1304 height 0
click at [1029, 112] on div "# (Biên dịch bởi Galaxy Education.) Có một thợ săn đầu người trong khu vực! # D…" at bounding box center [1127, 224] width 311 height 394
paste textarea "hero.buildXY("fence", 36, 30)"
click at [1115, 114] on div "# (Biên dịch bởi Galaxy Education.) Có một thợ săn đầu người trong khu vực! # D…" at bounding box center [1127, 224] width 311 height 394
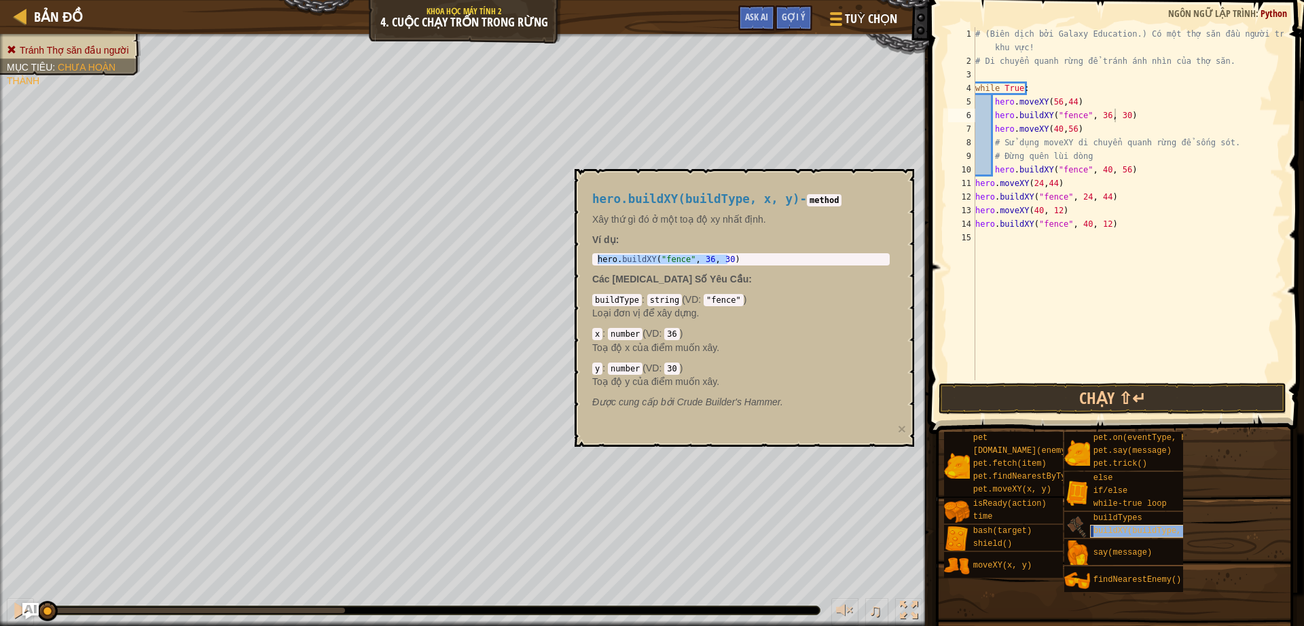
click at [1109, 534] on span "buildXY(buildType, x, y)" at bounding box center [1151, 531] width 117 height 10
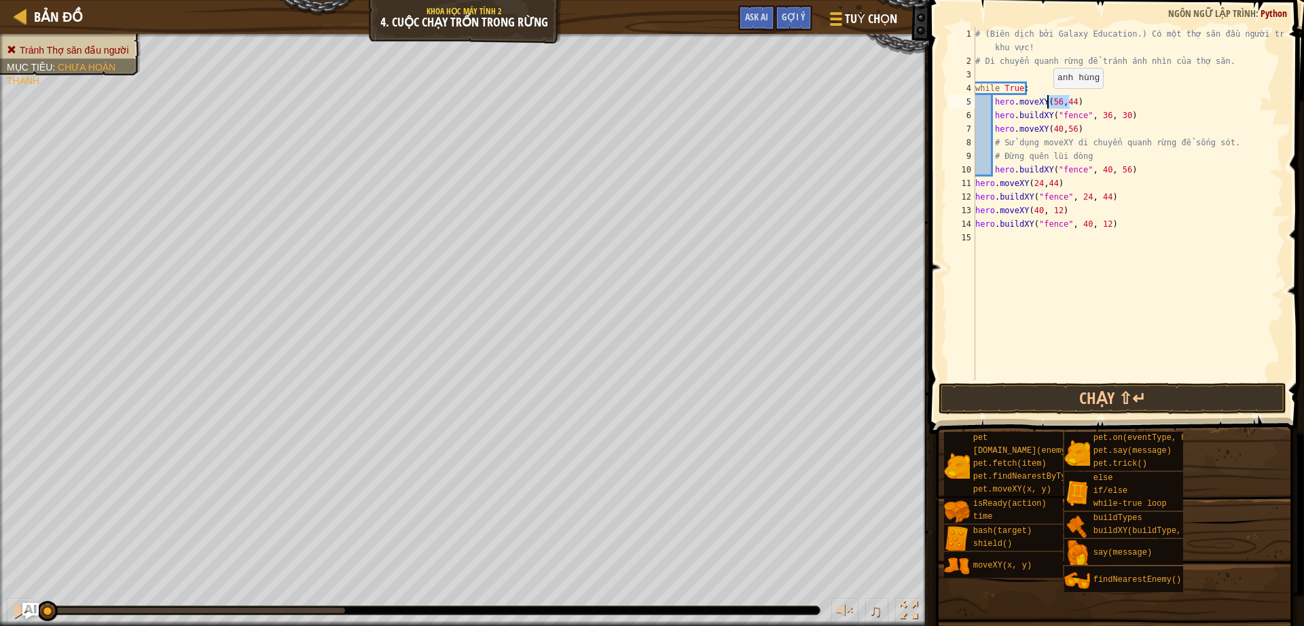
drag, startPoint x: 1067, startPoint y: 104, endPoint x: 1046, endPoint y: 102, distance: 21.1
click at [1046, 102] on div "# (Biên dịch bởi Galaxy Education.) Có một thợ săn đầu người trong khu vực! # D…" at bounding box center [1127, 224] width 311 height 394
click at [1114, 116] on div "# (Biên dịch bởi Galaxy Education.) Có một thợ săn đầu người trong khu vực! # D…" at bounding box center [1127, 224] width 311 height 394
paste textarea "56,44"
type textarea "hero.buildXY("fence", 56,44)"
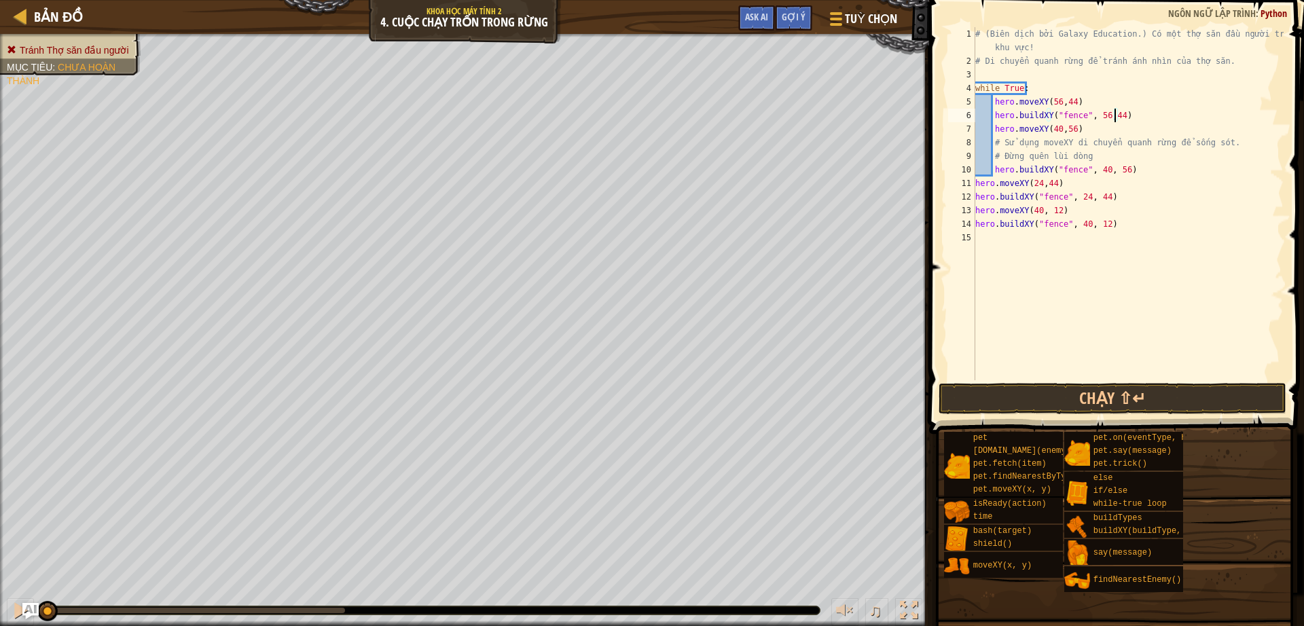
click at [1121, 235] on div "# (Biên dịch bởi Galaxy Education.) Có một thợ săn đầu người trong khu vực! # D…" at bounding box center [1127, 224] width 311 height 394
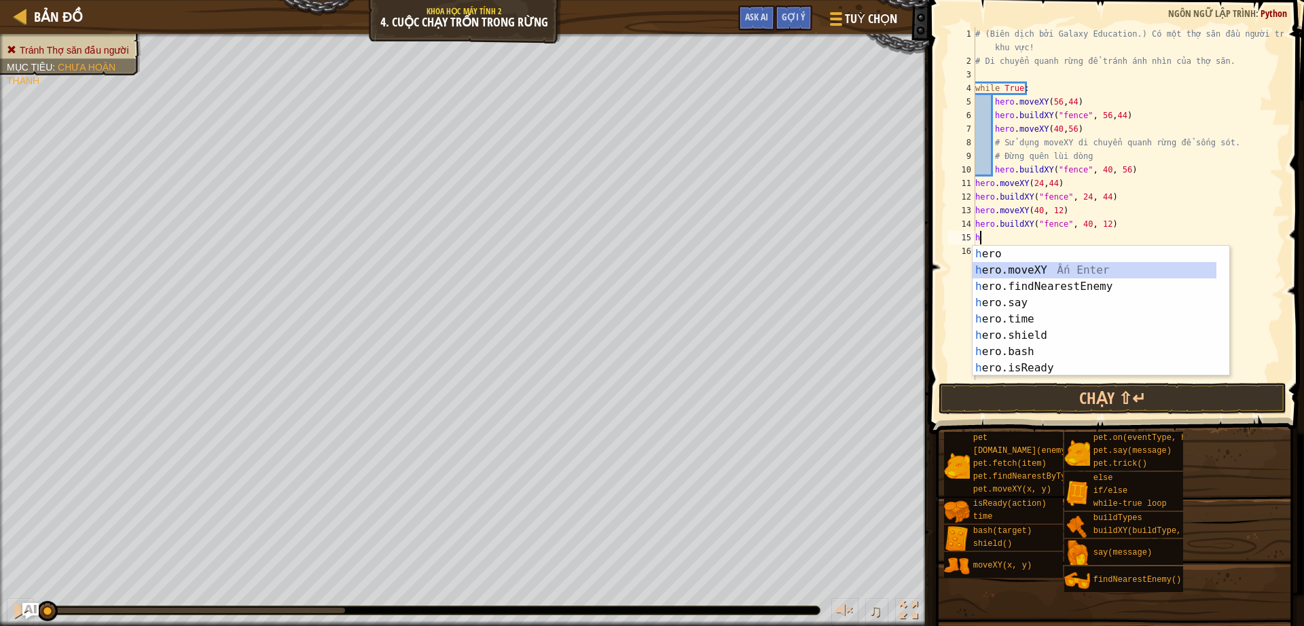
click at [1046, 275] on div "h ero Ấn Enter h ero.moveXY Ấn Enter h ero.findNearestEnemy Ấn Enter h ero.say …" at bounding box center [1094, 327] width 244 height 163
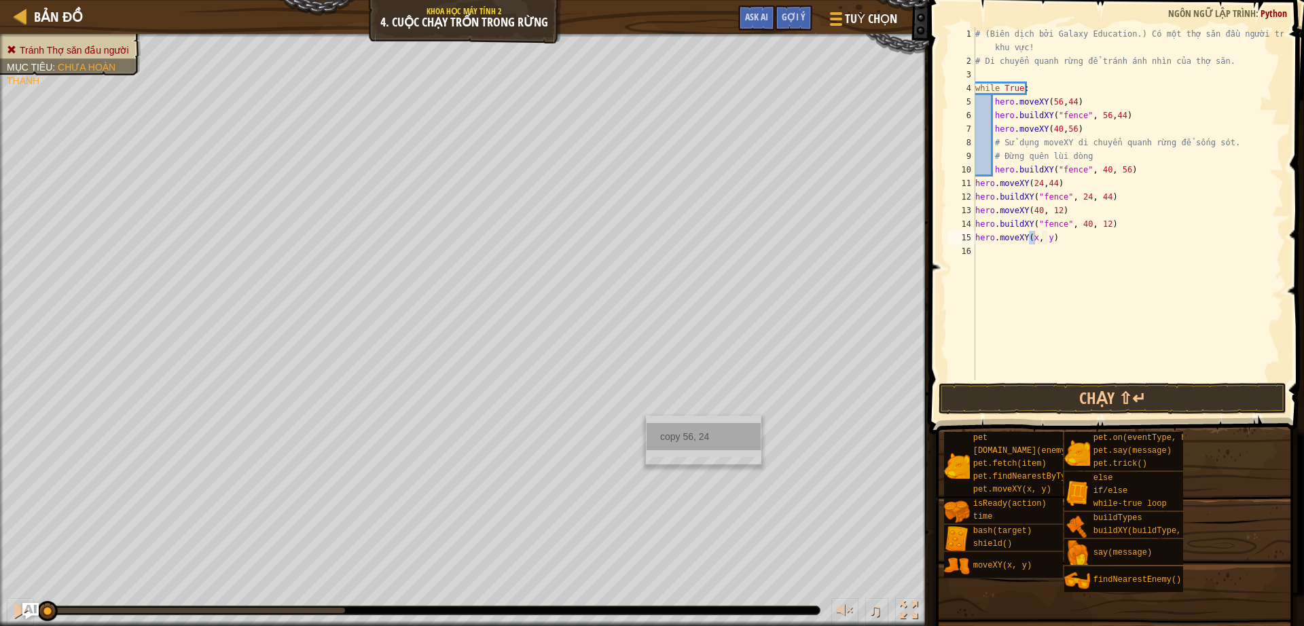
click at [688, 434] on div "copy 56, 24" at bounding box center [703, 436] width 114 height 27
click at [1038, 234] on div "# (Biên dịch bởi Galaxy Education.) Có một thợ săn đầu người trong khu vực! # D…" at bounding box center [1127, 224] width 311 height 394
paste textarea "56, 24"
type textarea "hero.moveXY(56, 24)"
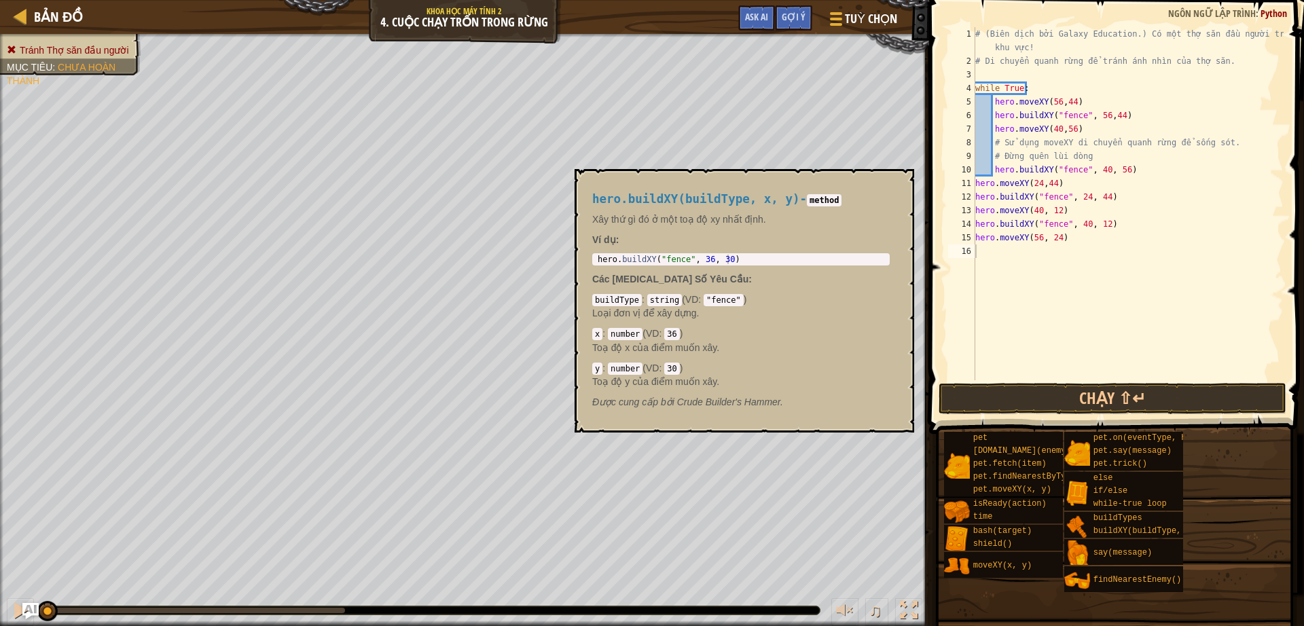
drag, startPoint x: 1144, startPoint y: 529, endPoint x: 930, endPoint y: 420, distance: 240.2
click at [1144, 528] on span "buildXY(buildType, x, y)" at bounding box center [1151, 531] width 117 height 10
type textarea "hero.buildXY("fence", 36, 30)"
drag, startPoint x: 752, startPoint y: 263, endPoint x: 595, endPoint y: 260, distance: 157.5
click at [595, 260] on div "hero . buildXY ( "fence" , 36 , 30 )" at bounding box center [741, 269] width 292 height 29
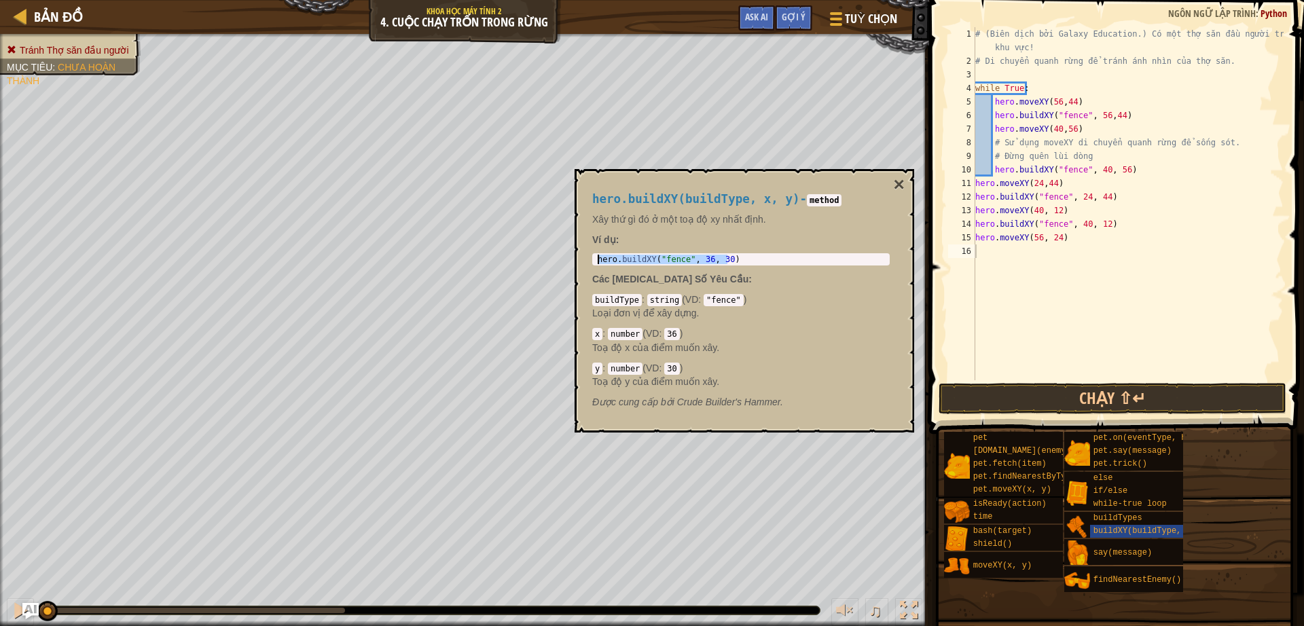
click at [990, 253] on div "# (Biên dịch bởi Galaxy Education.) Có một thợ săn đầu người trong khu vực! # D…" at bounding box center [1127, 224] width 311 height 394
paste textarea "hero.buildXY("fence", 36, 30)"
click at [1079, 247] on div "# (Biên dịch bởi Galaxy Education.) Có một thợ săn đầu người trong khu vực! # D…" at bounding box center [1127, 224] width 311 height 394
paste textarea "hero.buildXY("fence", 36, 30)"
click at [1214, 254] on div "# (Biên dịch bởi Galaxy Education.) Có một thợ săn đầu người trong khu vực! # D…" at bounding box center [1127, 224] width 311 height 394
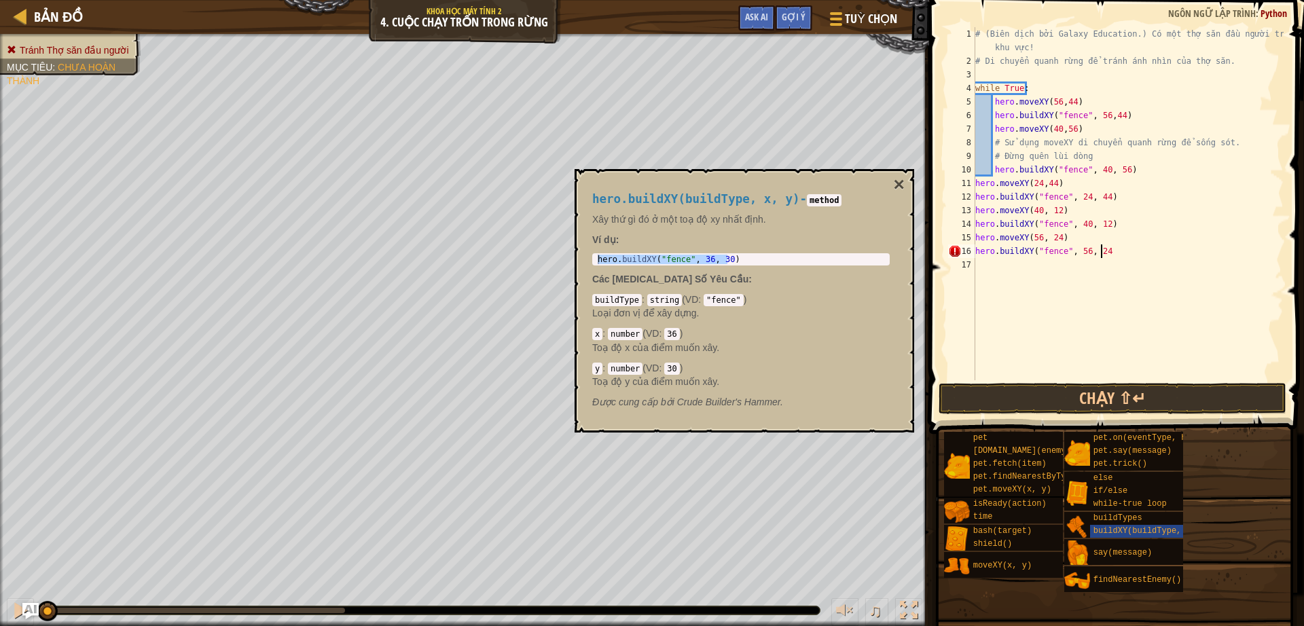
scroll to position [6, 10]
click at [1068, 393] on button "Chạy ⇧↵" at bounding box center [1112, 398] width 348 height 31
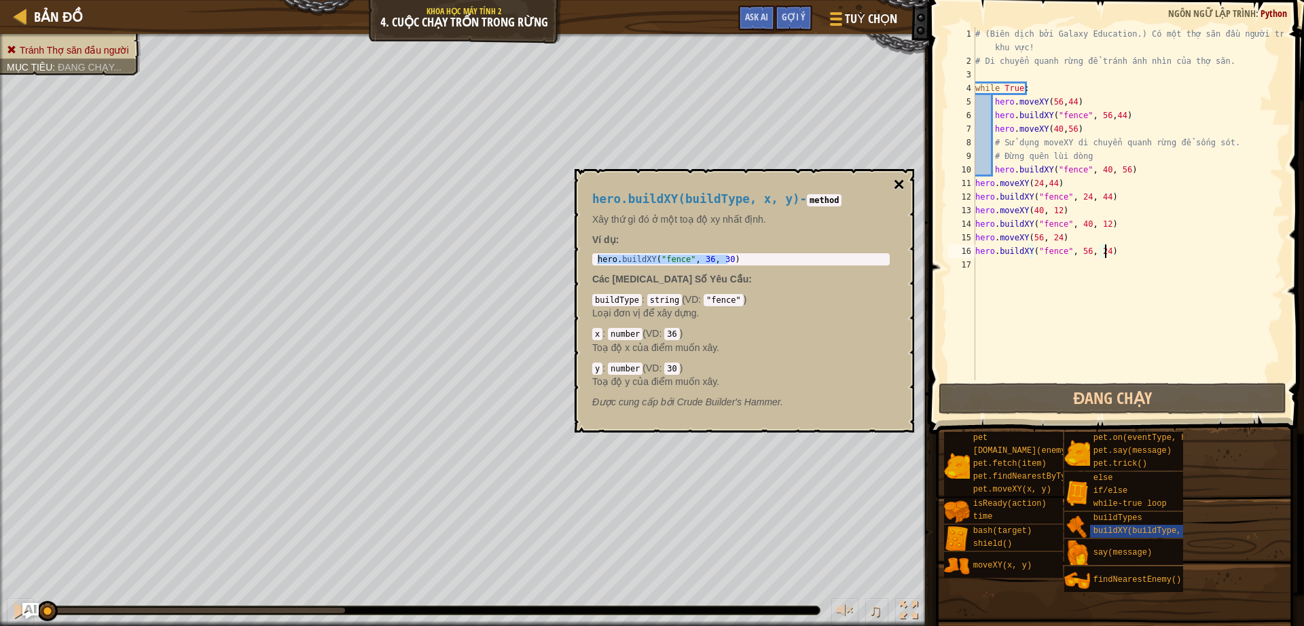
click at [896, 186] on button "×" at bounding box center [898, 184] width 11 height 19
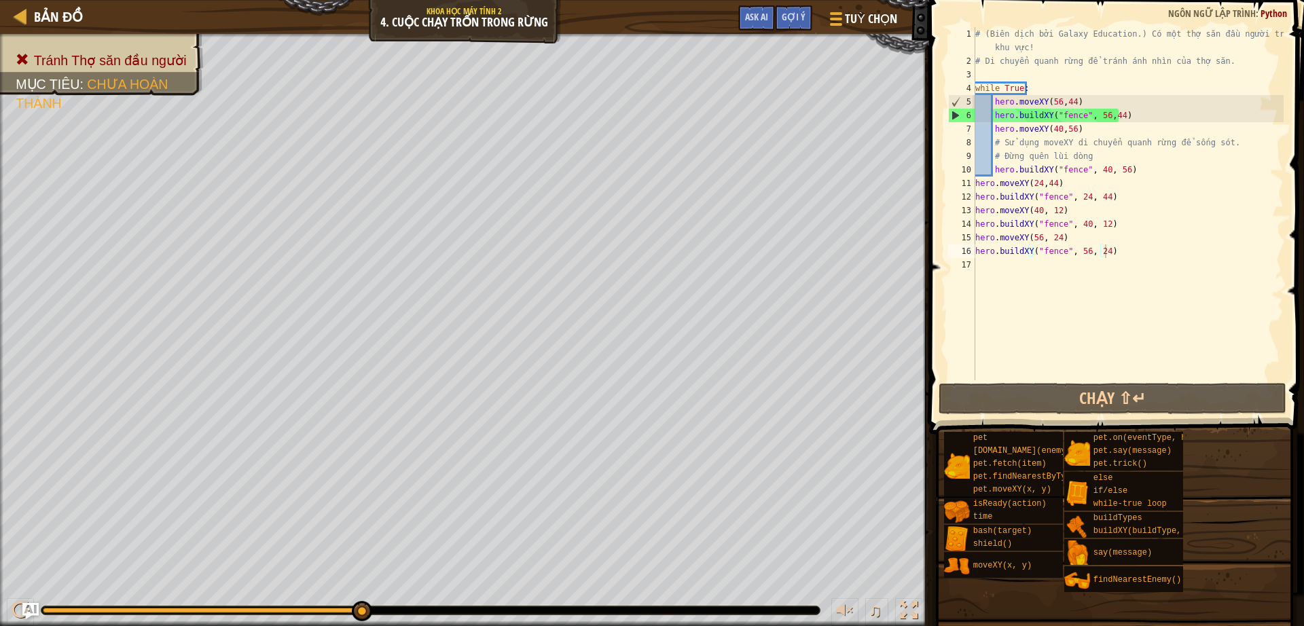
scroll to position [6, 3]
click at [1038, 88] on div "# (Biên dịch bởi Galaxy Education.) Có một thợ săn đầu người trong khu vực! # D…" at bounding box center [1127, 224] width 311 height 394
click at [982, 178] on div "# (Biên dịch bởi Galaxy Education.) Có một thợ săn đầu người trong khu vực! # D…" at bounding box center [1127, 224] width 311 height 394
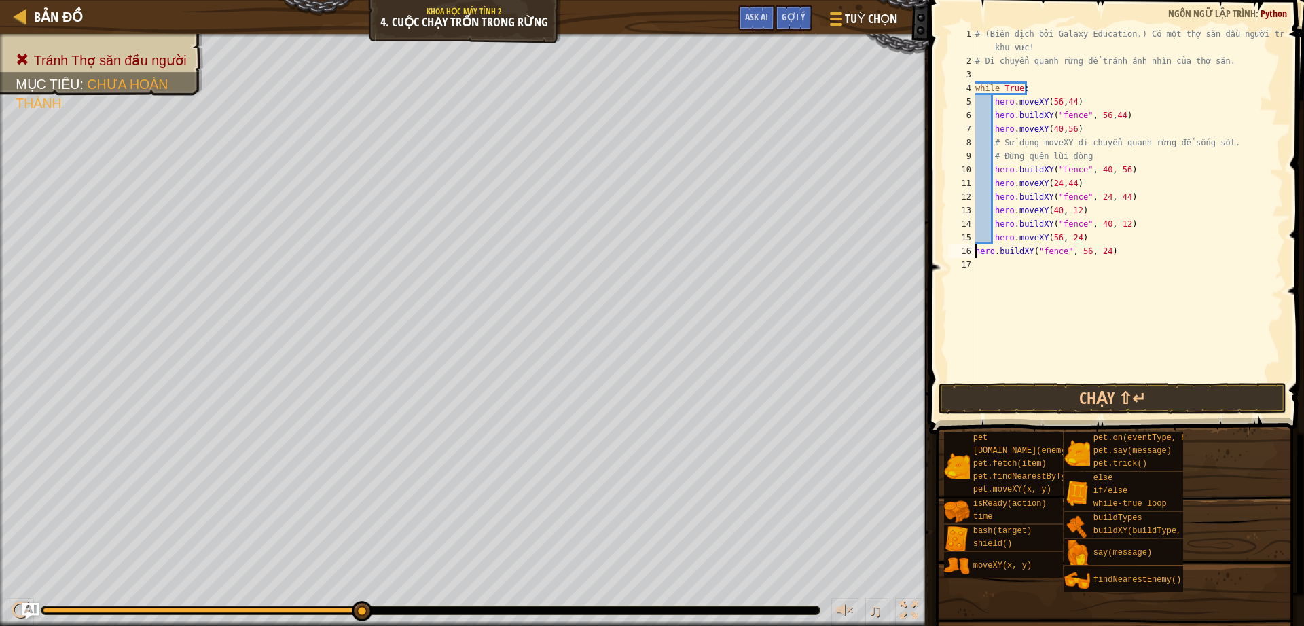
type textarea "hero.buildXY("fence", 56, 24)"
click at [1173, 392] on button "Chạy ⇧↵" at bounding box center [1112, 398] width 348 height 31
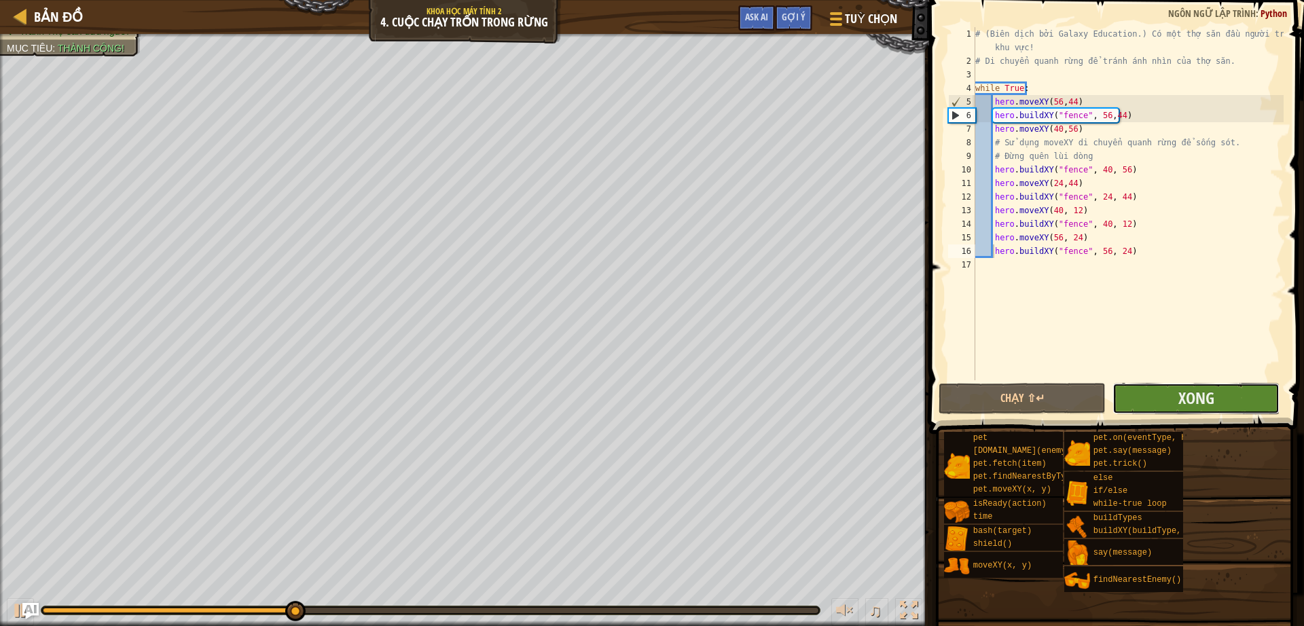
click at [1169, 401] on button "Xong" at bounding box center [1195, 398] width 167 height 31
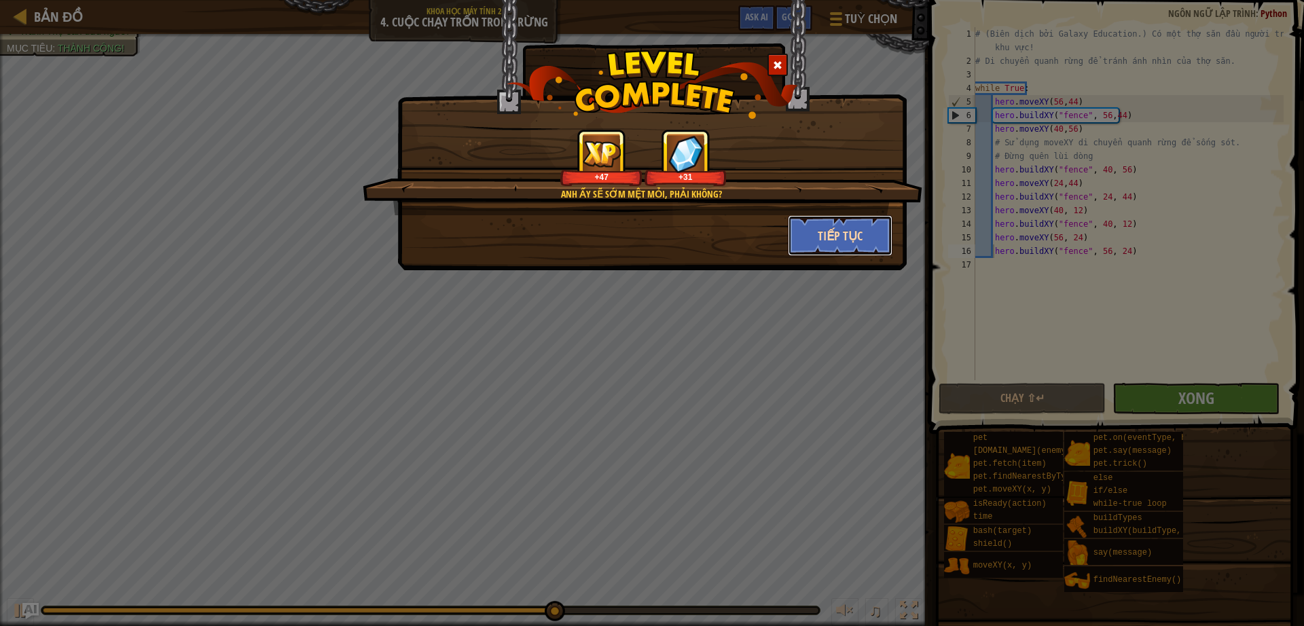
click at [847, 231] on button "Tiếp tục" at bounding box center [840, 235] width 105 height 41
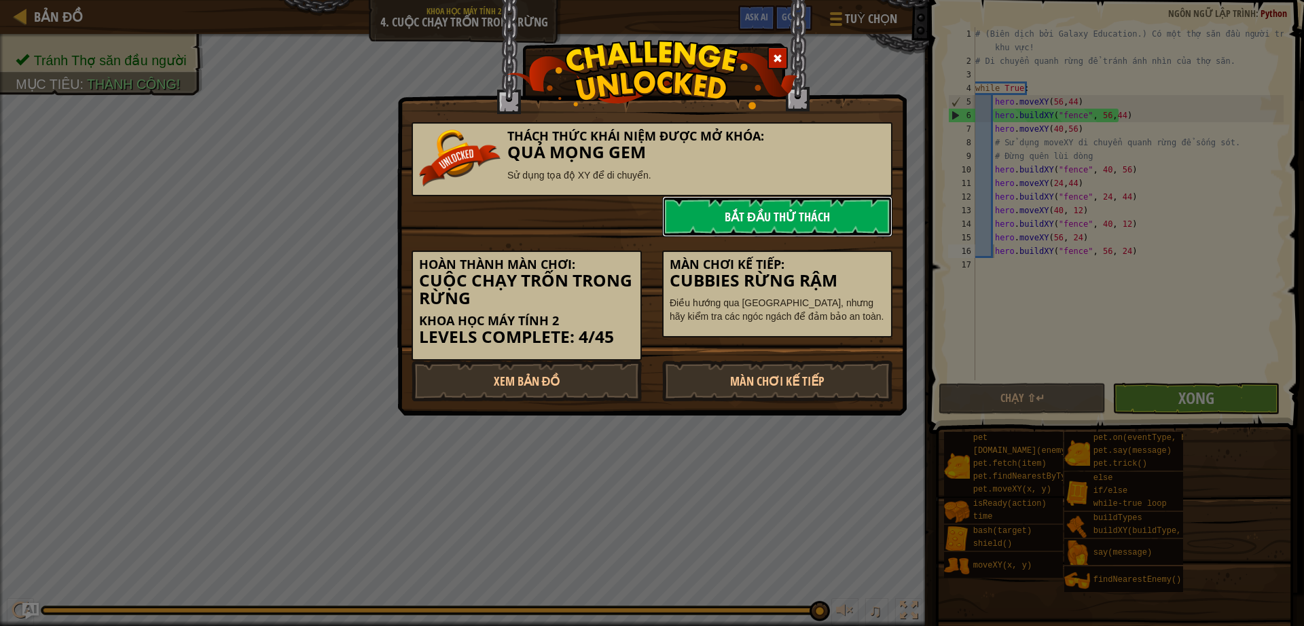
click at [809, 228] on link "Bắt đầu Thử Thách" at bounding box center [777, 216] width 230 height 41
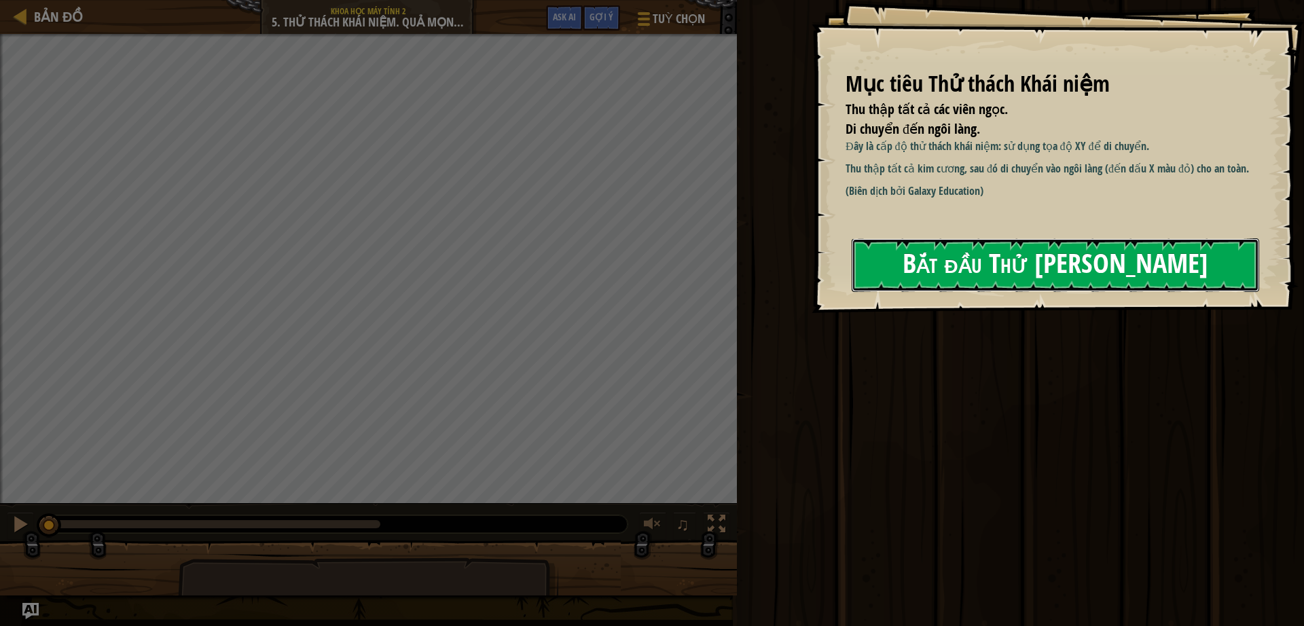
click at [993, 267] on button "Bắt đầu Thử Thách Khái Niệm" at bounding box center [1054, 265] width 407 height 54
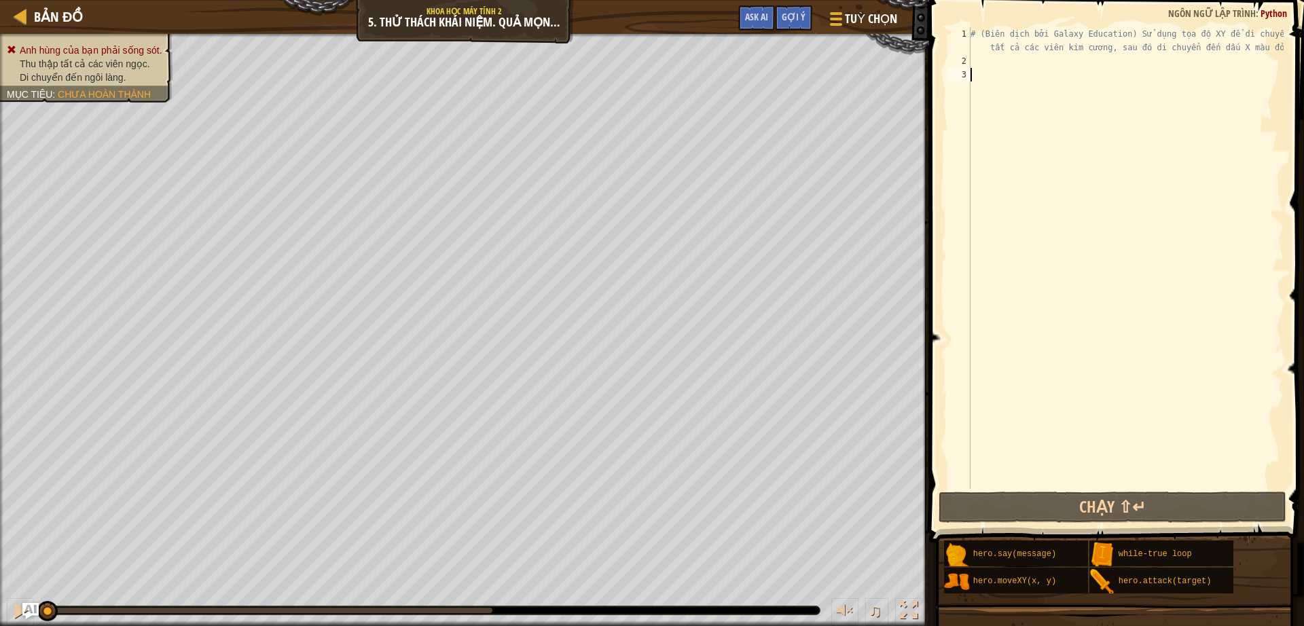
click at [989, 65] on div "# (Biên dịch bởi Galaxy Education) Sử dụng tọa độ XY để di chuyển đến tất cả cá…" at bounding box center [1125, 278] width 316 height 502
click at [162, 226] on div "copy 8, 48" at bounding box center [155, 226] width 114 height 27
click at [991, 57] on div "# (Biên dịch bởi Galaxy Education) Sử dụng tọa độ XY để di chuyển đến tất cả cá…" at bounding box center [1125, 278] width 316 height 502
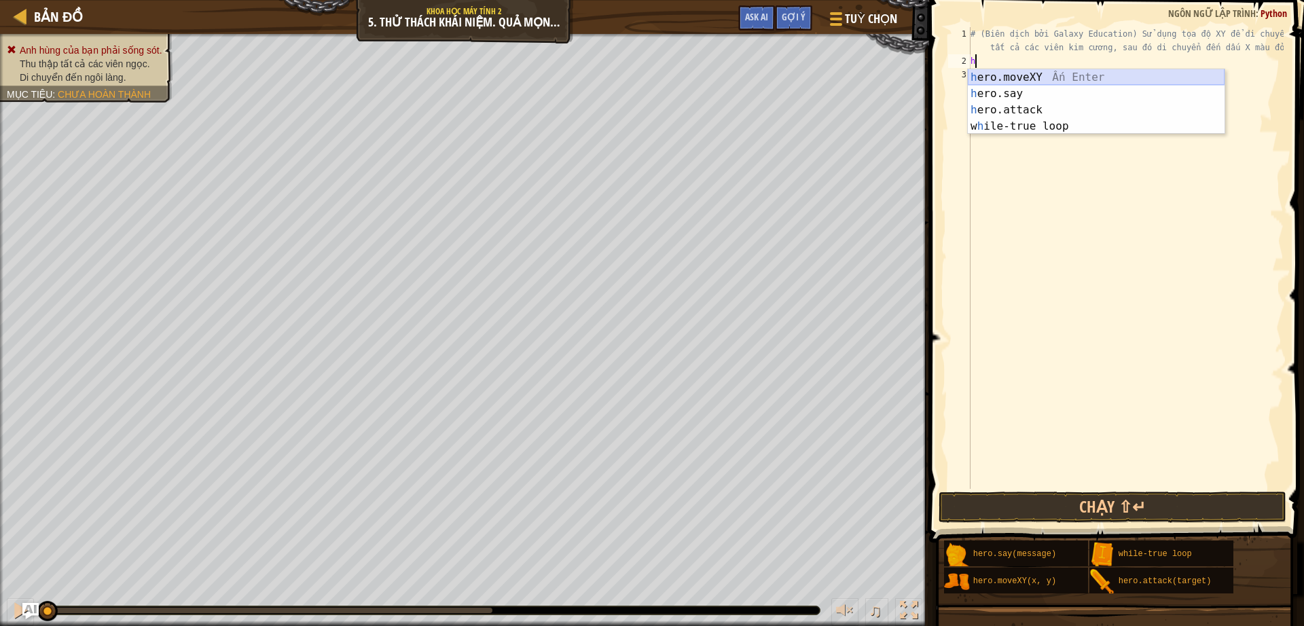
click at [1031, 81] on div "h ero.moveXY Ấn Enter h ero.say Ấn Enter h ero.attack Ấn Enter w h ile-true loo…" at bounding box center [1095, 118] width 257 height 98
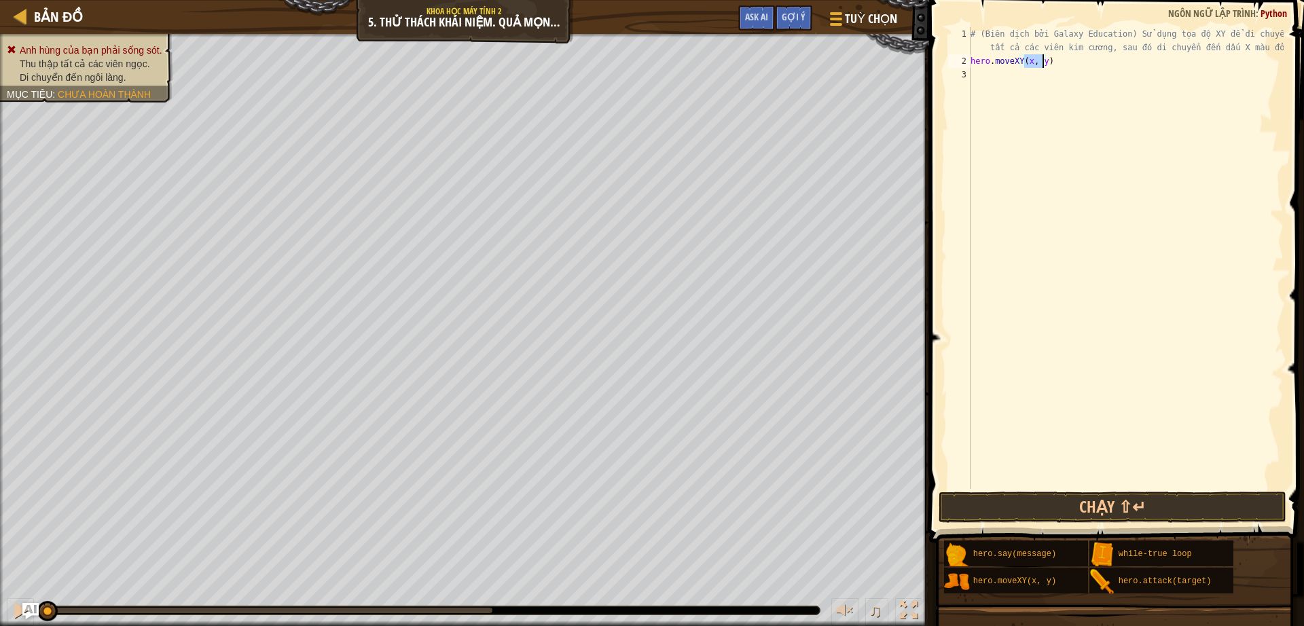
paste textarea "8, 48"
type textarea "hero.moveXY(8, 48)"
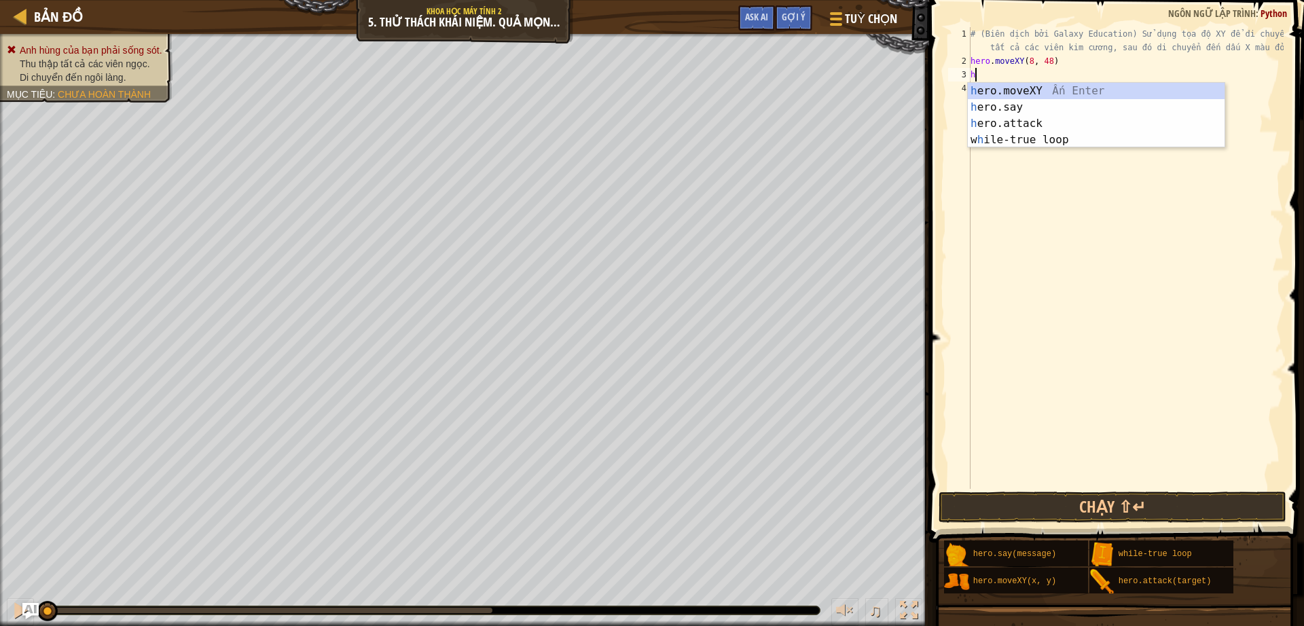
click at [1039, 84] on div "h ero.moveXY Ấn Enter h ero.say Ấn Enter h ero.attack Ấn Enter w h ile-true loo…" at bounding box center [1095, 132] width 257 height 98
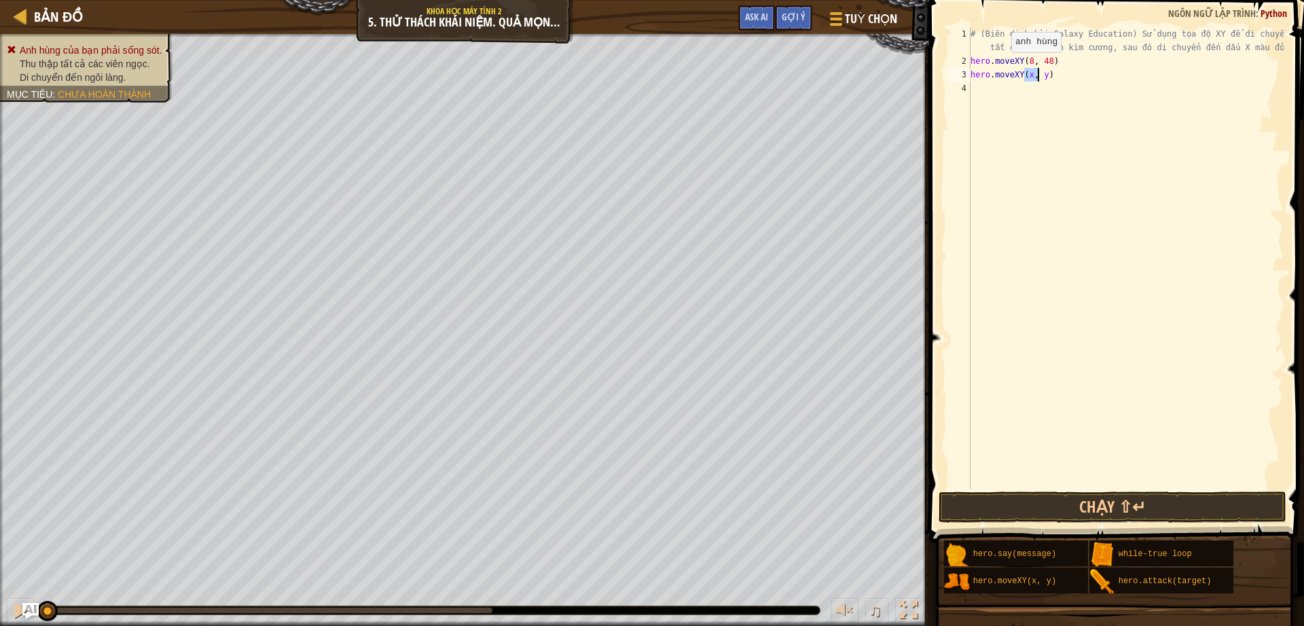
paste textarea "8, 48"
type textarea "hero.moveXY(8, 12)"
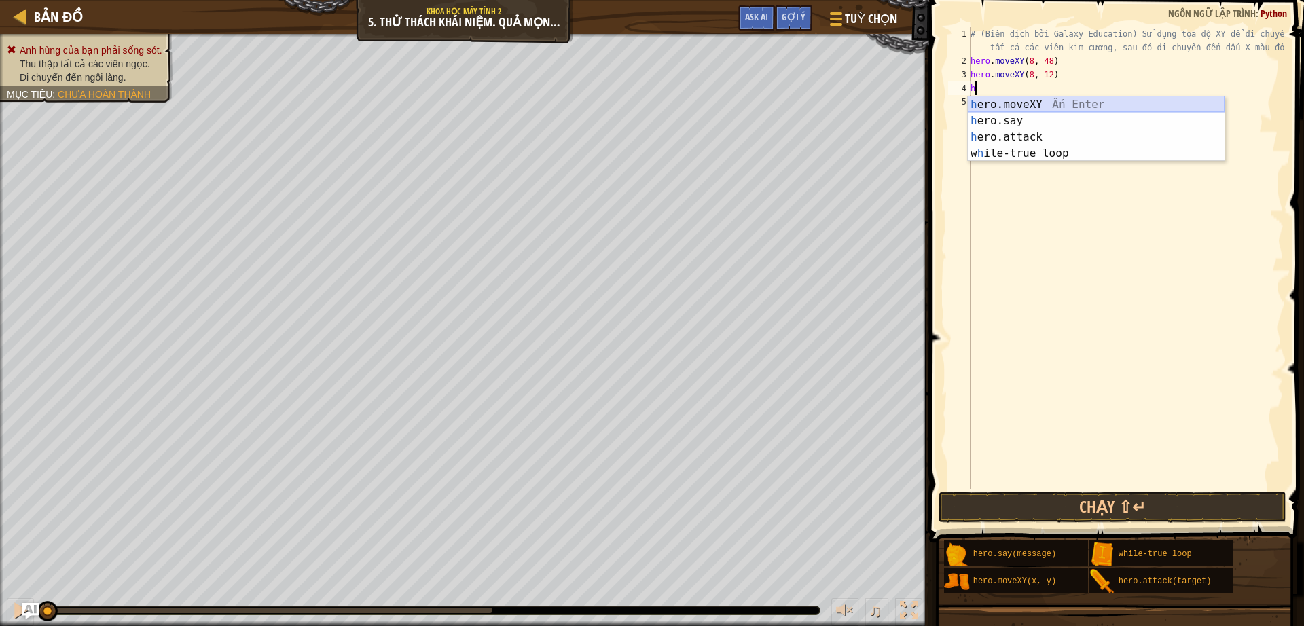
click at [1058, 111] on div "h ero.moveXY Ấn Enter h ero.say Ấn Enter h ero.attack Ấn Enter w h ile-true loo…" at bounding box center [1095, 145] width 257 height 98
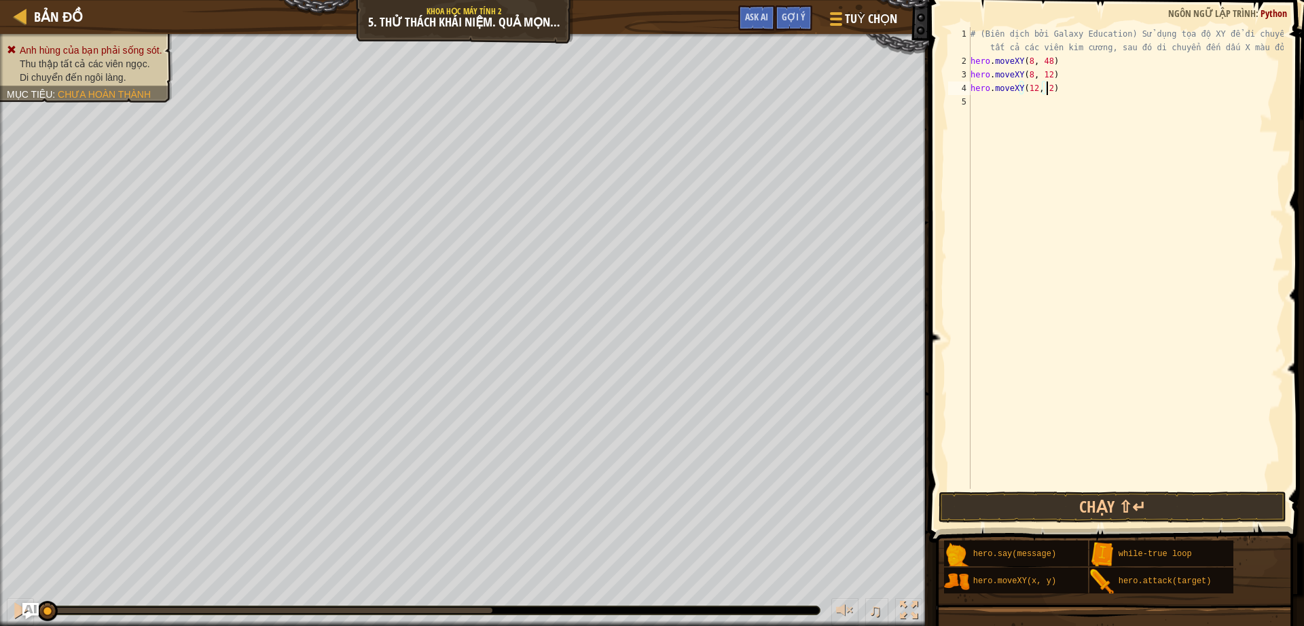
scroll to position [6, 6]
type textarea "hero.moveXY(12, 26)"
type textarea "hero.moveXY(24, 26)"
type textarea "hero.moveXY(34, 15)"
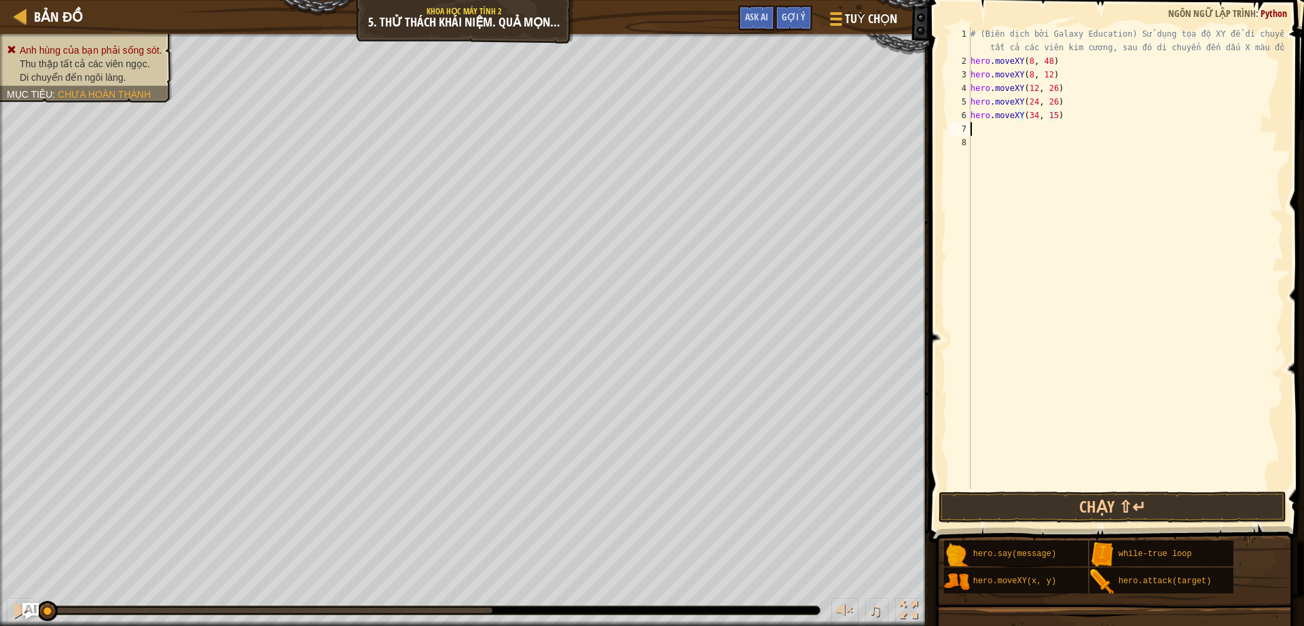
scroll to position [6, 0]
type textarea "h"
type textarea "hero.moveXY(40, 56)"
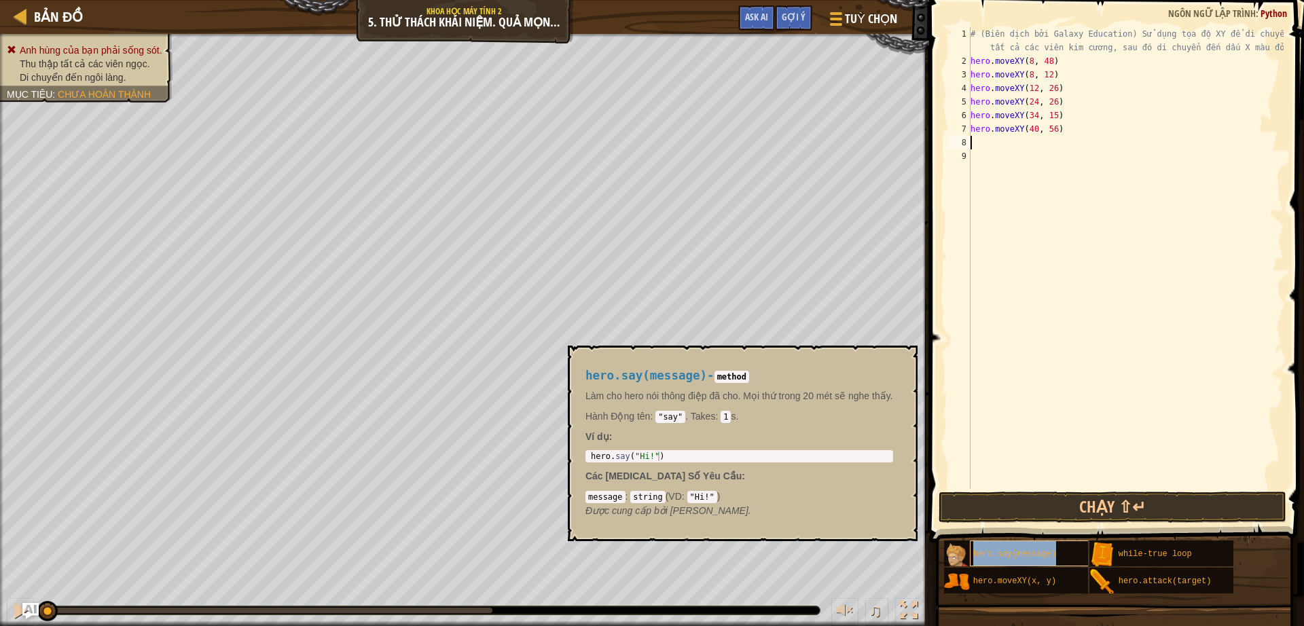
click at [1017, 544] on div "hero.say(message)" at bounding box center [1034, 553] width 130 height 26
type textarea "hero.say("Hi!")"
drag, startPoint x: 672, startPoint y: 451, endPoint x: 664, endPoint y: 457, distance: 9.8
click at [664, 457] on div "hero . say ( "Hi!" )" at bounding box center [739, 465] width 302 height 29
click at [997, 154] on div "# (Biên dịch bởi Galaxy Education) Sử dụng tọa độ XY để di chuyển đến tất cả cá…" at bounding box center [1125, 278] width 316 height 502
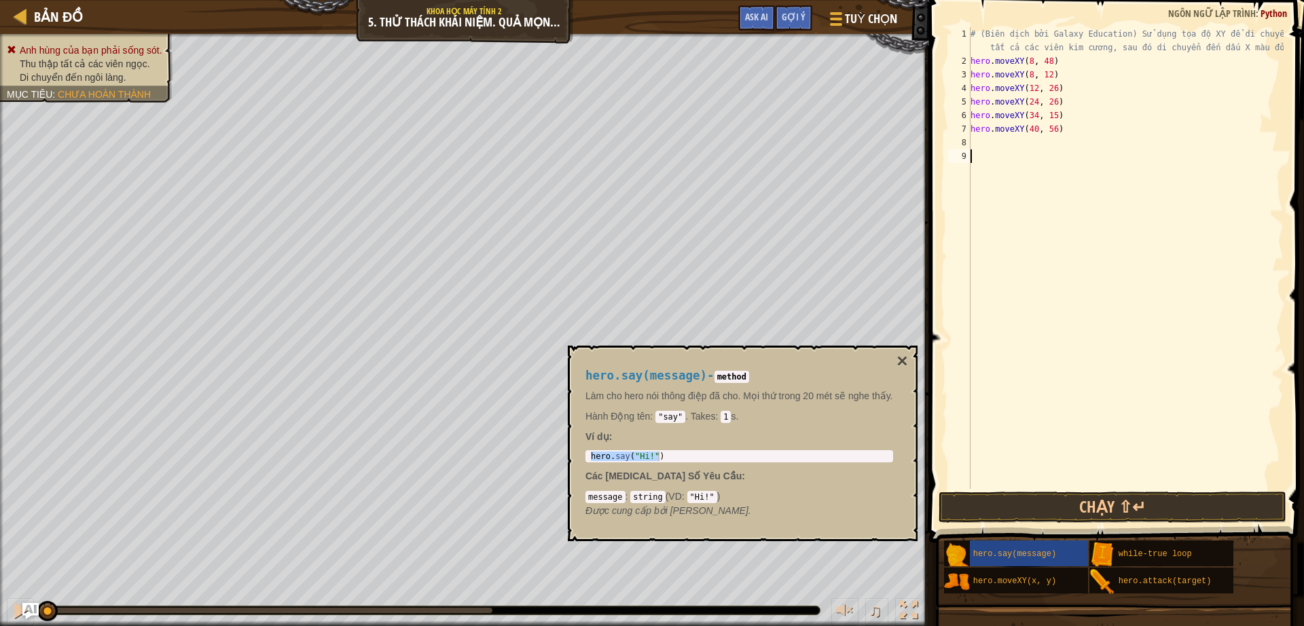
click at [999, 146] on div "# (Biên dịch bởi Galaxy Education) Sử dụng tọa độ XY để di chuyển đến tất cả cá…" at bounding box center [1125, 278] width 316 height 502
paste textarea "hero.say("Hi!")"
type textarea "hero.say("Hi!")"
click at [1060, 149] on div "# (Biên dịch bởi Galaxy Education) Sử dụng tọa độ XY để di chuyển đến tất cả cá…" at bounding box center [1125, 278] width 316 height 502
click at [904, 359] on button "×" at bounding box center [901, 361] width 11 height 19
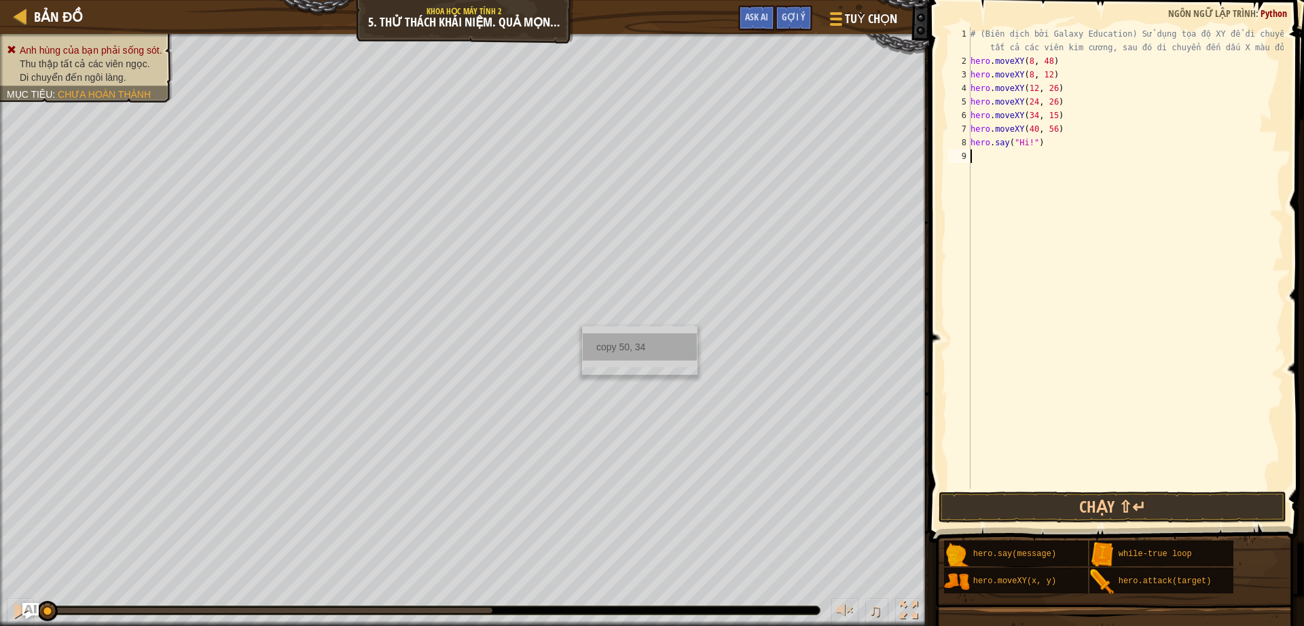
click at [655, 342] on div "copy 50, 34" at bounding box center [640, 346] width 114 height 27
click at [1008, 158] on div "# (Biên dịch bởi Galaxy Education) Sử dụng tọa độ XY để di chuyển đến tất cả cá…" at bounding box center [1125, 278] width 316 height 502
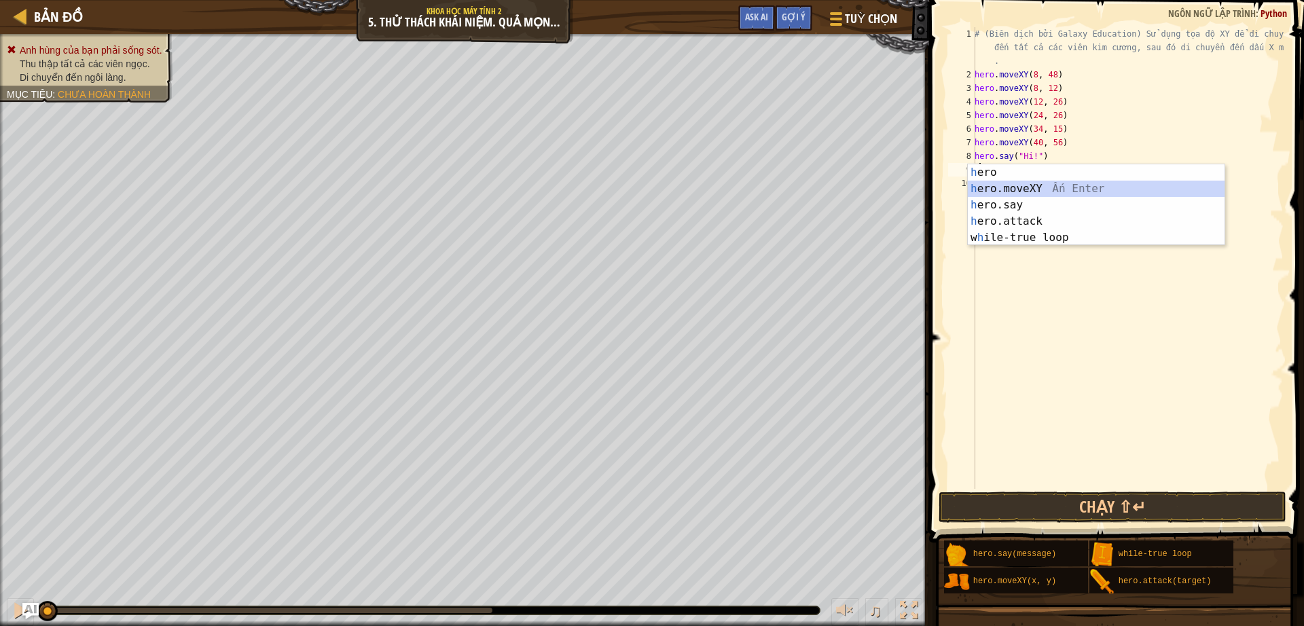
click at [1022, 190] on div "h ero Ấn Enter h ero.moveXY Ấn Enter h ero.say Ấn Enter h ero.attack Ấn Enter w…" at bounding box center [1095, 221] width 257 height 114
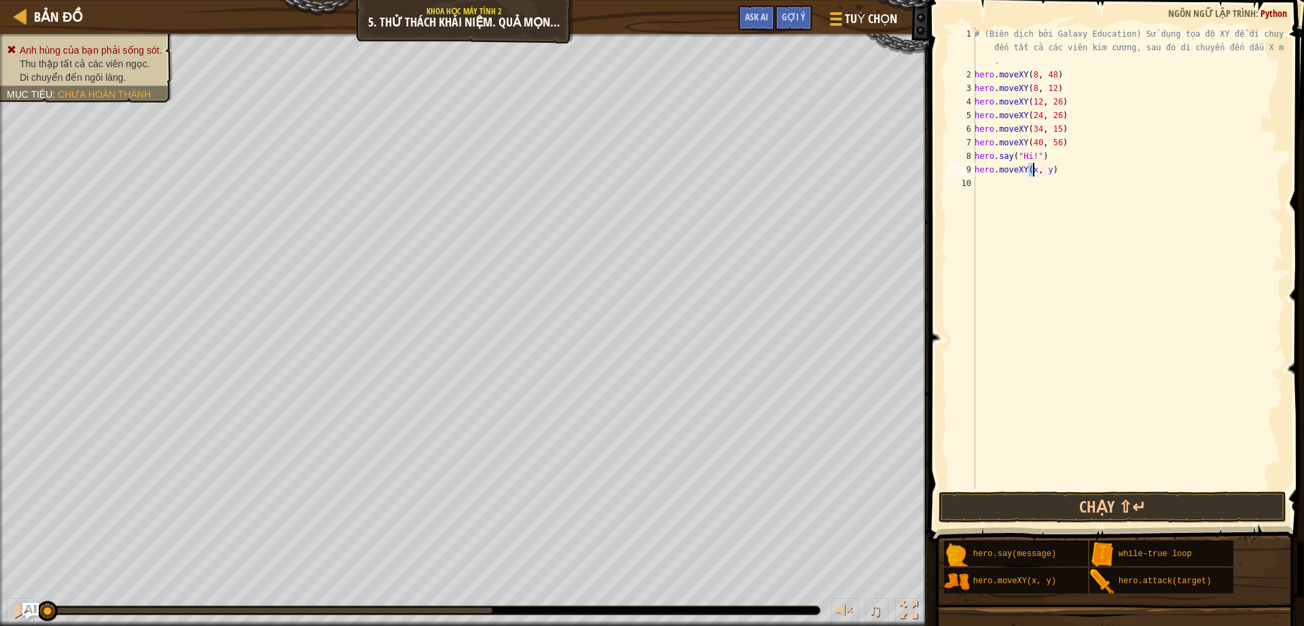
paste textarea "50, 34"
type textarea "hero.moveXY(50, 34)"
type textarea "\"
type textarea "hero.moveXY(50, 34)"
click at [1010, 190] on div "# (Biên dịch bởi Galaxy Education) Sử dụng tọa độ XY để di chuyển đến tất cả cá…" at bounding box center [1128, 285] width 312 height 516
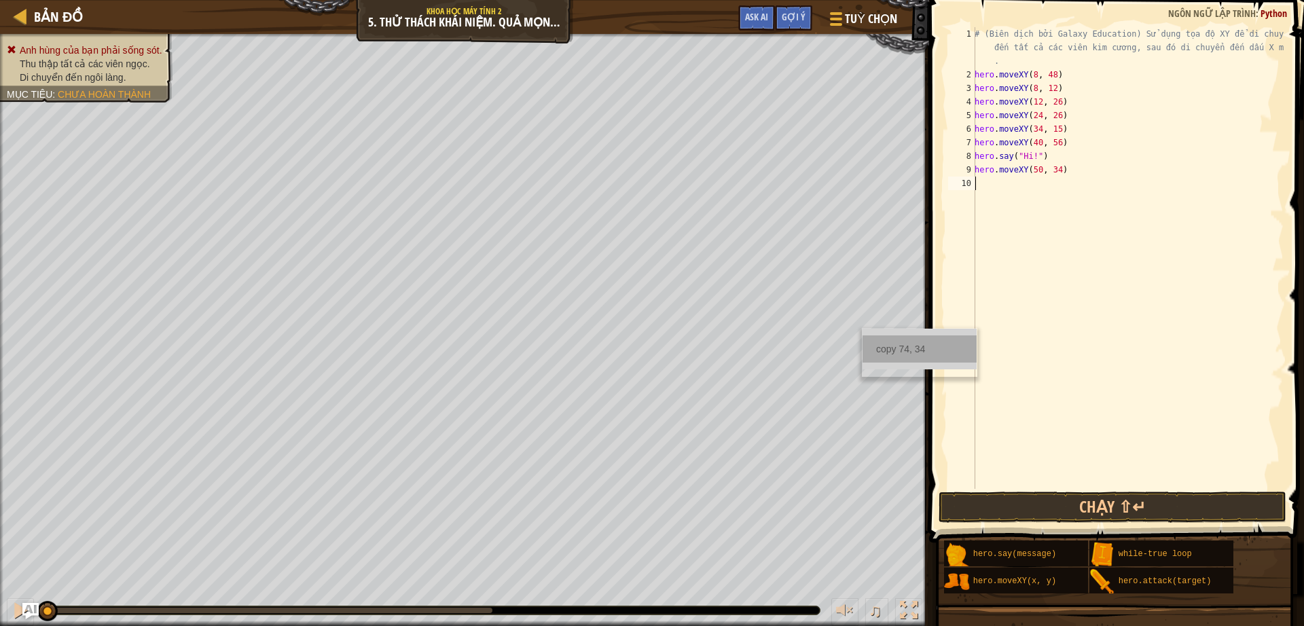
click at [902, 340] on div "copy 74, 34" at bounding box center [919, 348] width 114 height 27
click at [1016, 192] on div "# (Biên dịch bởi Galaxy Education) Sử dụng tọa độ XY để di chuyển đến tất cả cá…" at bounding box center [1128, 285] width 312 height 516
paste textarea "74, 34"
type textarea "hero.moveXY(74, 34)"
click at [1058, 496] on button "Chạy ⇧↵" at bounding box center [1112, 507] width 348 height 31
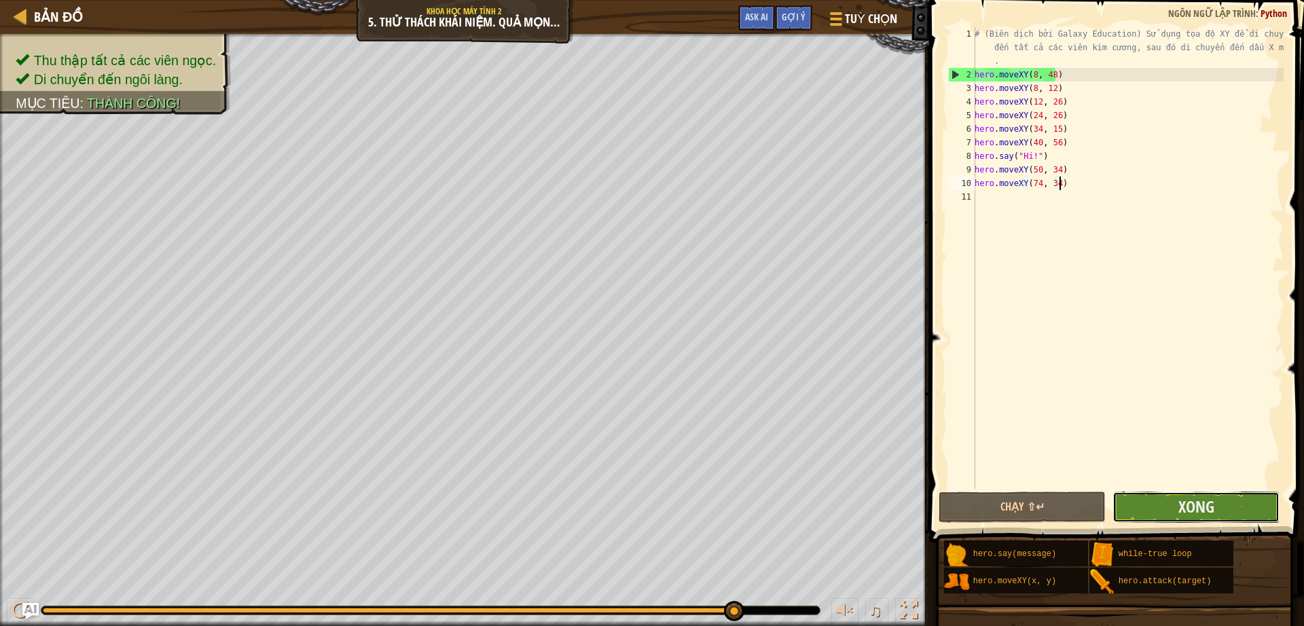
click at [1153, 502] on button "Xong" at bounding box center [1195, 507] width 167 height 31
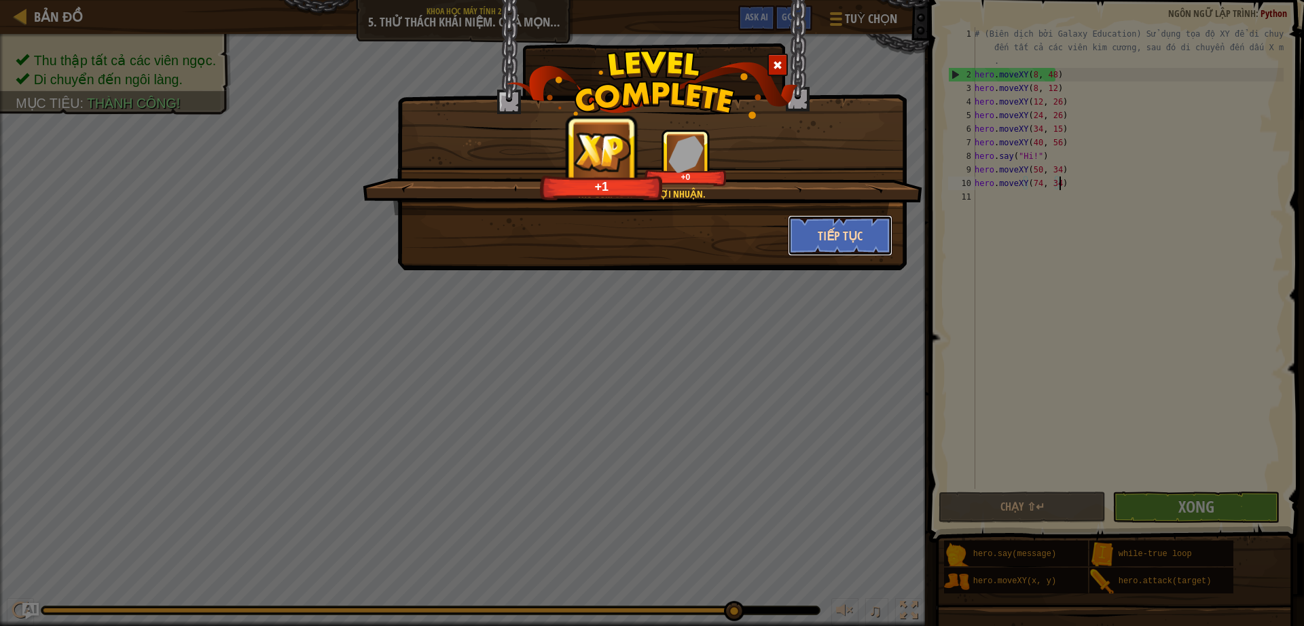
click at [849, 243] on button "Tiếp tục" at bounding box center [840, 235] width 105 height 41
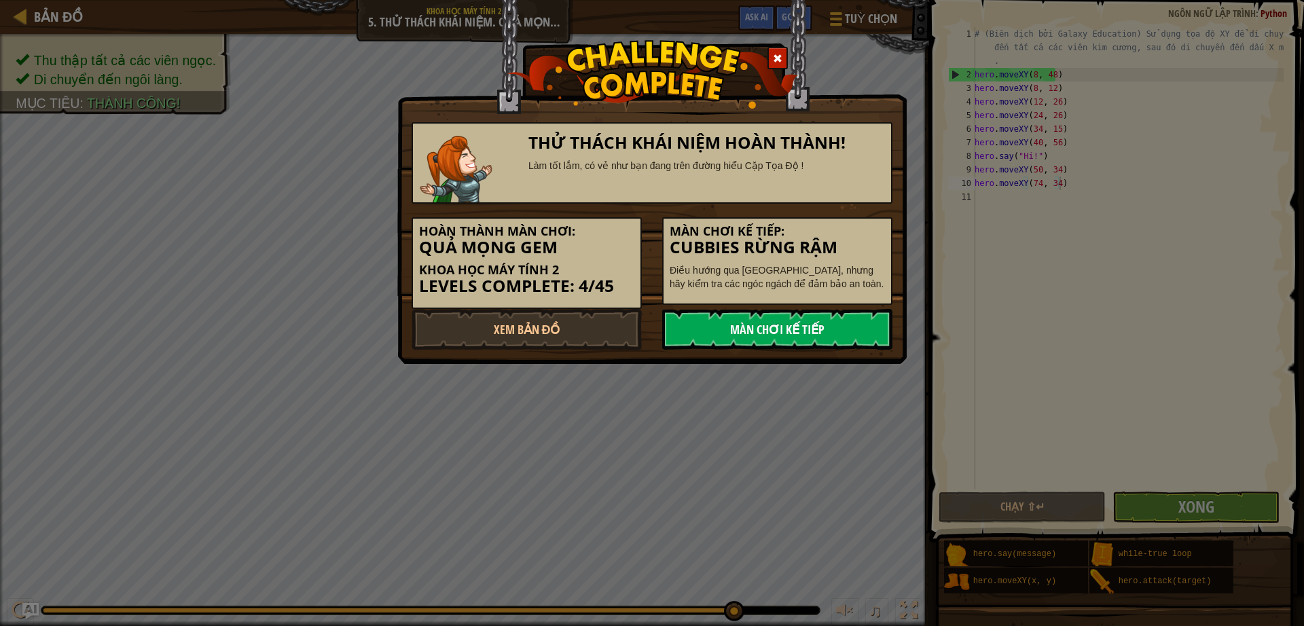
click at [750, 343] on link "Màn chơi kế tiếp" at bounding box center [777, 329] width 230 height 41
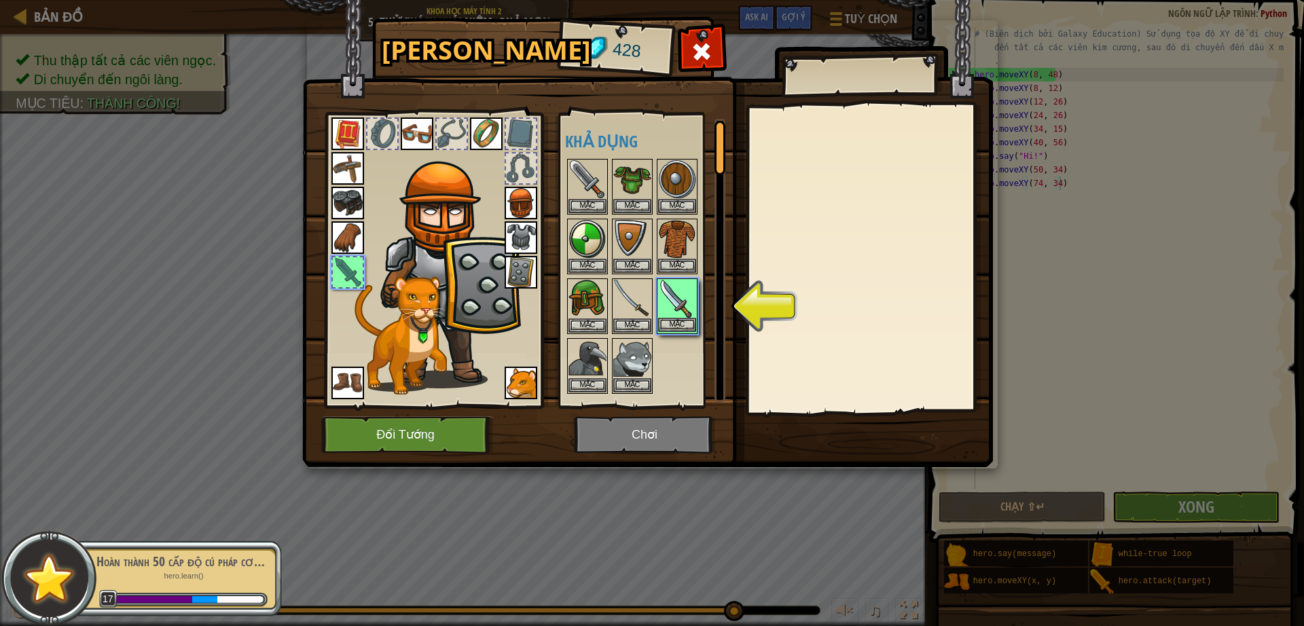
click at [673, 303] on img at bounding box center [677, 299] width 38 height 38
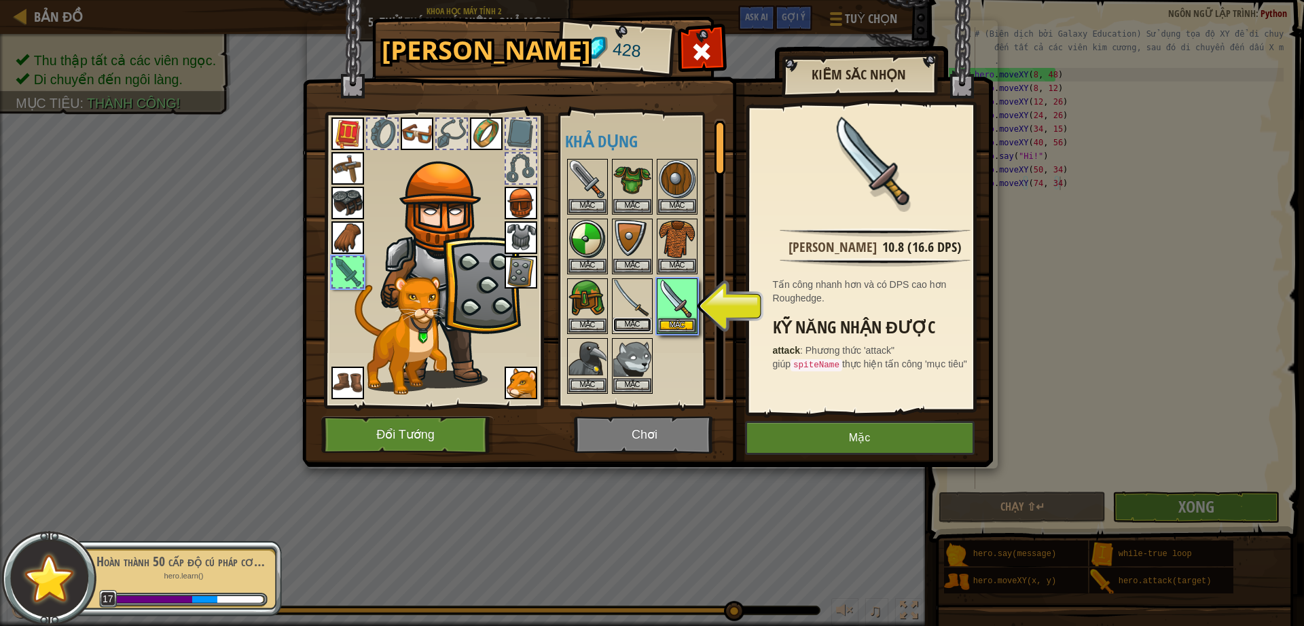
click at [623, 320] on button "Mặc" at bounding box center [632, 325] width 38 height 14
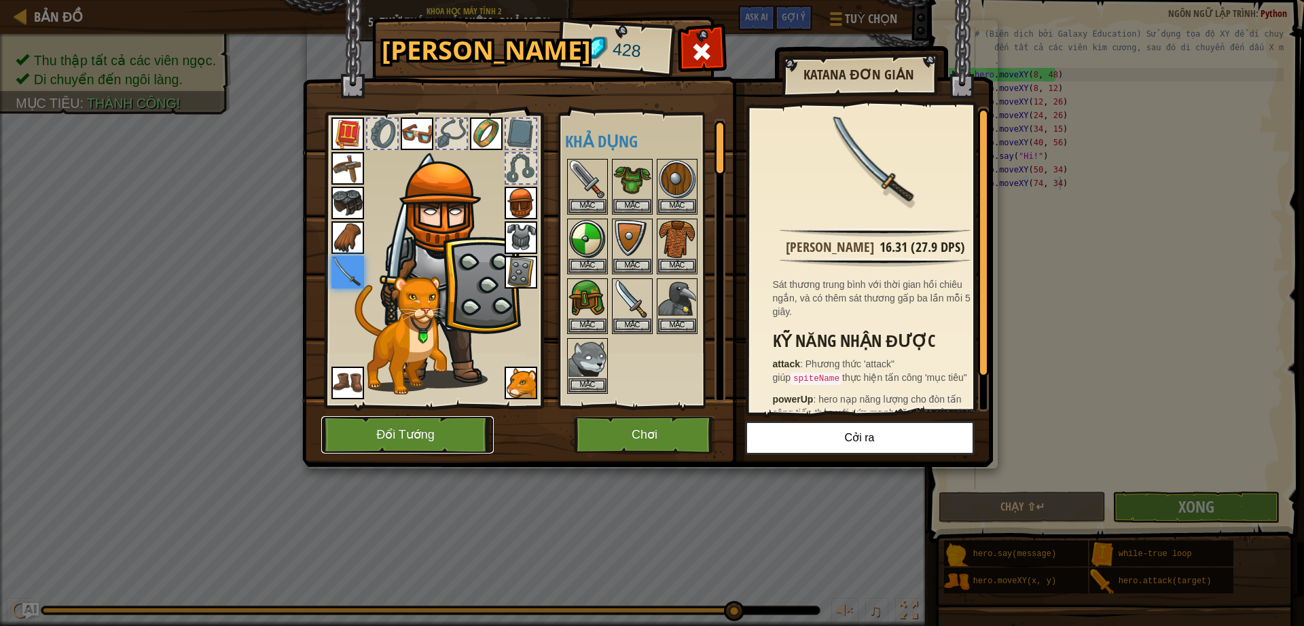
click at [433, 426] on button "Đổi Tướng" at bounding box center [407, 434] width 172 height 37
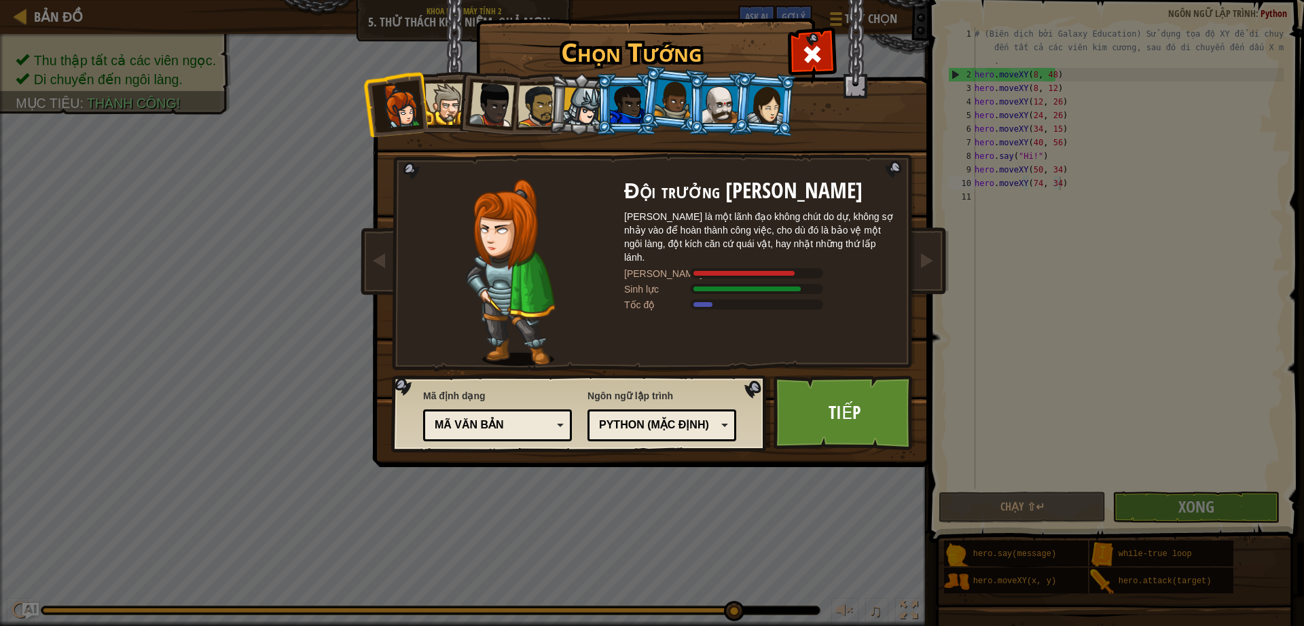
click at [773, 106] on div at bounding box center [766, 104] width 38 height 39
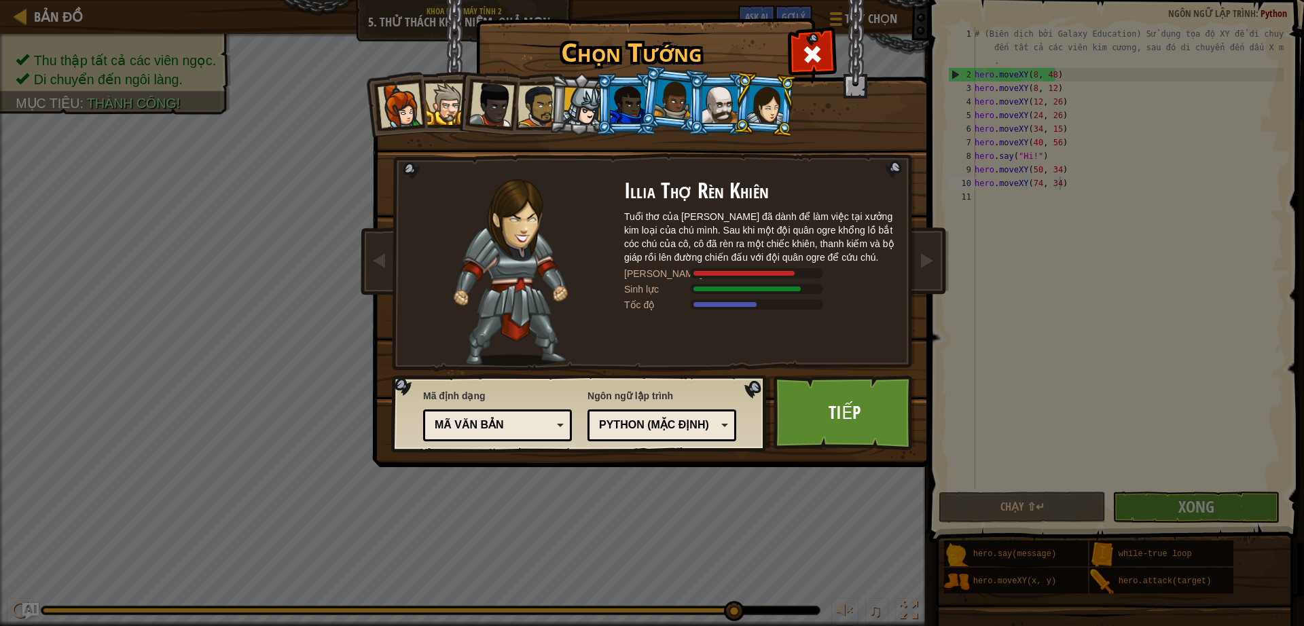
click at [722, 106] on div at bounding box center [719, 104] width 35 height 37
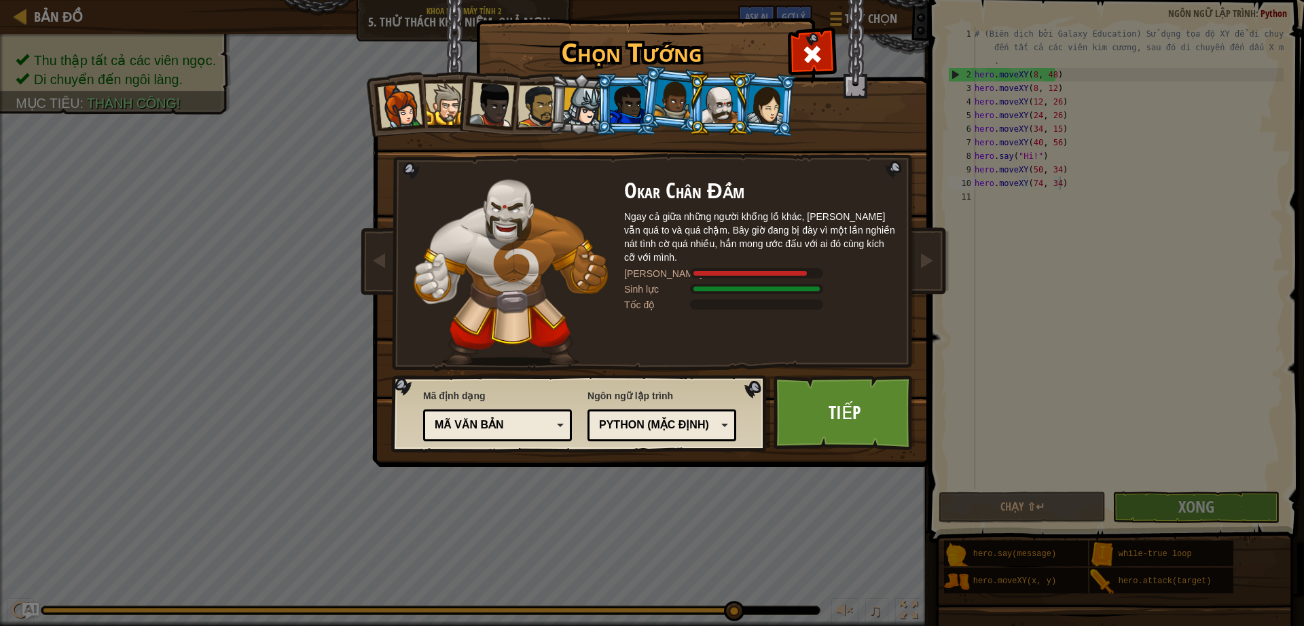
click at [591, 114] on div at bounding box center [582, 107] width 39 height 39
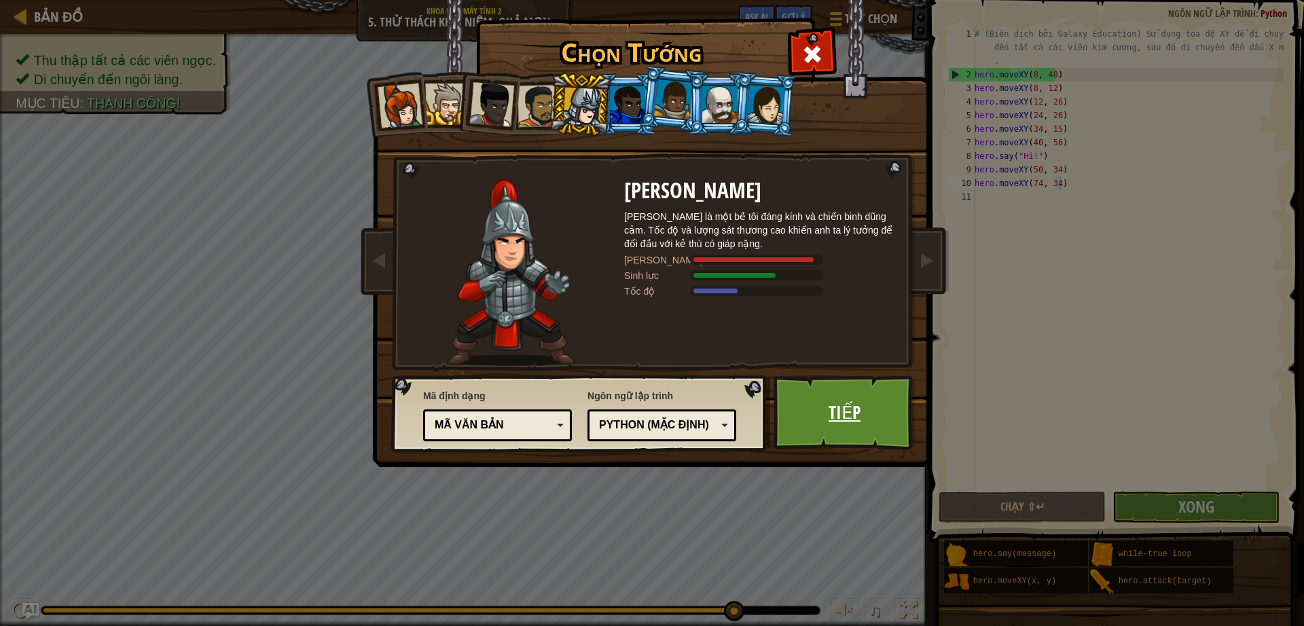
click at [864, 419] on link "Tiếp" at bounding box center [844, 412] width 142 height 75
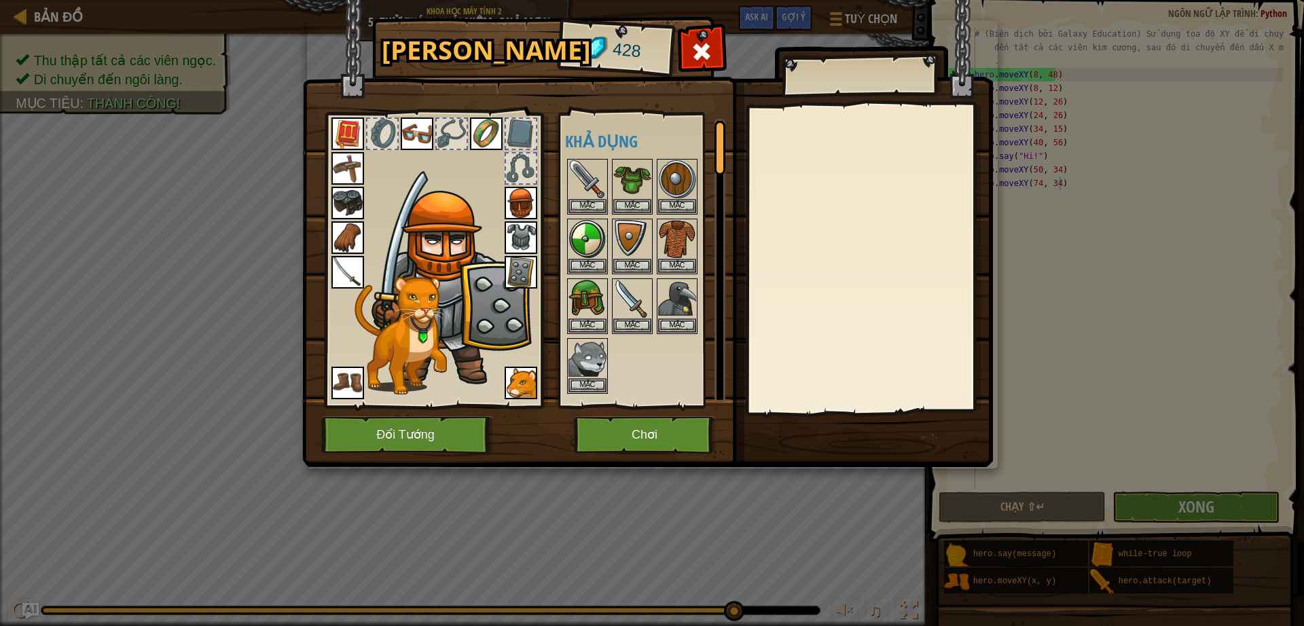
click at [332, 275] on img at bounding box center [347, 272] width 33 height 33
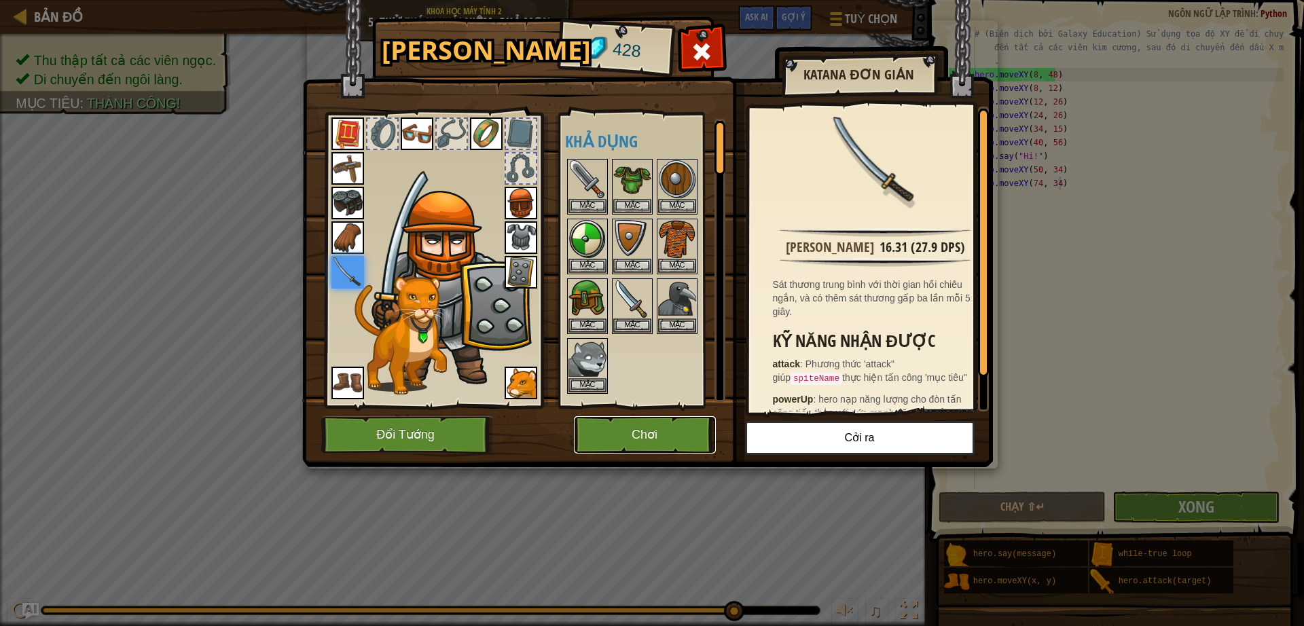
click at [643, 432] on button "Chơi" at bounding box center [645, 434] width 142 height 37
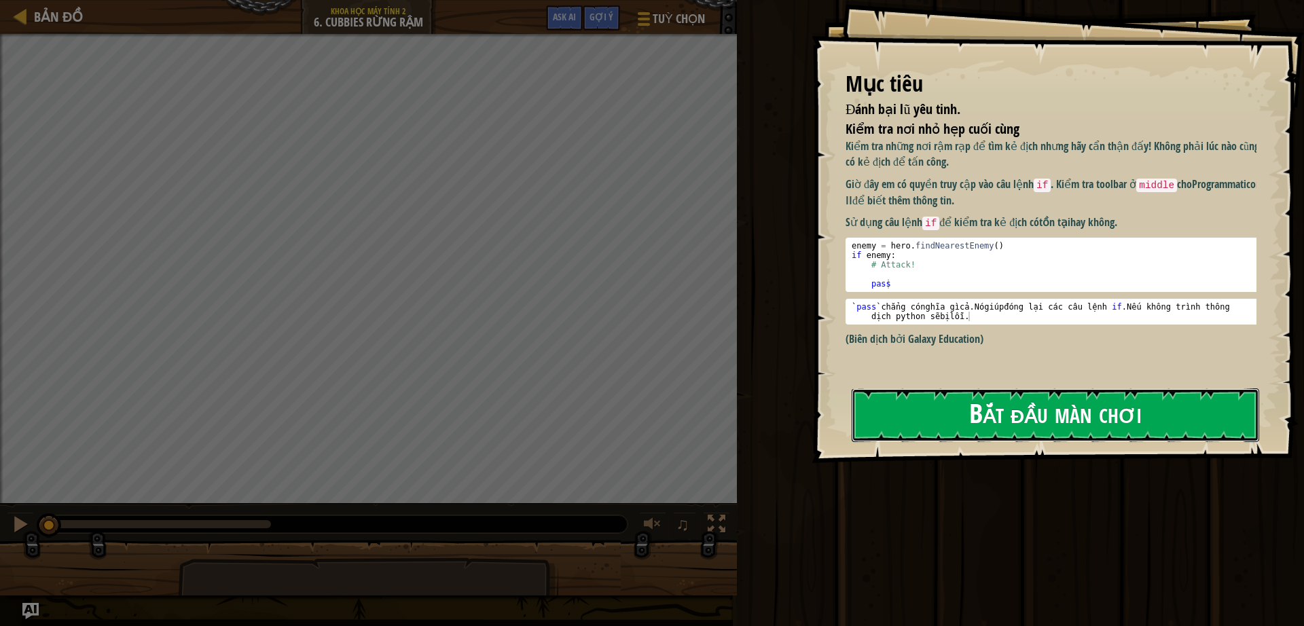
click at [960, 404] on button "Bắt đầu màn chơi" at bounding box center [1054, 415] width 407 height 54
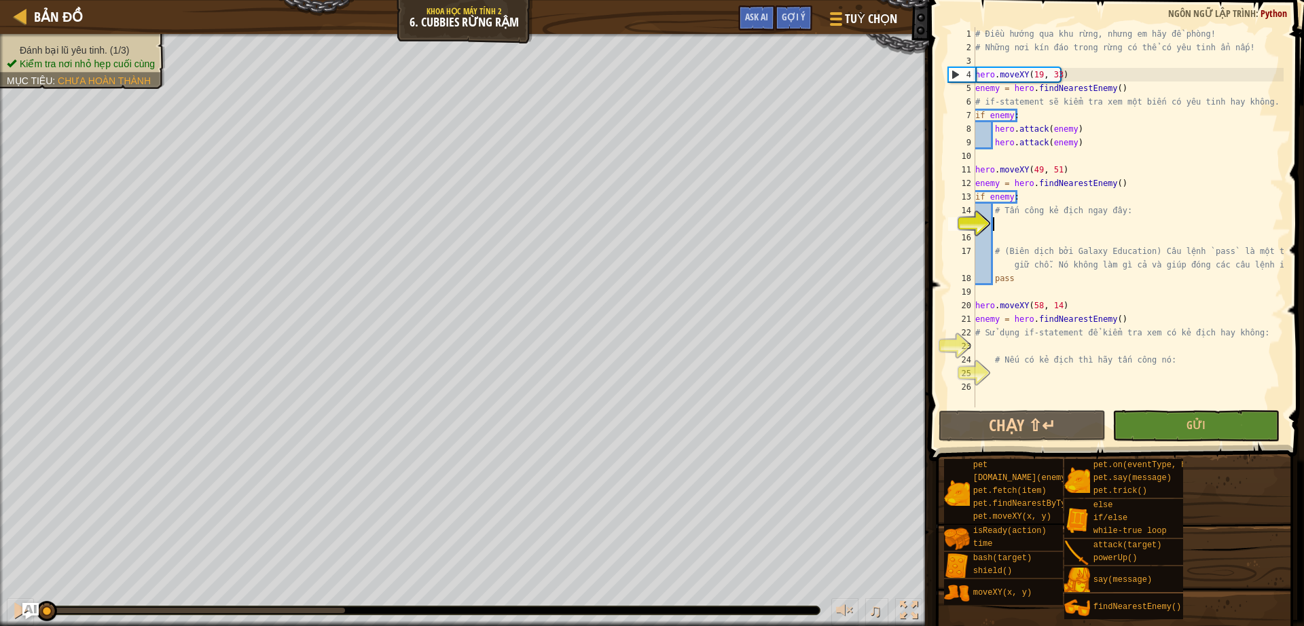
scroll to position [6, 1]
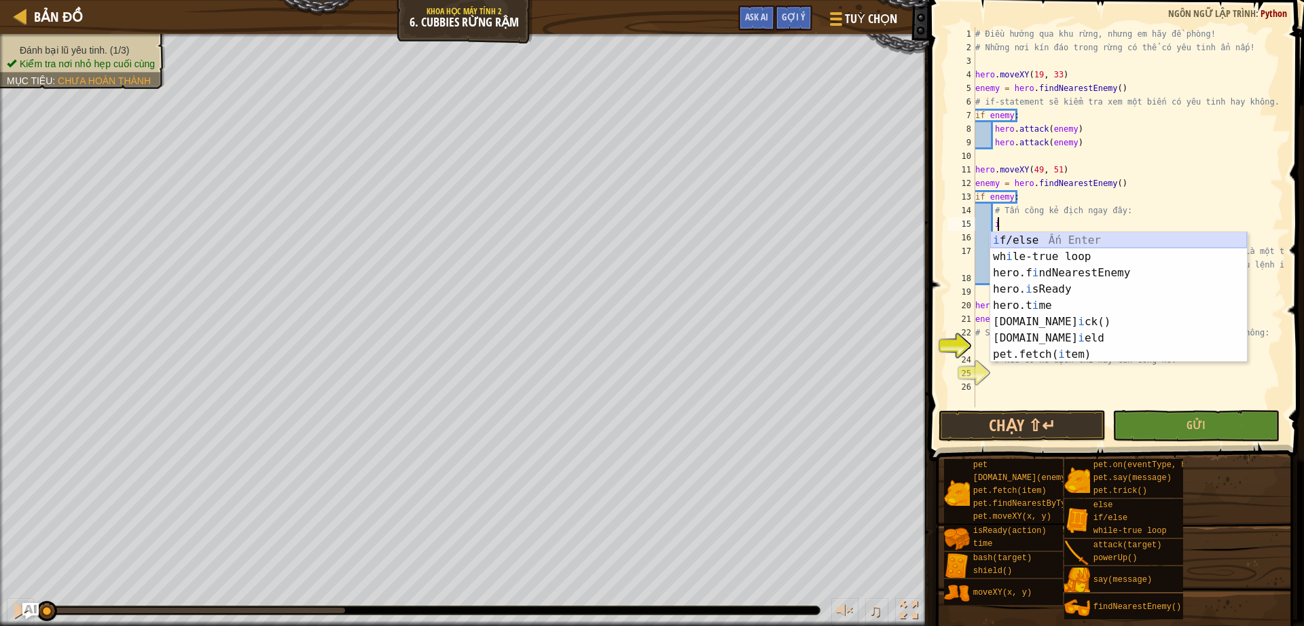
click at [1027, 241] on div "i f/else Ấn Enter wh i le-true loop Ấn Enter hero.f i ndNearestEnemy Ấn Enter h…" at bounding box center [1118, 313] width 257 height 163
type textarea "if enemy:"
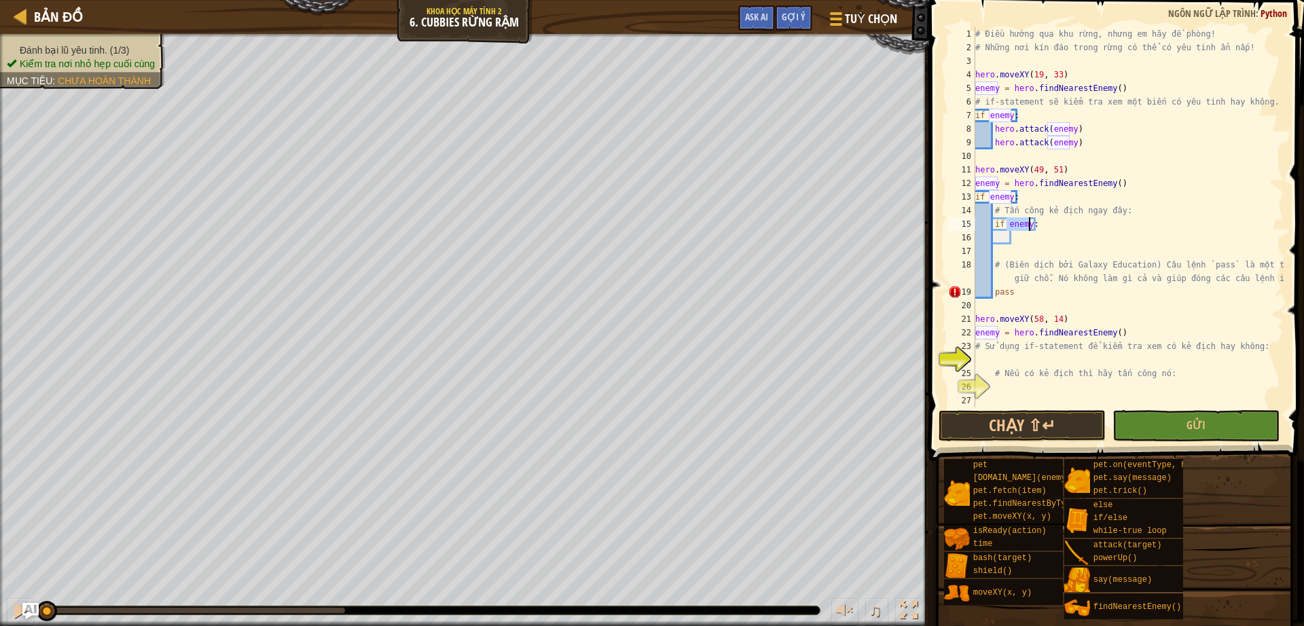
click at [1026, 235] on div "# Điều hướng qua khu rừng, nhưng em hãy đề phòng! # Những nơi kín đáo trong rừn…" at bounding box center [1127, 230] width 311 height 407
type textarea "#attack"
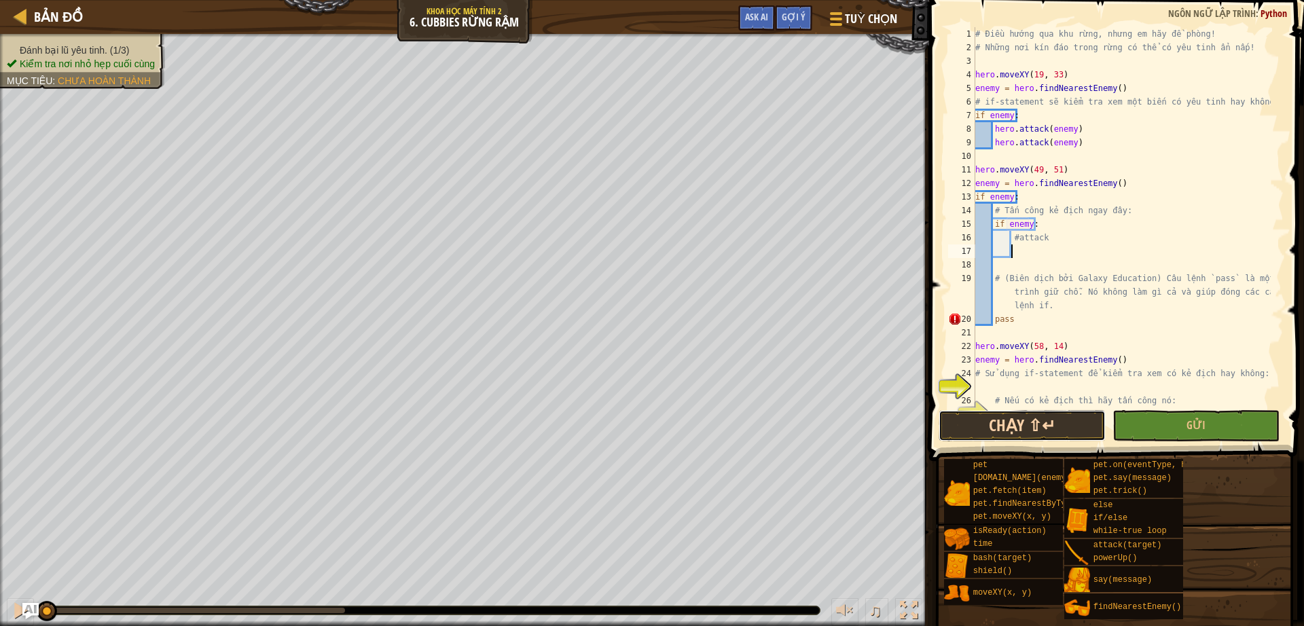
click at [1043, 421] on button "Chạy ⇧↵" at bounding box center [1021, 425] width 167 height 31
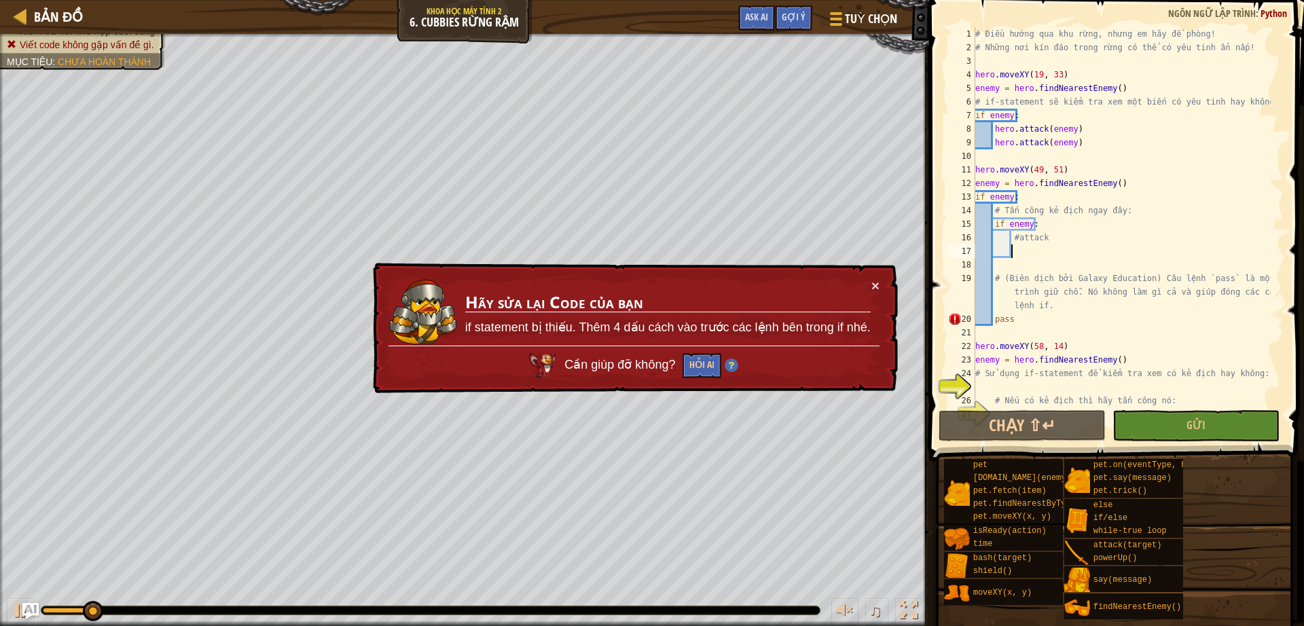
click at [884, 285] on div "× Hãy sửa lại Code của bạn if statement bị thiếu. Thêm 4 dấu cách vào trước các…" at bounding box center [634, 328] width 528 height 131
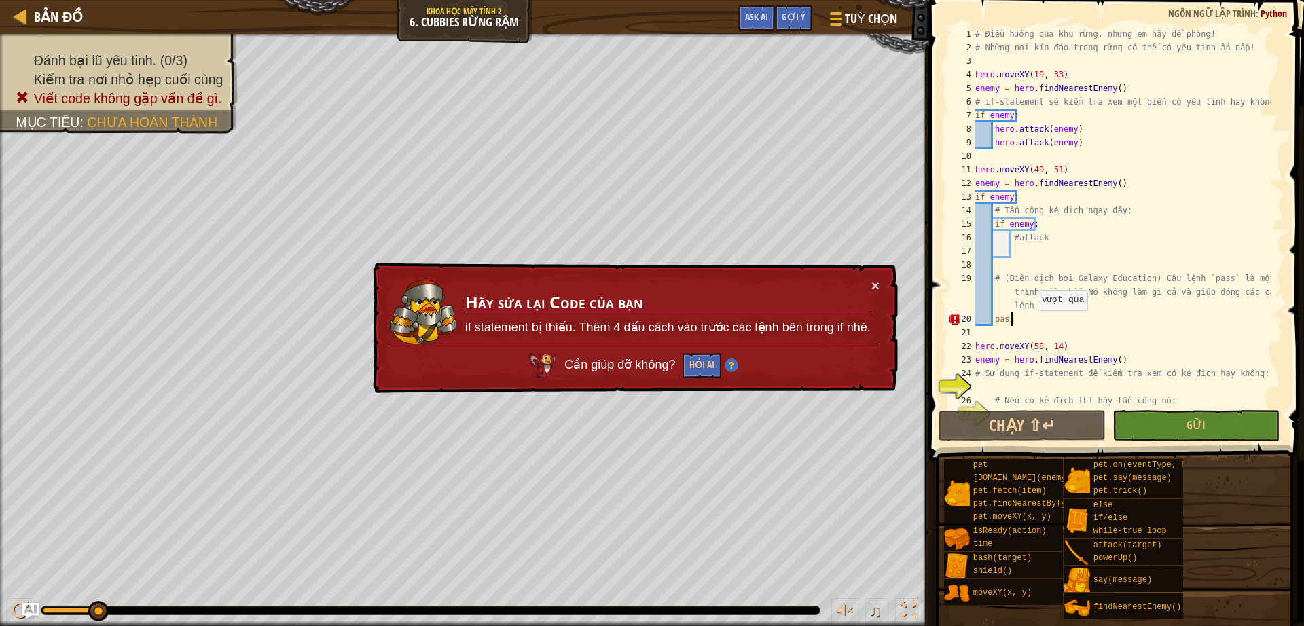
click at [1031, 324] on div "# Điều hướng qua khu rừng, nhưng em hãy đề phòng! # Những nơi kín đáo trong rừn…" at bounding box center [1121, 230] width 298 height 407
click at [1020, 322] on div "# Điều hướng qua khu rừng, nhưng em hãy đề phòng! # Những nơi kín đáo trong rừn…" at bounding box center [1121, 230] width 298 height 407
click at [868, 288] on td "Hãy sửa lại Code của bạn if statement bị thiếu. Thêm 4 dấu cách vào trước các l…" at bounding box center [667, 311] width 407 height 67
click at [876, 285] on button "×" at bounding box center [875, 285] width 8 height 14
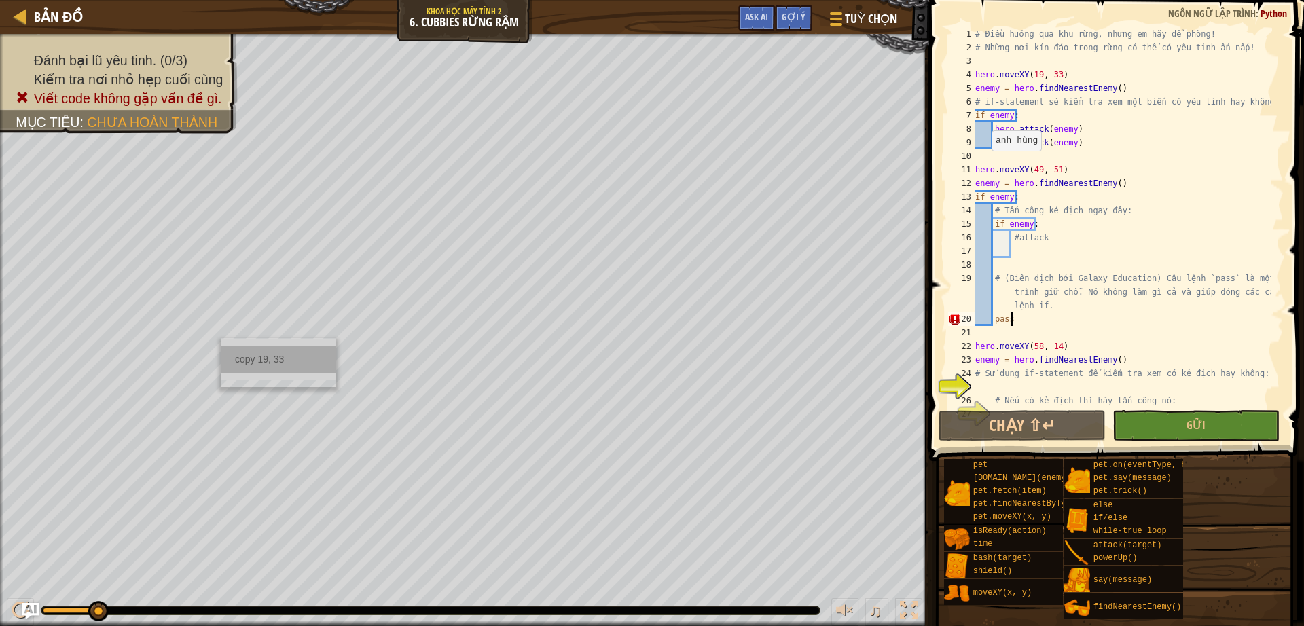
click at [254, 366] on div "copy 19, 33" at bounding box center [278, 359] width 114 height 27
type textarea "hero.moveXY(49, 51)"
click at [984, 164] on div "# Điều hướng qua khu rừng, nhưng em hãy đề phòng! # Những nơi kín đáo trong rừn…" at bounding box center [1121, 230] width 298 height 407
click at [984, 157] on div "# Điều hướng qua khu rừng, nhưng em hãy đề phòng! # Những nơi kín đáo trong rừn…" at bounding box center [1121, 230] width 298 height 407
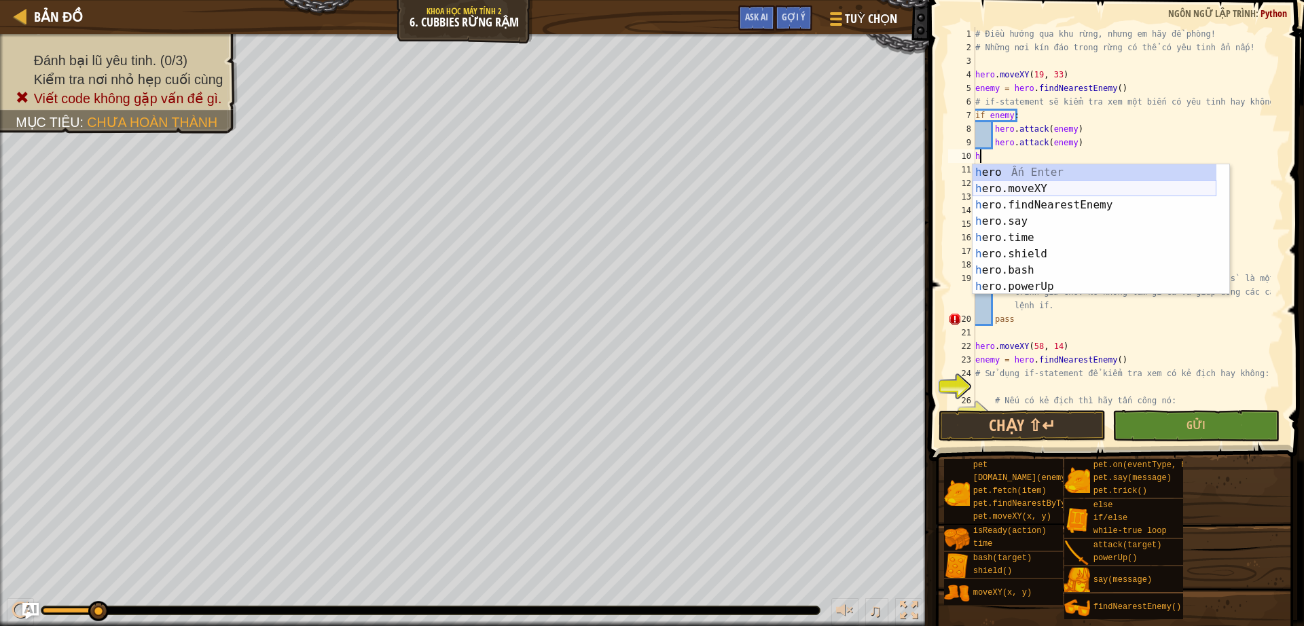
click at [984, 183] on div "h ero Ấn Enter h ero.moveXY Ấn Enter h ero.findNearestEnemy Ấn Enter h ero.say …" at bounding box center [1094, 245] width 244 height 163
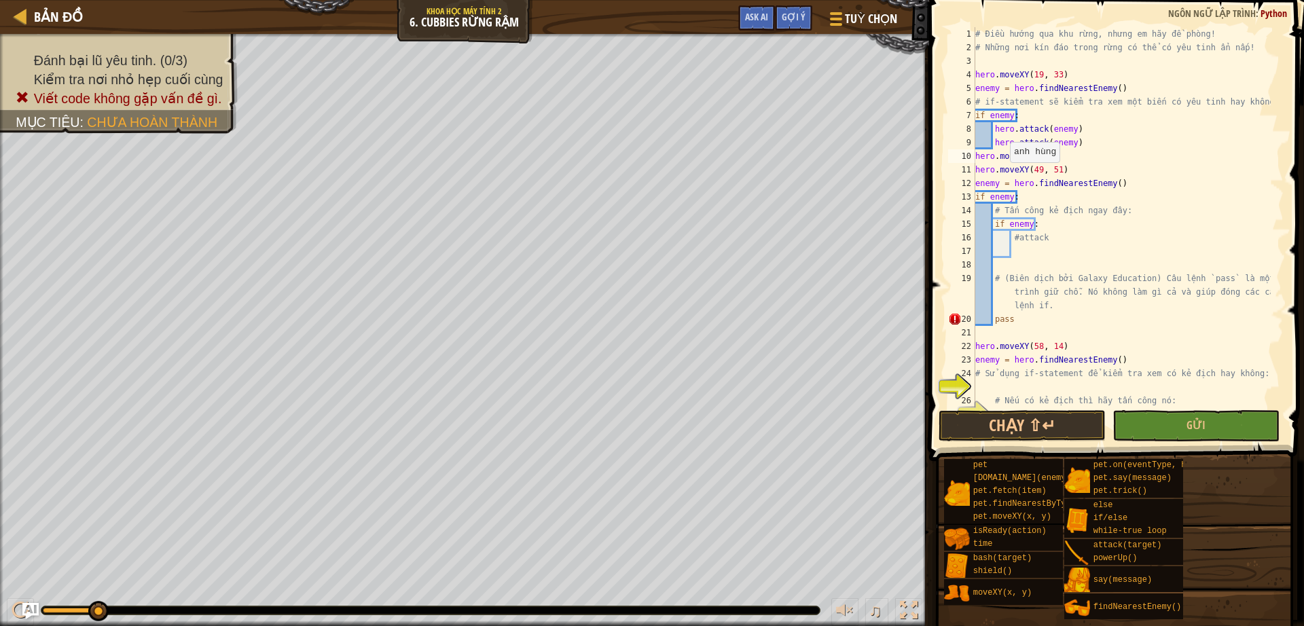
paste textarea "19, 33"
type textarea "hero.moveXY(19, 33)"
click at [1050, 419] on button "Chạy ⇧↵" at bounding box center [1021, 425] width 167 height 31
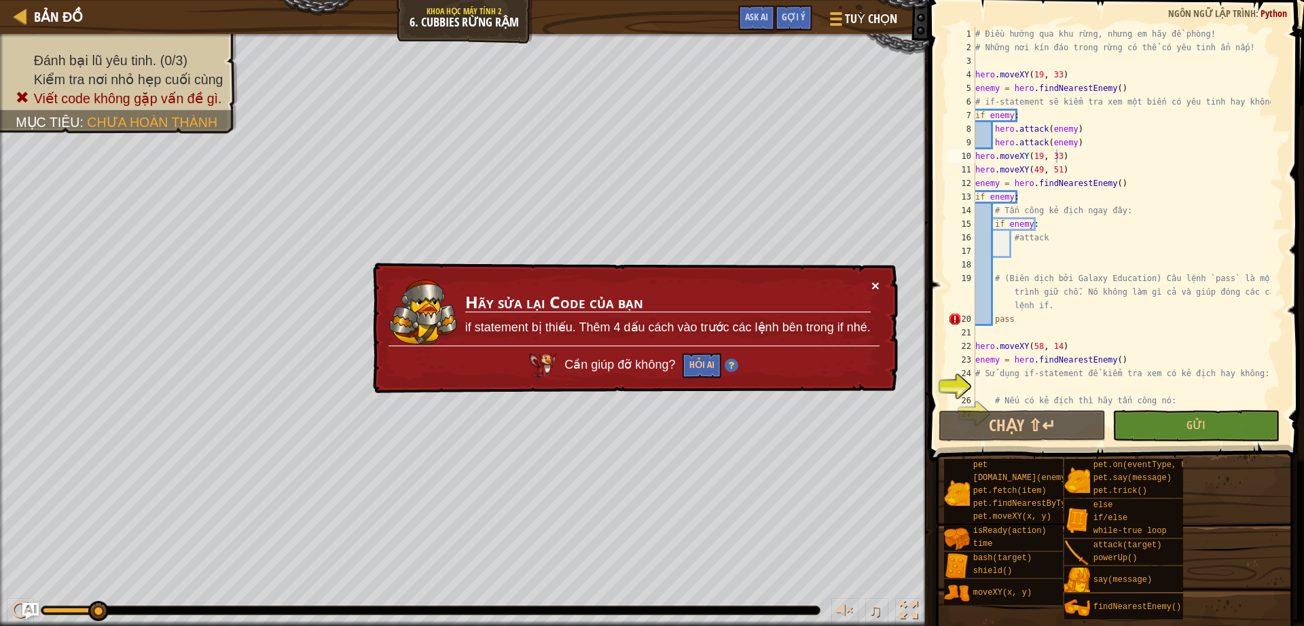
click at [878, 278] on button "×" at bounding box center [875, 285] width 8 height 14
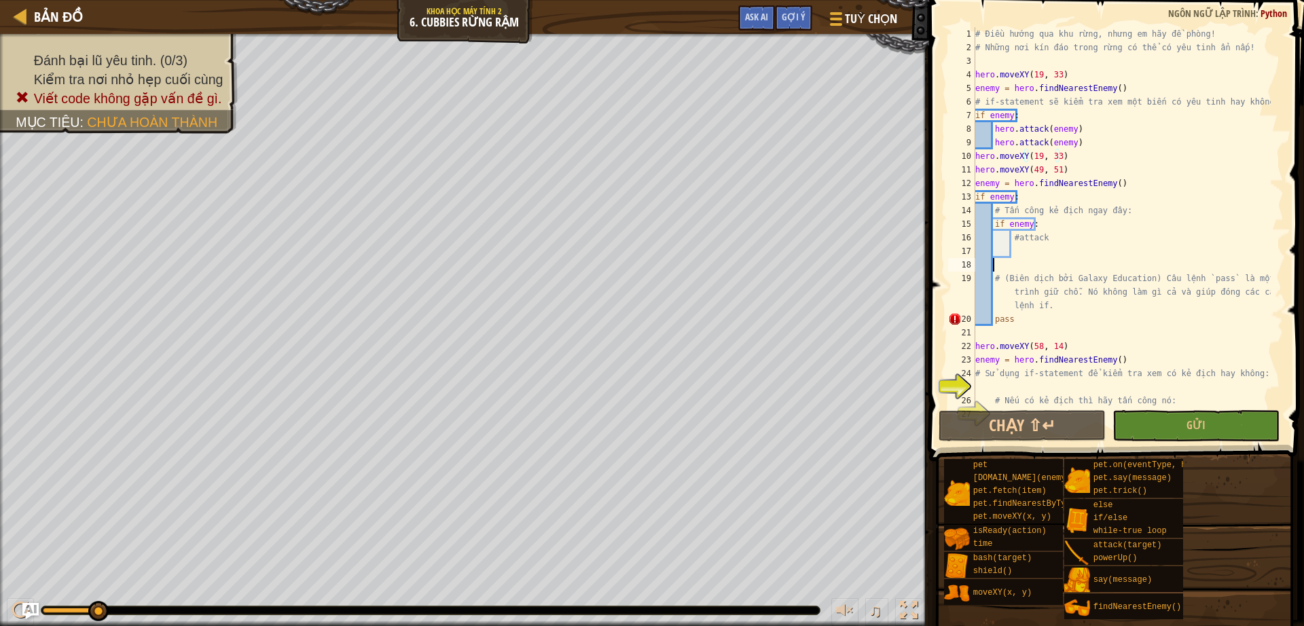
click at [999, 261] on div "# Điều hướng qua khu rừng, nhưng em hãy đề phòng! # Những nơi kín đáo trong rừn…" at bounding box center [1121, 230] width 298 height 407
type textarea "pass"
click at [1069, 420] on button "Chạy ⇧↵" at bounding box center [1021, 425] width 167 height 31
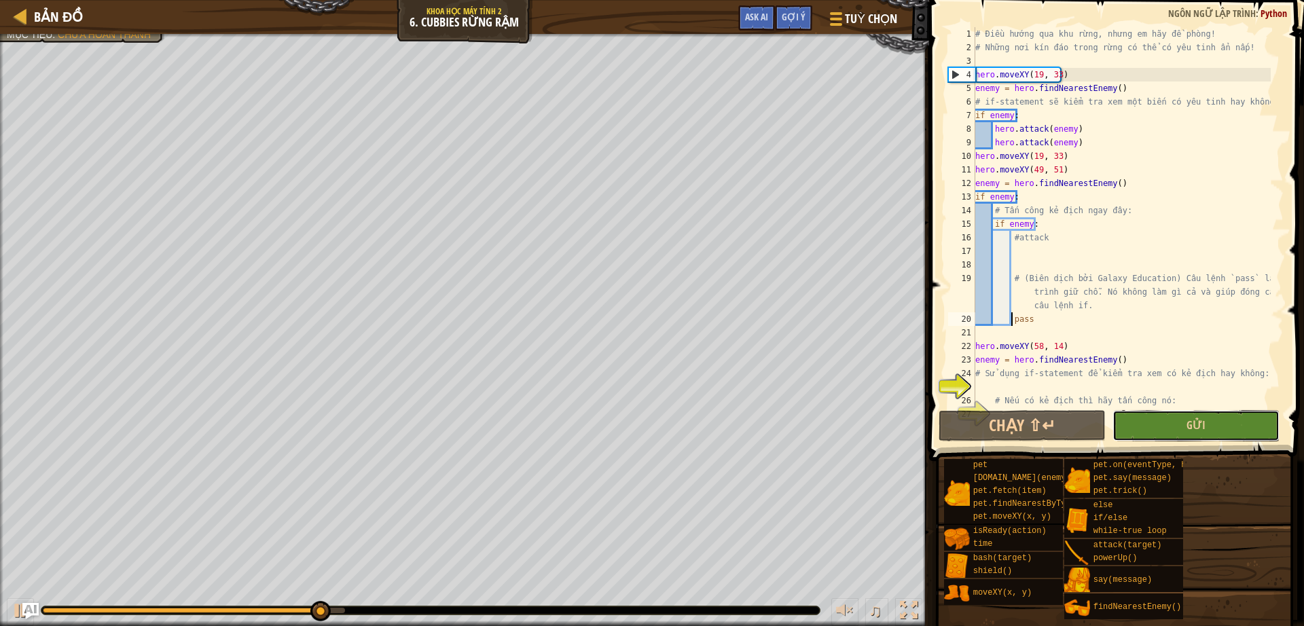
click at [1211, 430] on button "Gửi" at bounding box center [1195, 425] width 167 height 31
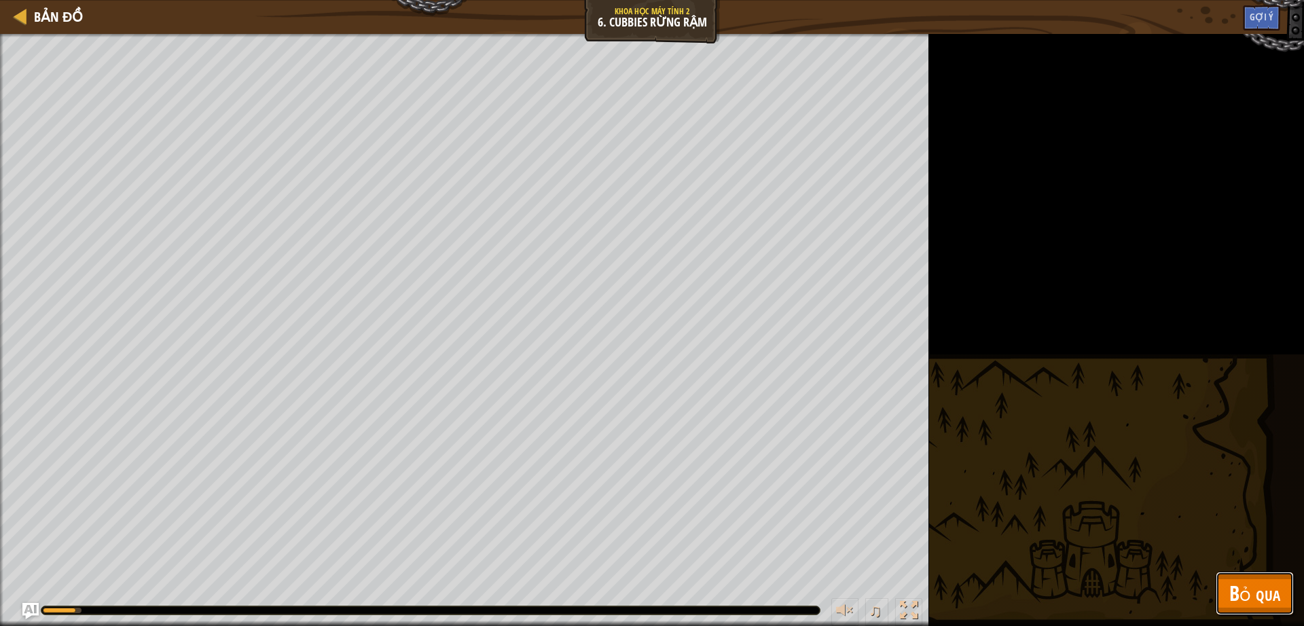
drag, startPoint x: 1281, startPoint y: 608, endPoint x: 1271, endPoint y: 574, distance: 34.8
click at [1279, 595] on button "Bỏ qua" at bounding box center [1254, 593] width 78 height 43
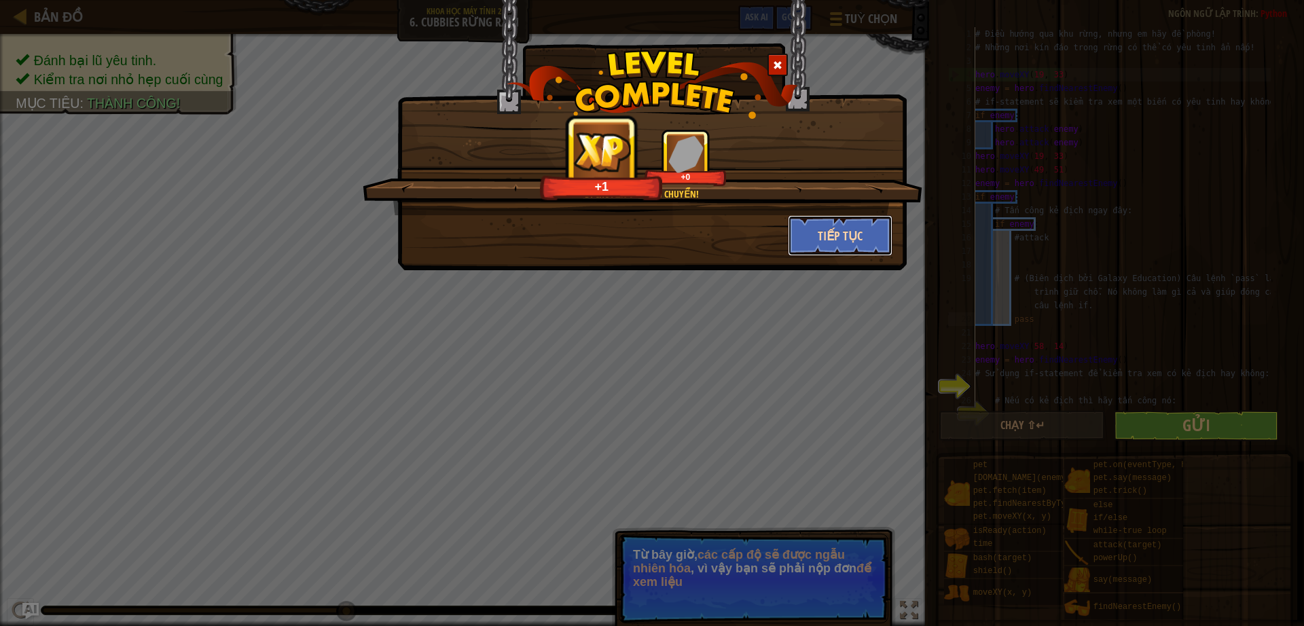
click at [845, 240] on button "Tiếp tục" at bounding box center [840, 235] width 105 height 41
